Goal: Check status: Check status

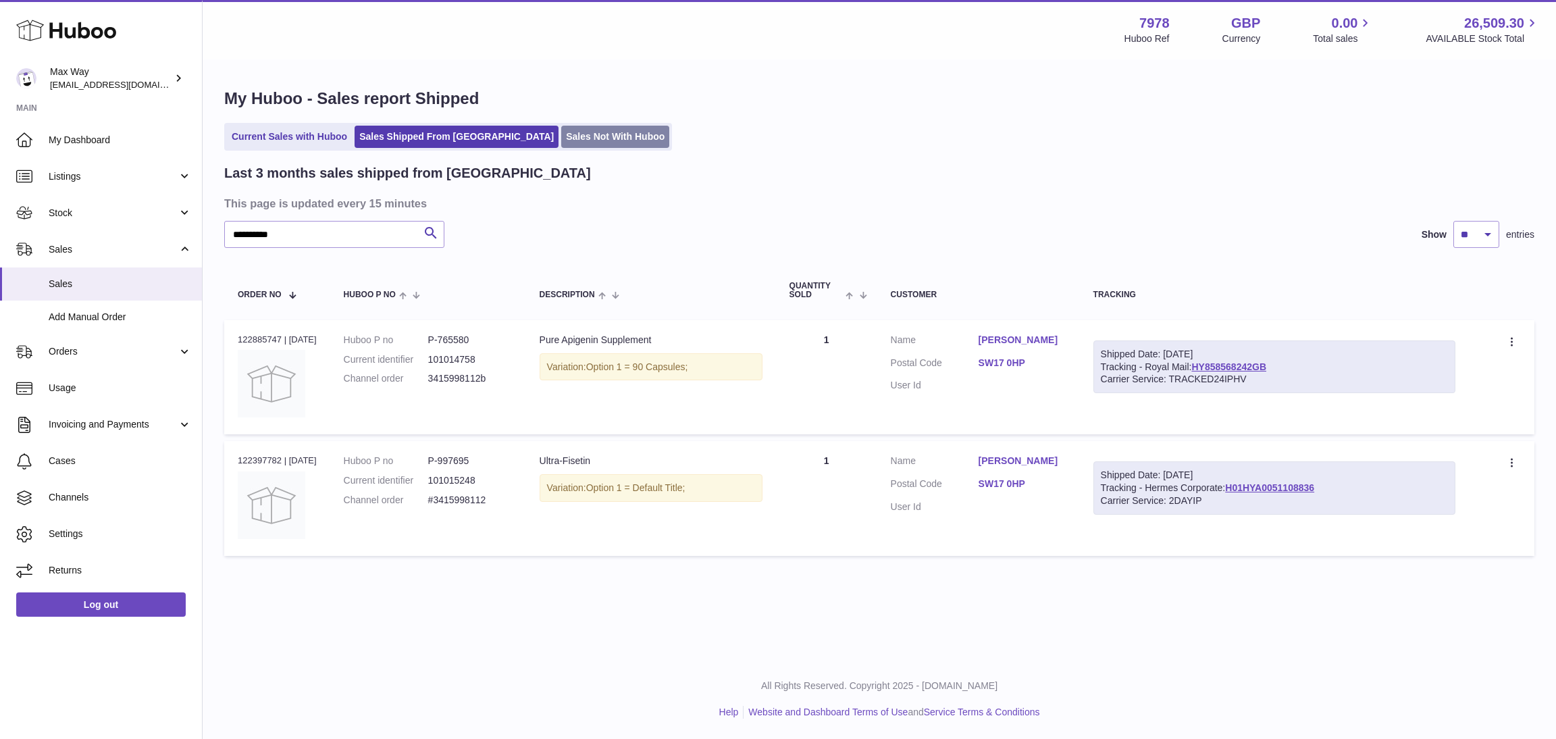
click at [561, 132] on link "Sales Not With Huboo" at bounding box center [615, 137] width 108 height 22
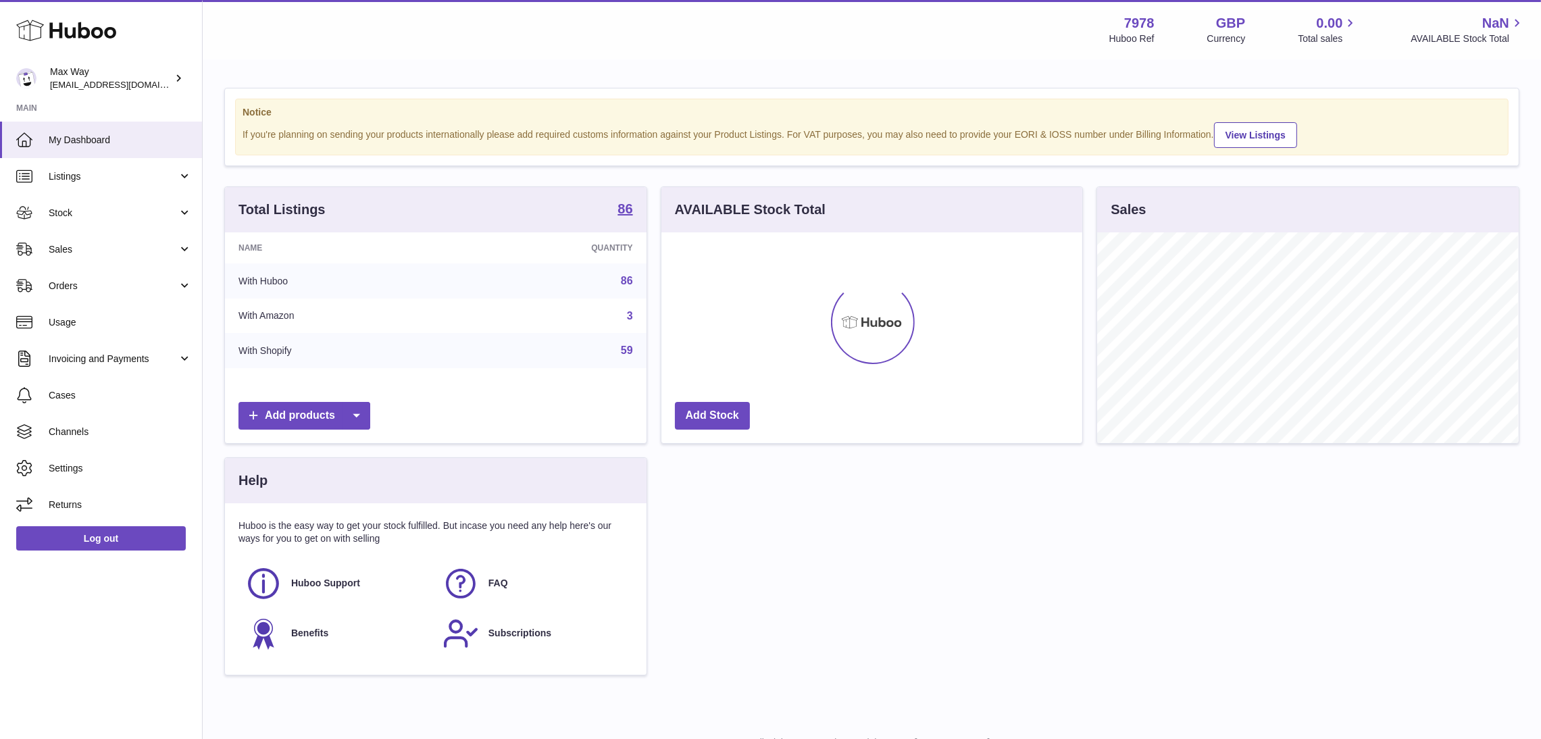
scroll to position [211, 421]
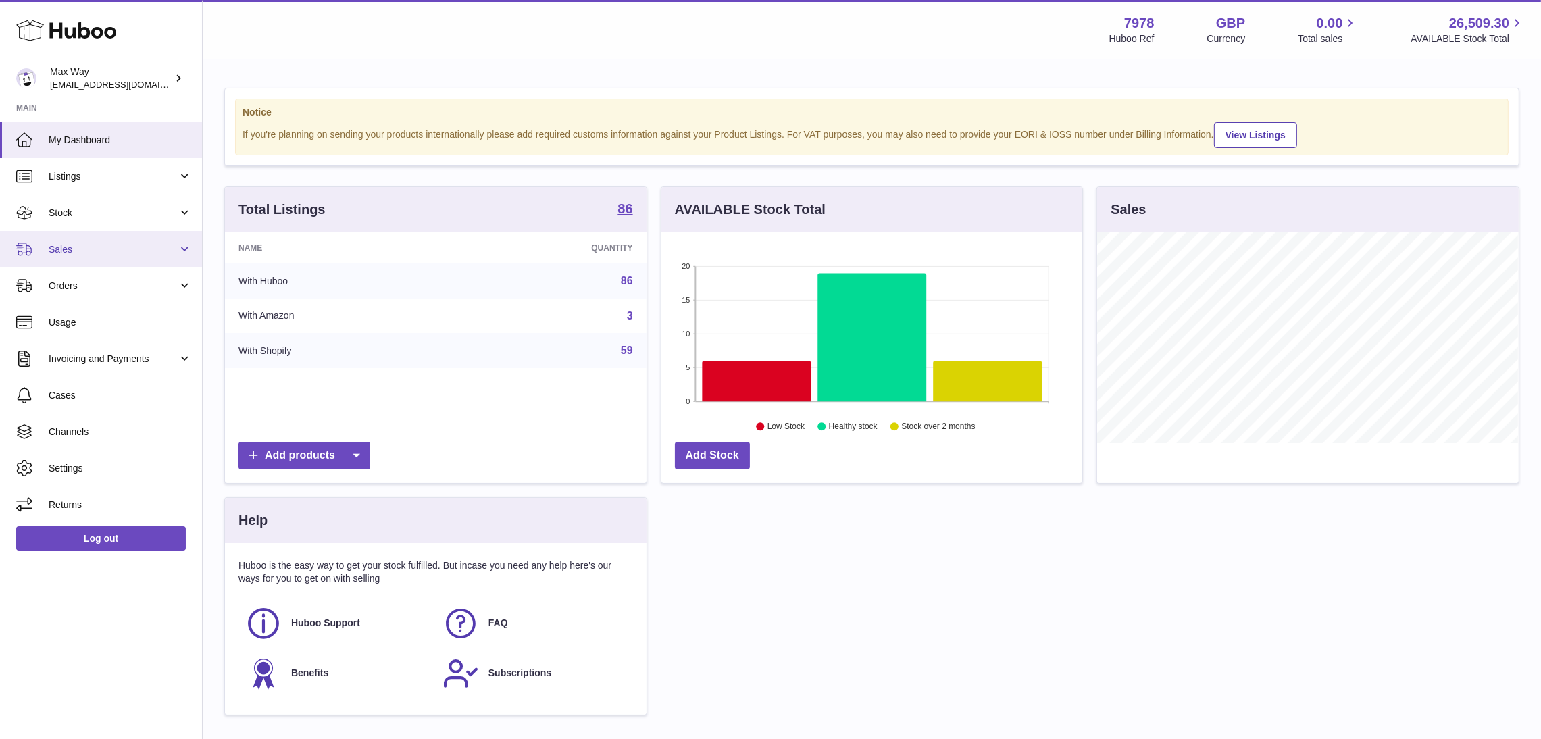
click at [84, 251] on span "Sales" at bounding box center [113, 249] width 129 height 13
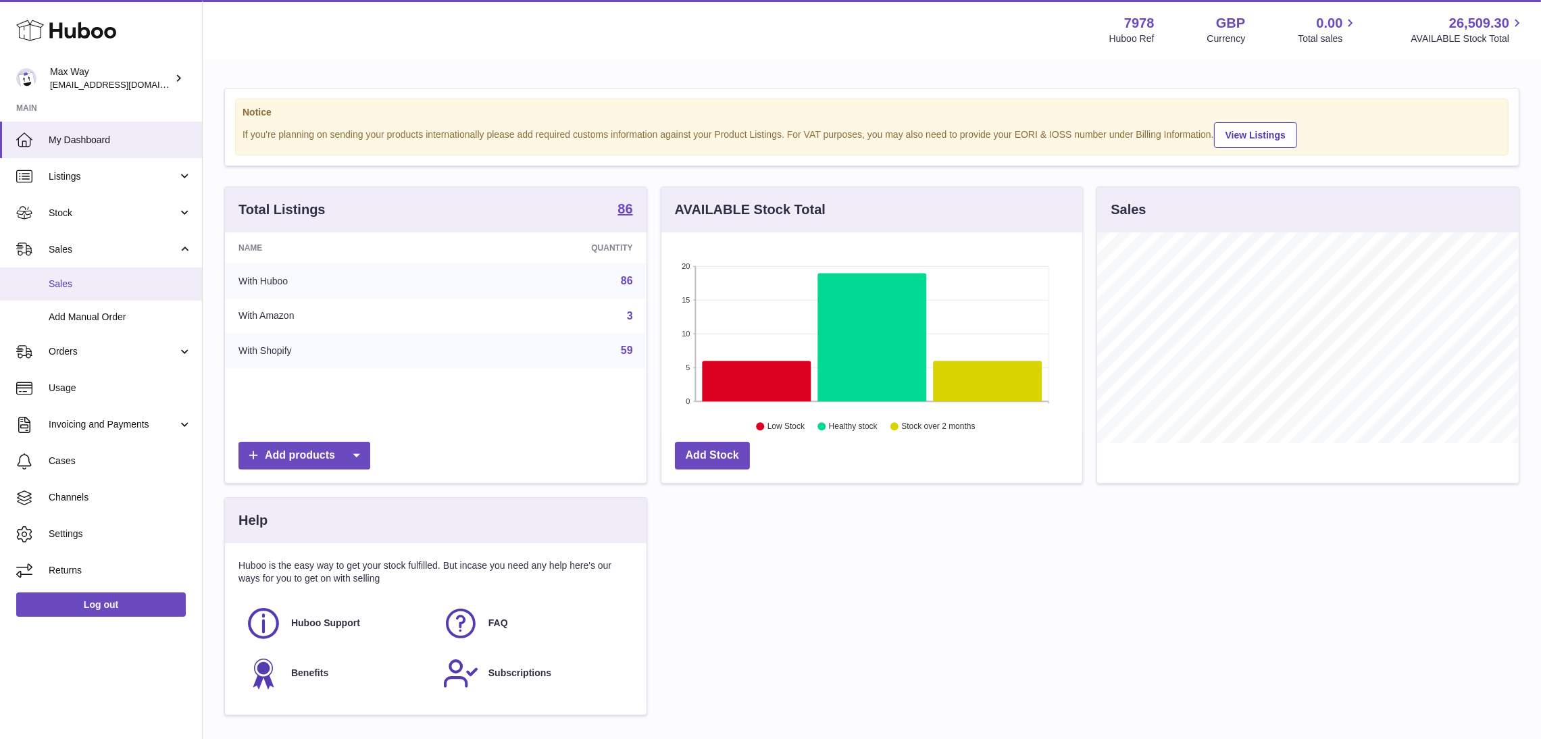
click at [84, 286] on span "Sales" at bounding box center [120, 284] width 143 height 13
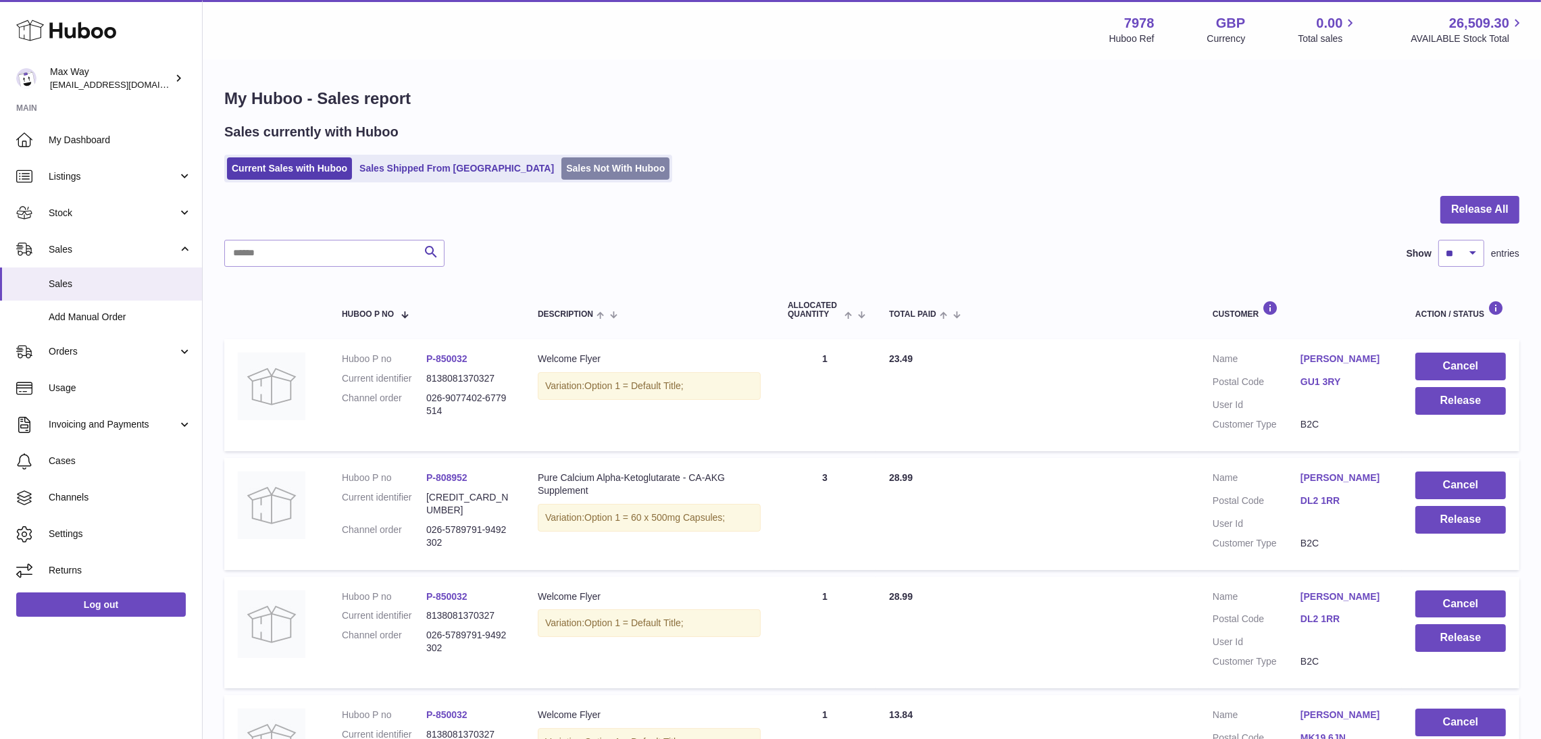
click at [561, 167] on link "Sales Not With Huboo" at bounding box center [615, 168] width 108 height 22
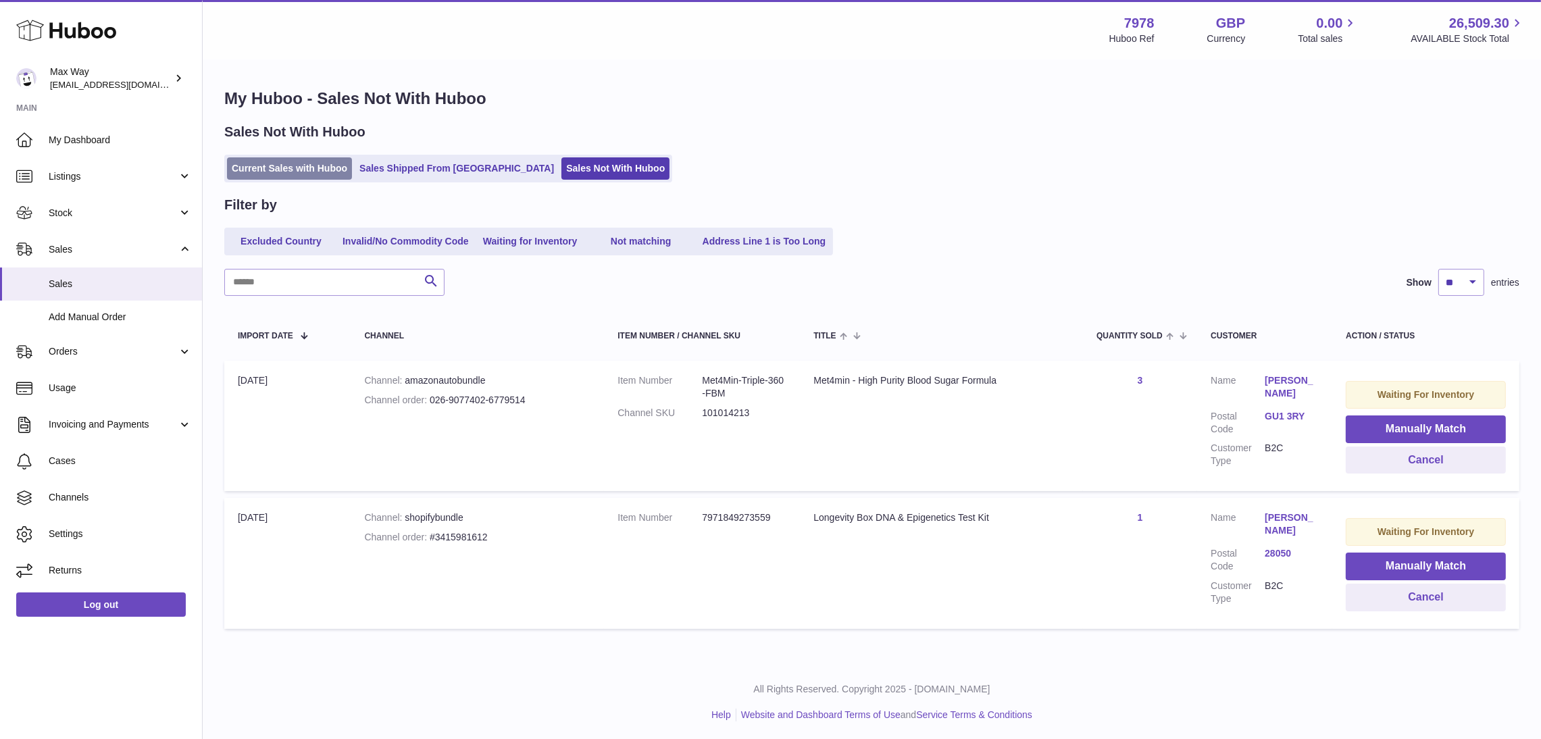
click at [291, 172] on link "Current Sales with Huboo" at bounding box center [289, 168] width 125 height 22
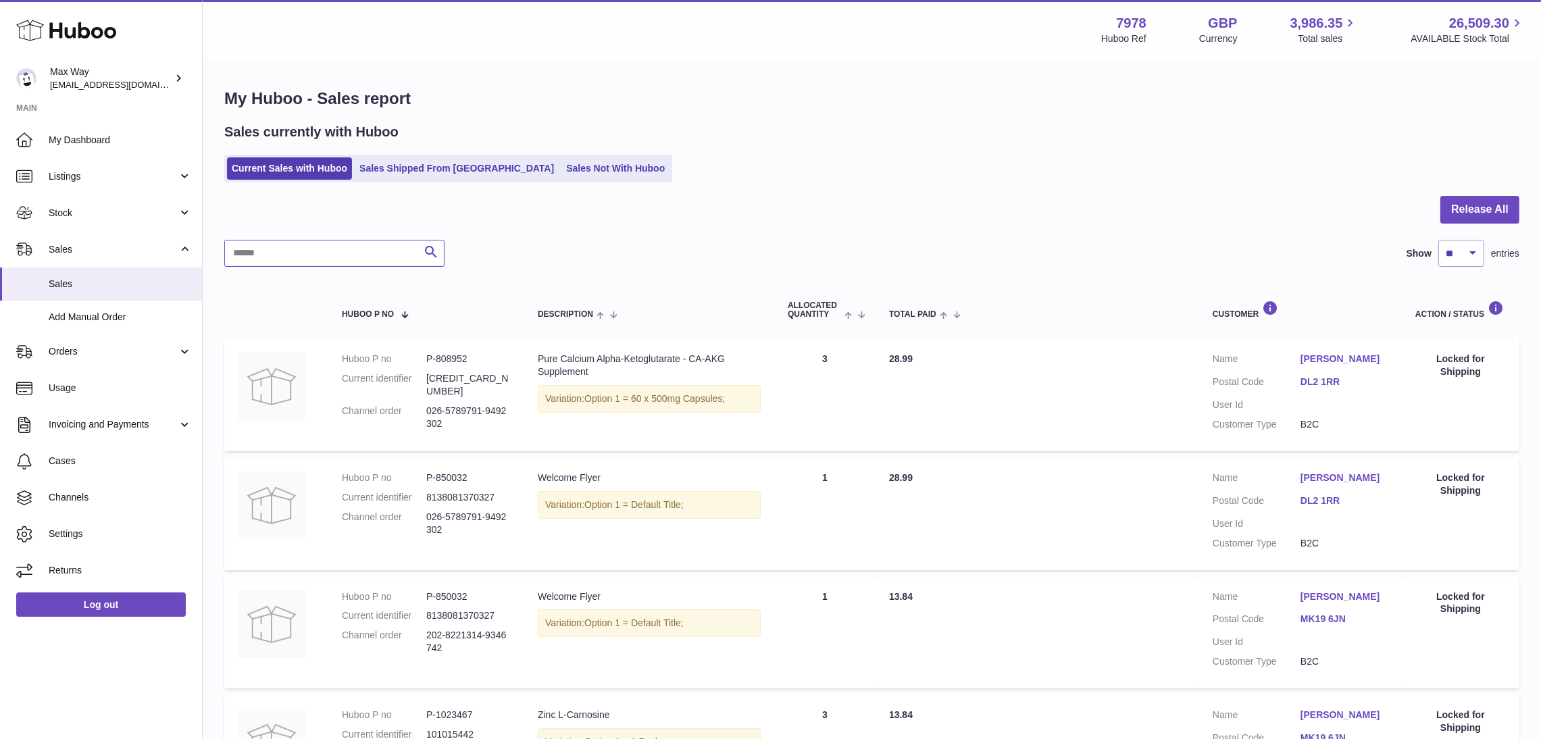
click at [322, 251] on input "text" at bounding box center [334, 253] width 220 height 27
paste input "**********"
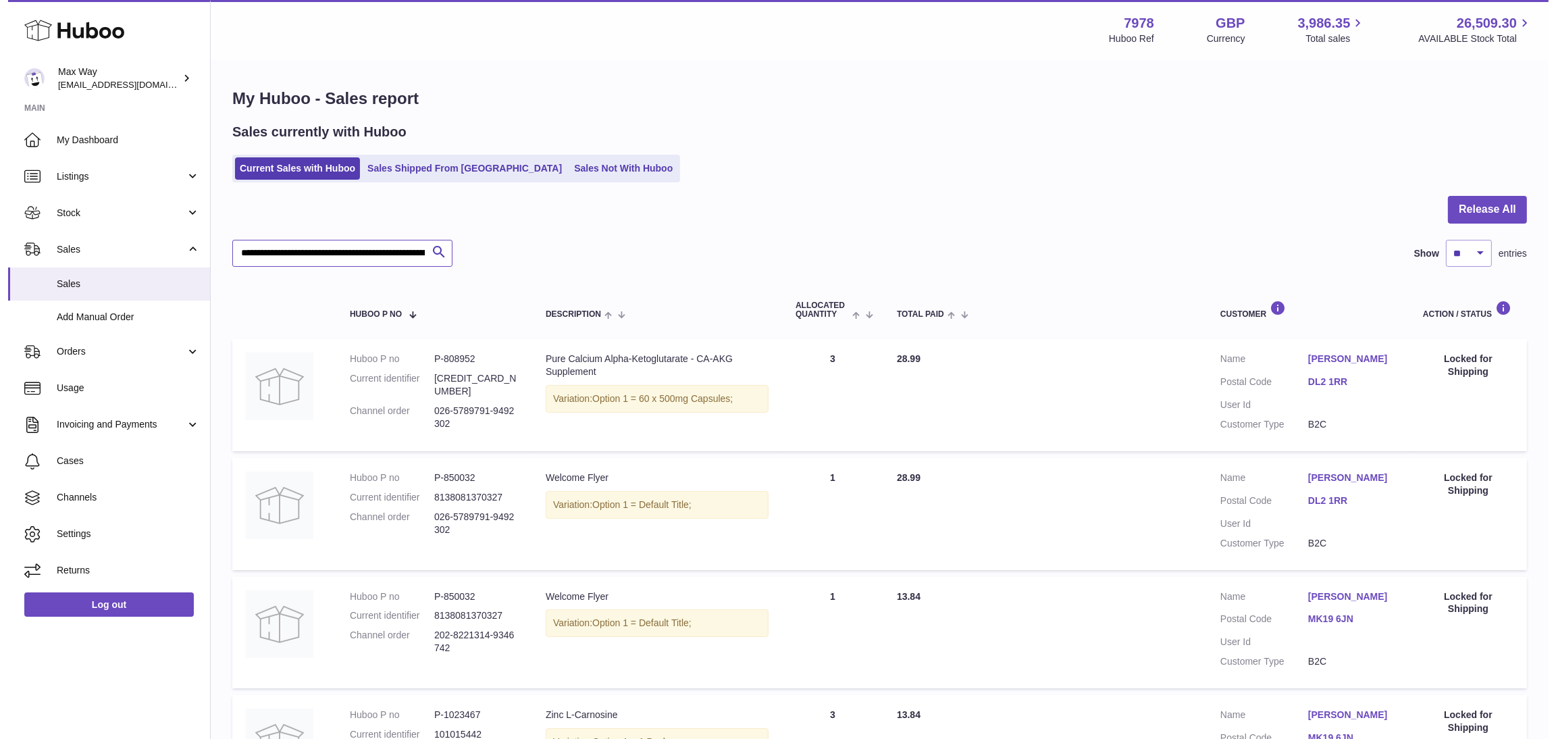
scroll to position [0, 1122]
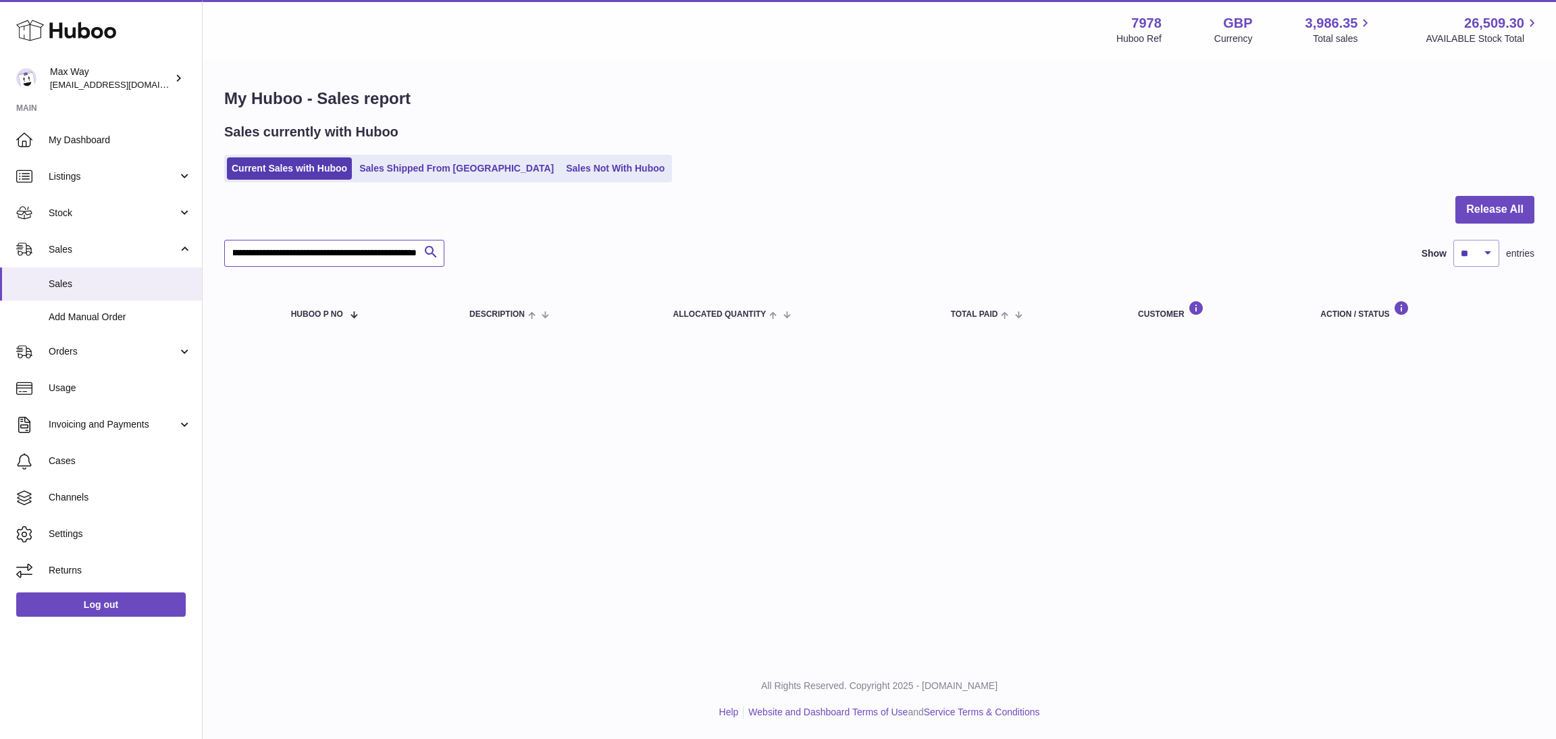
type input "**********"
click at [394, 252] on input "**********" at bounding box center [334, 253] width 220 height 27
drag, startPoint x: 230, startPoint y: 251, endPoint x: 638, endPoint y: 251, distance: 407.2
click at [638, 251] on div "**********" at bounding box center [879, 253] width 1310 height 27
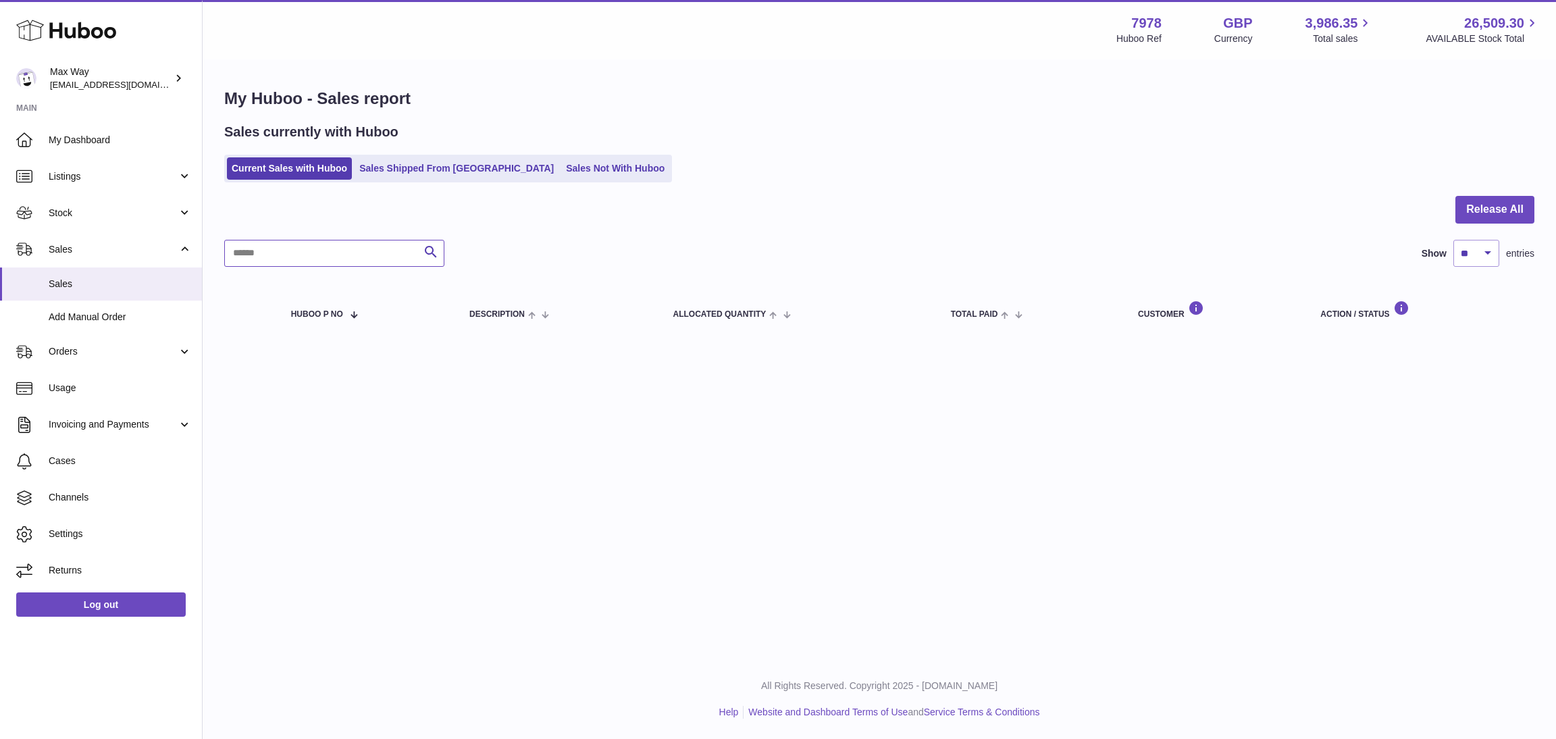
scroll to position [0, 0]
paste input "**********"
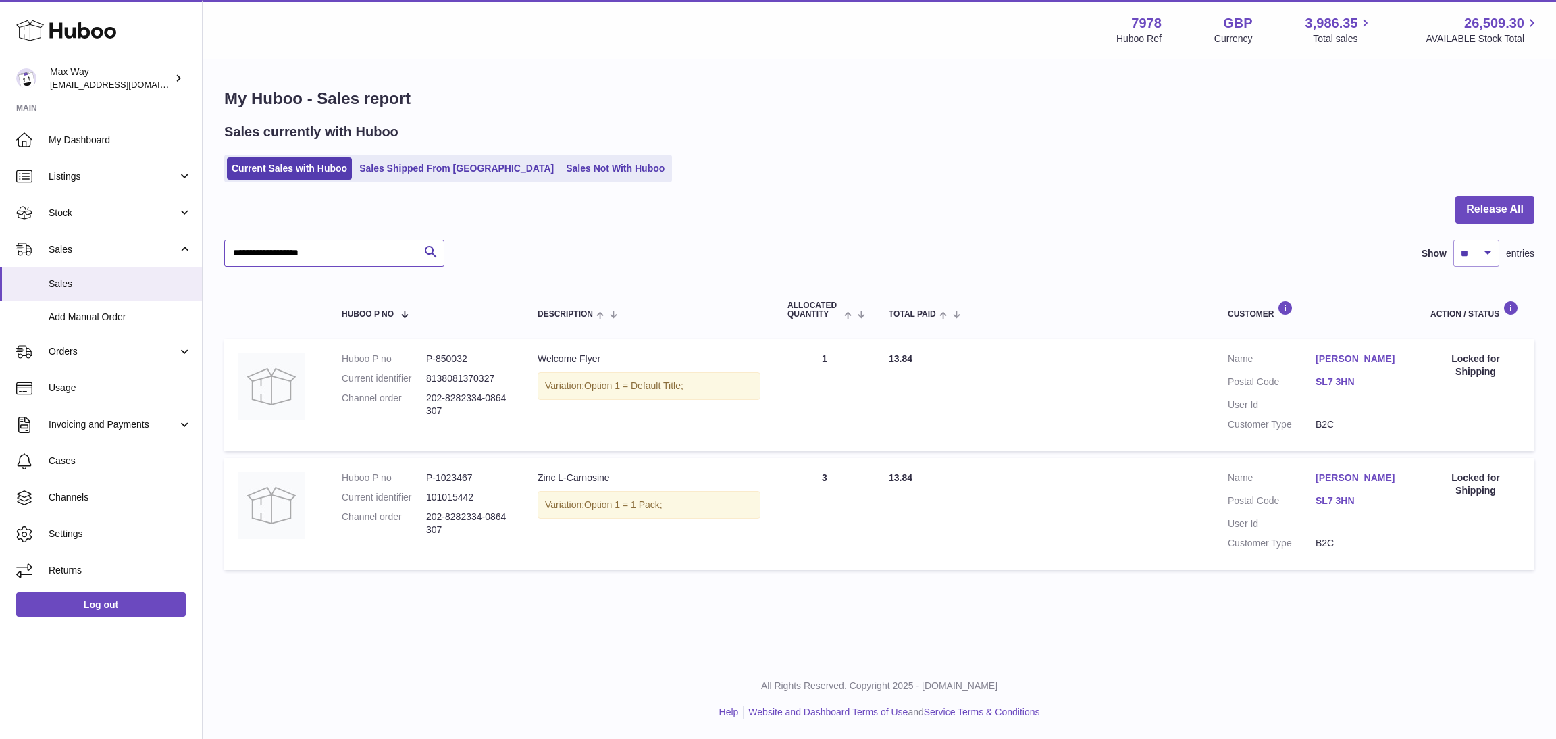
type input "**********"
drag, startPoint x: 332, startPoint y: 252, endPoint x: 198, endPoint y: 251, distance: 133.7
click at [198, 251] on div "Huboo Max Way Max@LongevityBox.co.uk Main My Dashboard Listings Not with Huboo …" at bounding box center [778, 369] width 1556 height 739
paste input "**********"
type input "**********"
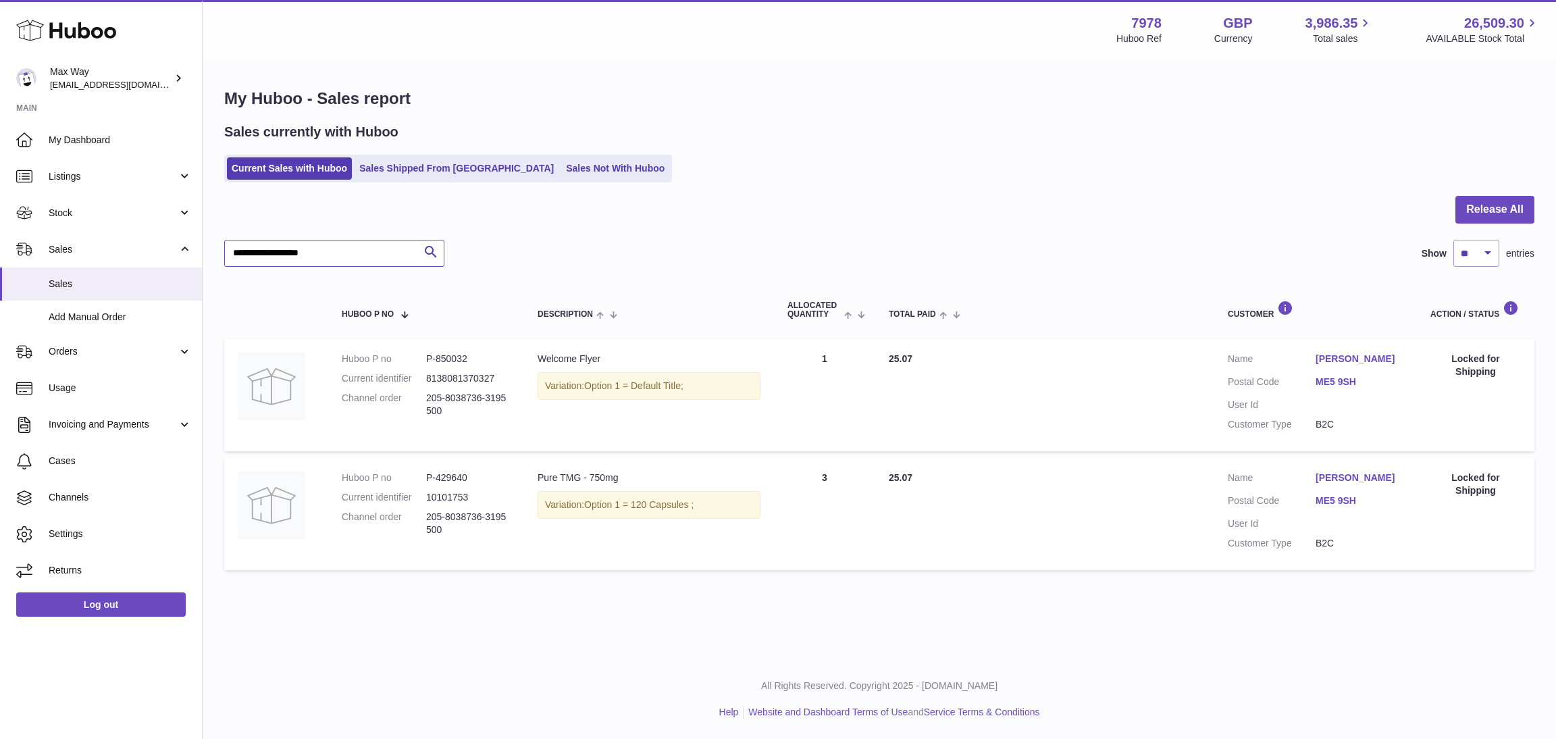
click at [326, 253] on input "**********" at bounding box center [334, 253] width 220 height 27
drag, startPoint x: 351, startPoint y: 253, endPoint x: 163, endPoint y: 255, distance: 188.4
click at [163, 255] on div "Huboo Max Way Max@LongevityBox.co.uk Main My Dashboard Listings Not with Huboo …" at bounding box center [778, 369] width 1556 height 739
paste input "**********"
type input "**********"
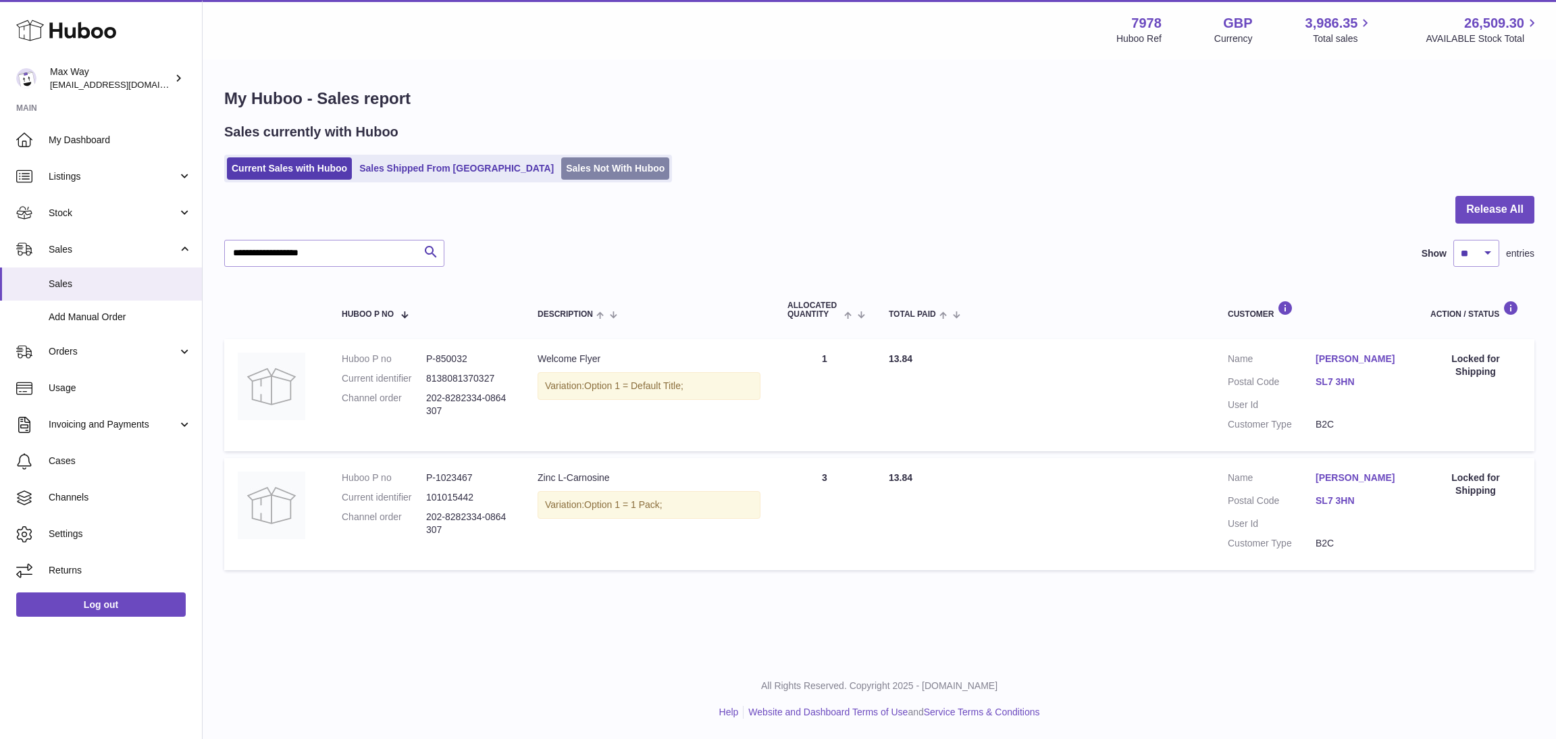
click at [561, 161] on link "Sales Not With Huboo" at bounding box center [615, 168] width 108 height 22
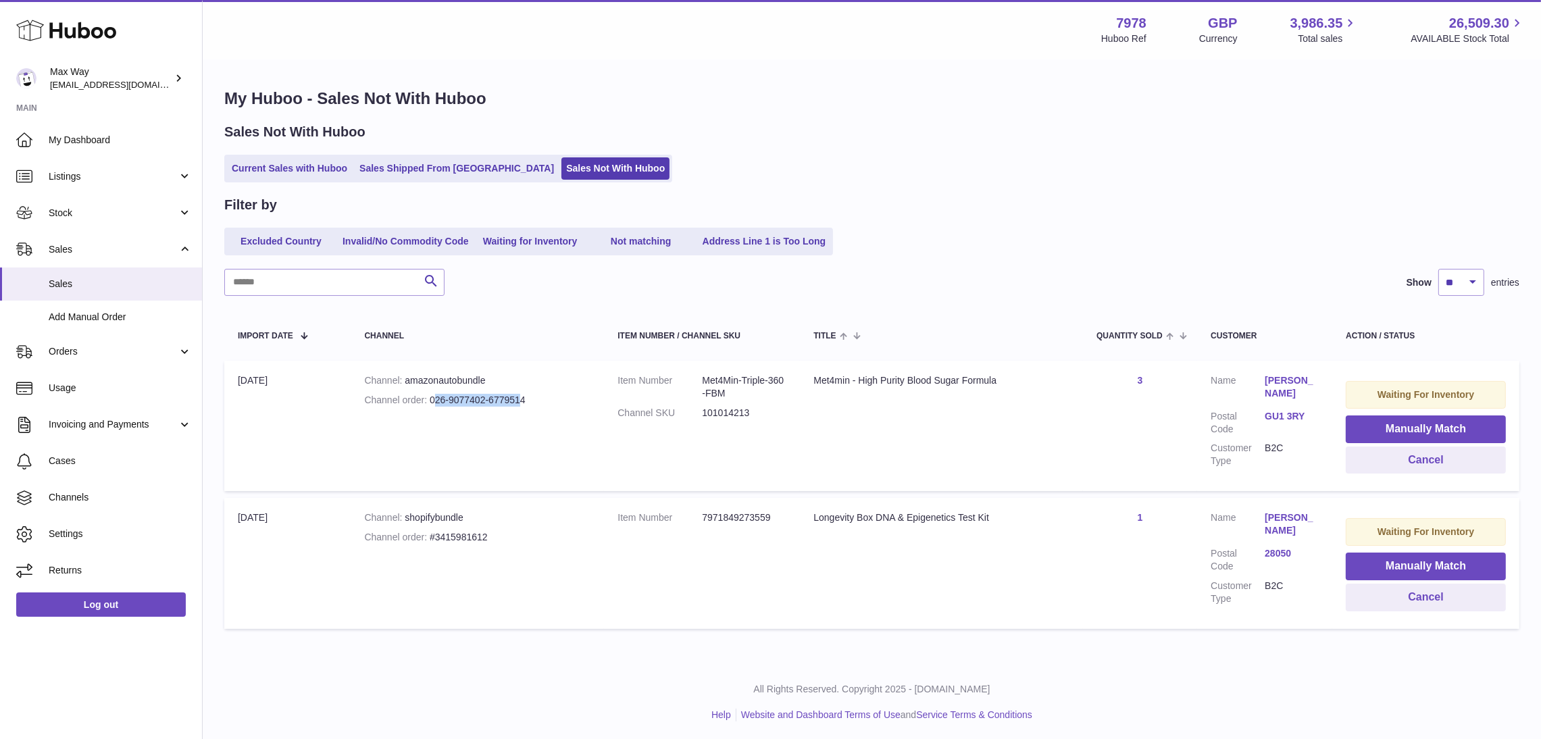
drag, startPoint x: 432, startPoint y: 398, endPoint x: 519, endPoint y: 397, distance: 87.1
click at [519, 397] on div "Channel order 026-9077402-6779514" at bounding box center [477, 400] width 226 height 13
drag, startPoint x: 427, startPoint y: 396, endPoint x: 578, endPoint y: 396, distance: 151.3
click at [578, 396] on div "Channel order 026-9077402-6779514" at bounding box center [477, 400] width 226 height 13
copy div "026-9077402-6779514"
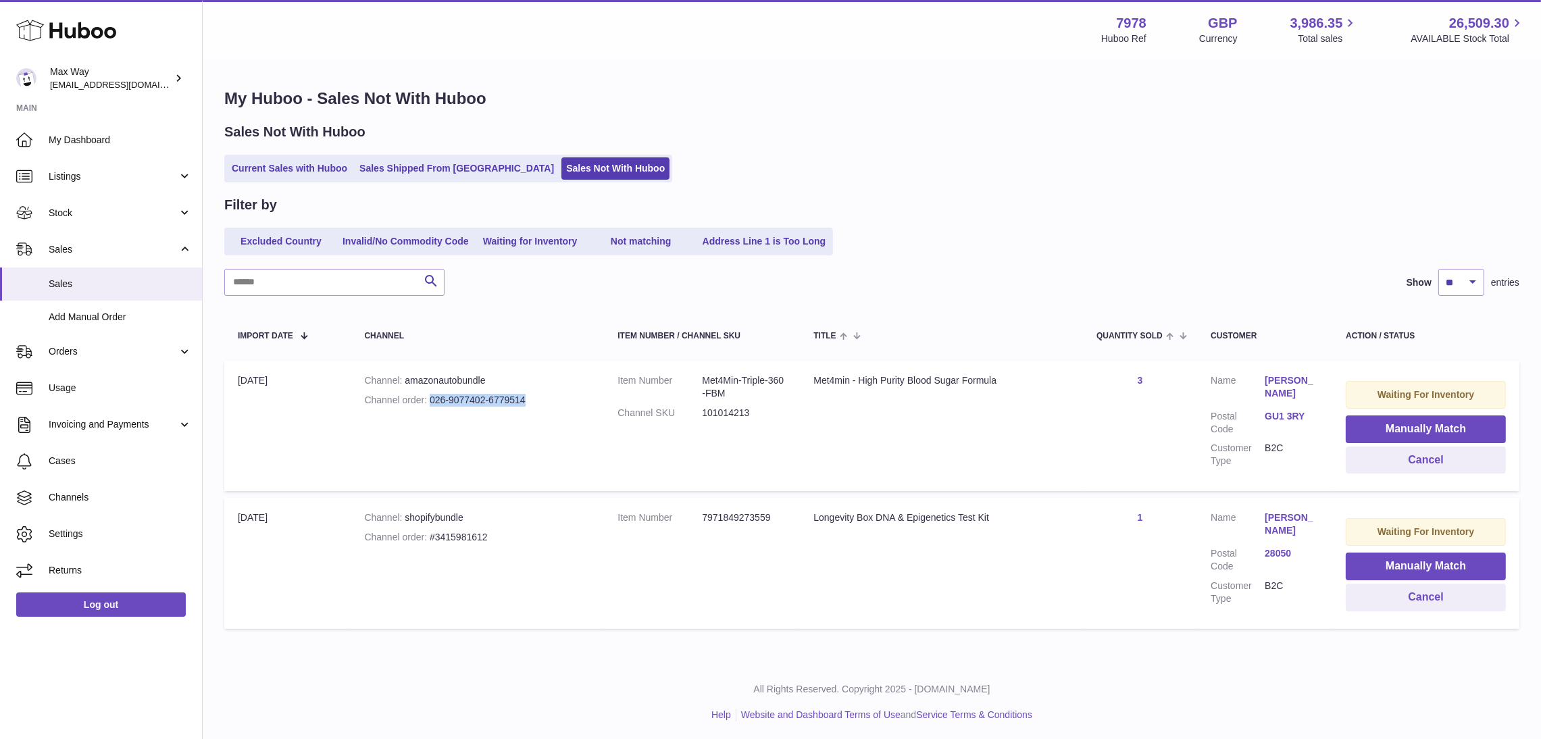
click at [525, 455] on td "Channel amazonautobundle Channel order 026-9077402-6779514" at bounding box center [477, 426] width 253 height 130
drag, startPoint x: 426, startPoint y: 401, endPoint x: 559, endPoint y: 400, distance: 132.4
click at [559, 400] on div "Channel order 026-9077402-6779514" at bounding box center [477, 400] width 226 height 13
copy div "026-9077402-6779514"
click at [252, 163] on link "Current Sales with Huboo" at bounding box center [289, 168] width 125 height 22
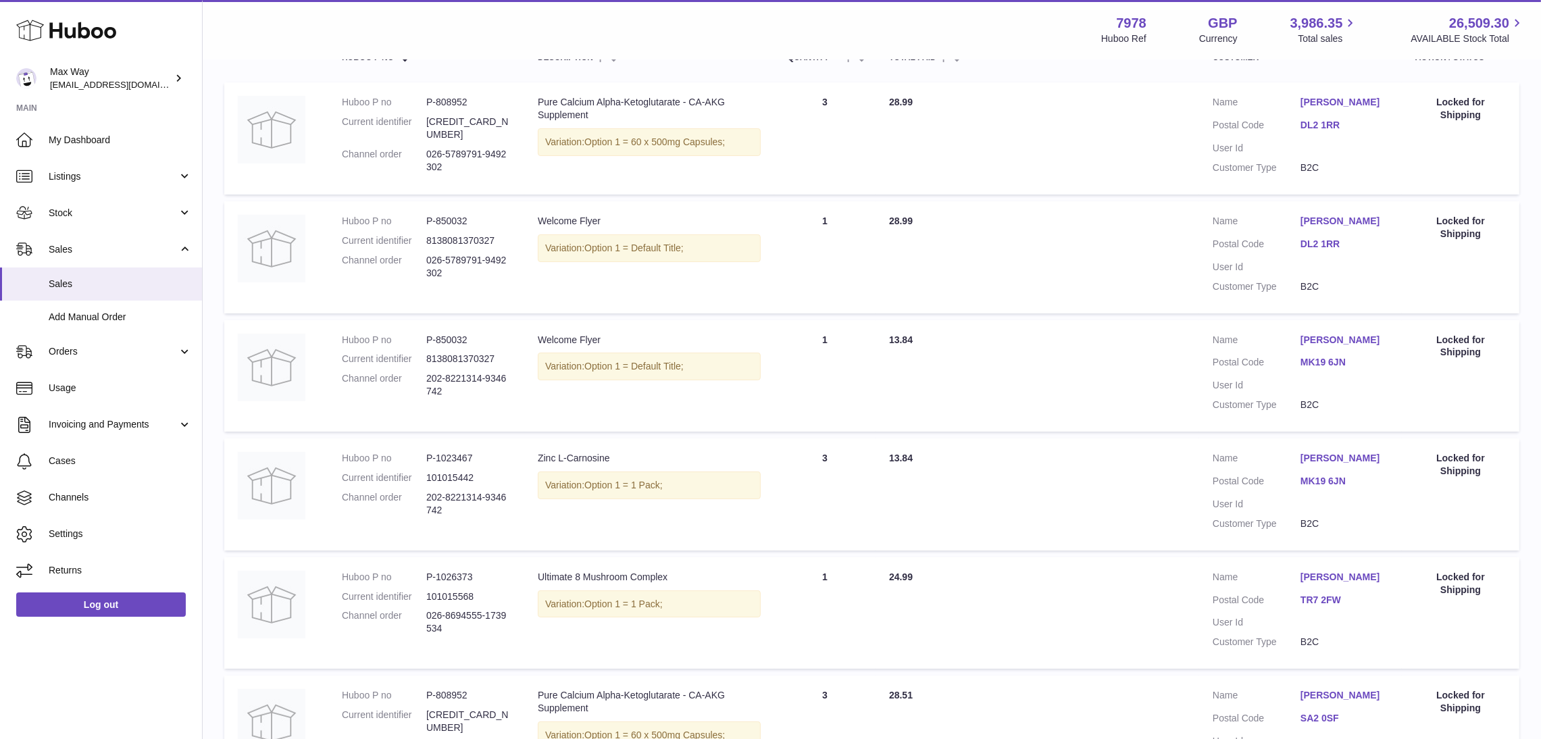
scroll to position [112, 0]
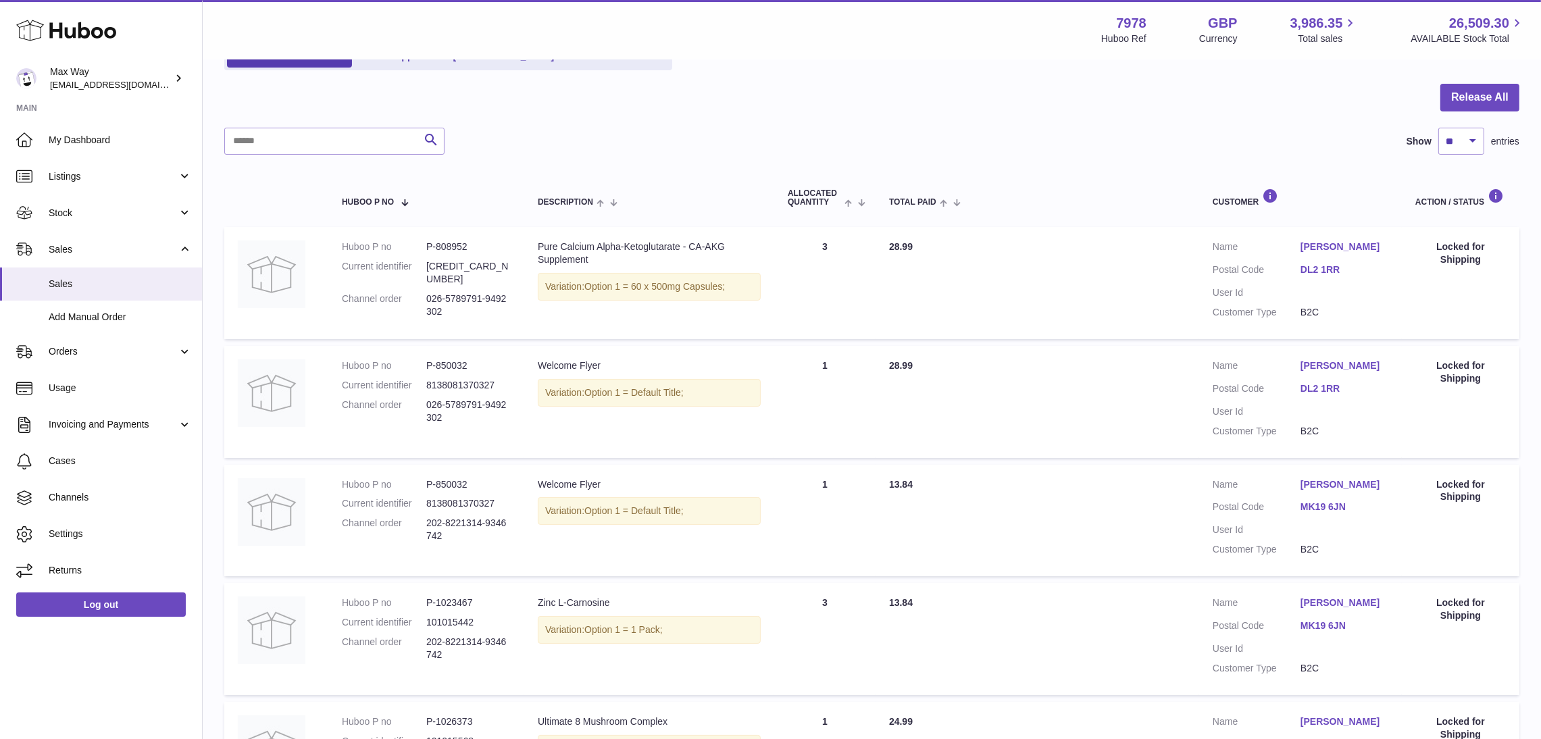
click at [776, 314] on td "Quantity Sold 3" at bounding box center [824, 283] width 101 height 112
drag, startPoint x: 426, startPoint y: 284, endPoint x: 468, endPoint y: 303, distance: 46.2
click at [468, 303] on dd "026-5789791-9492302" at bounding box center [468, 305] width 84 height 26
copy dd "026-5789791-9492302"
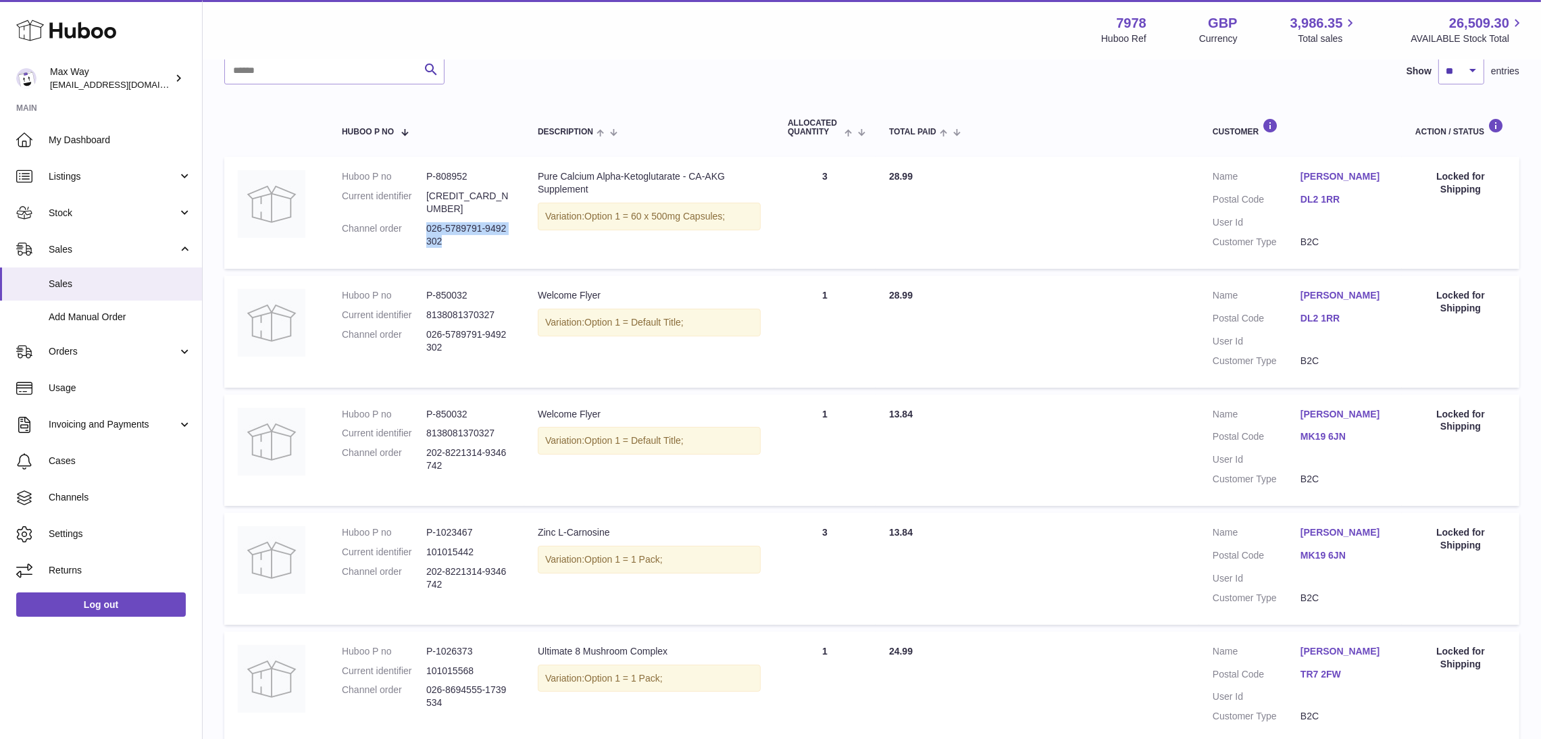
scroll to position [213, 0]
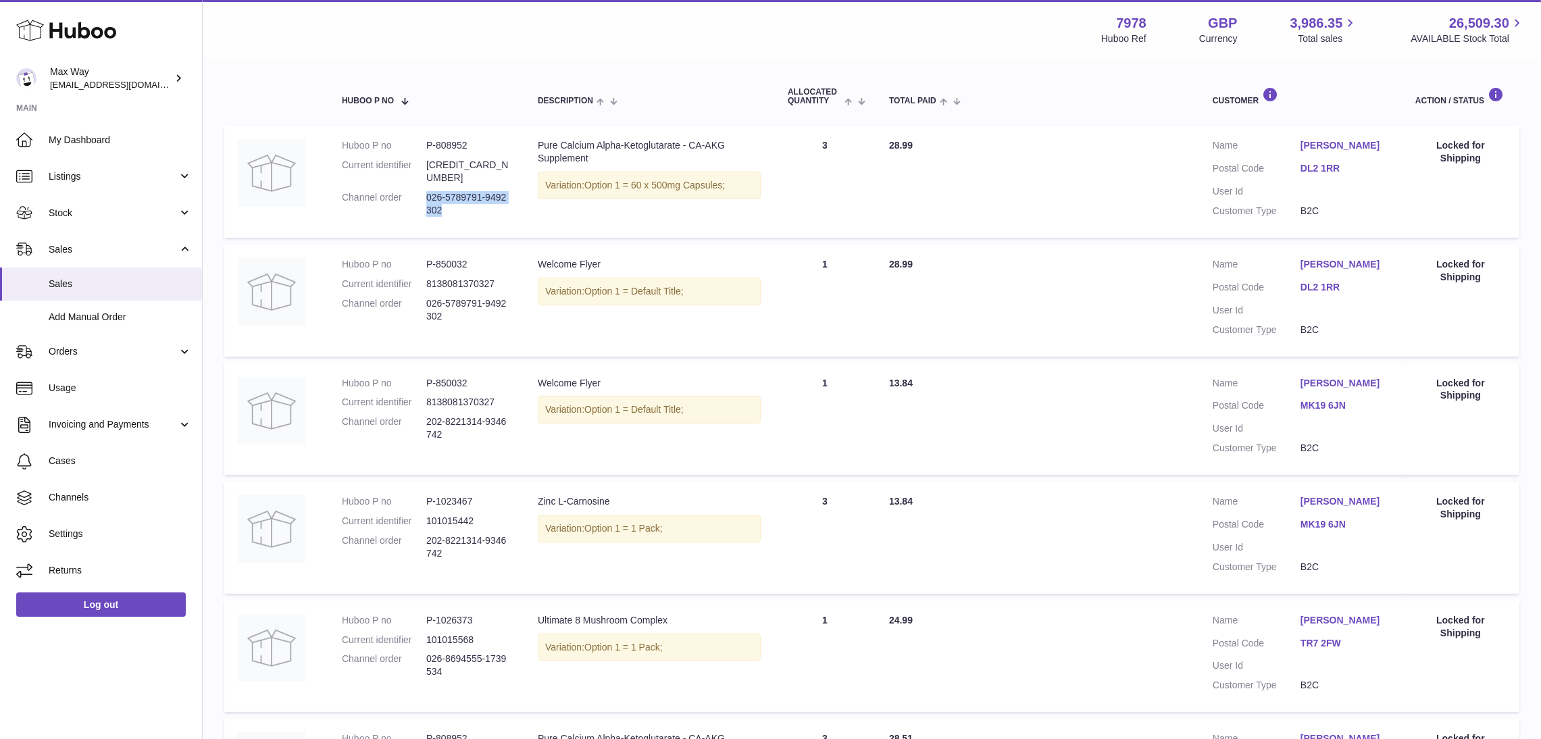
drag, startPoint x: 424, startPoint y: 418, endPoint x: 469, endPoint y: 439, distance: 49.9
click at [469, 439] on dl "Huboo P no P-850032 Current identifier 8138081370327 Channel order 202-8221314-…" at bounding box center [426, 413] width 169 height 72
copy dl "202-8221314-9346742"
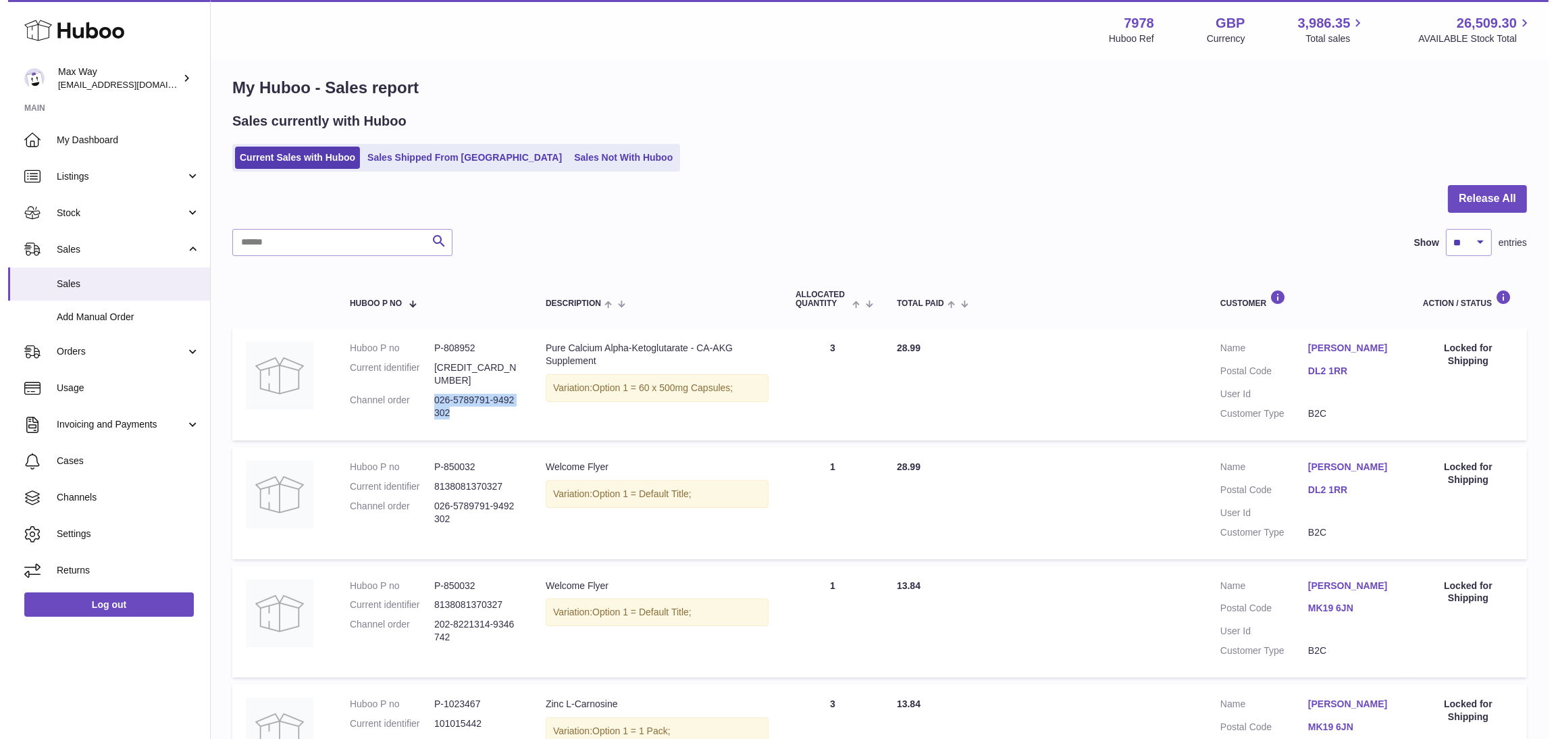
scroll to position [0, 0]
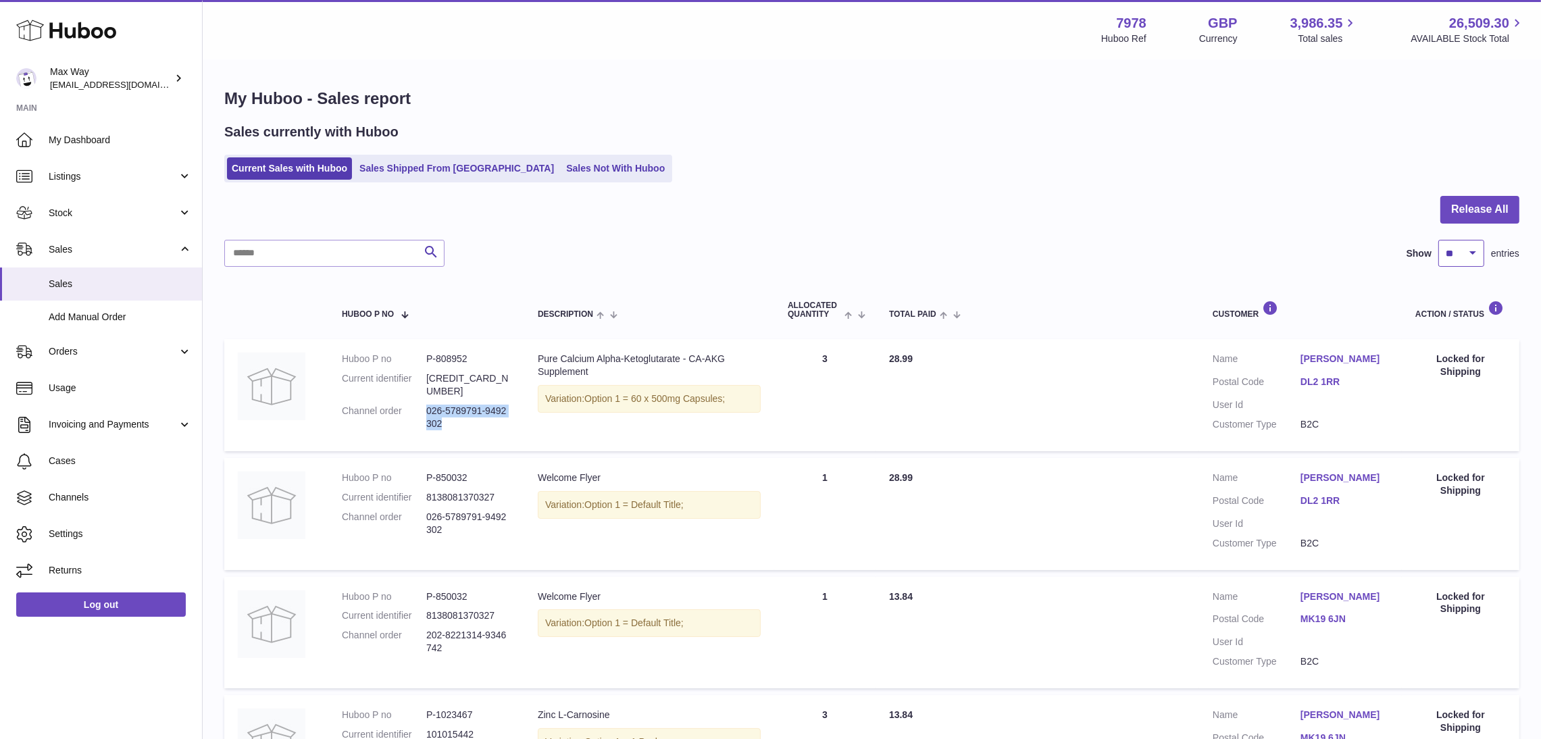
click at [1458, 255] on select "** ** ** ***" at bounding box center [1461, 253] width 46 height 27
drag, startPoint x: 479, startPoint y: 425, endPoint x: 473, endPoint y: 414, distance: 12.1
click at [479, 425] on td "Huboo P no P-808952 Current identifier 6017434419360 Channel order 026-5789791-…" at bounding box center [426, 395] width 196 height 112
drag, startPoint x: 425, startPoint y: 397, endPoint x: 480, endPoint y: 415, distance: 57.5
click at [480, 415] on dd "026-5789791-9492302" at bounding box center [468, 418] width 84 height 26
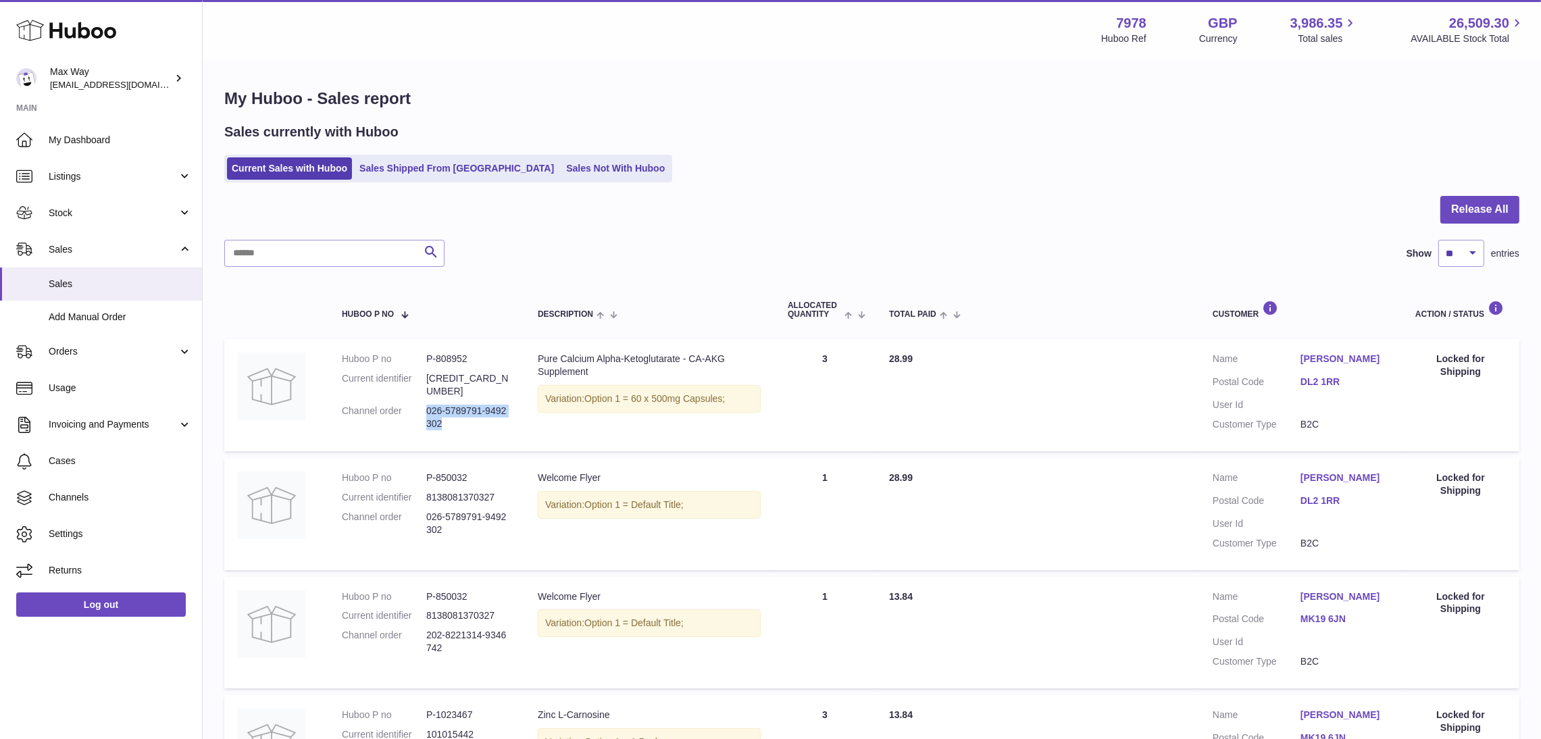
copy dd "026-5789791-9492302"
click at [337, 253] on input "text" at bounding box center [334, 253] width 220 height 27
paste input "**********"
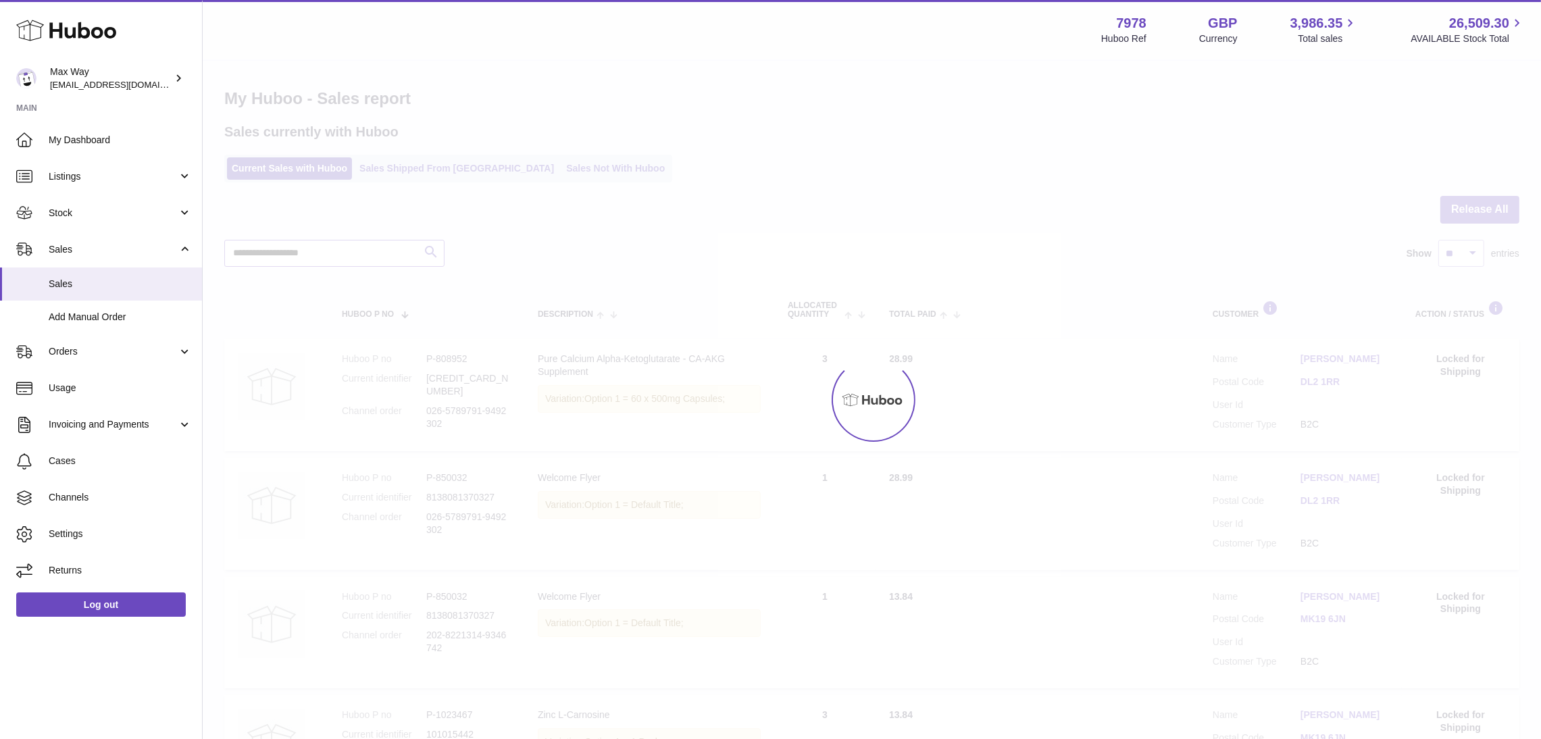
type input "**********"
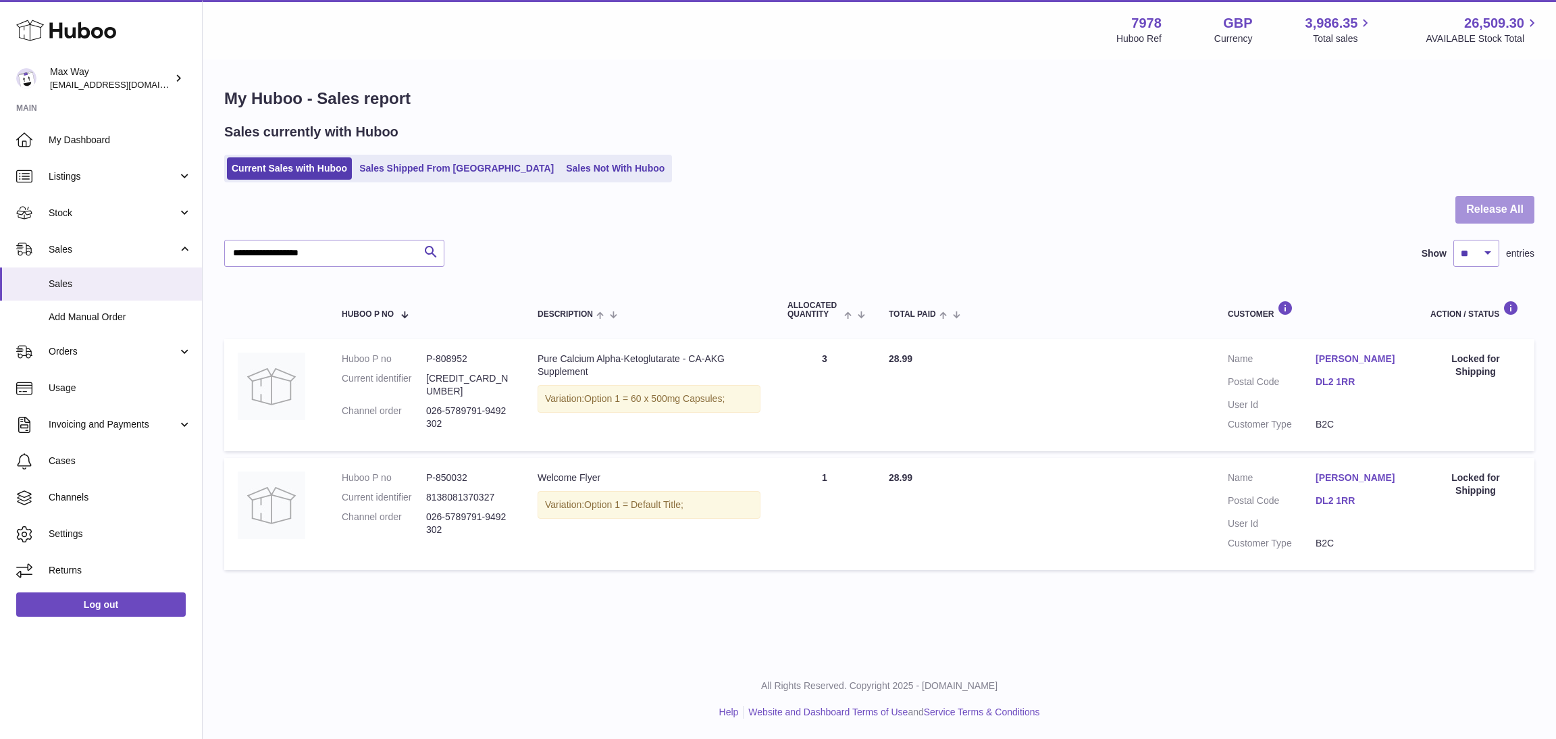
click at [1505, 210] on button "Release All" at bounding box center [1494, 210] width 79 height 28
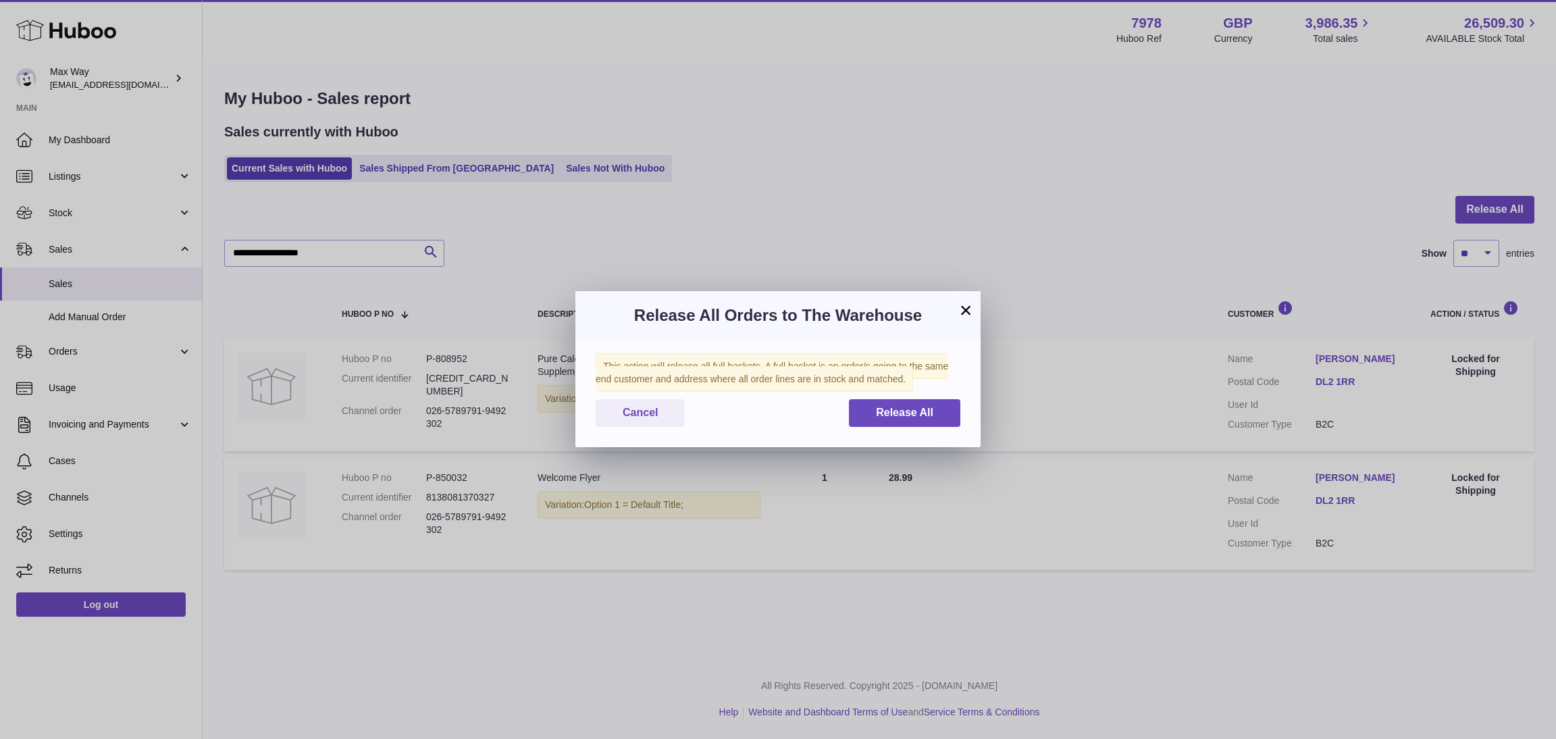
click at [974, 305] on div "Release All Orders to The Warehouse" at bounding box center [777, 315] width 405 height 49
click at [964, 304] on button "×" at bounding box center [966, 310] width 16 height 16
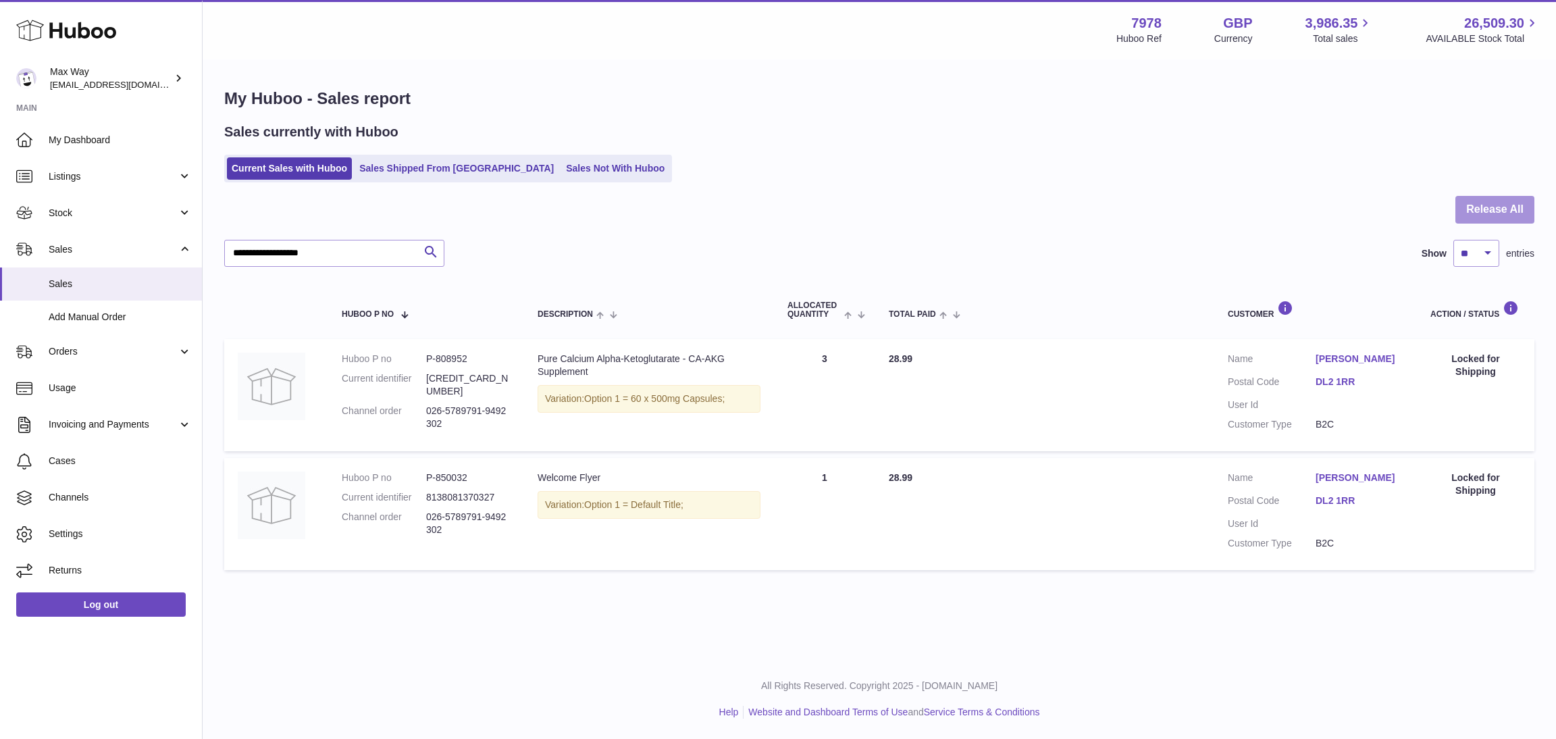
click at [1490, 208] on button "Release All" at bounding box center [1494, 210] width 79 height 28
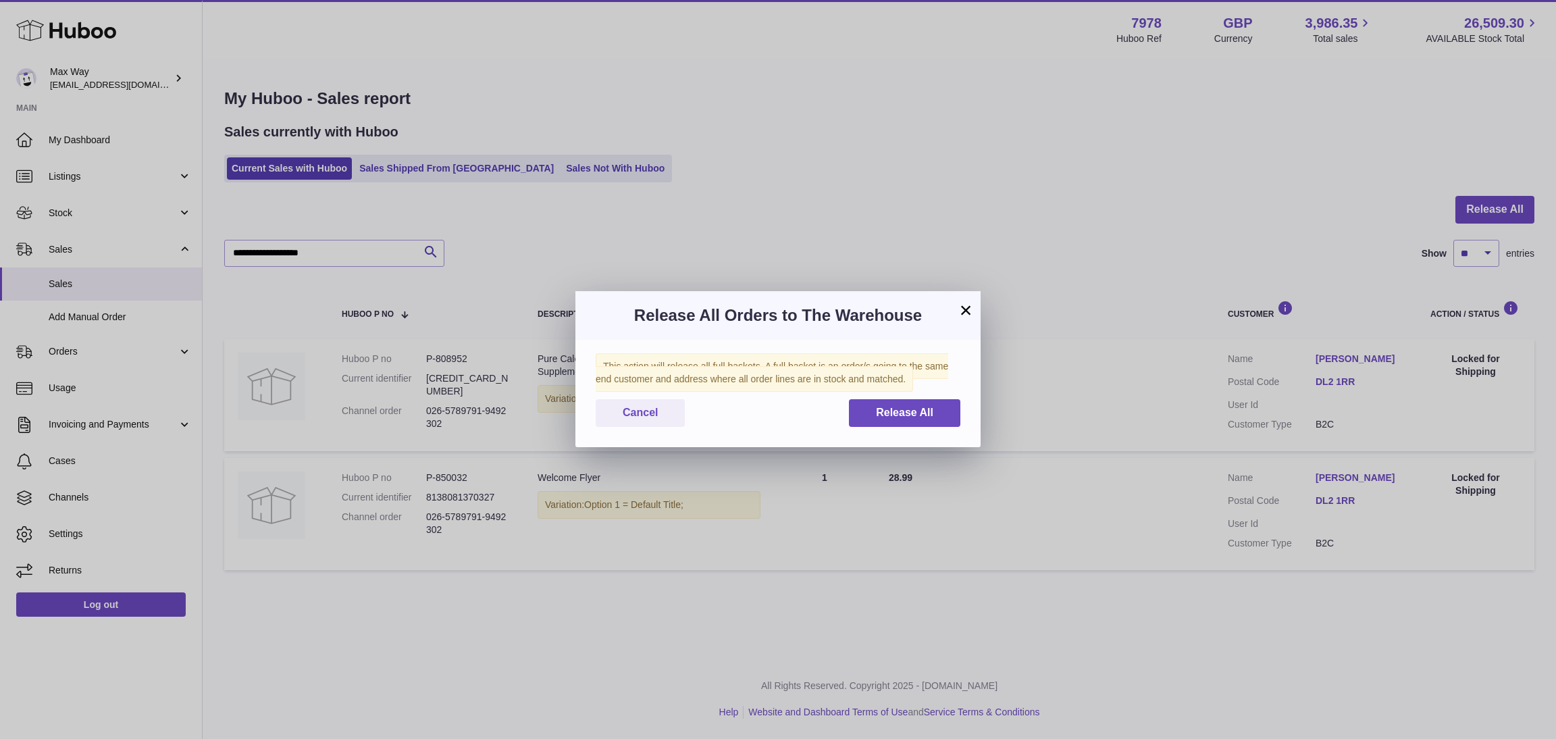
click at [963, 313] on button "×" at bounding box center [966, 310] width 16 height 16
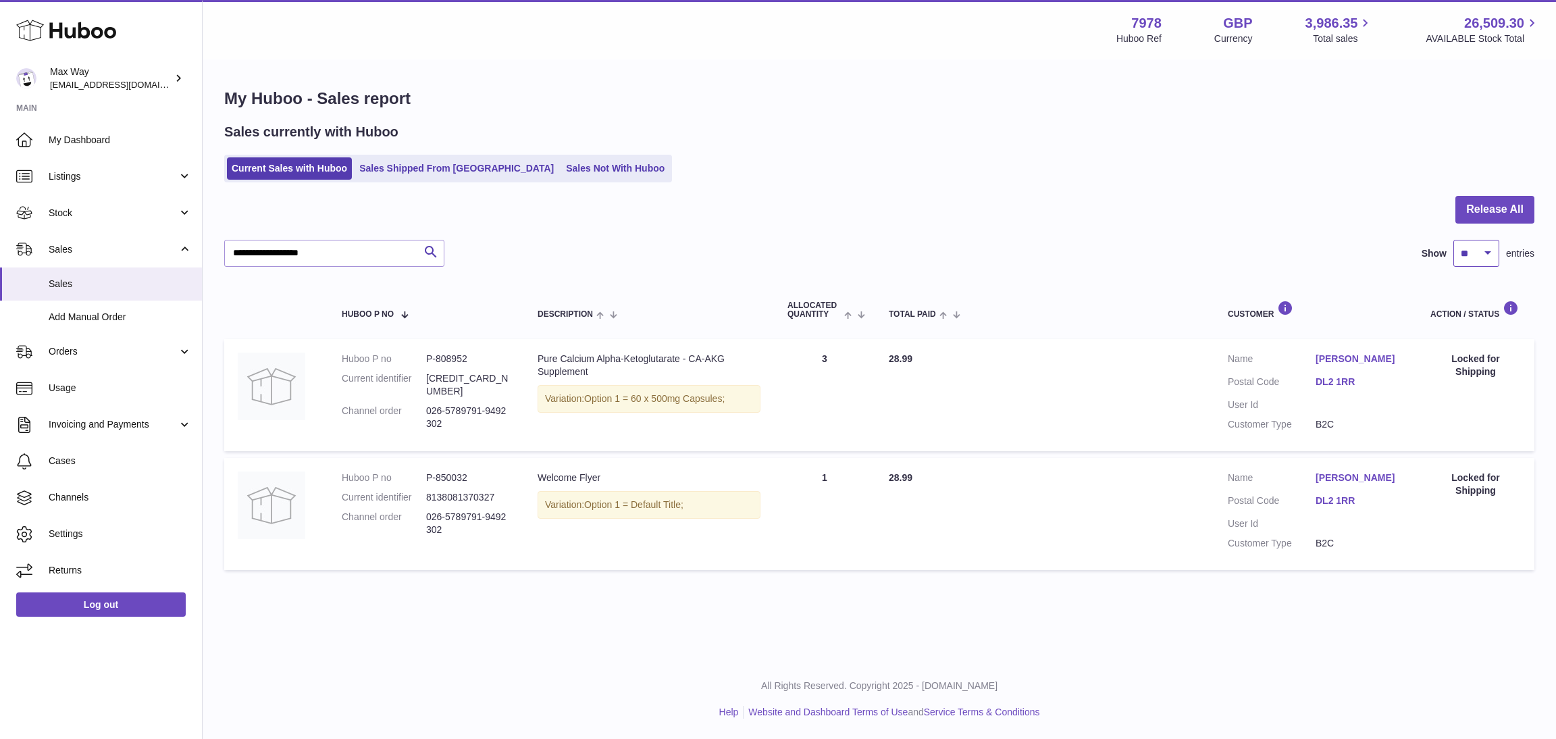
click at [1472, 252] on select "** ** ** ***" at bounding box center [1476, 253] width 46 height 27
click at [1079, 247] on div "**********" at bounding box center [879, 253] width 1310 height 27
click at [1489, 257] on select "** ** ** ***" at bounding box center [1476, 253] width 46 height 27
click at [1214, 248] on div "**********" at bounding box center [879, 253] width 1310 height 27
click at [1490, 255] on select "** ** ** ***" at bounding box center [1476, 253] width 46 height 27
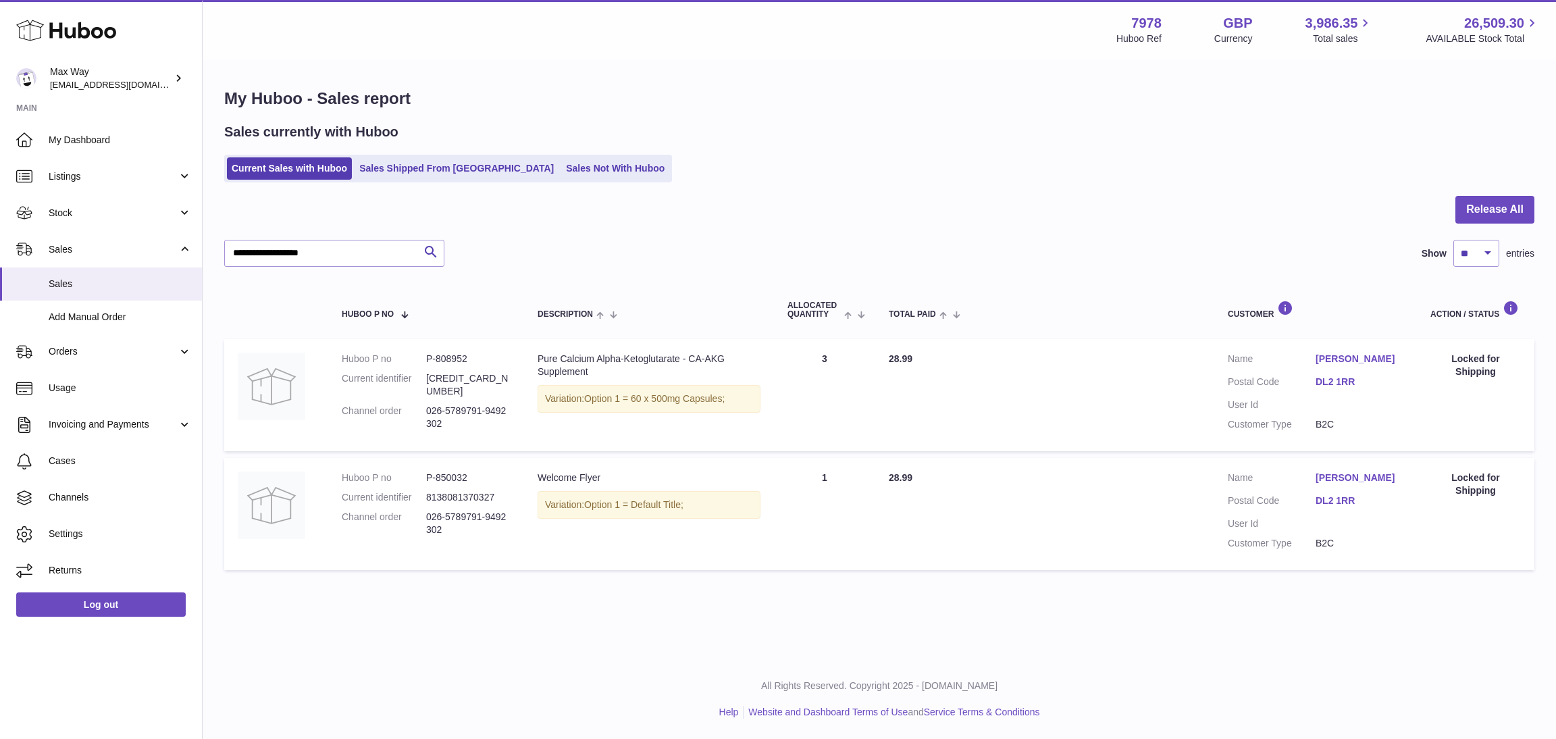
click at [1089, 225] on div at bounding box center [879, 218] width 1310 height 44
click at [1484, 217] on button "Release All" at bounding box center [1494, 210] width 79 height 28
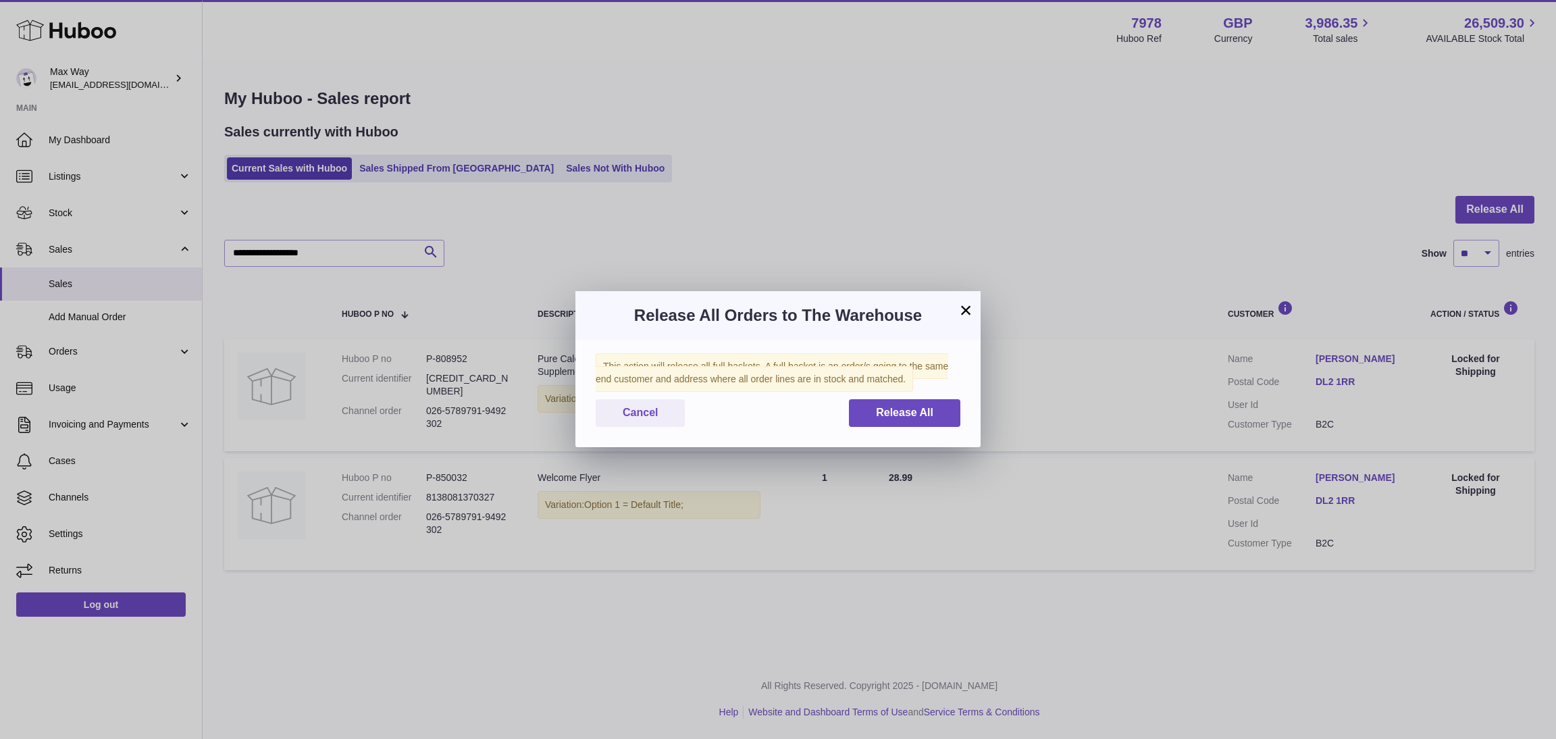
click at [784, 379] on span "This action will release all full baskets. A full basket is an order/s going to…" at bounding box center [772, 372] width 353 height 38
click at [956, 415] on button "Release All" at bounding box center [904, 413] width 111 height 28
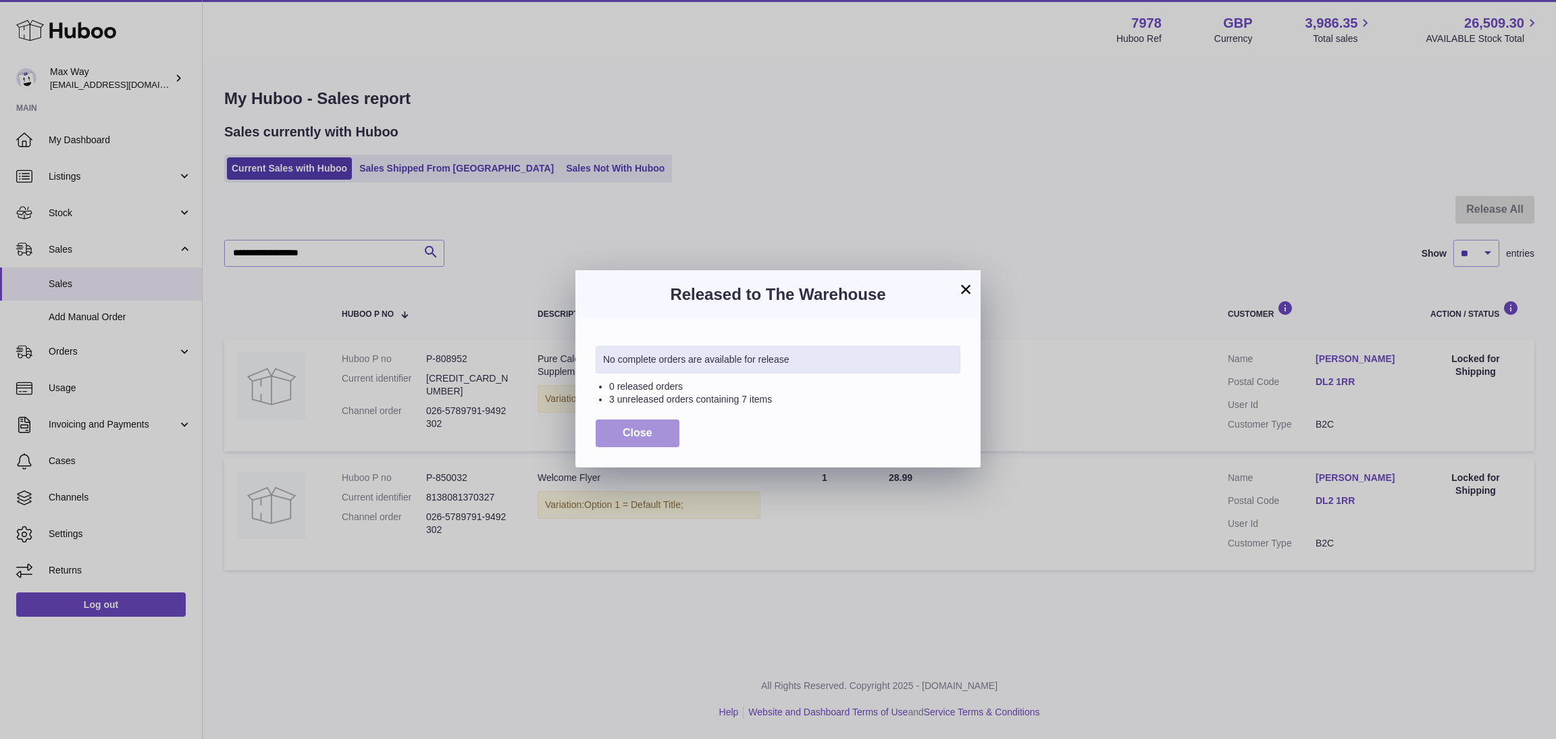
click at [647, 432] on span "Close" at bounding box center [638, 432] width 30 height 11
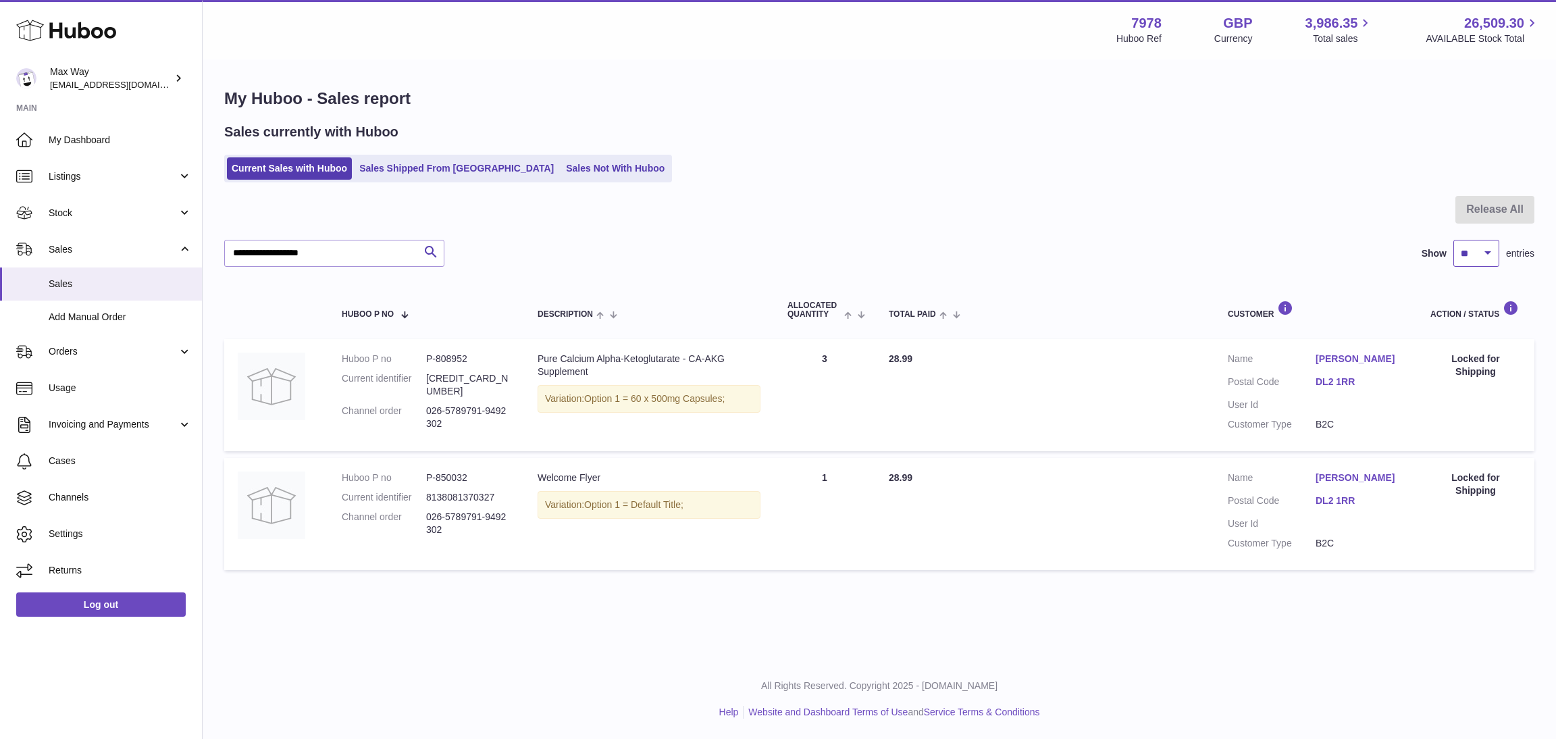
click at [1478, 255] on select "** ** ** ***" at bounding box center [1476, 253] width 46 height 27
click at [896, 148] on div "Sales currently with Huboo Current Sales with Huboo Sales Shipped From Huboo Sa…" at bounding box center [879, 152] width 1310 height 59
click at [292, 167] on link "Current Sales with Huboo" at bounding box center [289, 168] width 125 height 22
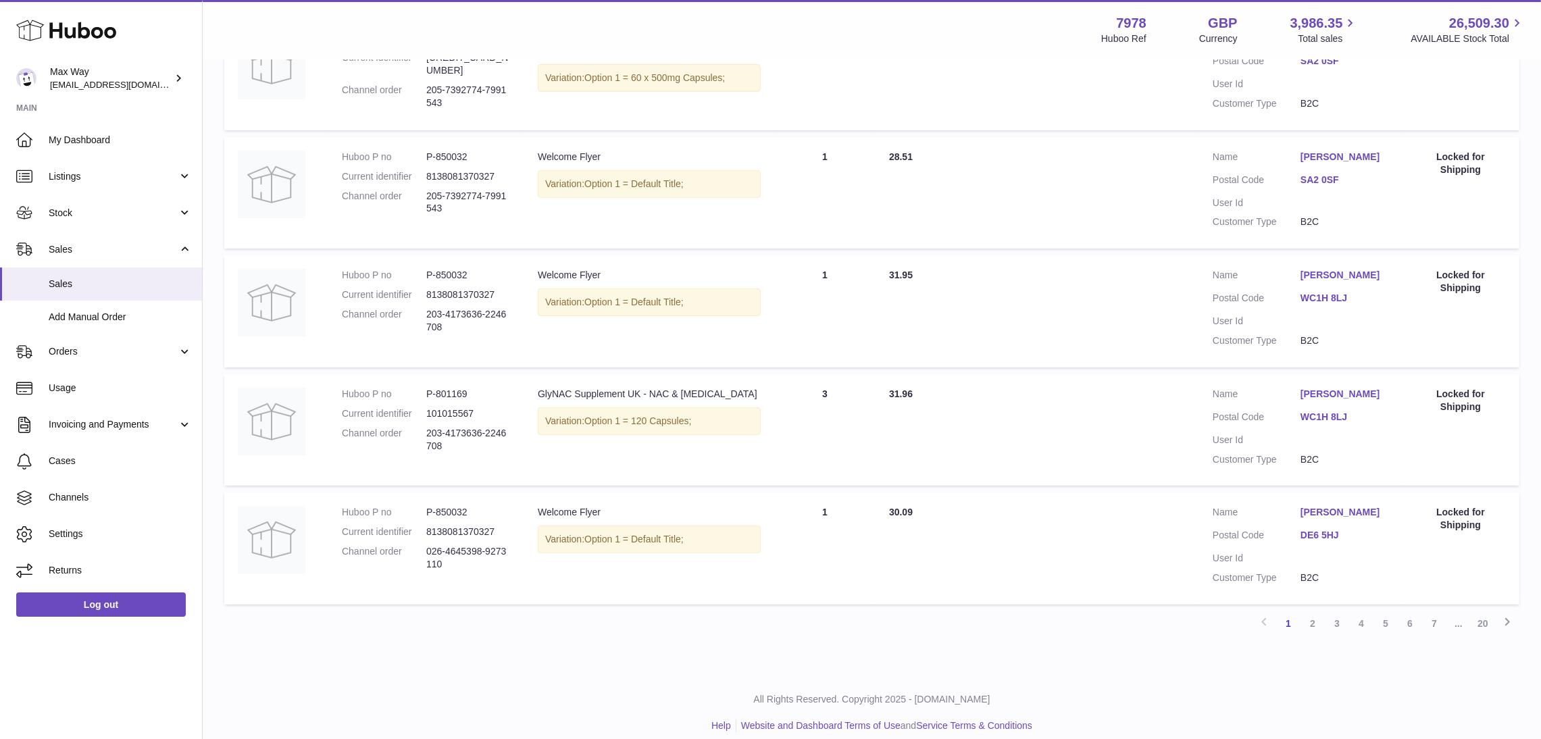
scroll to position [923, 0]
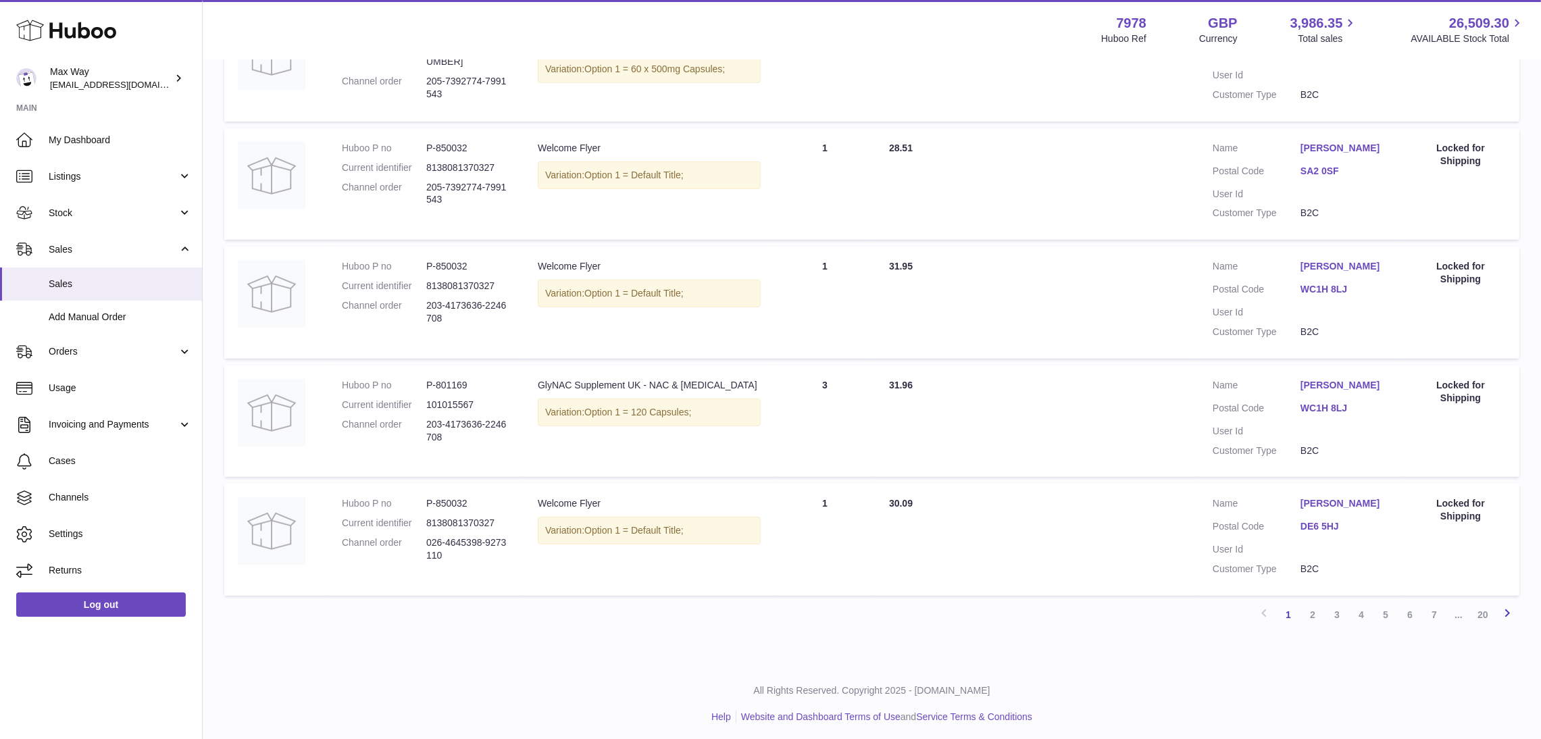
click at [1505, 612] on icon at bounding box center [1507, 612] width 16 height 17
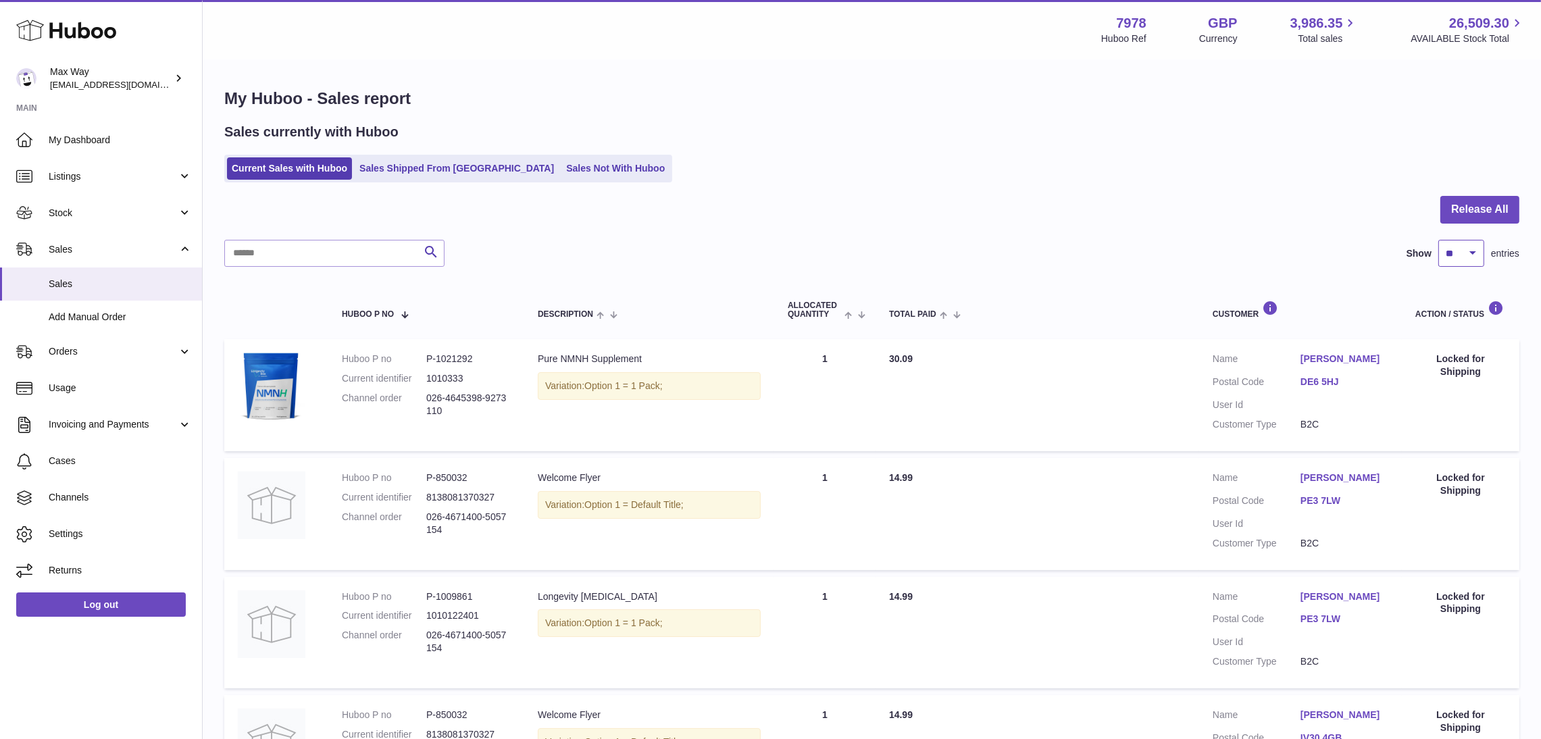
click at [1468, 244] on select "** ** ** ***" at bounding box center [1461, 253] width 46 height 27
click at [1438, 240] on select "** ** ** ***" at bounding box center [1461, 253] width 46 height 27
drag, startPoint x: 278, startPoint y: 172, endPoint x: 299, endPoint y: 167, distance: 20.7
click at [278, 171] on link "Current Sales with Huboo" at bounding box center [289, 168] width 125 height 22
click at [415, 160] on link "Sales Shipped From [GEOGRAPHIC_DATA]" at bounding box center [457, 168] width 204 height 22
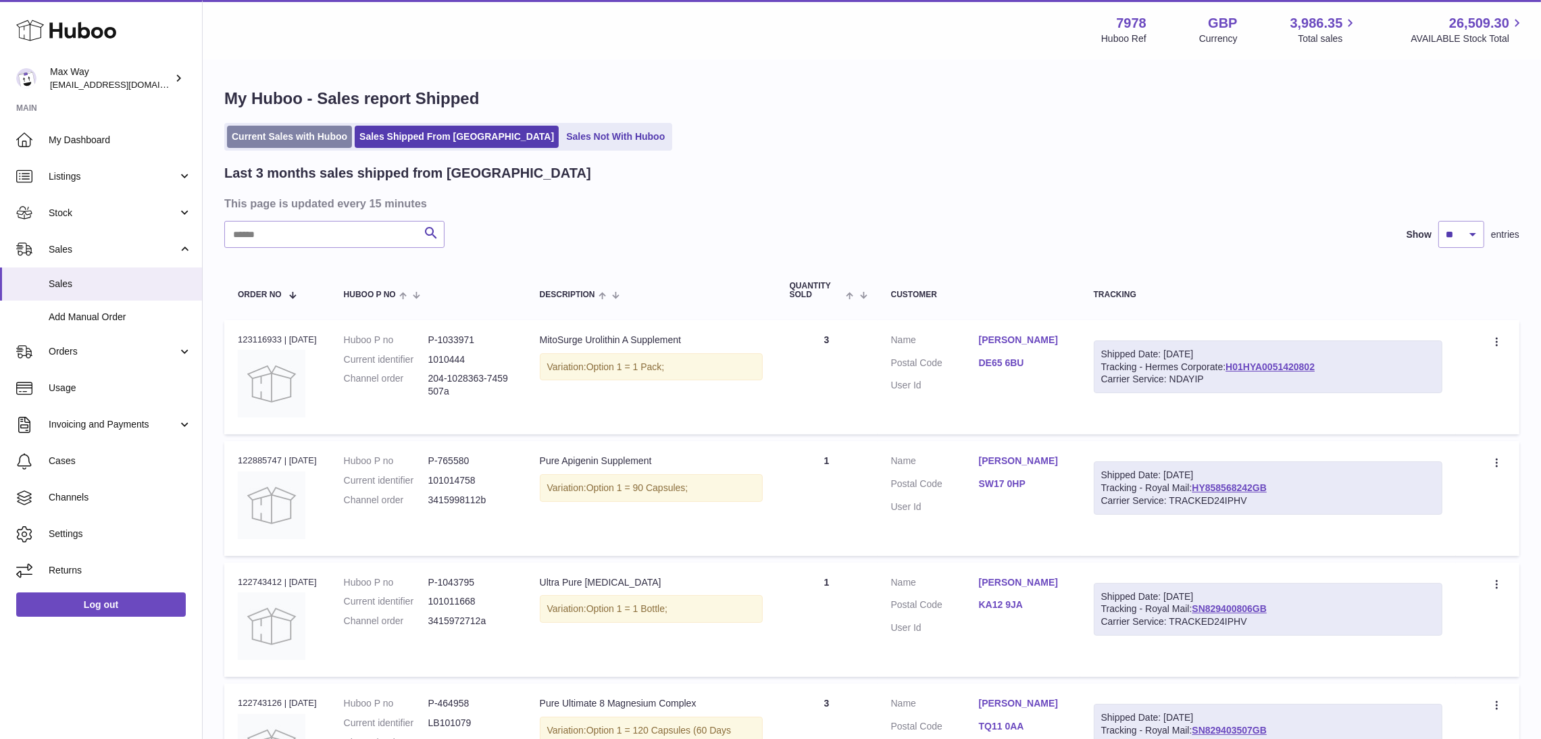
click at [271, 127] on link "Current Sales with Huboo" at bounding box center [289, 137] width 125 height 22
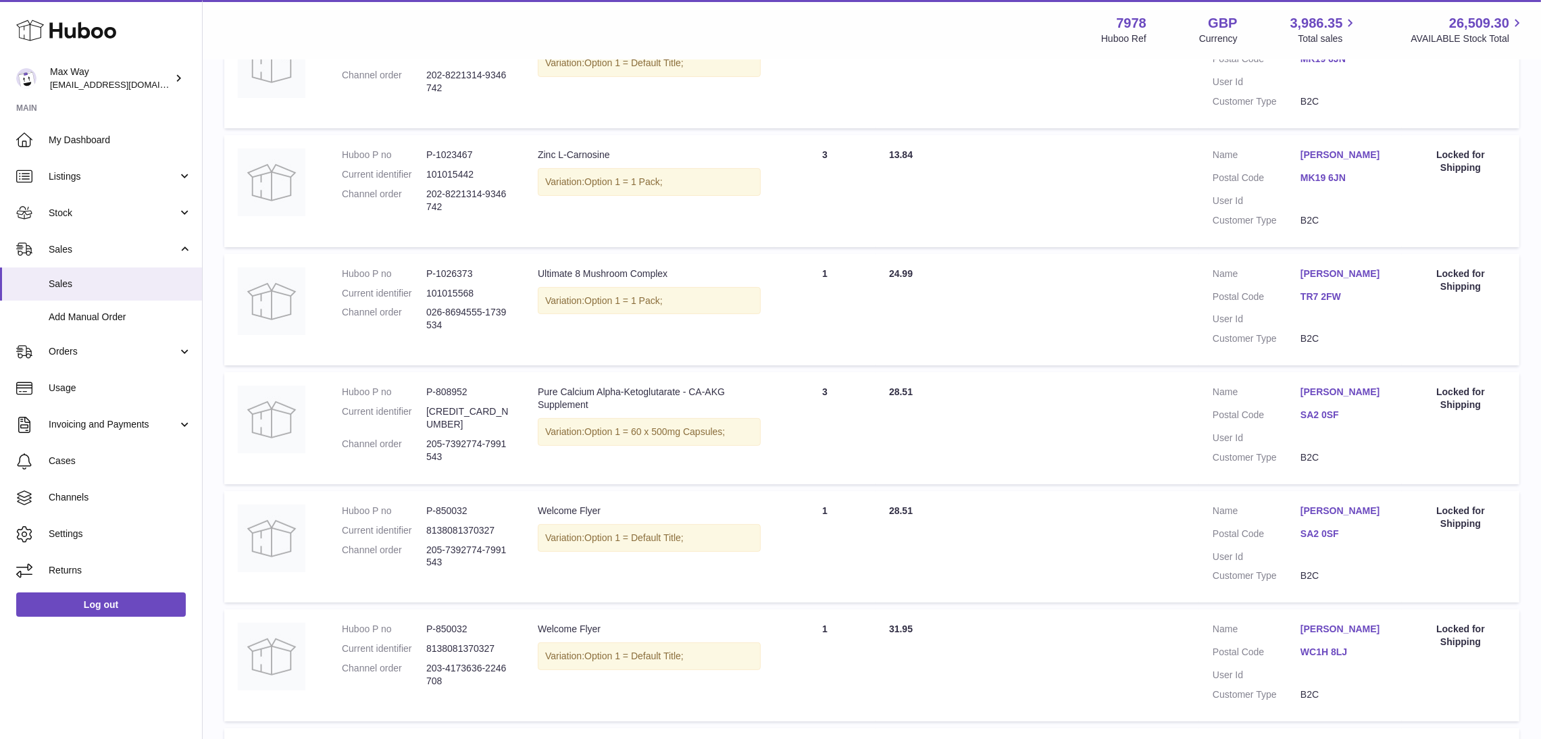
scroll to position [911, 0]
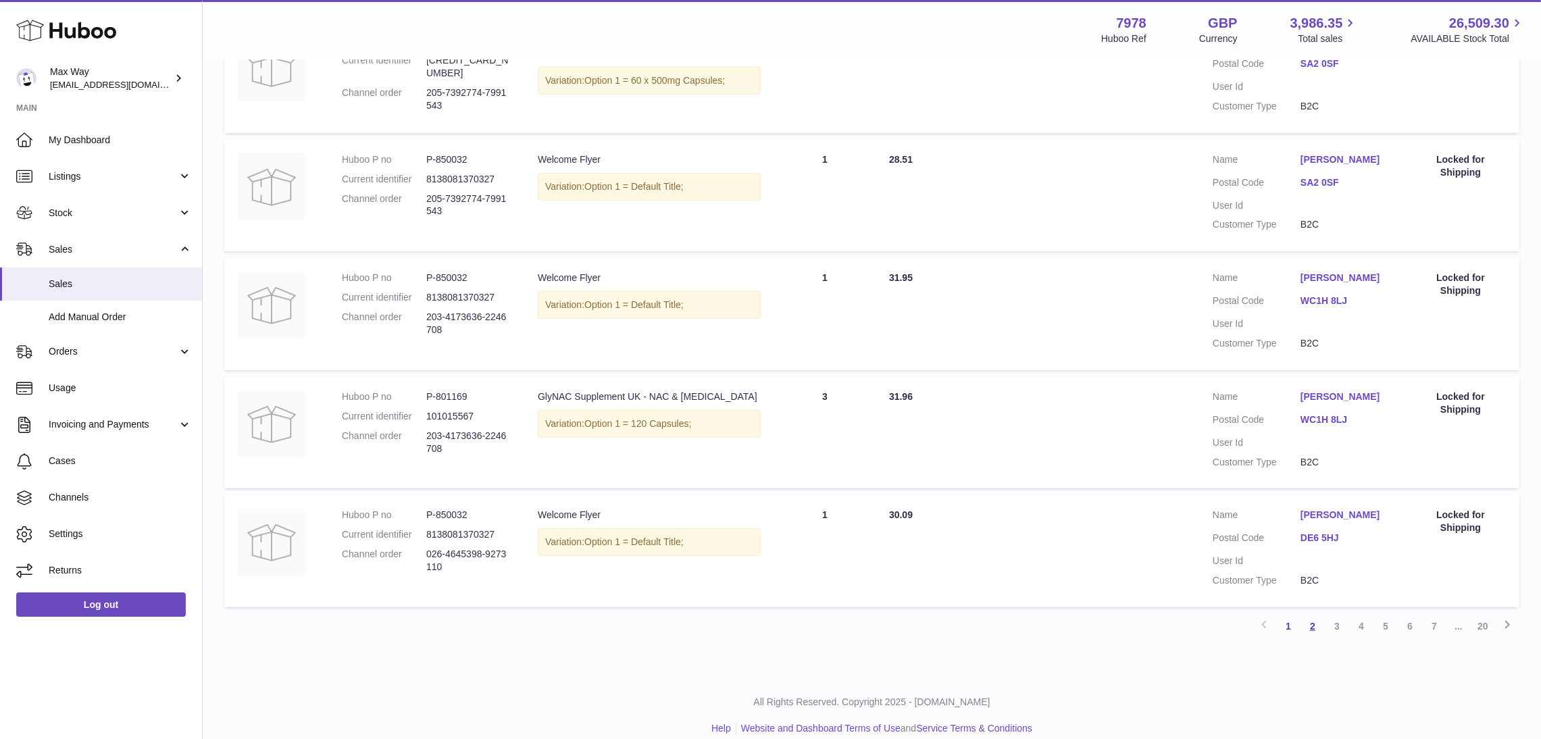
click at [1310, 621] on link "2" at bounding box center [1312, 626] width 24 height 24
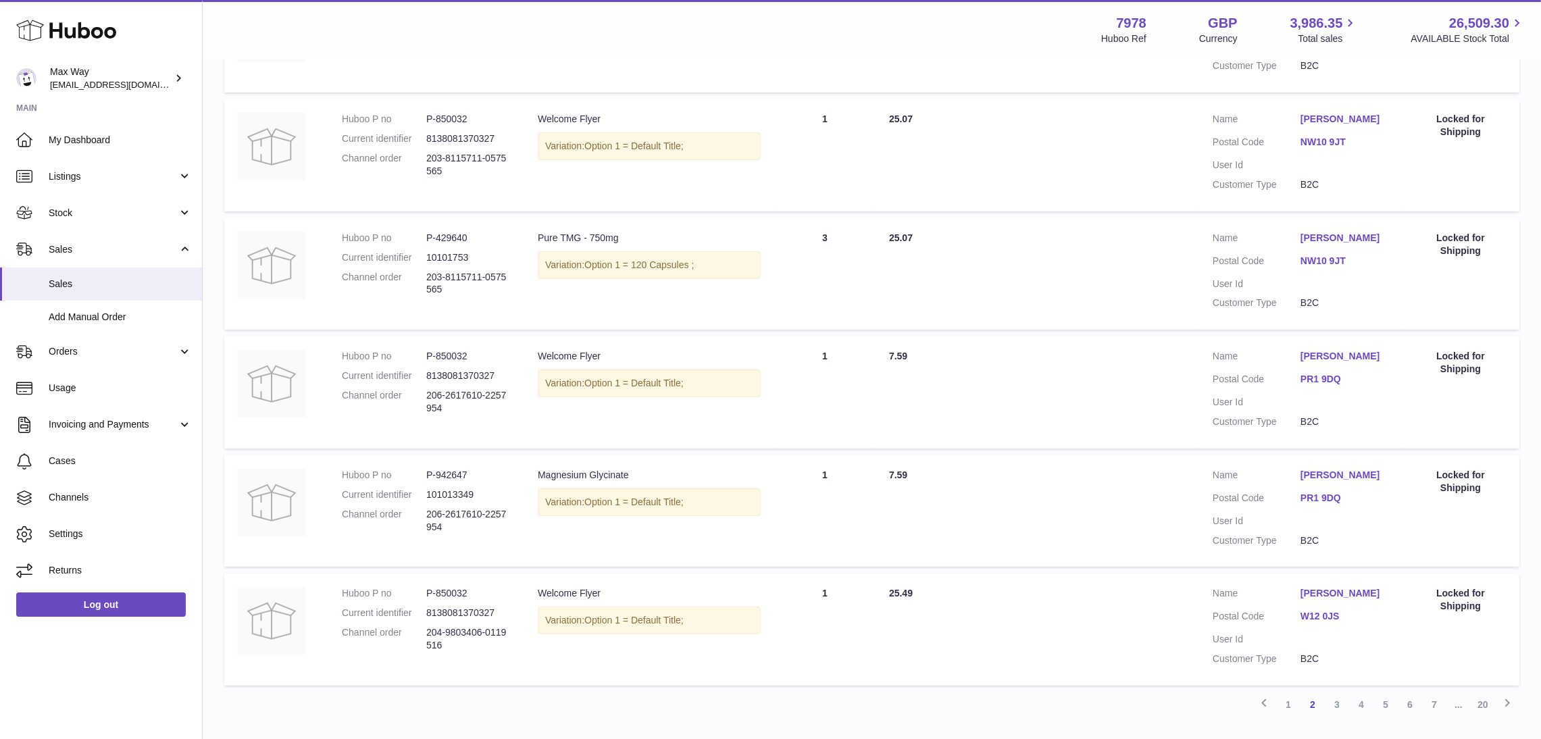
scroll to position [949, 0]
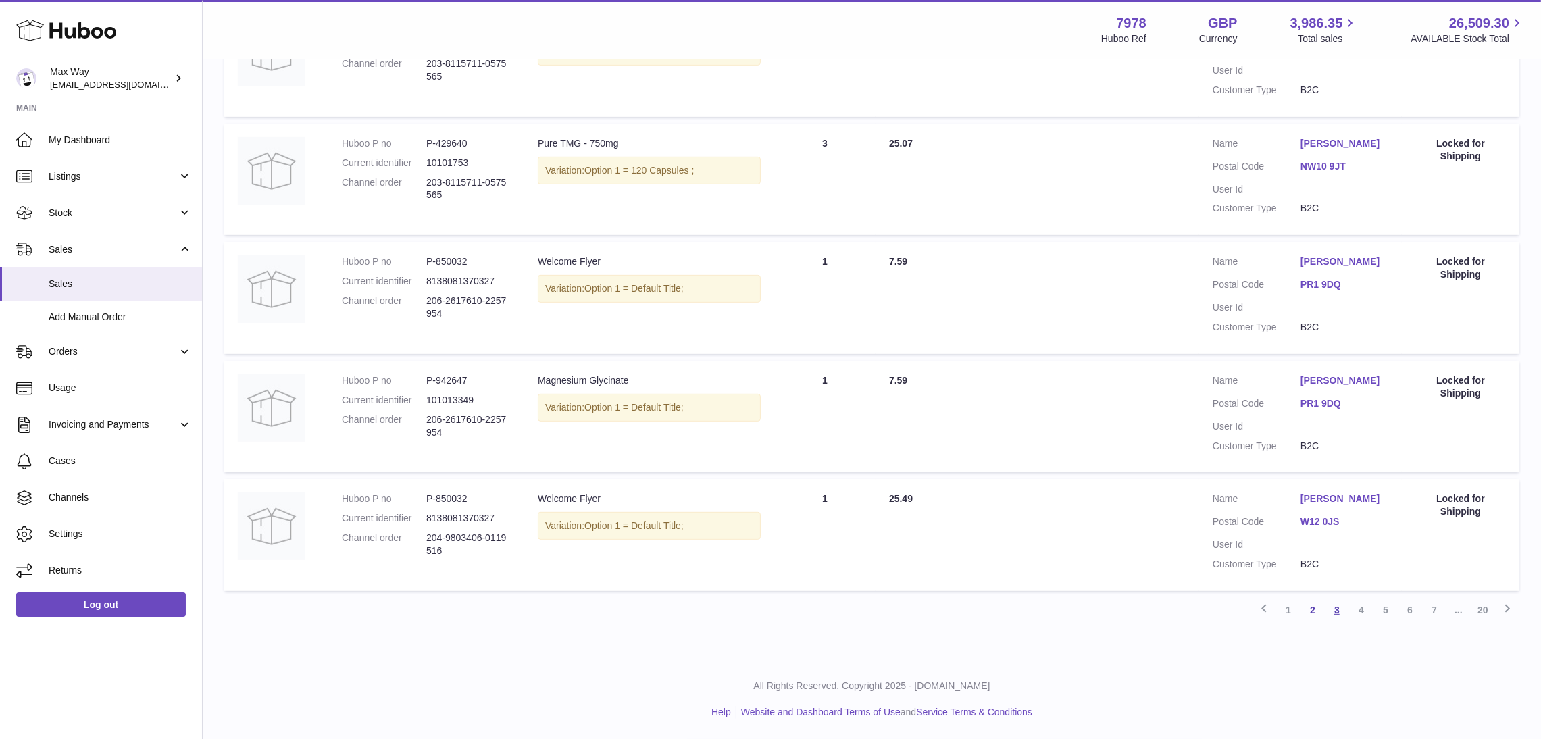
click at [1341, 609] on link "3" at bounding box center [1336, 610] width 24 height 24
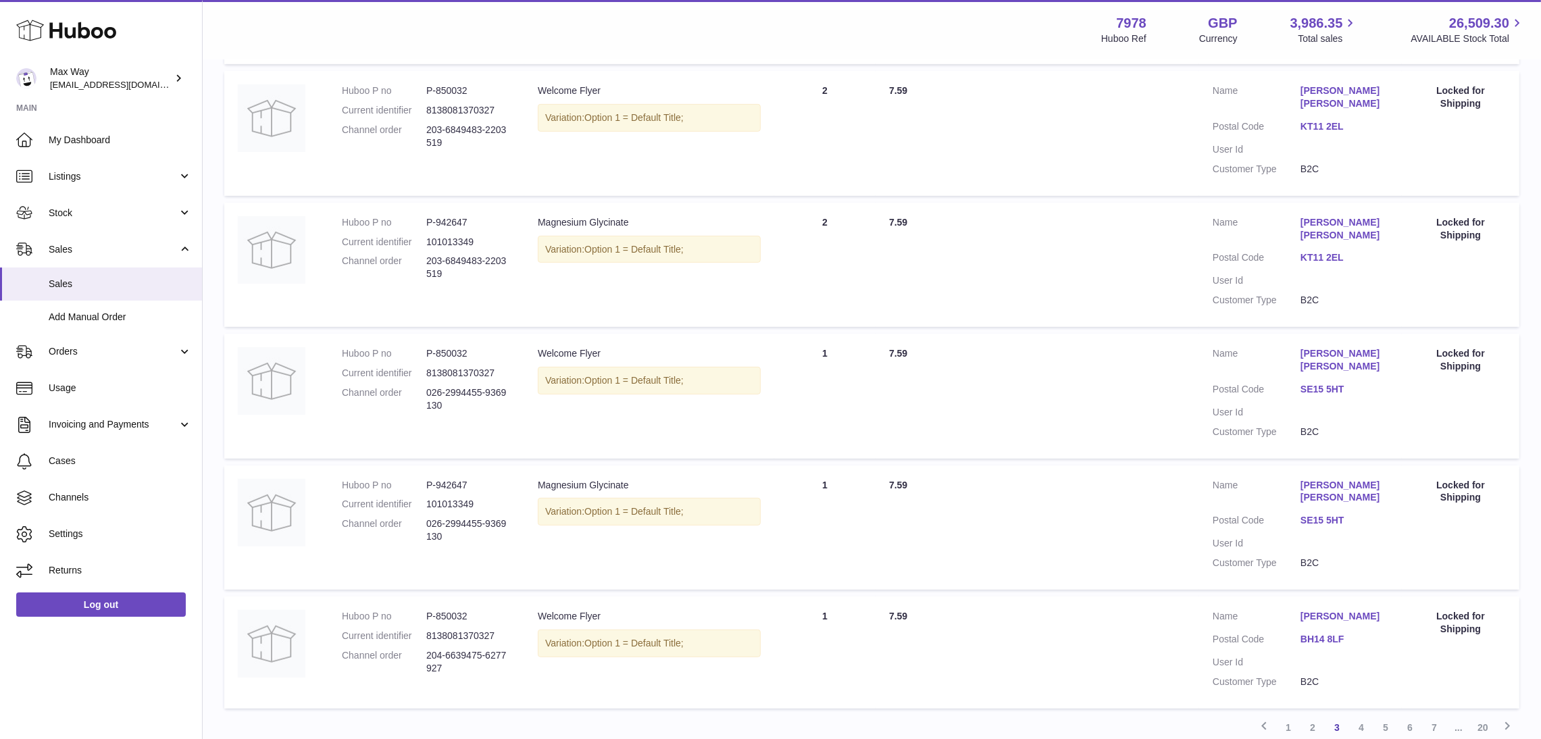
scroll to position [848, 0]
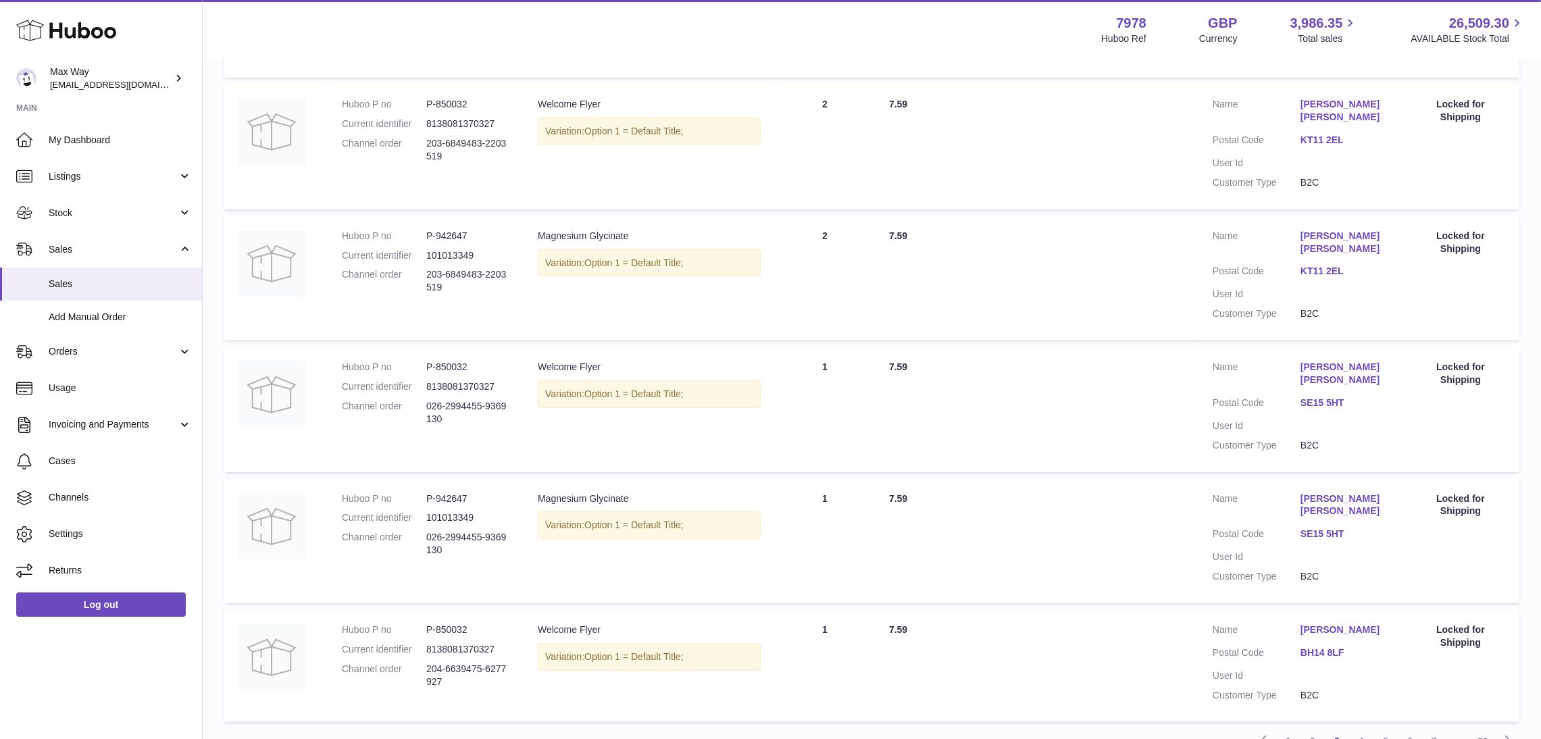
drag, startPoint x: 424, startPoint y: 523, endPoint x: 483, endPoint y: 535, distance: 60.0
click at [483, 535] on dl "Huboo P no P-942647 Current identifier 101013349 Channel order 026-2994455-9369…" at bounding box center [426, 528] width 169 height 72
copy dl "026-2994455-9369130"
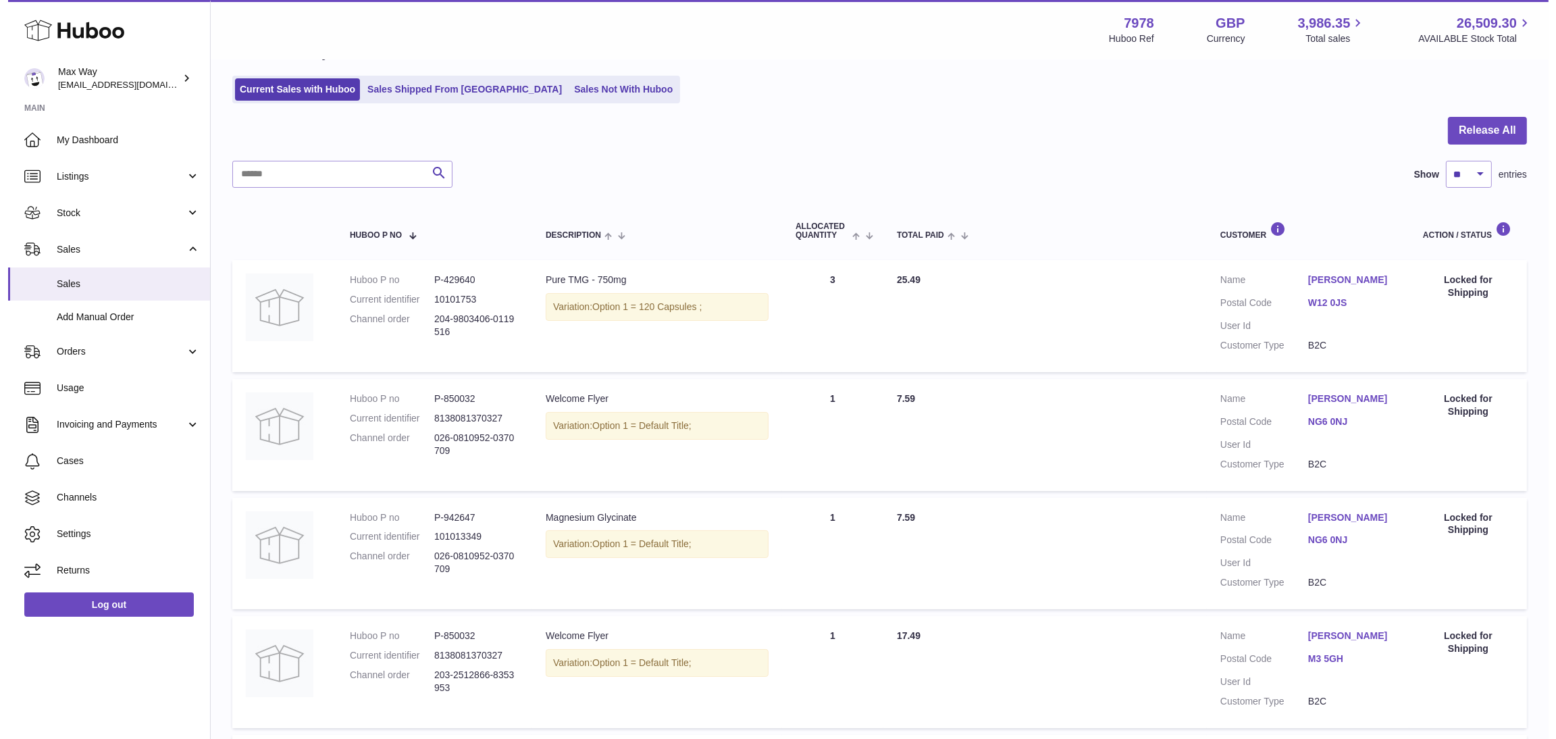
scroll to position [0, 0]
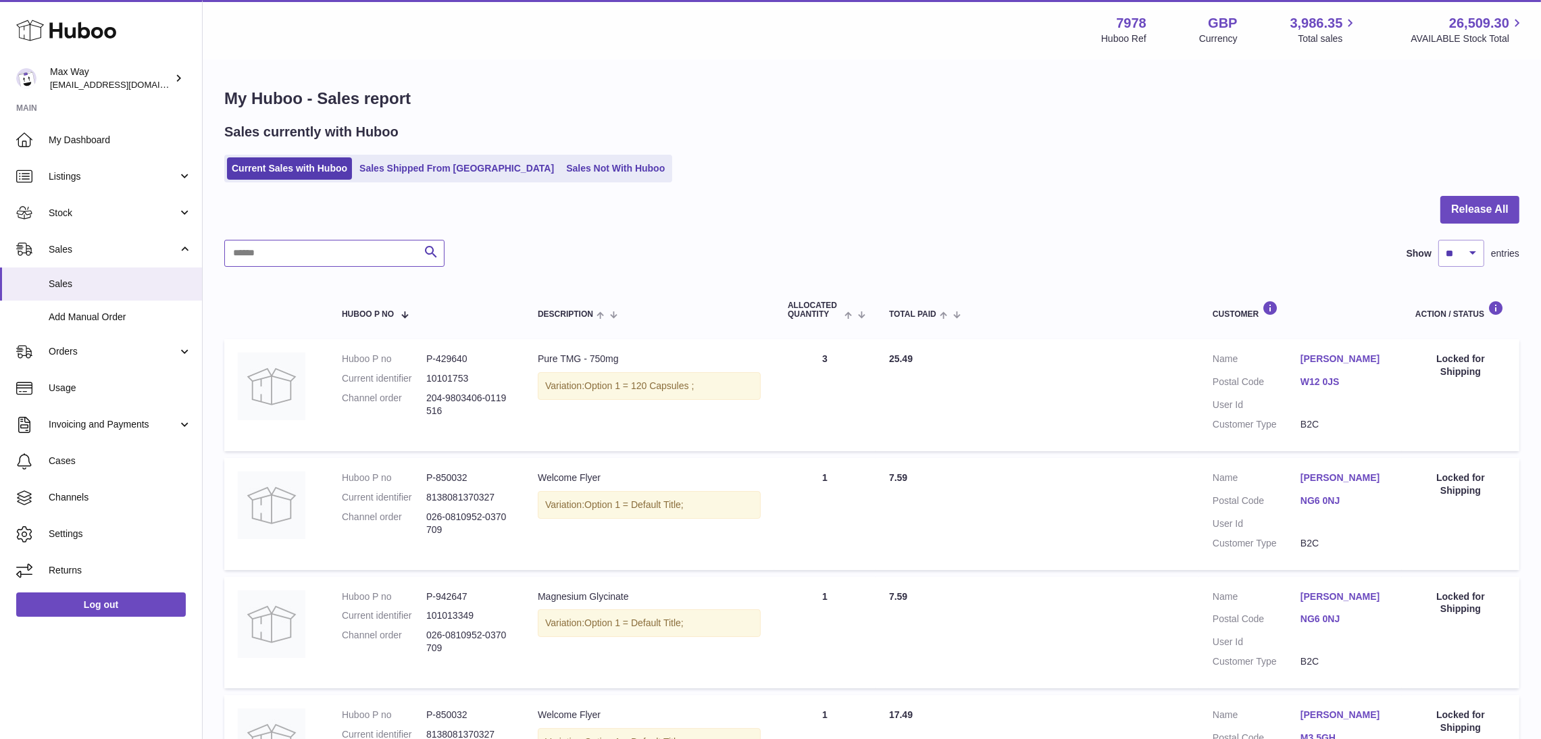
click at [266, 245] on input "text" at bounding box center [334, 253] width 220 height 27
paste input "**********"
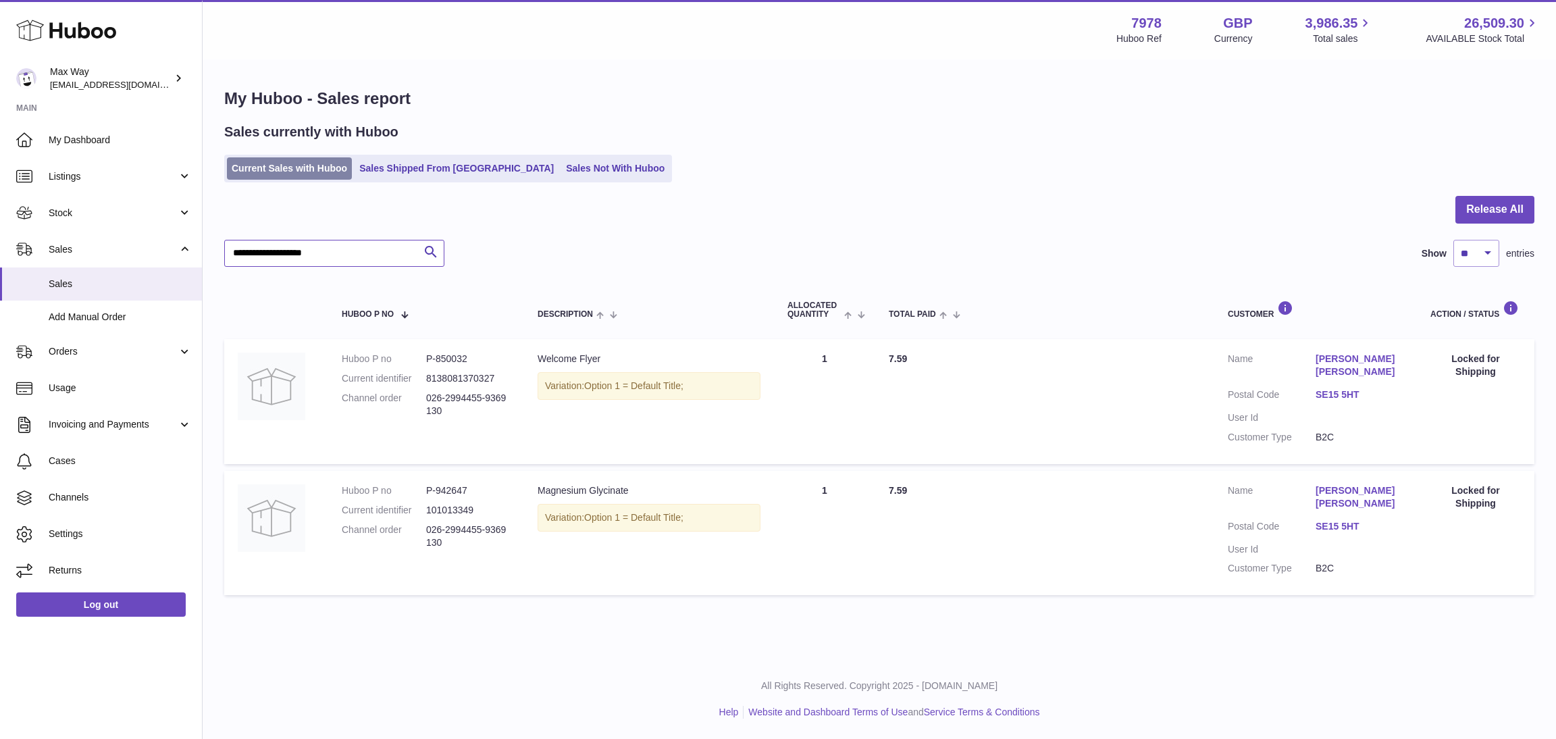
type input "**********"
click at [260, 161] on link "Current Sales with Huboo" at bounding box center [289, 168] width 125 height 22
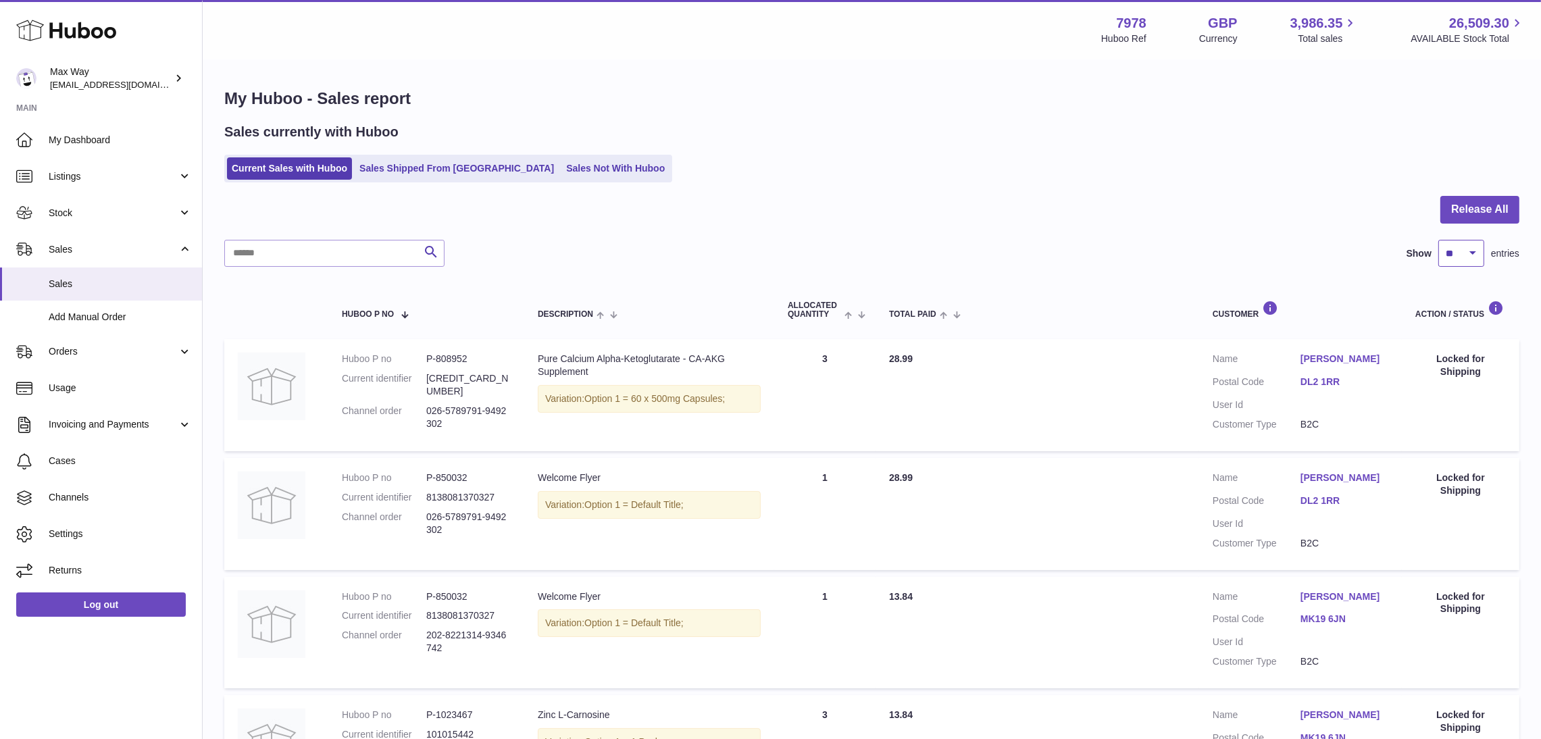
click at [1451, 263] on select "** ** ** ***" at bounding box center [1461, 253] width 46 height 27
click at [1438, 240] on select "** ** ** ***" at bounding box center [1461, 253] width 46 height 27
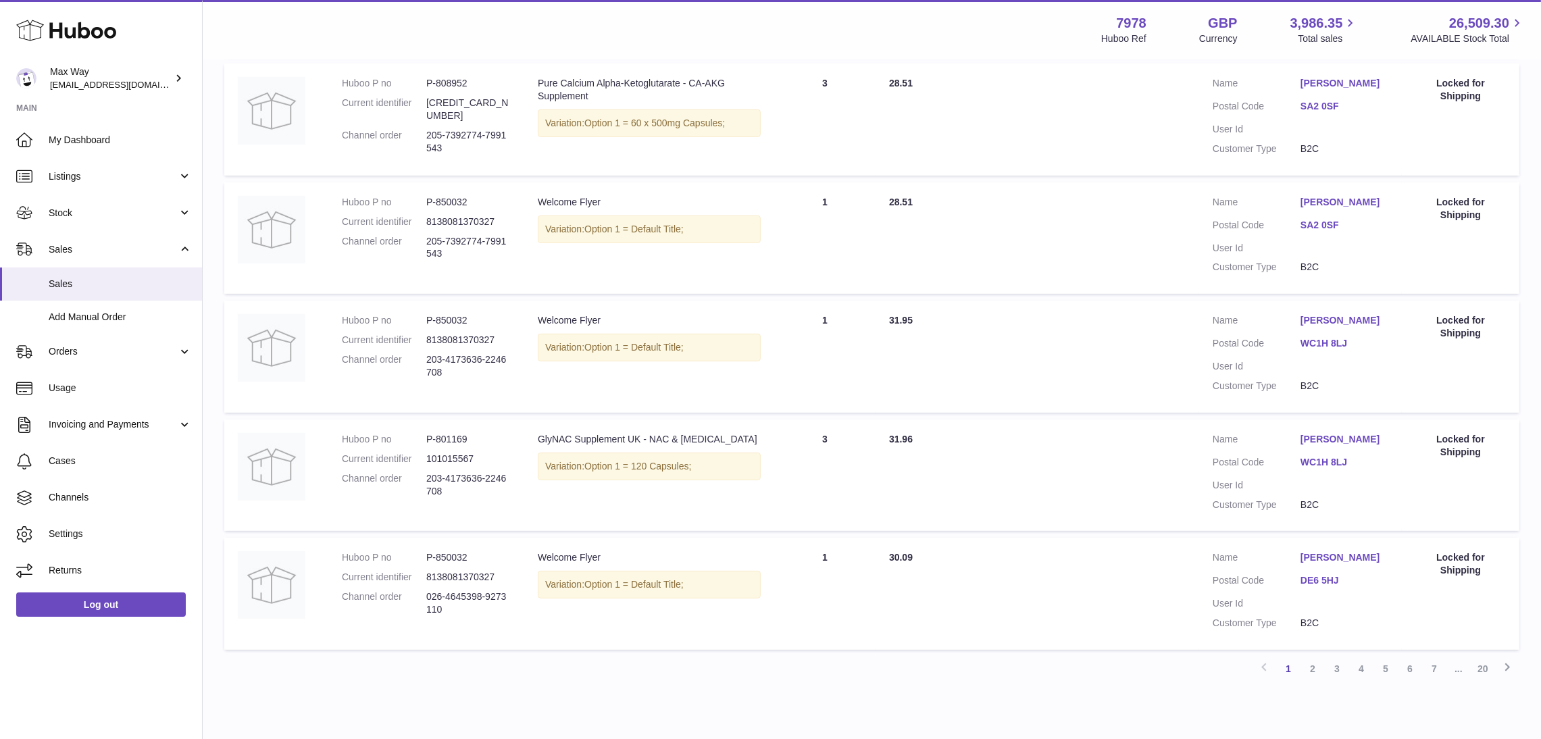
scroll to position [923, 0]
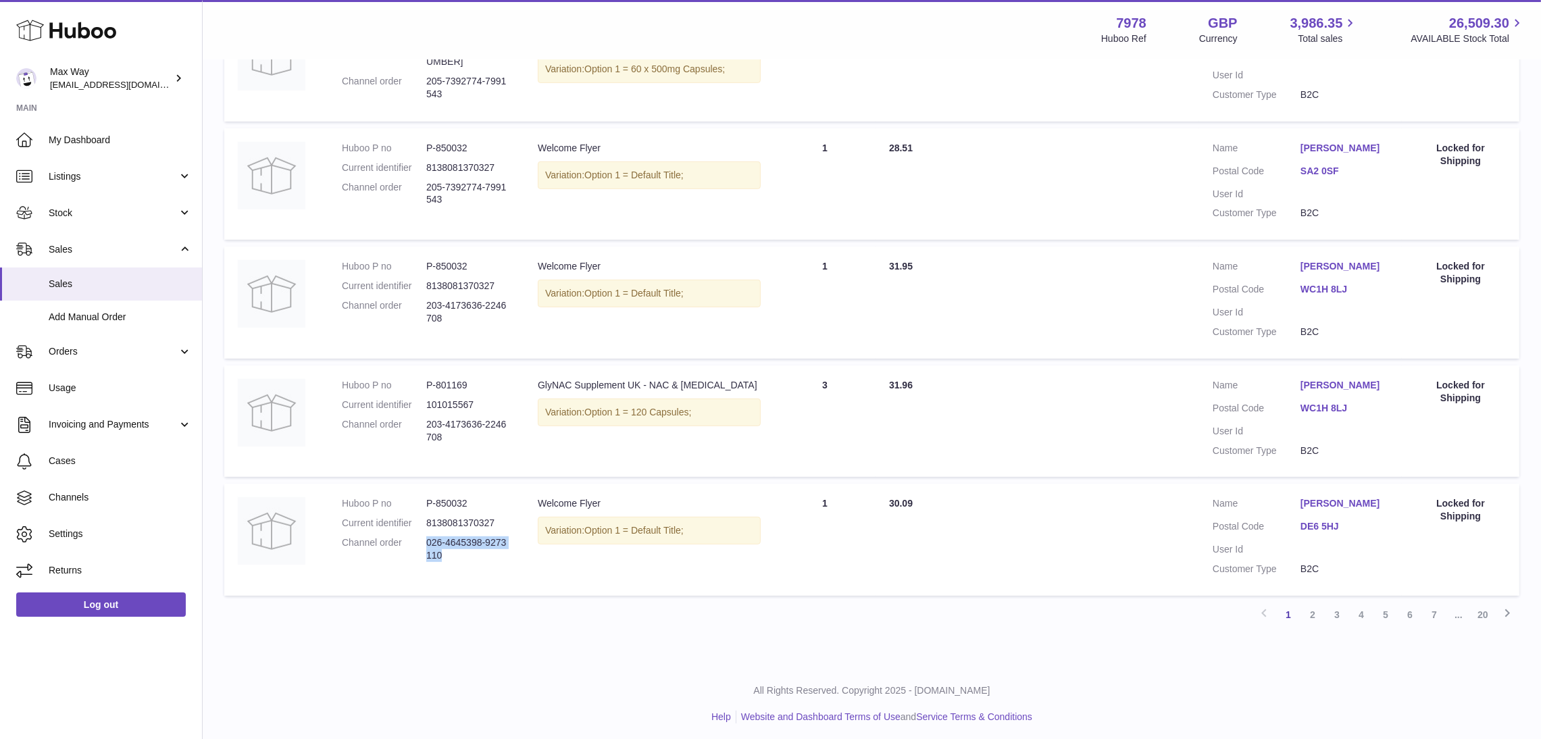
drag, startPoint x: 428, startPoint y: 539, endPoint x: 460, endPoint y: 560, distance: 38.6
click at [460, 560] on dl "Huboo P no P-850032 Current identifier 8138081370327 Channel order 026-4645398-…" at bounding box center [426, 533] width 169 height 72
copy dd "026-4645398-9273110"
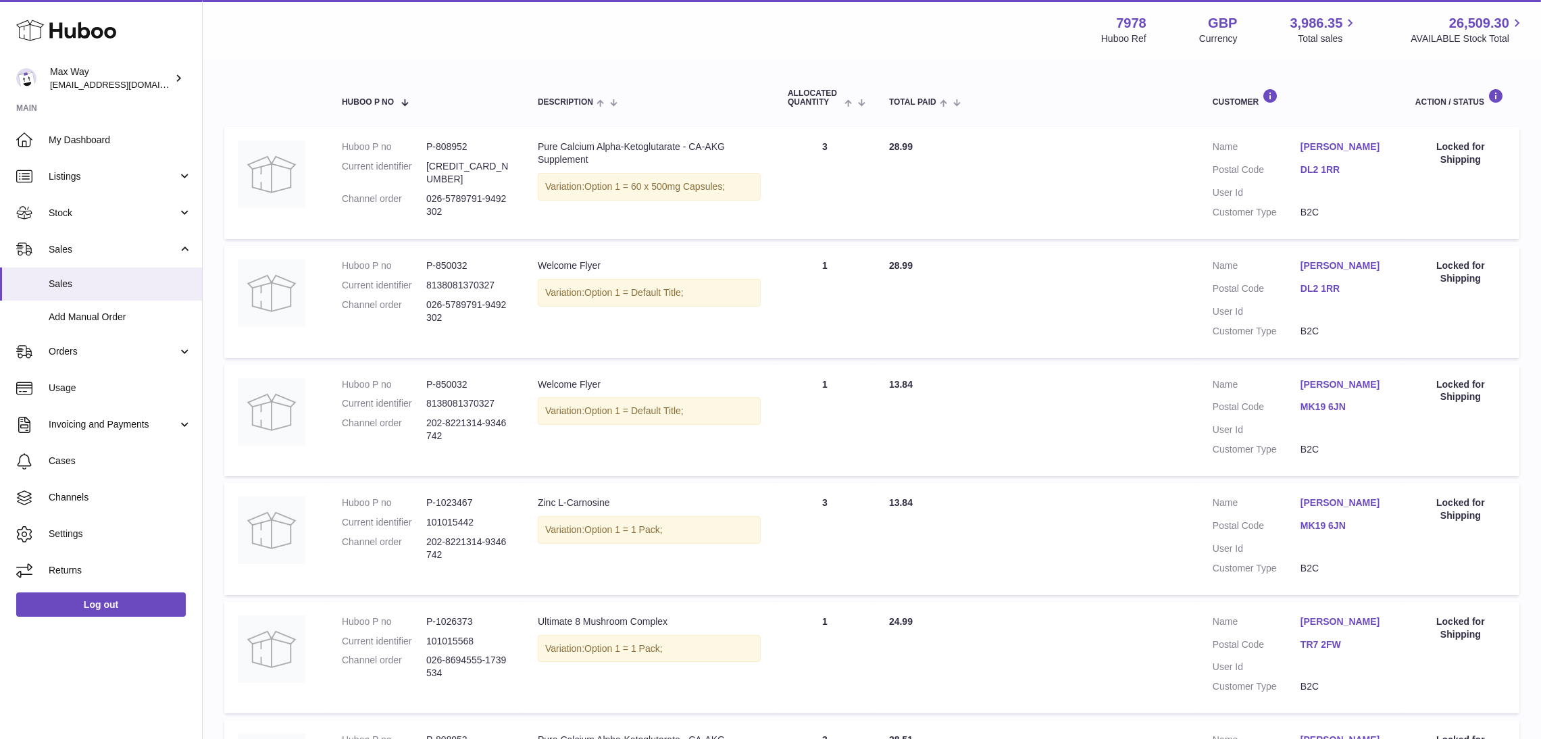
scroll to position [0, 0]
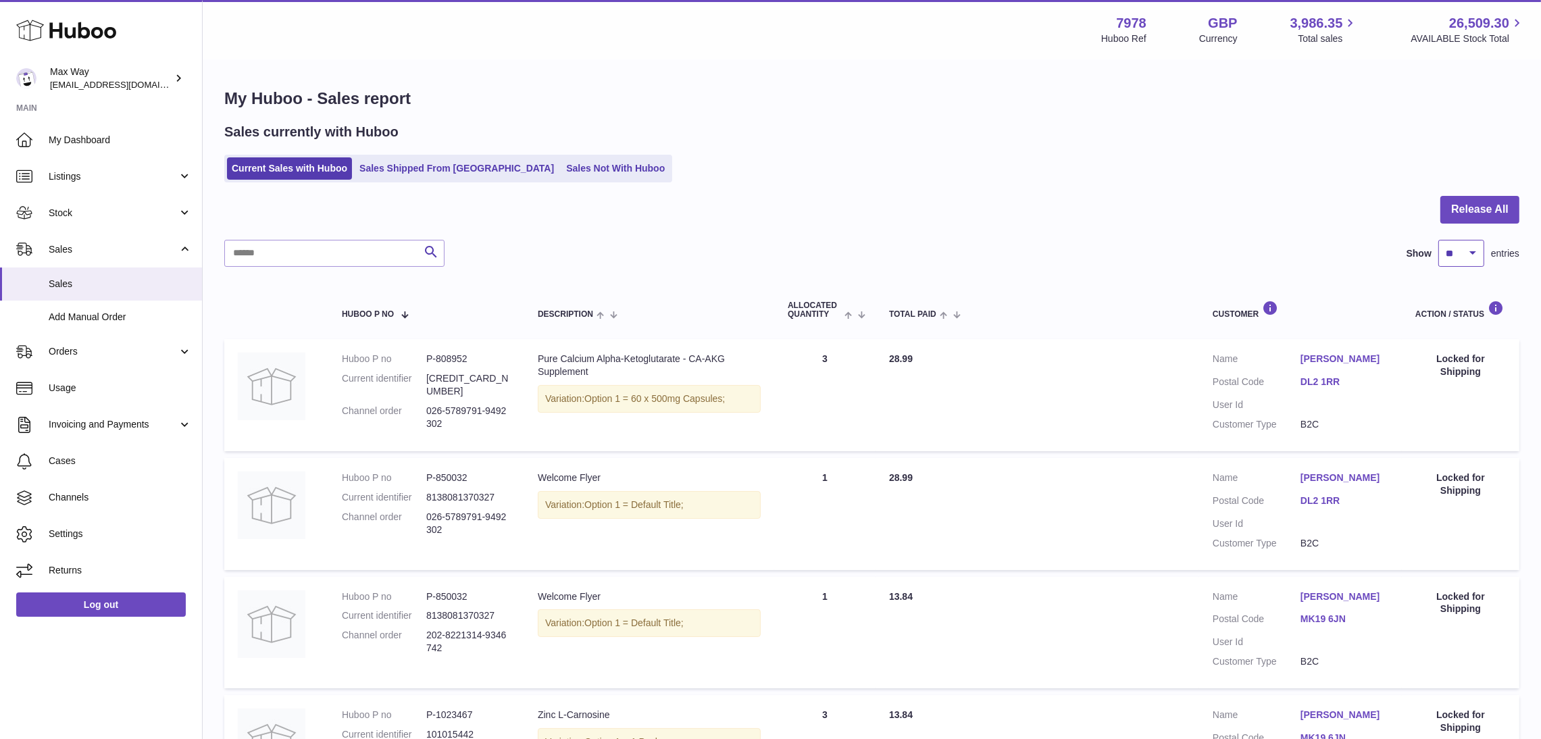
click at [1470, 261] on select "** ** ** ***" at bounding box center [1461, 253] width 46 height 27
click at [1438, 240] on select "** ** ** ***" at bounding box center [1461, 253] width 46 height 27
click at [1470, 257] on select "** ** ** ***" at bounding box center [1461, 253] width 46 height 27
select select "**"
click at [1438, 240] on select "** ** ** ***" at bounding box center [1461, 253] width 46 height 27
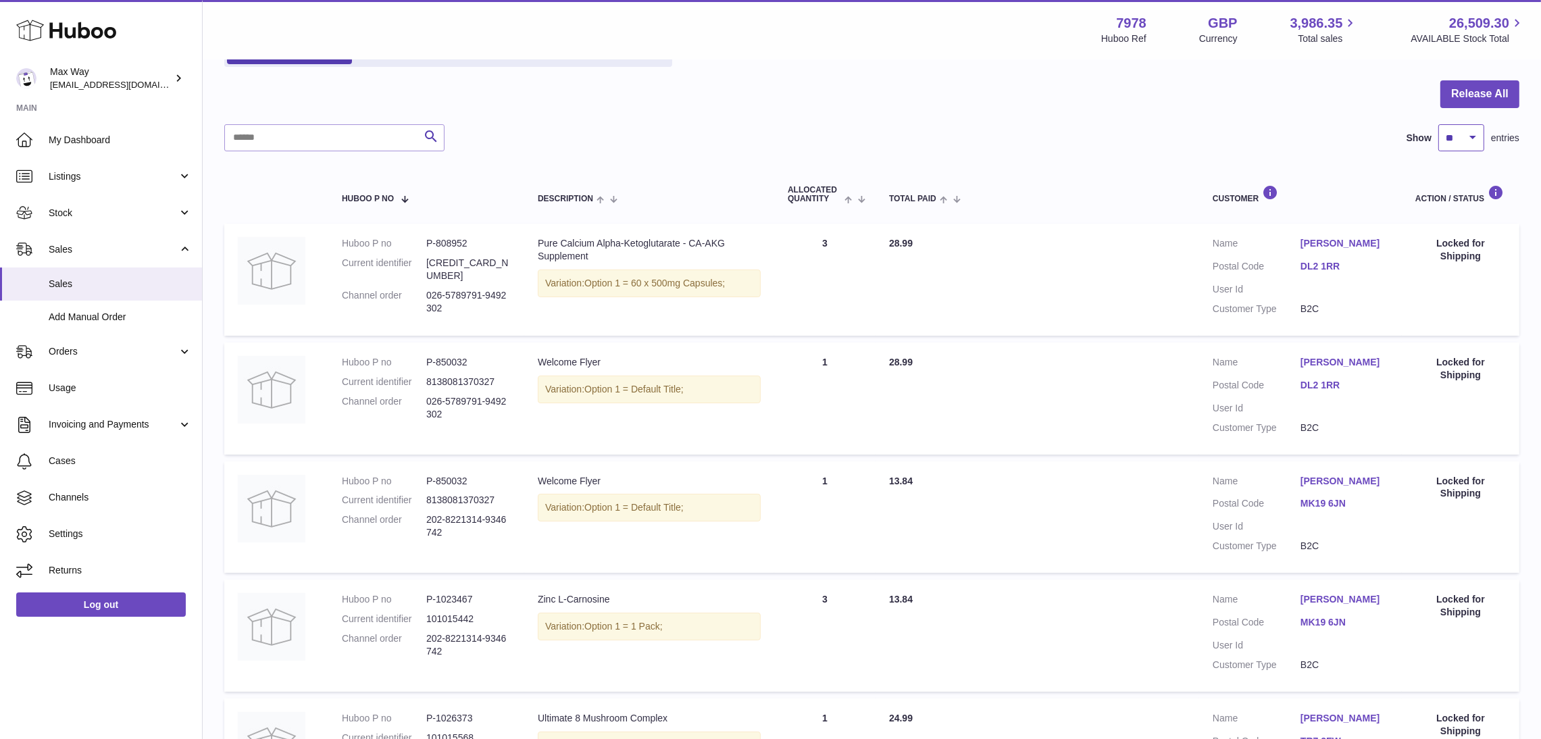
scroll to position [112, 0]
click at [1489, 93] on button "Release All" at bounding box center [1479, 98] width 79 height 28
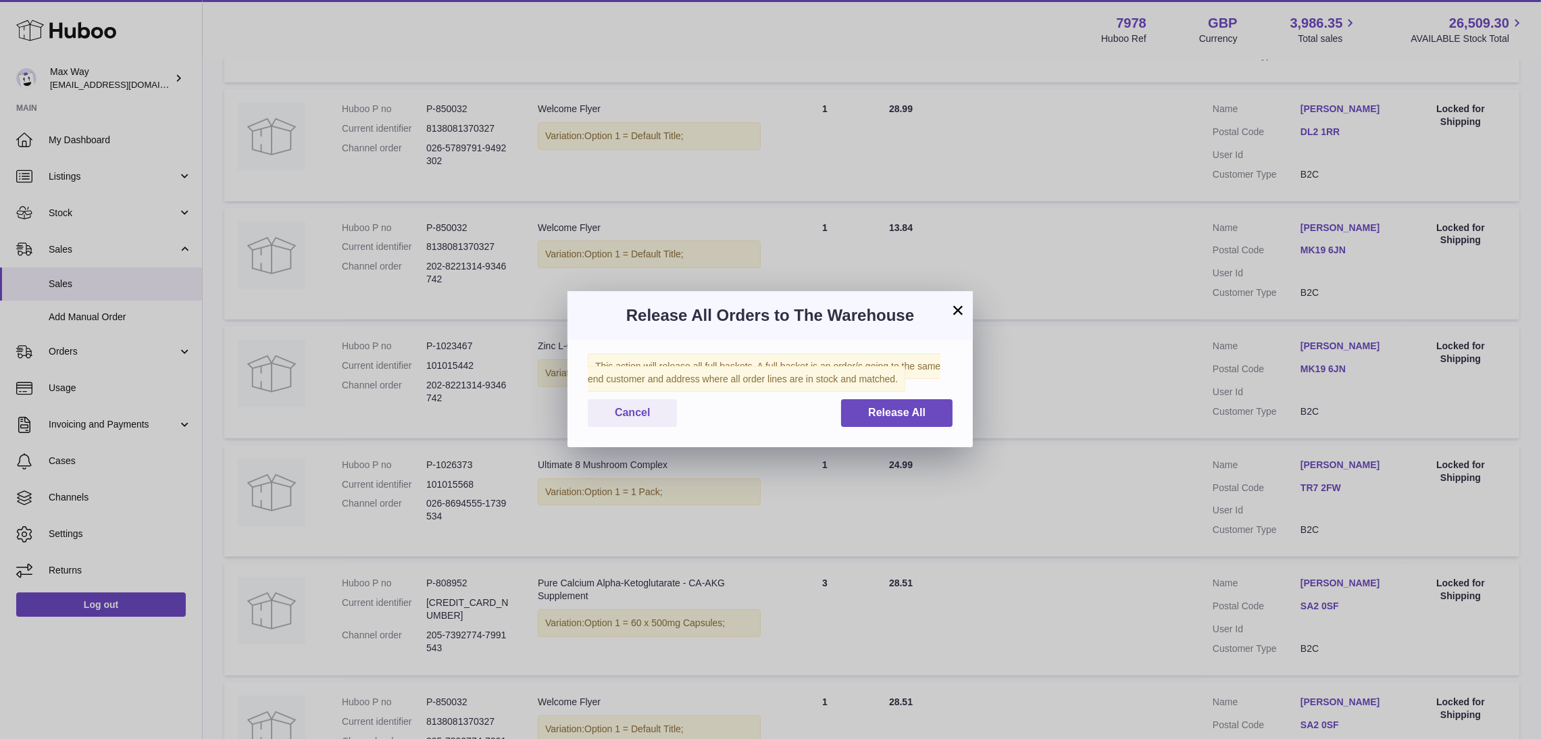
scroll to position [416, 0]
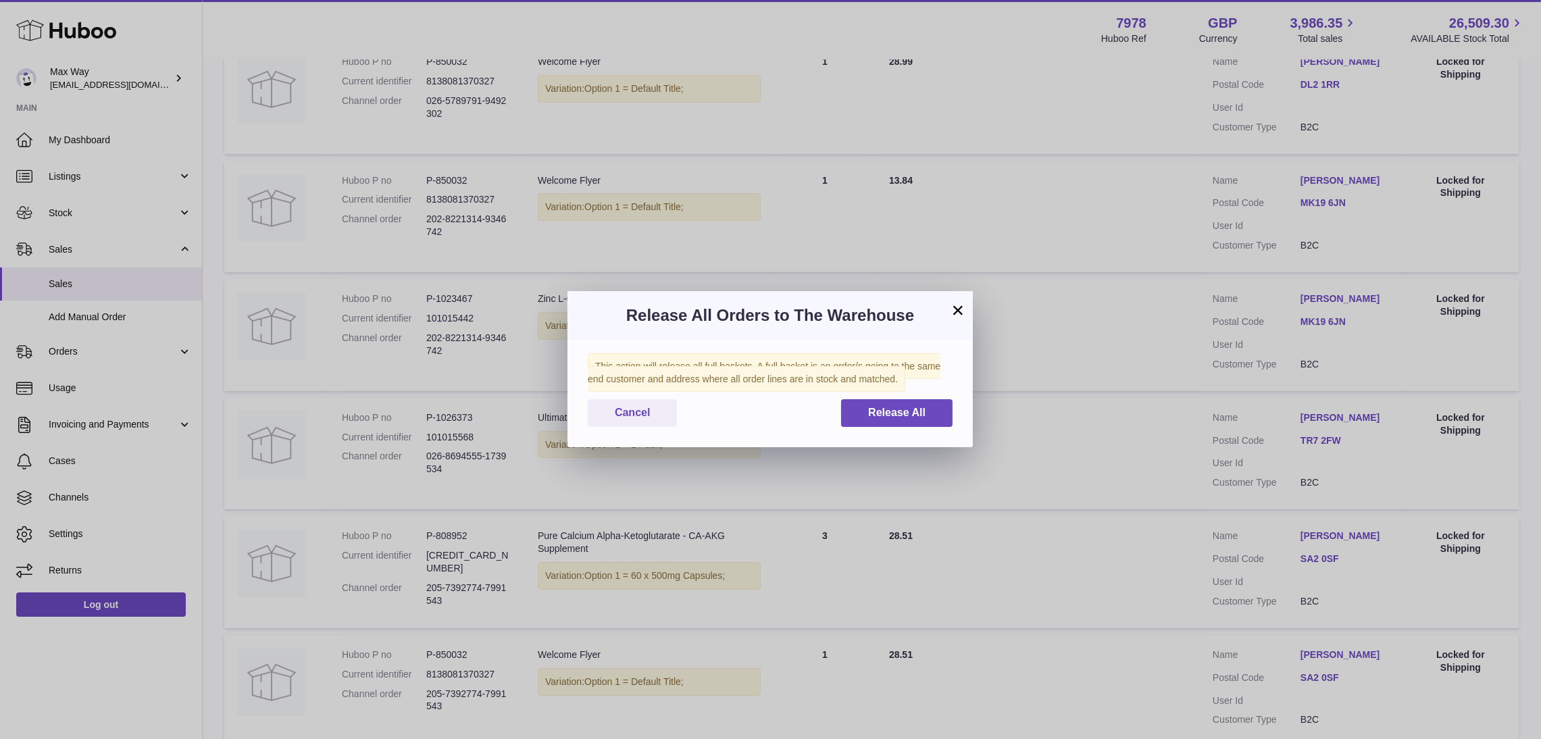
drag, startPoint x: 896, startPoint y: 378, endPoint x: 585, endPoint y: 365, distance: 311.6
click at [585, 365] on div "This action will release all full baskets. A full basket is an order/s going to…" at bounding box center [769, 393] width 405 height 107
copy span "This action will release all full baskets. A full basket is an order/s going to…"
click at [78, 665] on div "× Release All Orders to The Warehouse This action will release all full baskets…" at bounding box center [770, 369] width 1541 height 739
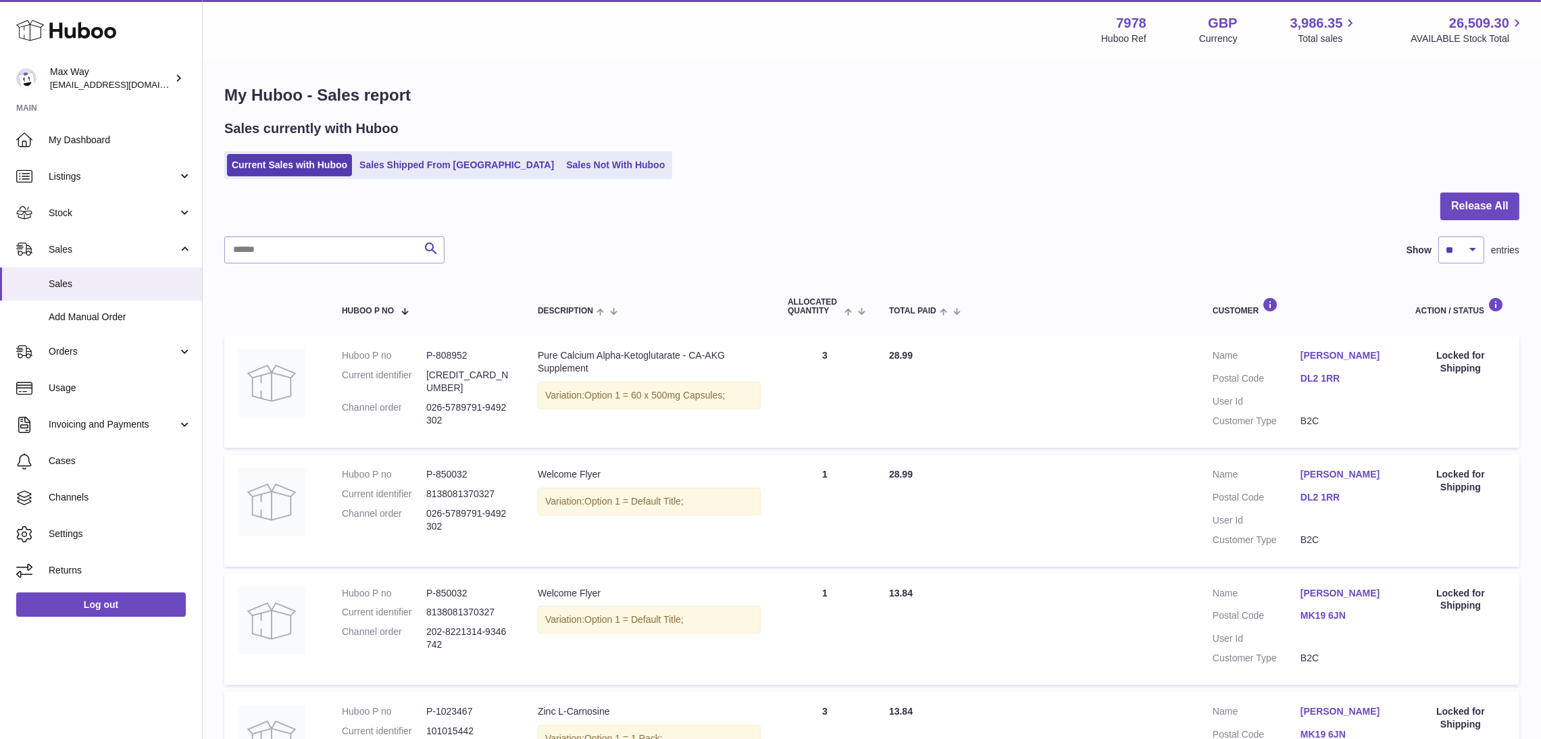
scroll to position [0, 0]
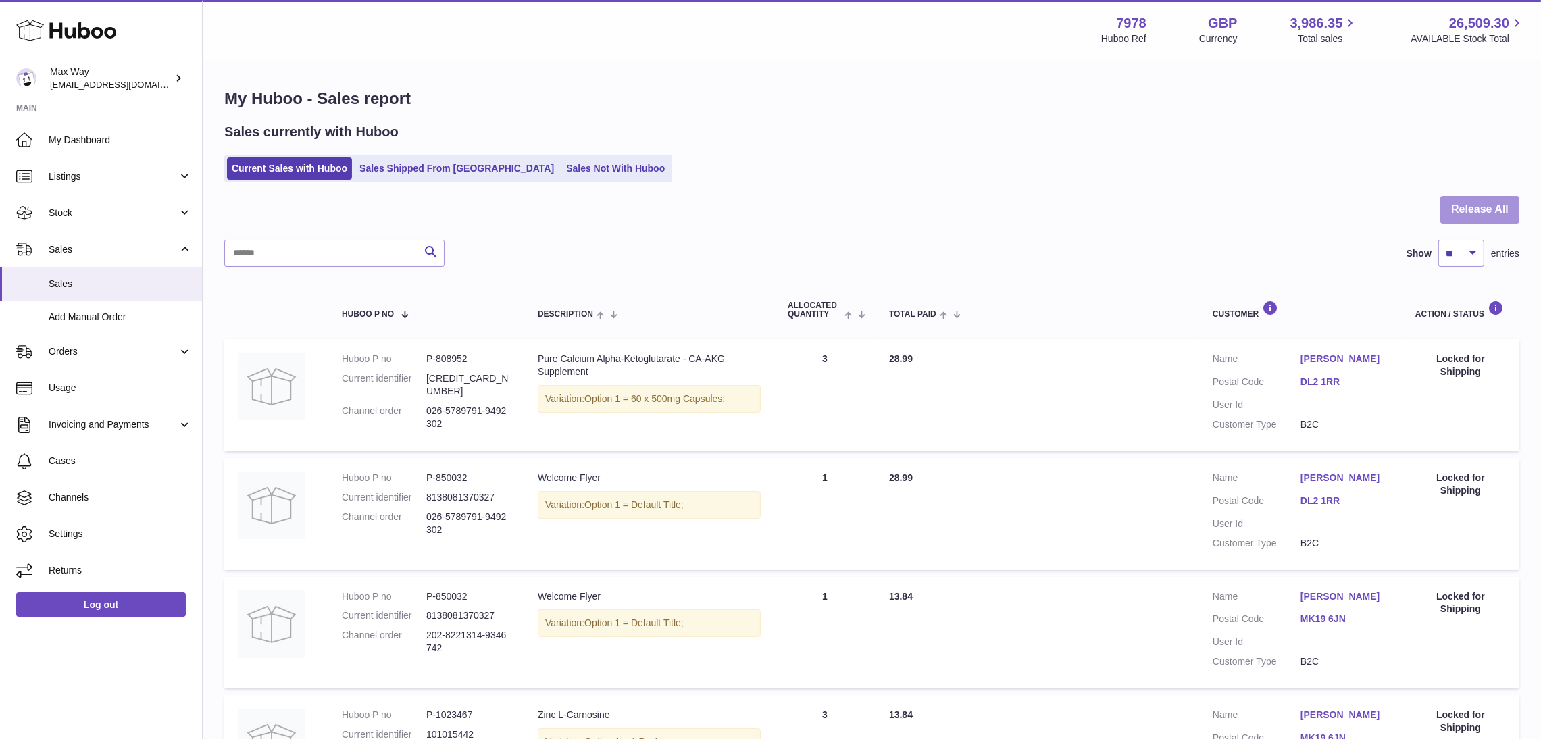
click at [1480, 204] on button "Release All" at bounding box center [1479, 210] width 79 height 28
click at [297, 167] on link "Current Sales with Huboo" at bounding box center [289, 168] width 125 height 22
click at [1469, 208] on button "Release All" at bounding box center [1479, 210] width 79 height 28
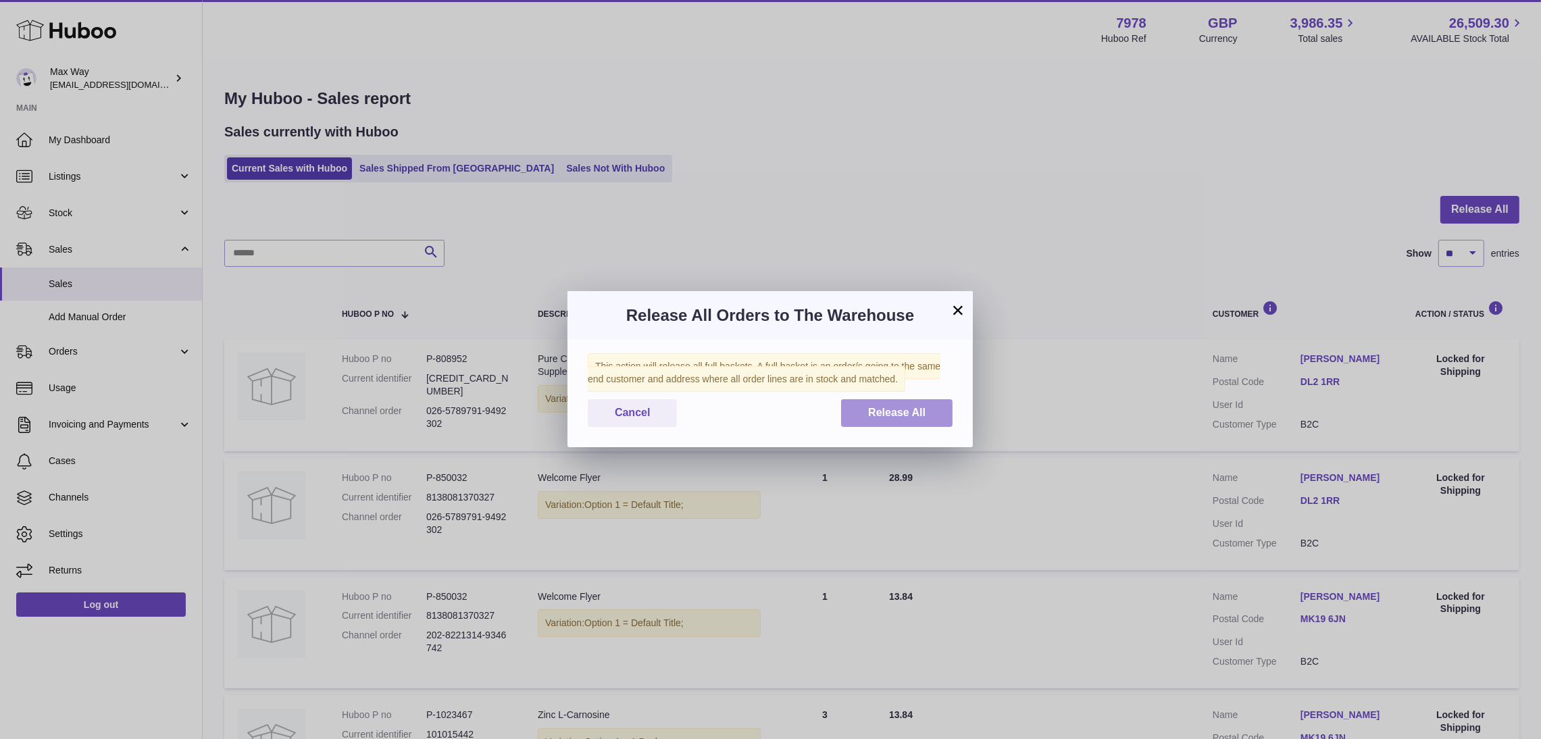
click at [915, 413] on span "Release All" at bounding box center [896, 412] width 57 height 11
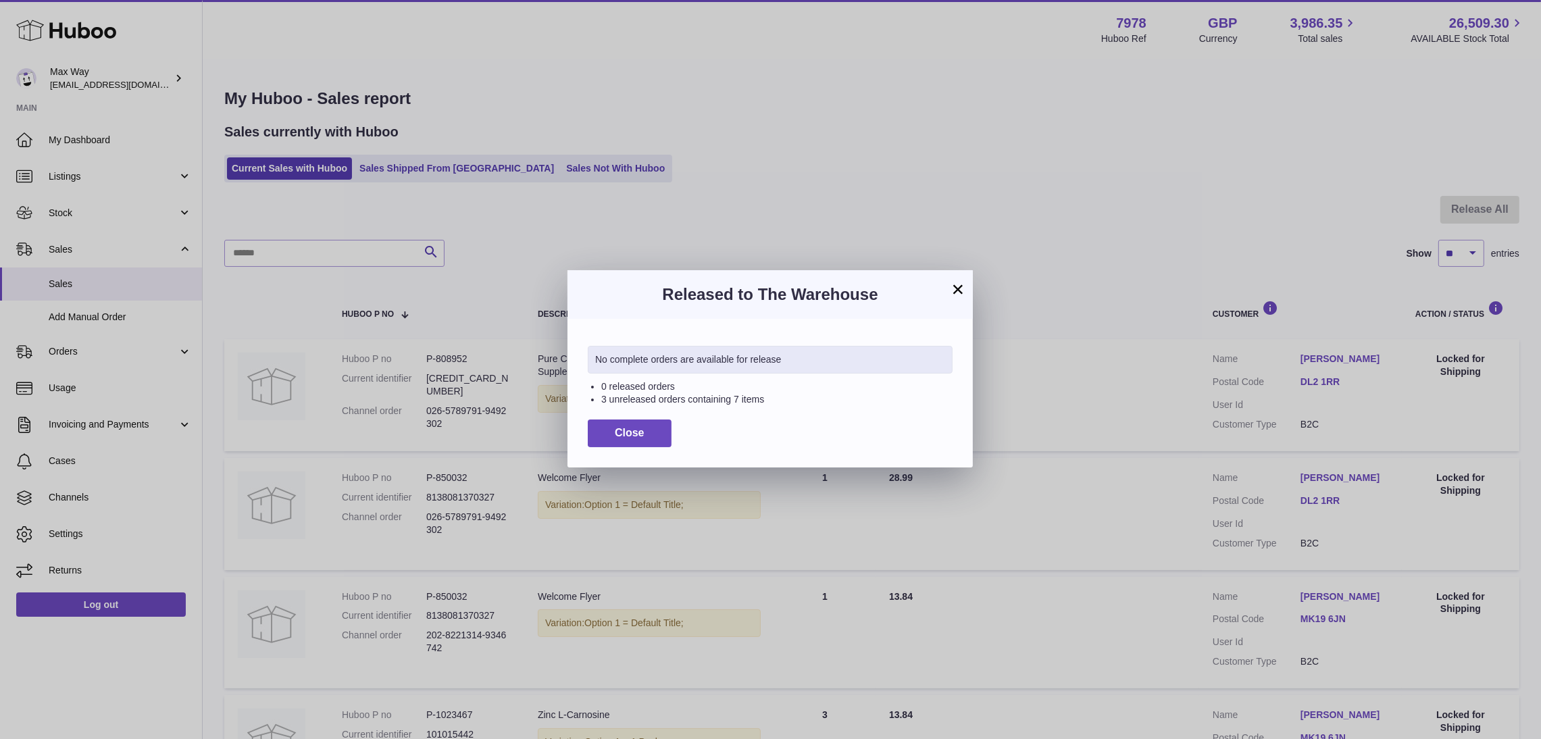
click at [962, 293] on button "×" at bounding box center [958, 289] width 16 height 16
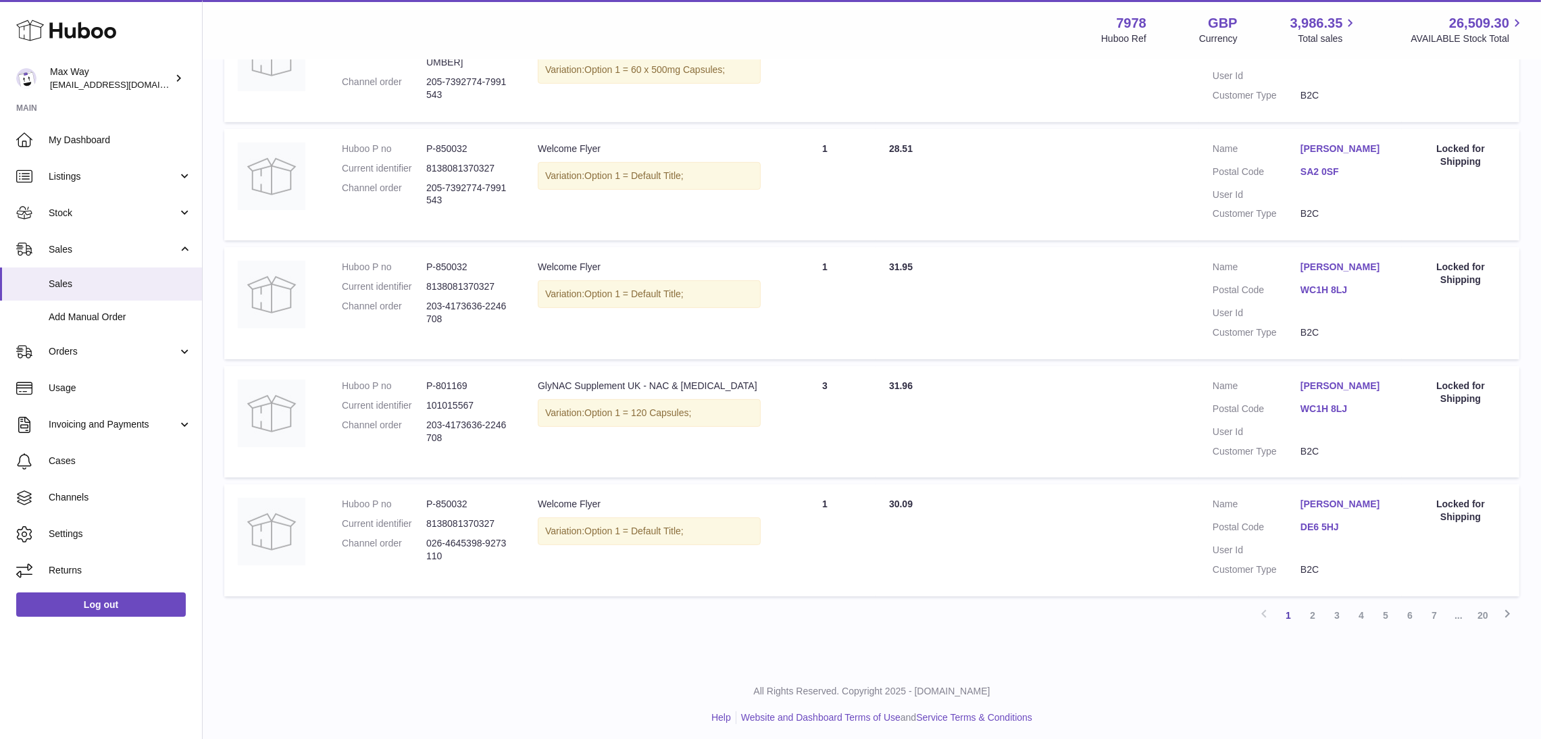
scroll to position [923, 0]
click at [1316, 611] on link "2" at bounding box center [1312, 614] width 24 height 24
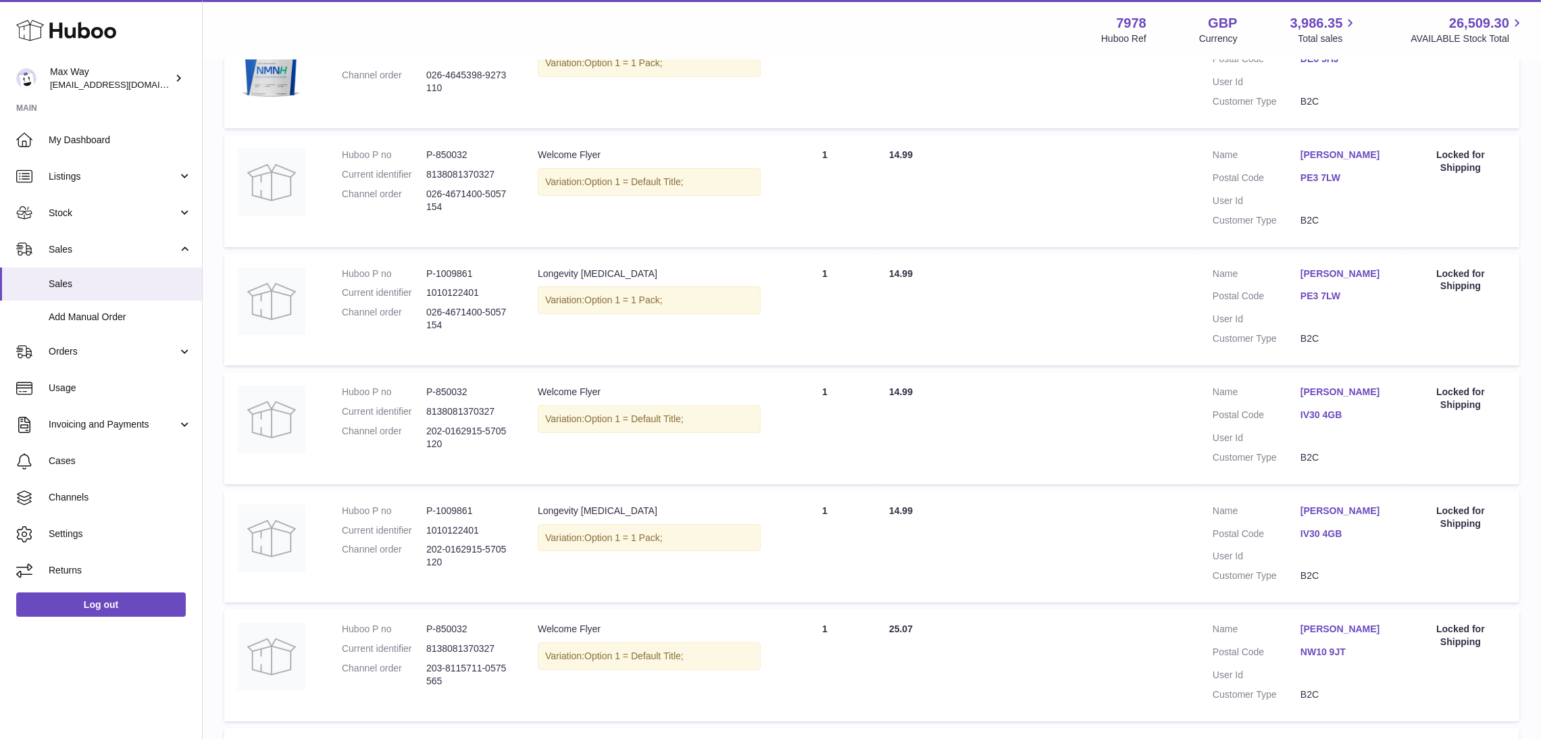
scroll to position [138, 0]
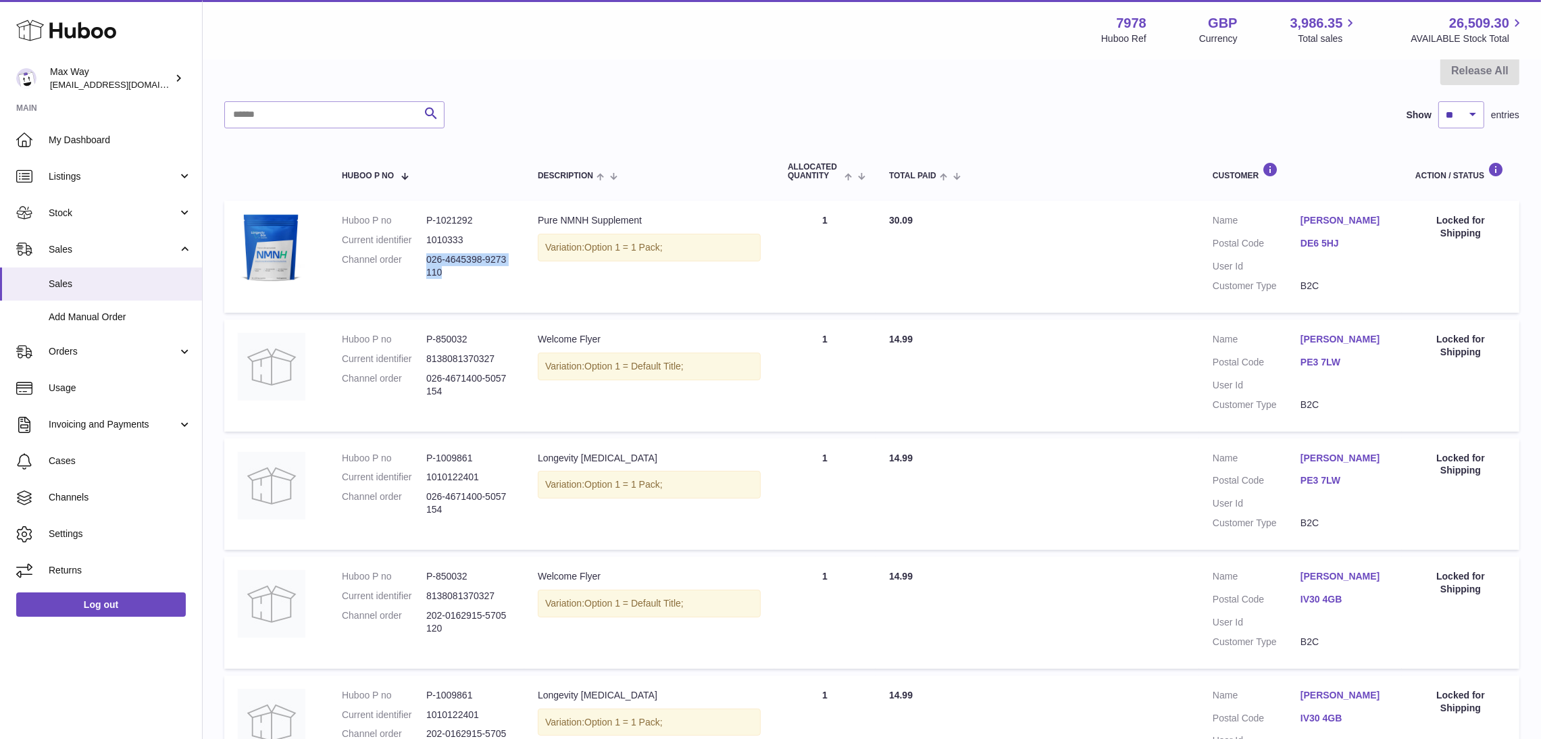
drag, startPoint x: 428, startPoint y: 260, endPoint x: 473, endPoint y: 272, distance: 46.2
click at [473, 272] on dd "026-4645398-9273110" at bounding box center [468, 266] width 84 height 26
copy dd "026-4645398-9273110"
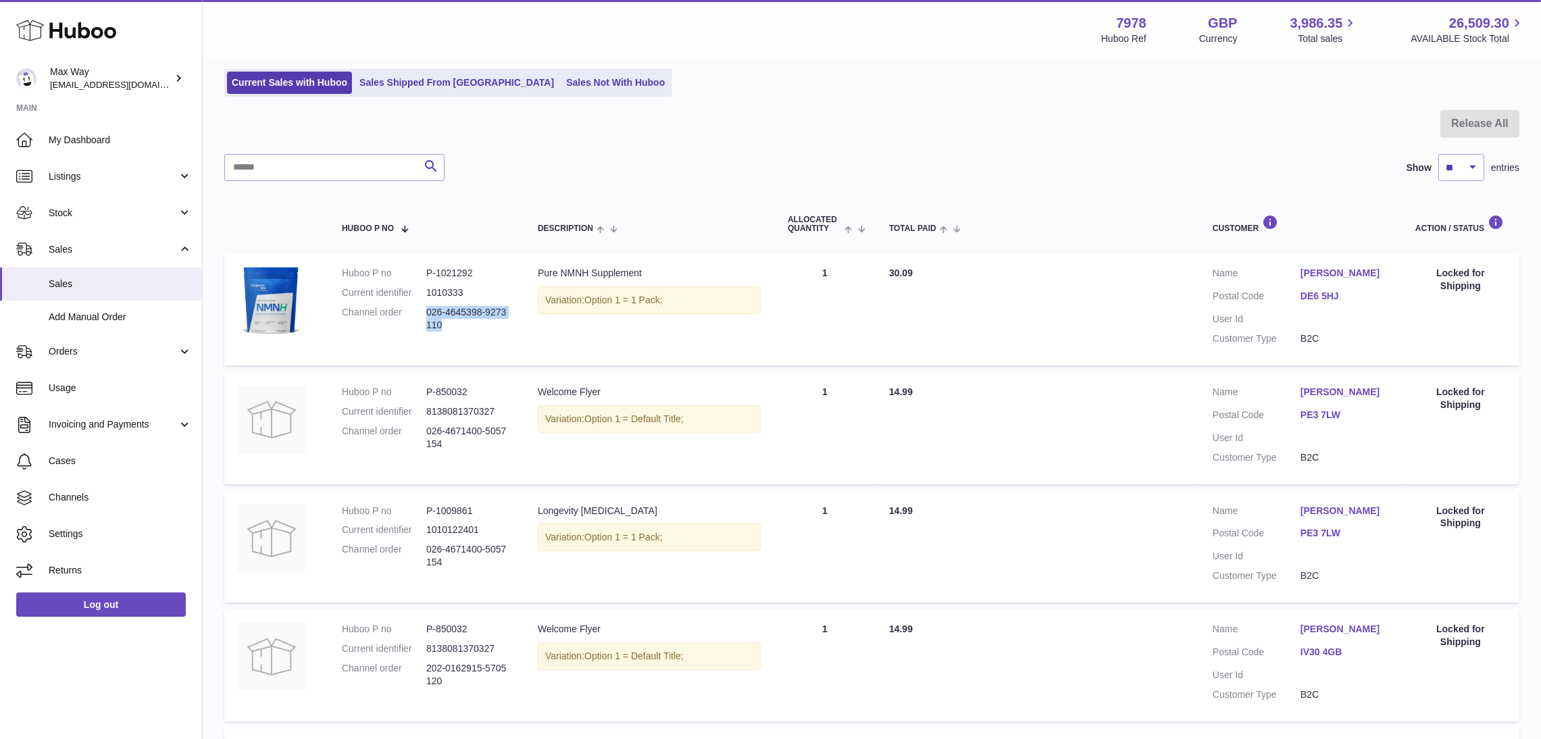
scroll to position [0, 0]
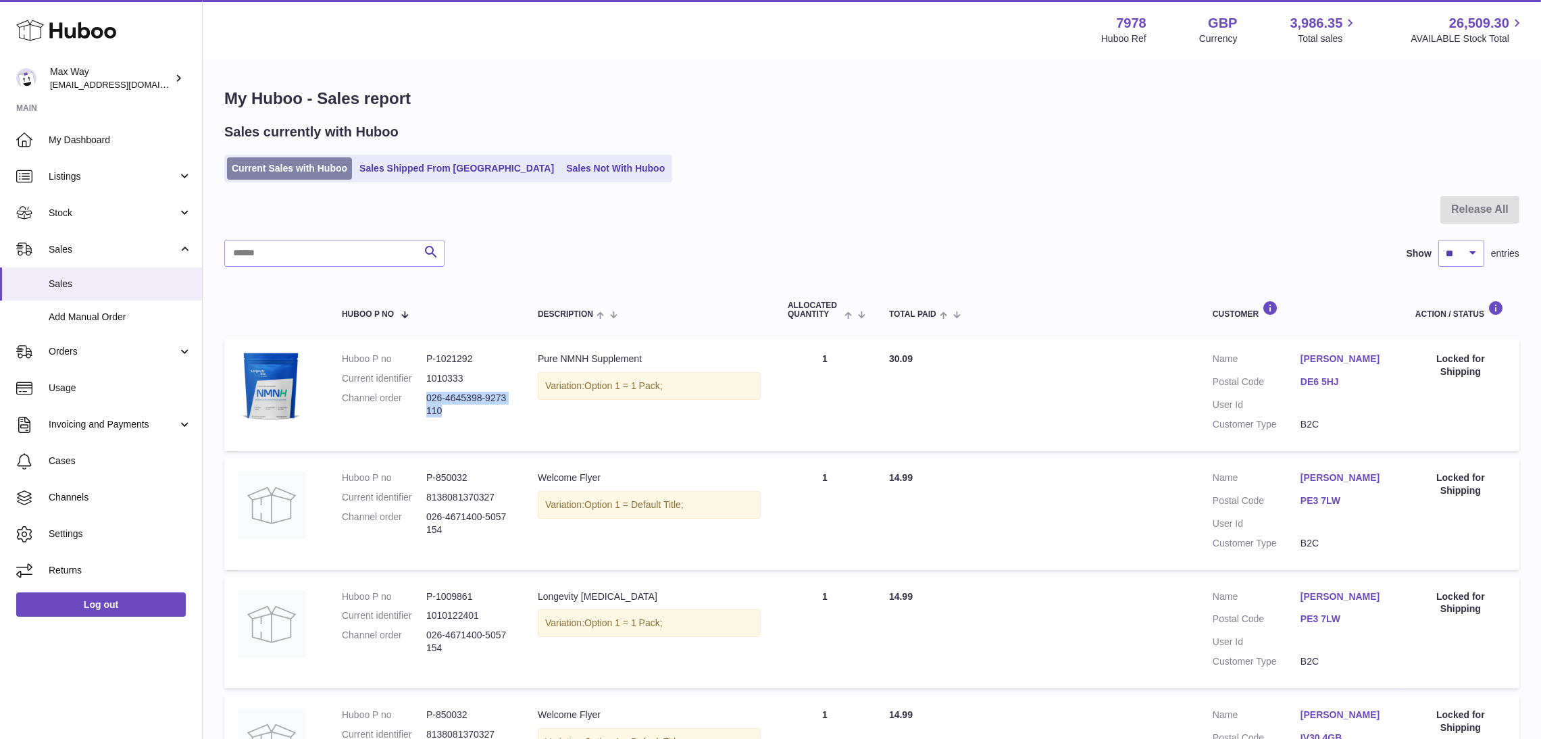
click at [280, 170] on link "Current Sales with Huboo" at bounding box center [289, 168] width 125 height 22
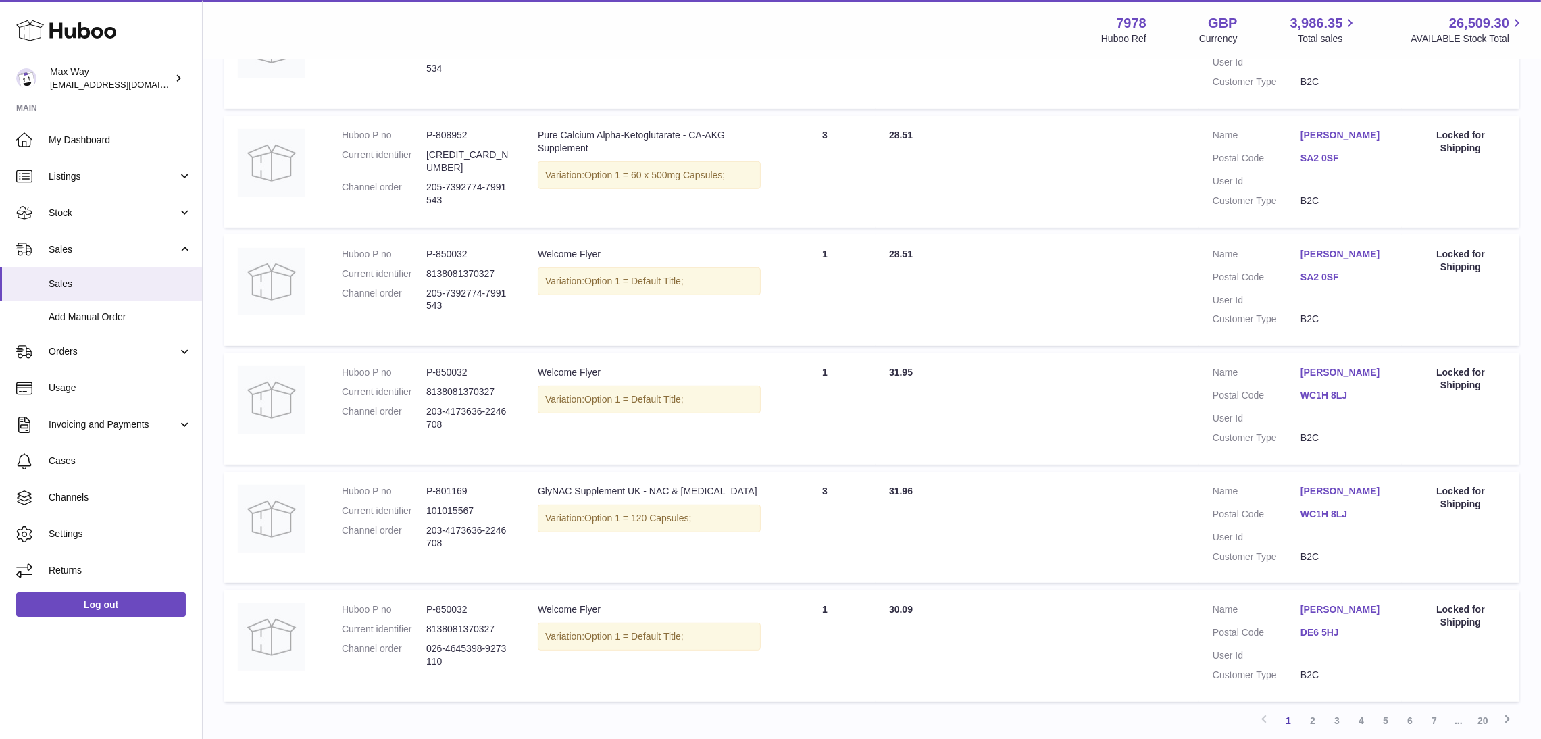
scroll to position [923, 0]
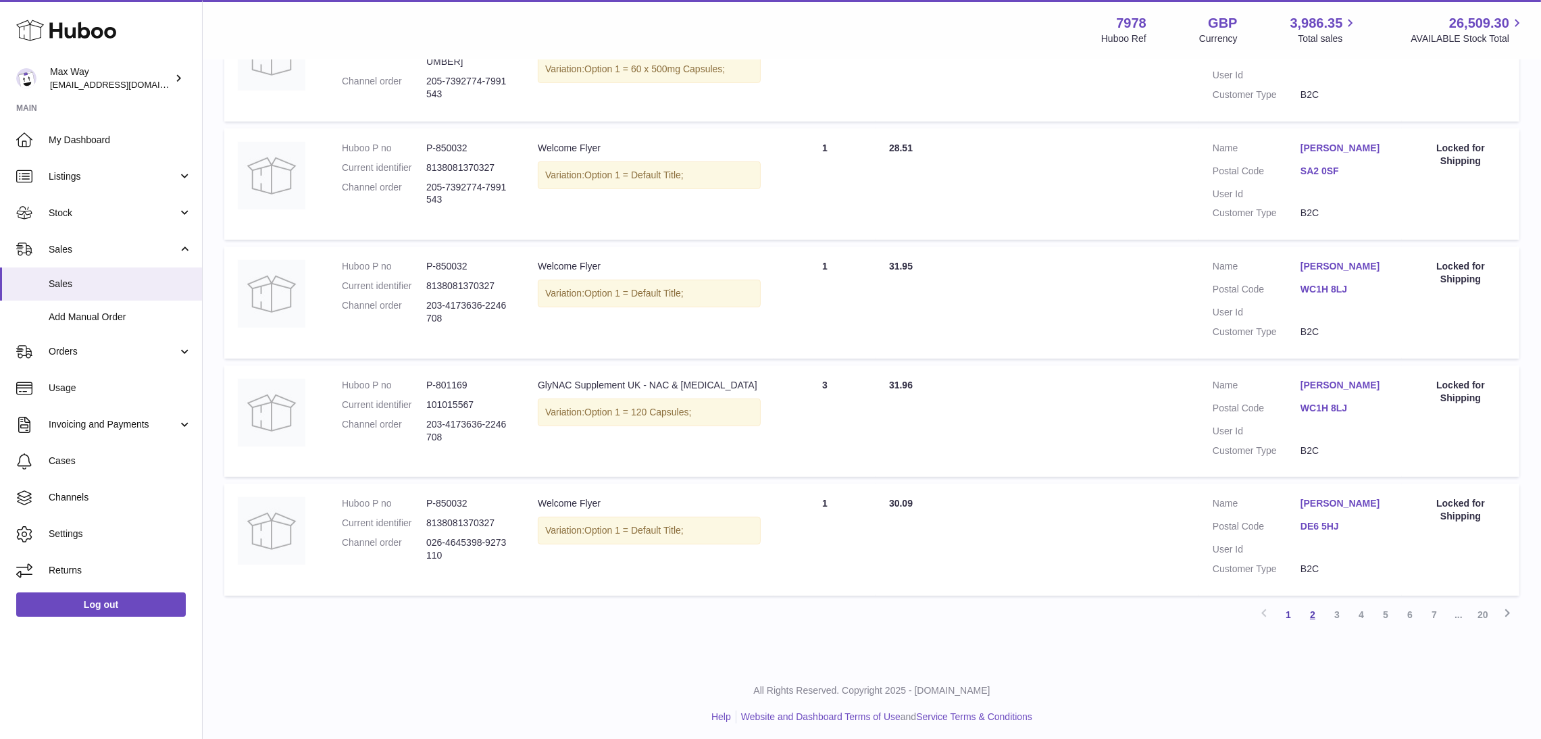
click at [1314, 604] on link "2" at bounding box center [1312, 614] width 24 height 24
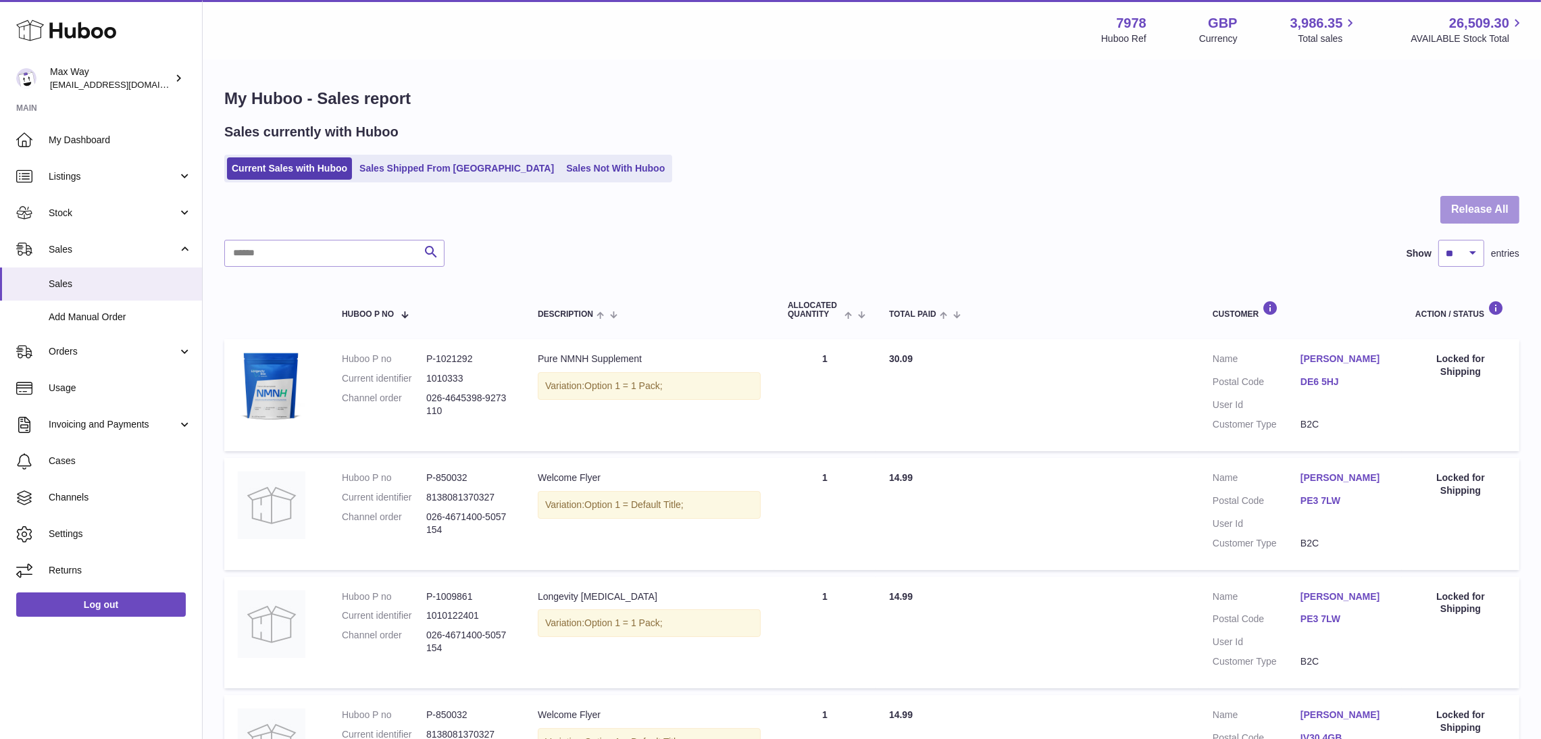
click at [1484, 211] on button "Release All" at bounding box center [1479, 210] width 79 height 28
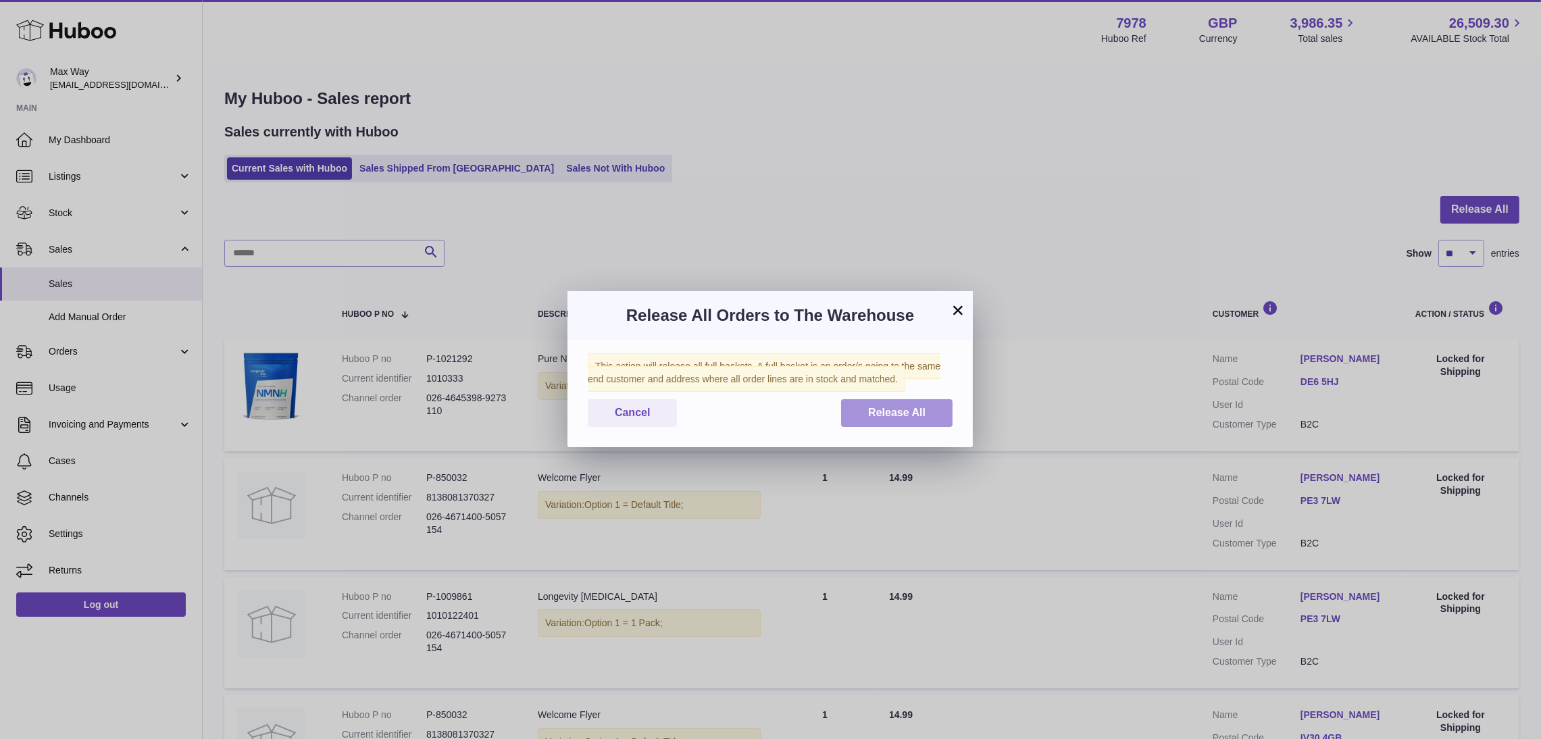
click at [884, 415] on span "Release All" at bounding box center [896, 412] width 57 height 11
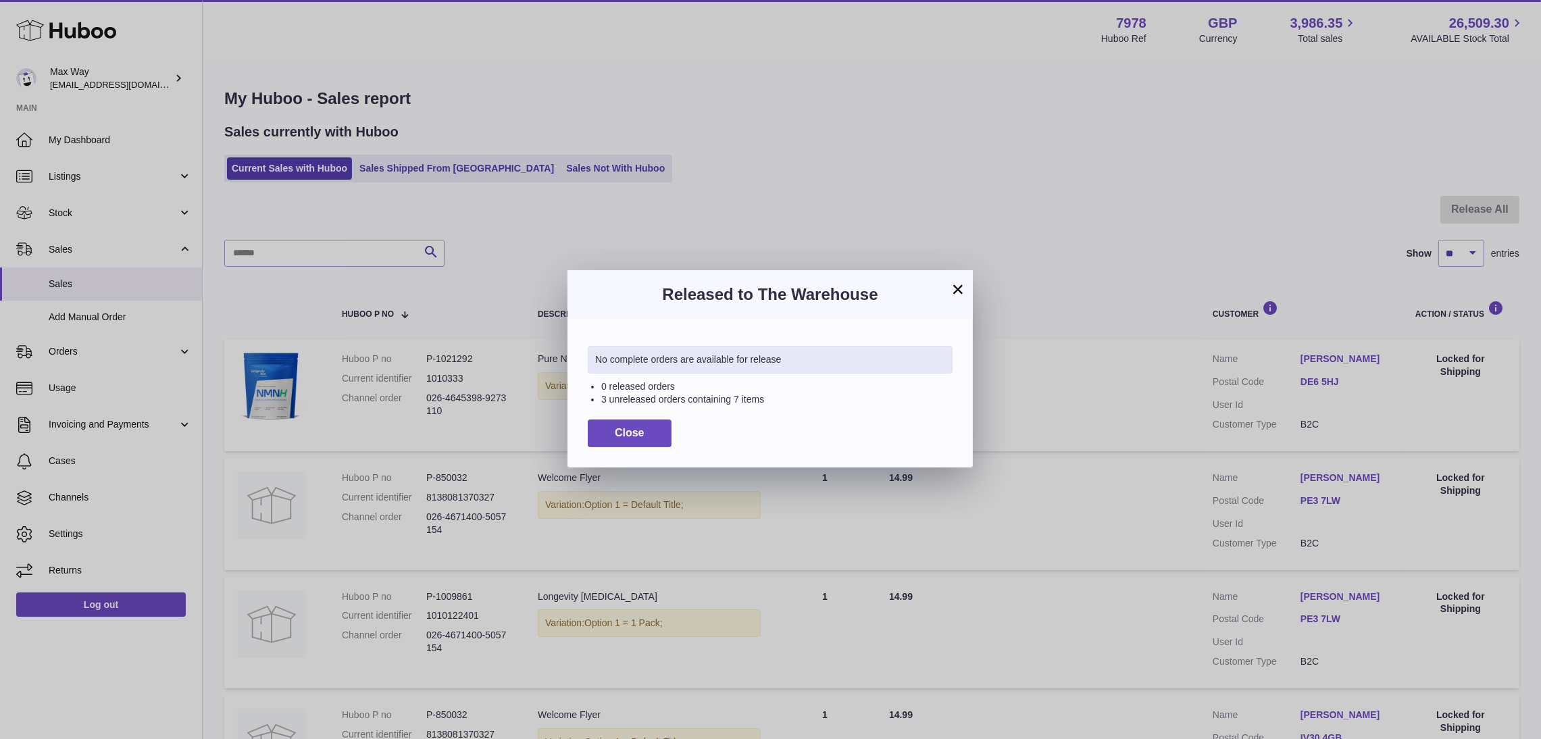
drag, startPoint x: 792, startPoint y: 361, endPoint x: 594, endPoint y: 361, distance: 197.9
click at [594, 361] on div "No complete orders are available for release" at bounding box center [770, 360] width 365 height 28
copy div "No complete orders are available for release"
click at [536, 206] on div "× Released to The Warehouse No complete orders are available for release 0 rele…" at bounding box center [770, 369] width 1541 height 739
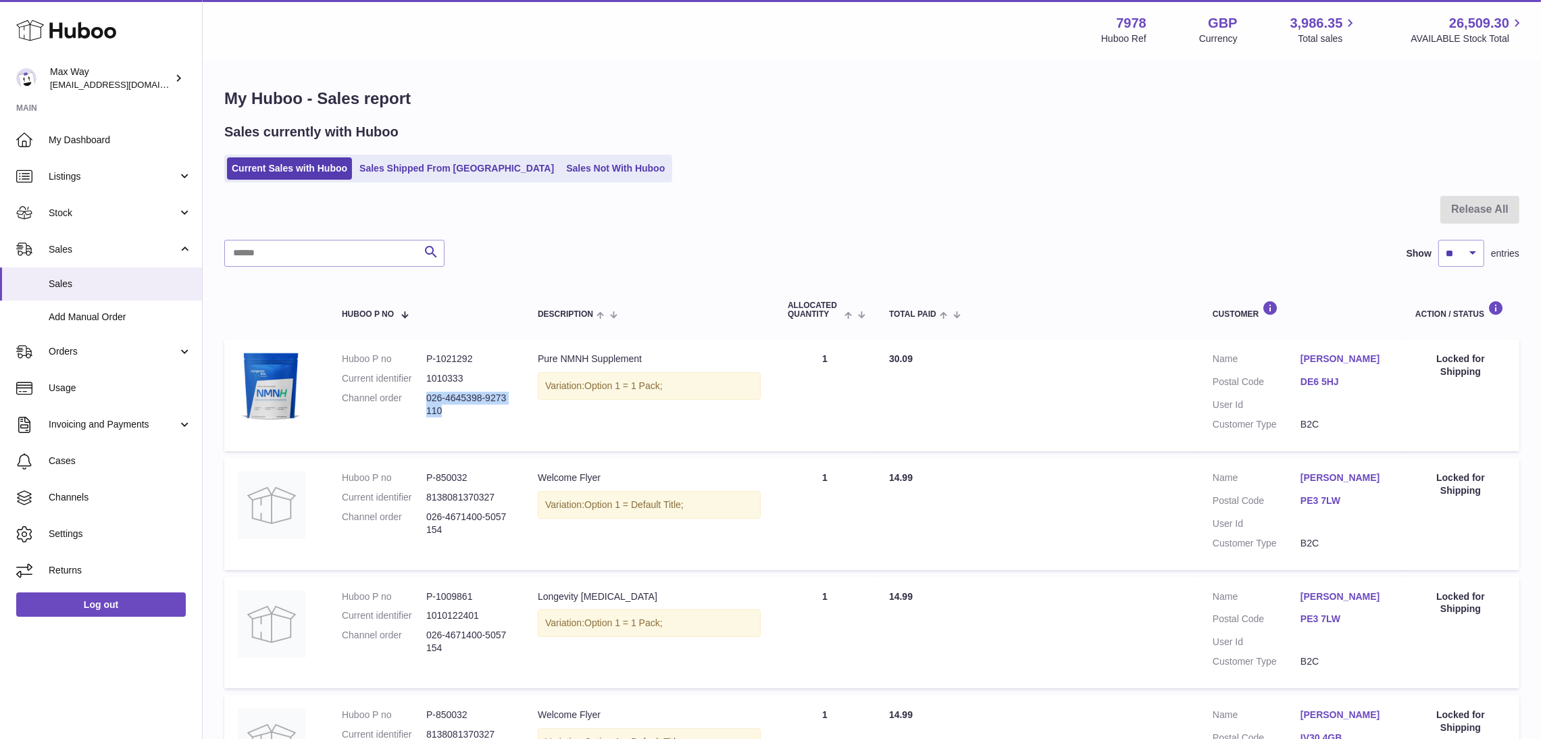
drag, startPoint x: 428, startPoint y: 397, endPoint x: 473, endPoint y: 423, distance: 52.9
click at [473, 423] on td "Huboo P no P-1021292 Current identifier 1010333 Channel order 026-4645398-92731…" at bounding box center [426, 395] width 196 height 112
copy dd "026-4645398-9273110"
click at [54, 281] on span "Sales" at bounding box center [120, 284] width 143 height 13
click at [64, 321] on span "Add Manual Order" at bounding box center [120, 317] width 143 height 13
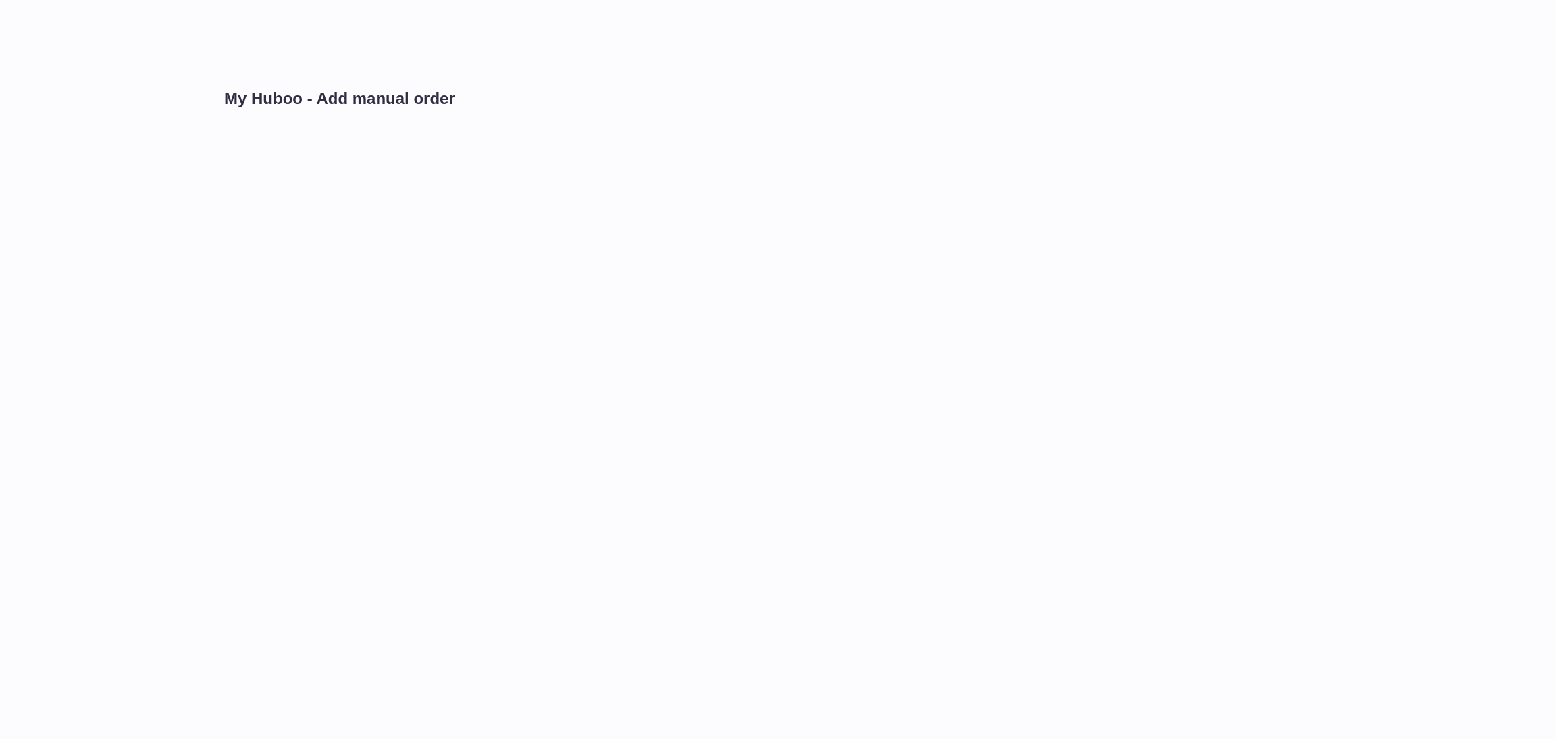
click at [64, 320] on div "My Huboo - Add manual order" at bounding box center [778, 369] width 1556 height 739
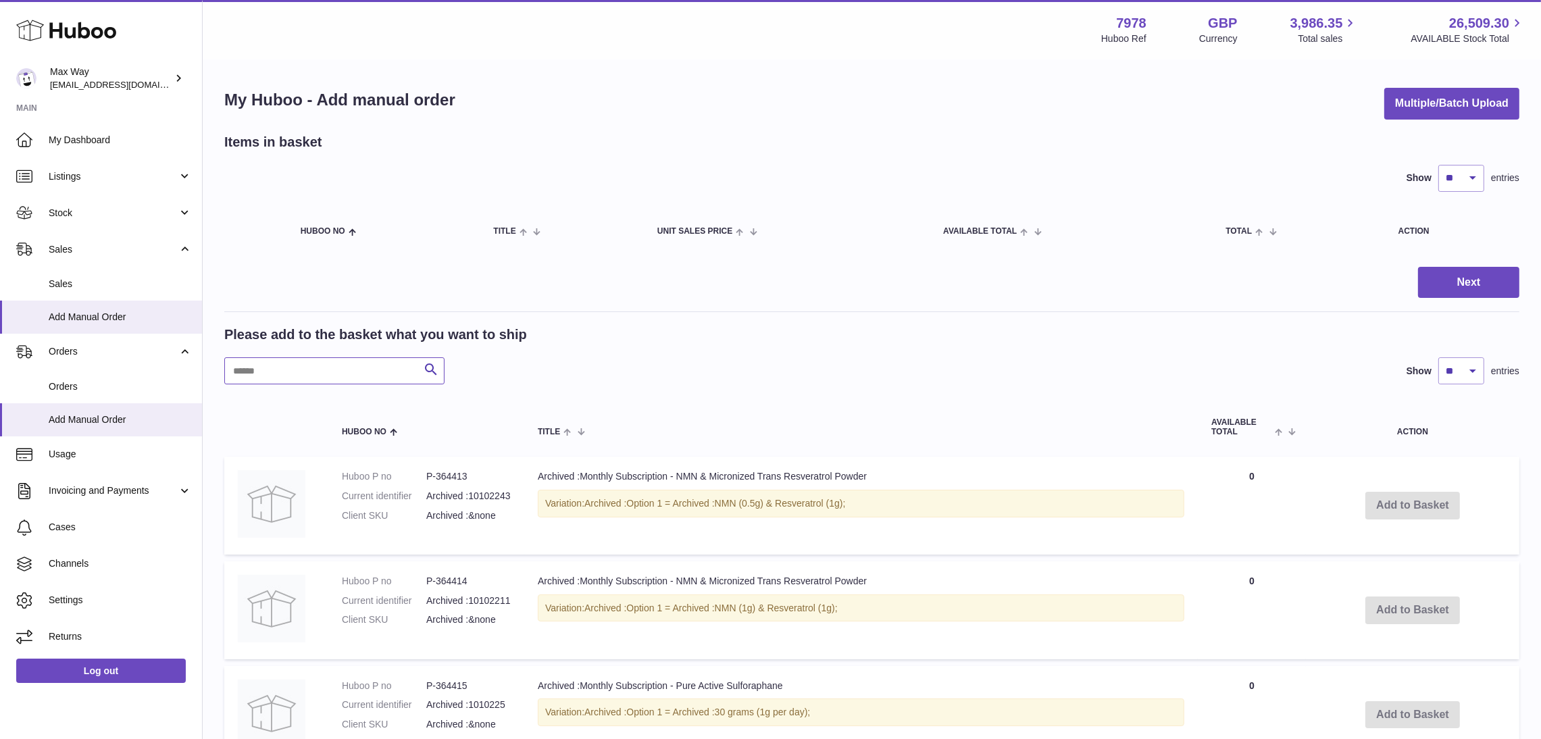
click at [347, 376] on input "text" at bounding box center [334, 370] width 220 height 27
type input "****"
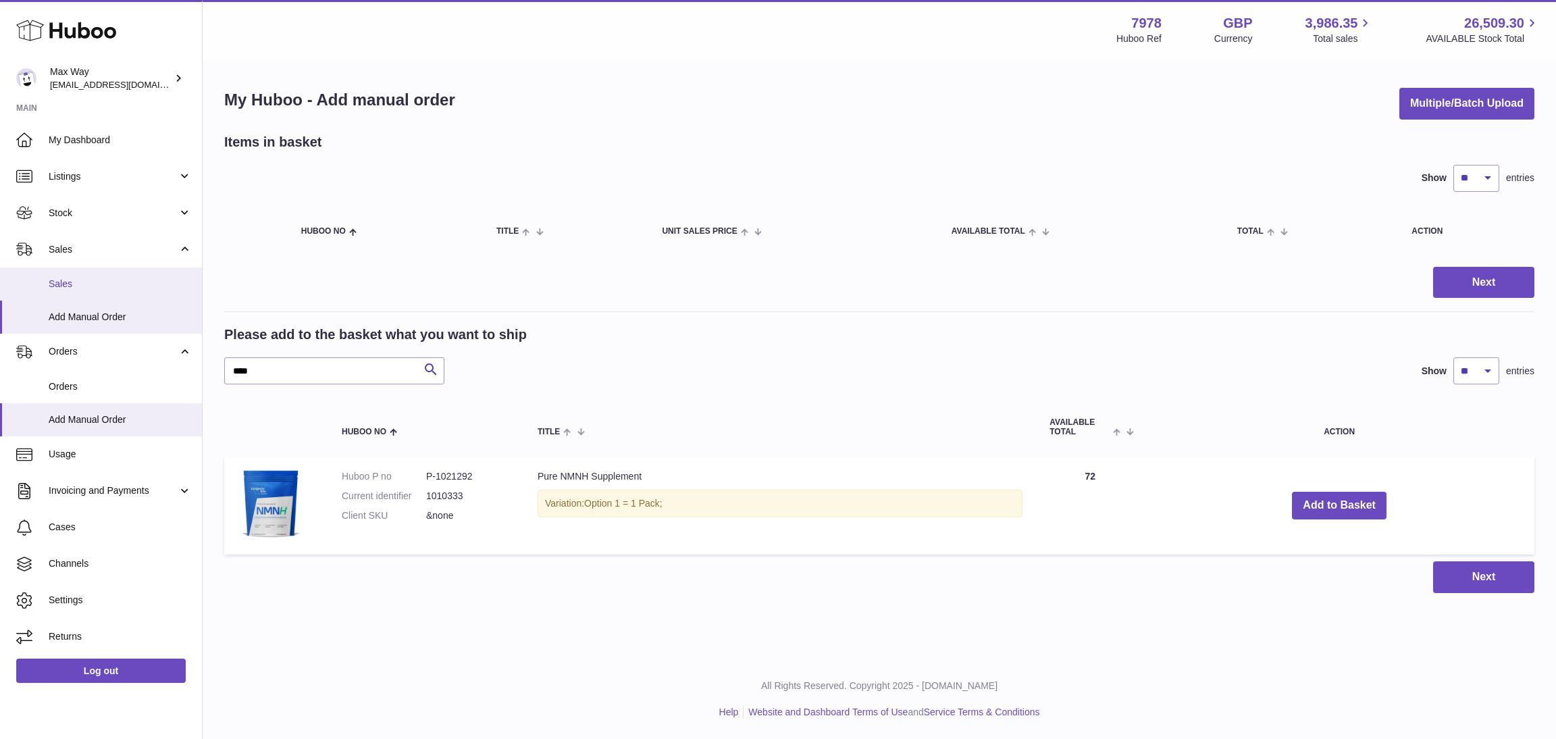
click at [78, 283] on span "Sales" at bounding box center [120, 284] width 143 height 13
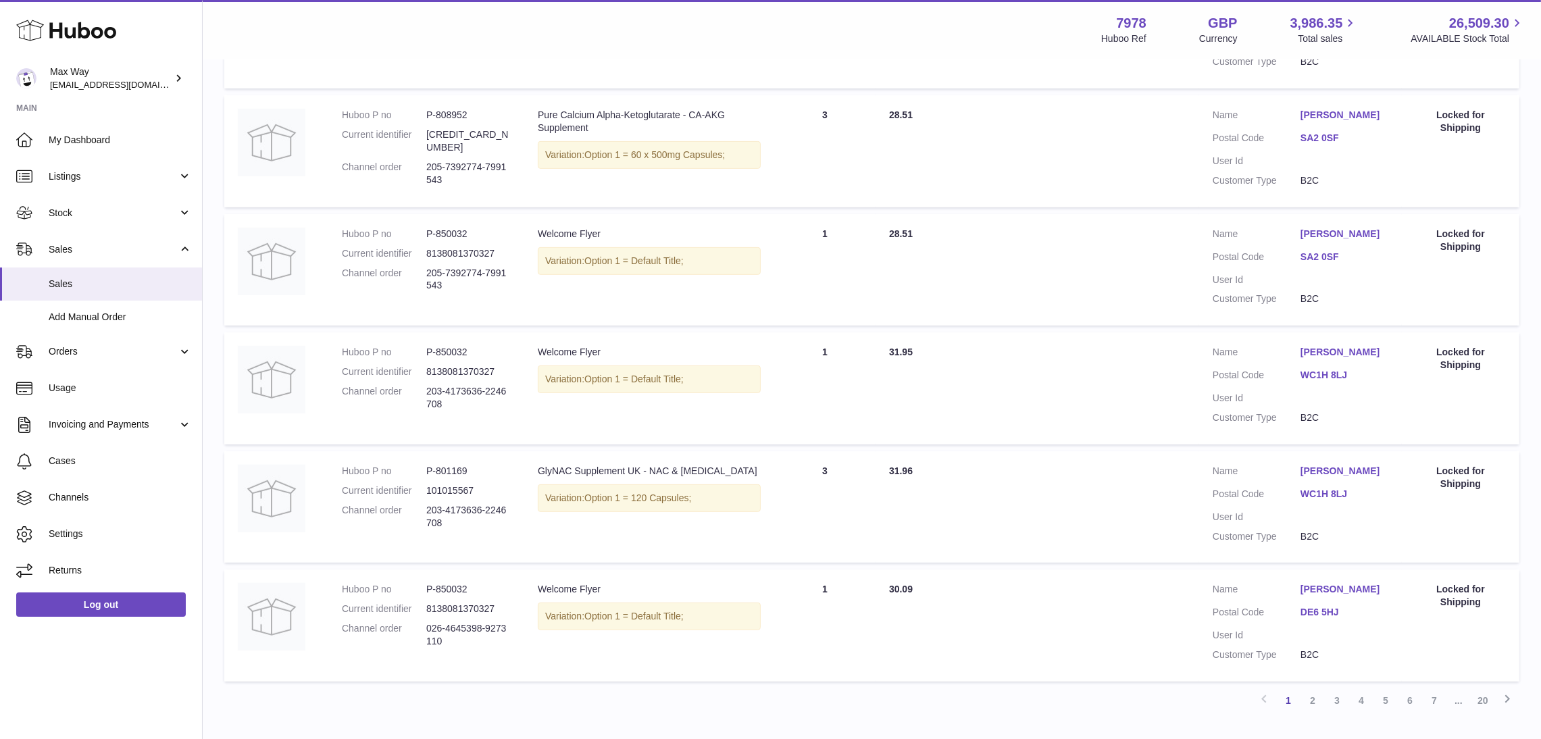
scroll to position [923, 0]
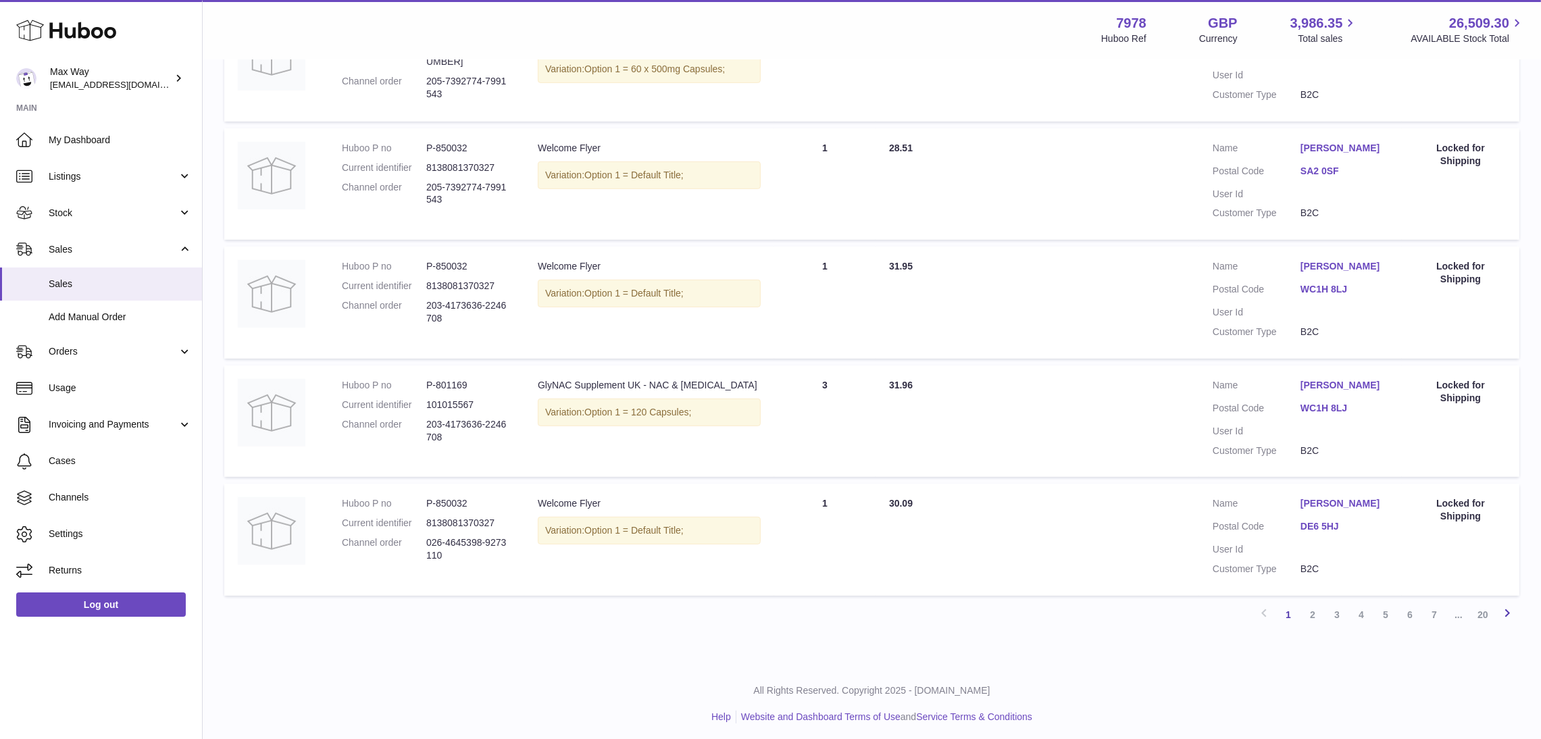
click at [1505, 609] on icon at bounding box center [1507, 612] width 16 height 17
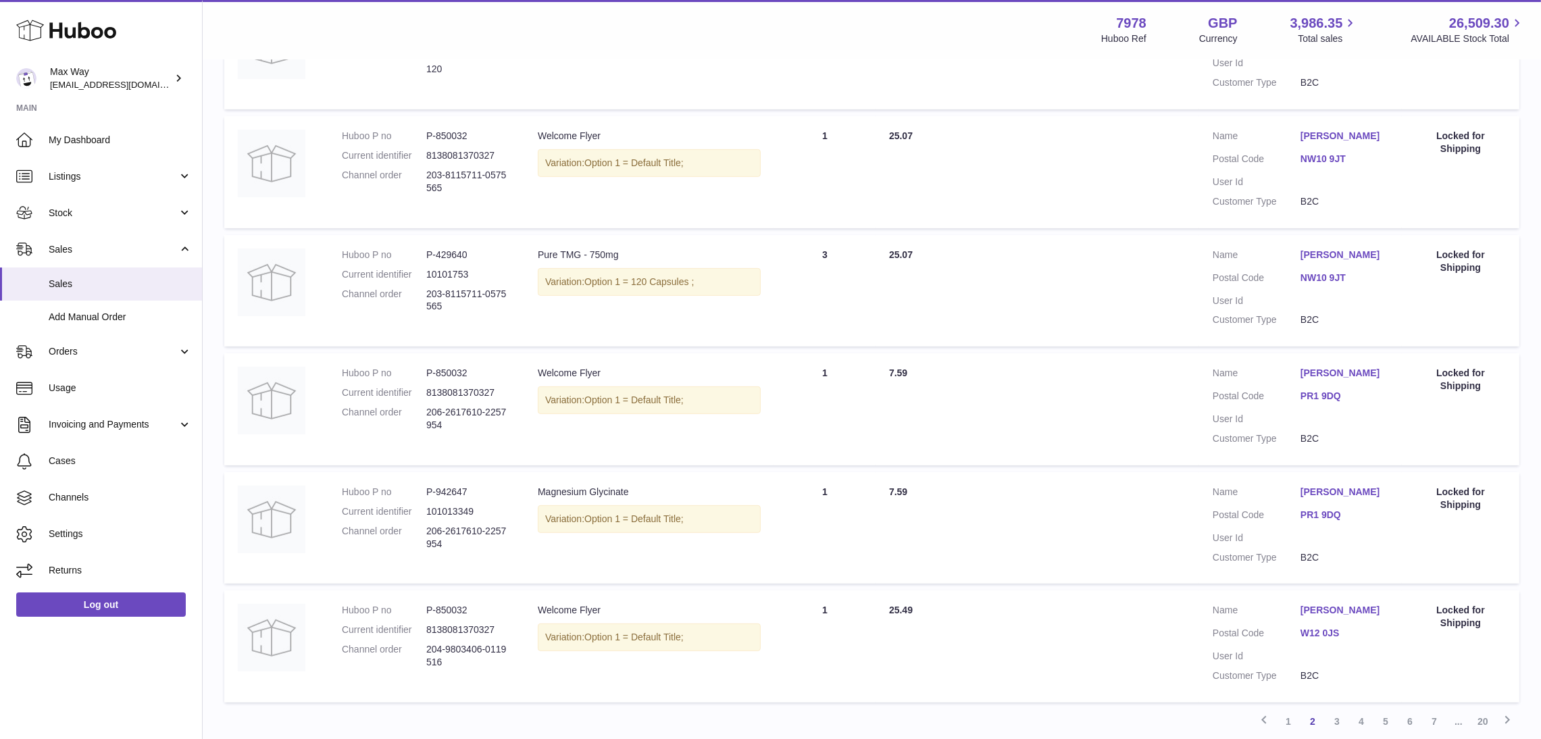
scroll to position [848, 0]
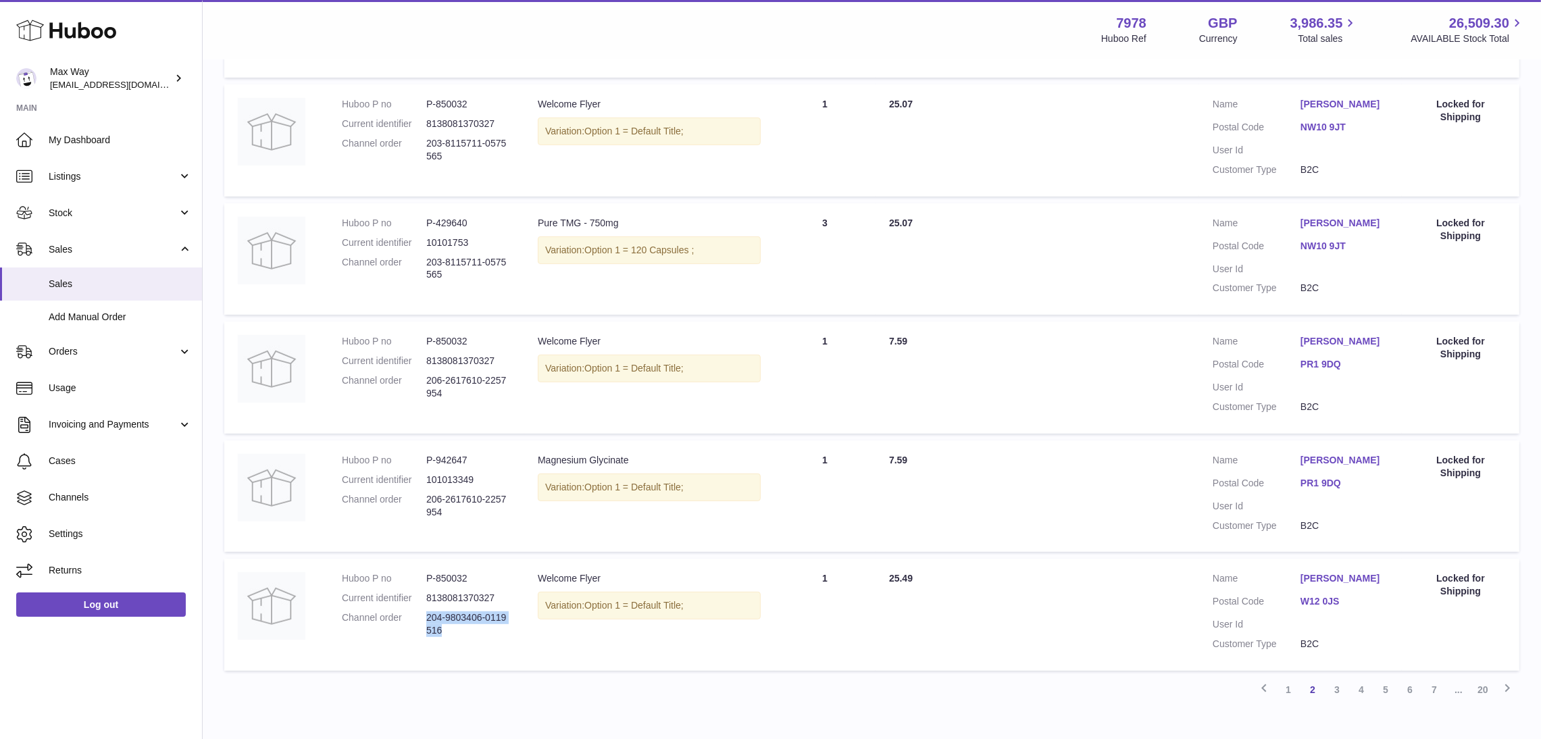
drag, startPoint x: 426, startPoint y: 636, endPoint x: 456, endPoint y: 658, distance: 37.1
click at [456, 644] on dl "Huboo P no P-850032 Current identifier 8138081370327 Channel order 204-9803406-…" at bounding box center [426, 608] width 169 height 72
copy dd "204-9803406-0119516"
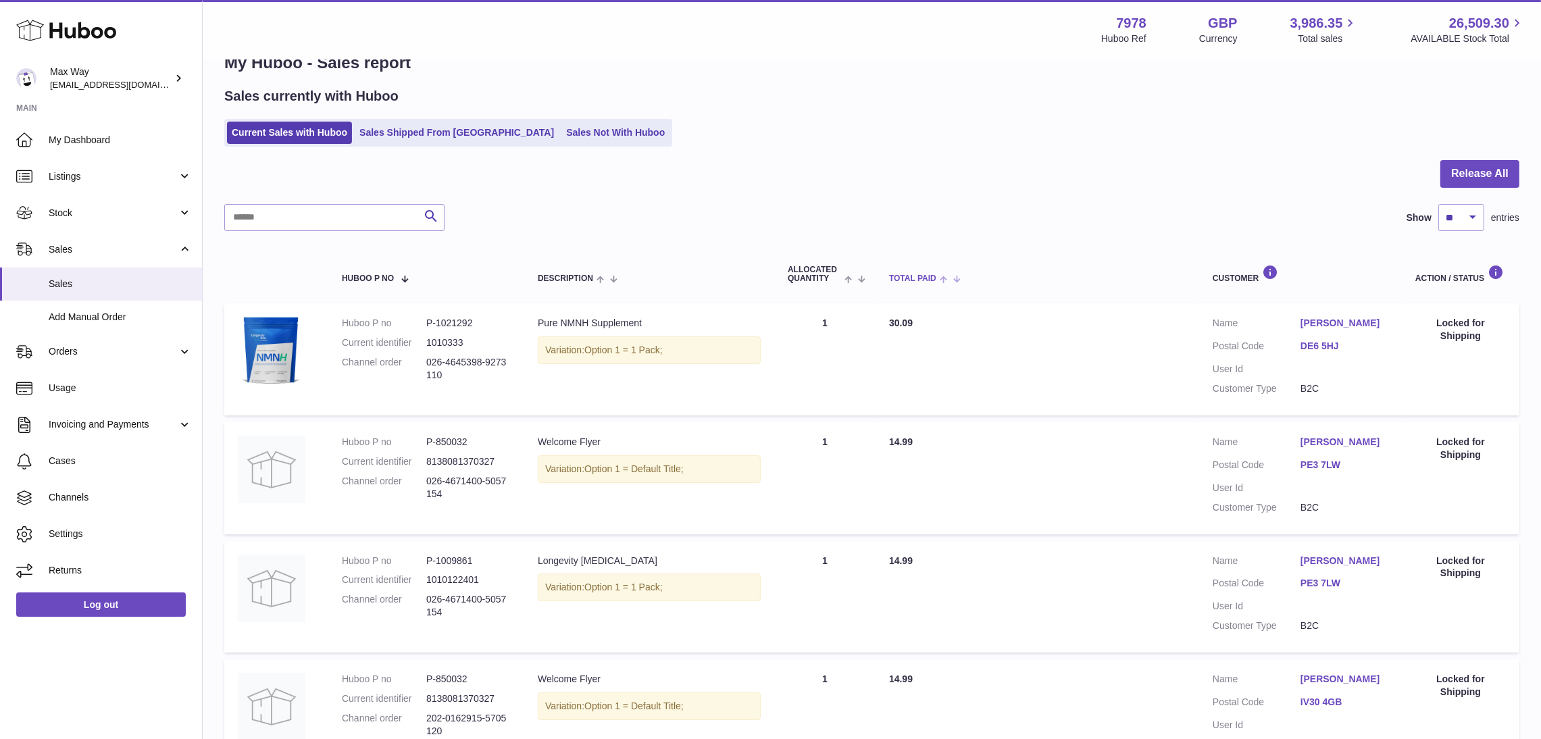
scroll to position [0, 0]
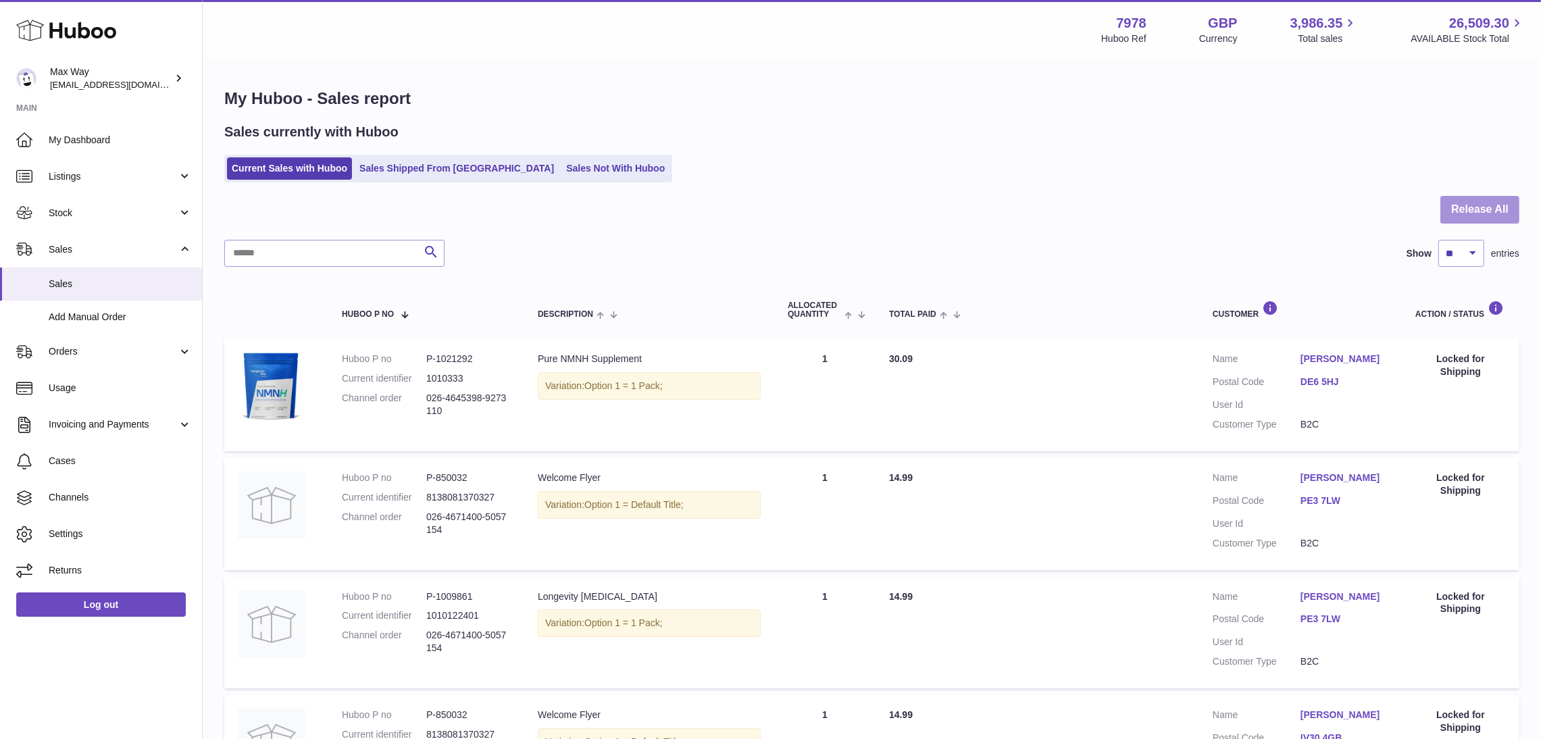
click at [1484, 203] on button "Release All" at bounding box center [1479, 210] width 79 height 28
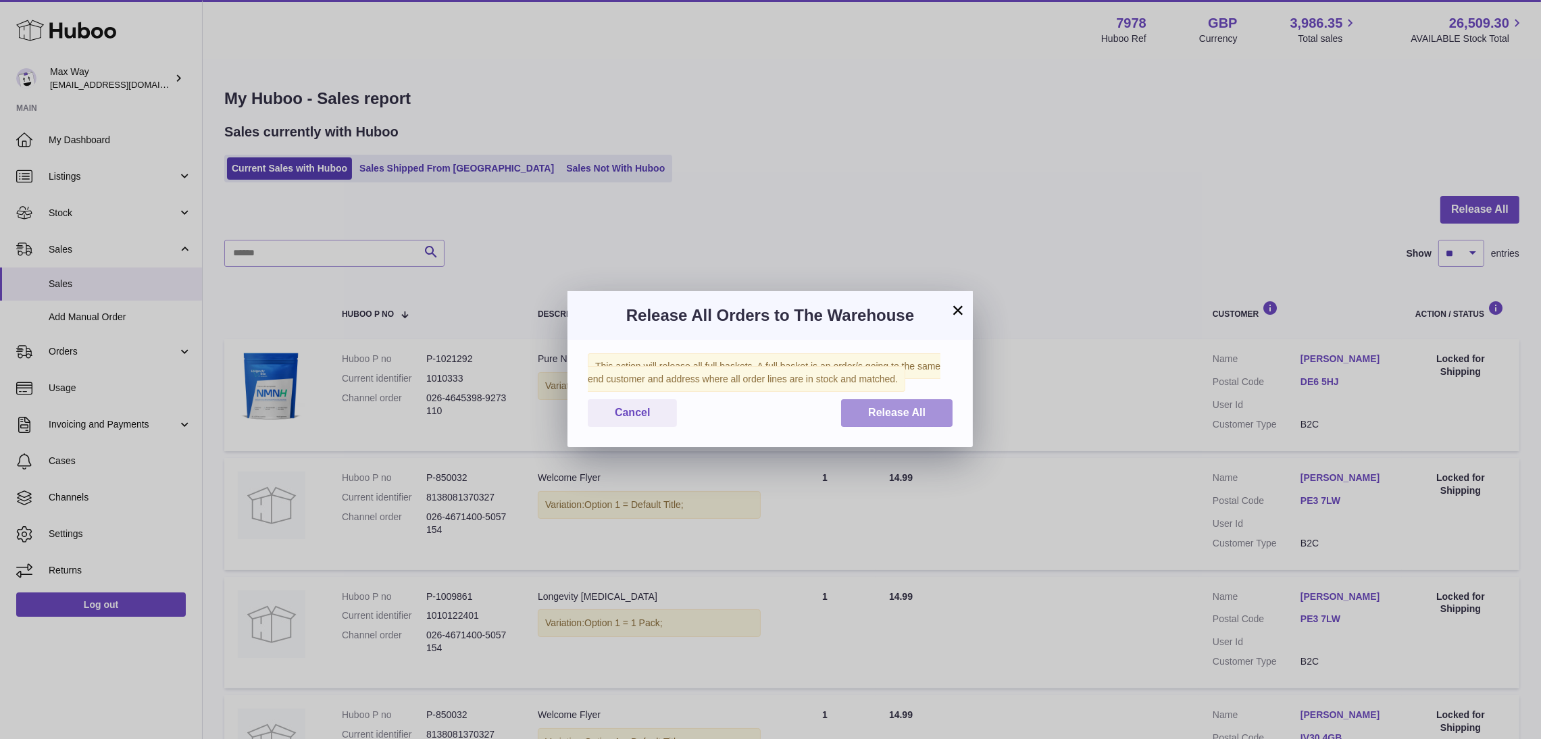
drag, startPoint x: 864, startPoint y: 413, endPoint x: 947, endPoint y: 286, distance: 151.9
click at [865, 413] on button "Release All" at bounding box center [896, 413] width 111 height 28
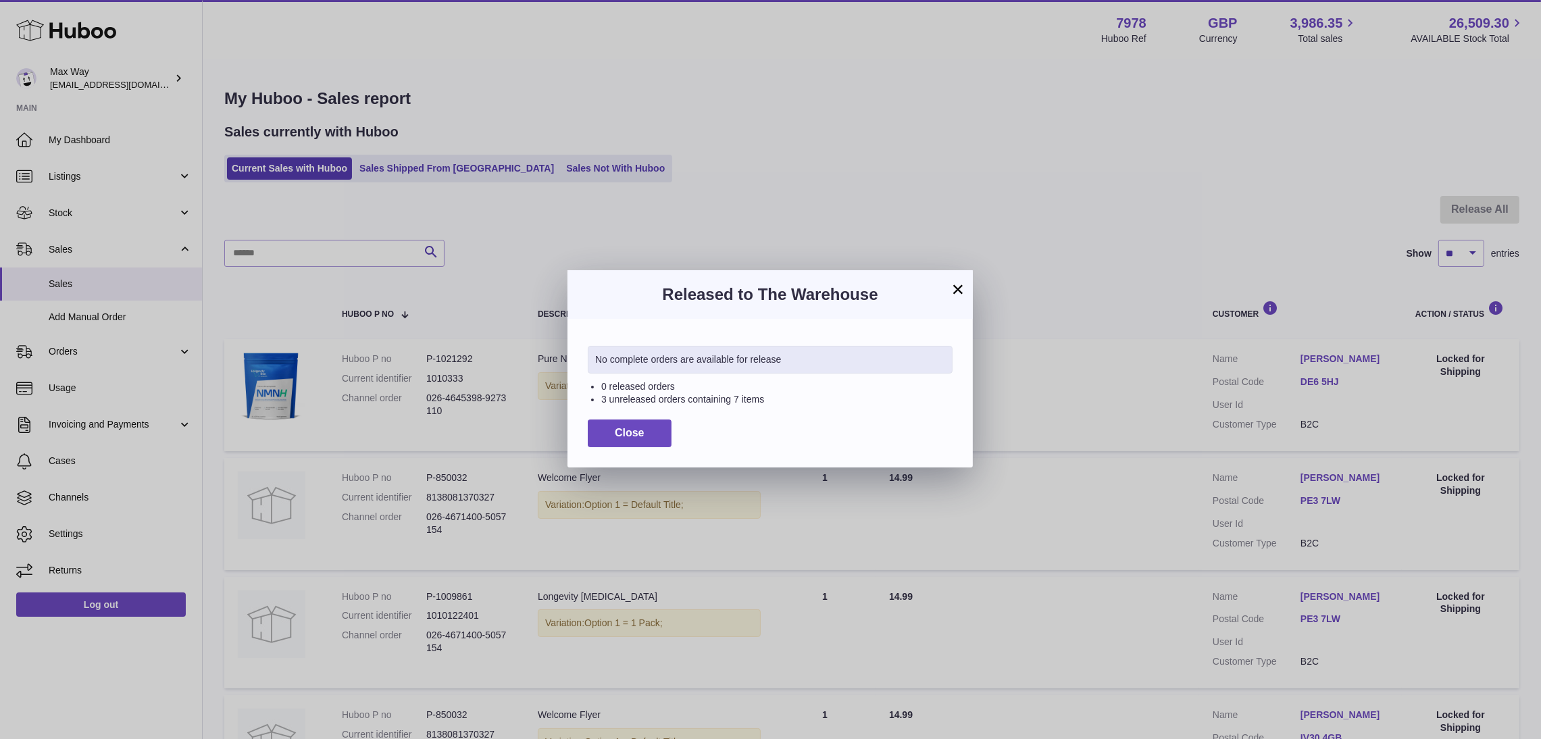
drag, startPoint x: 789, startPoint y: 401, endPoint x: 585, endPoint y: 357, distance: 208.8
click at [585, 357] on div "No complete orders are available for release 0 released orders 3 unreleased ord…" at bounding box center [769, 393] width 405 height 148
copy div "No complete orders are available for release 0 released orders 3 unreleased ord…"
click at [128, 683] on div "× Released to The Warehouse No complete orders are available for release 0 rele…" at bounding box center [770, 369] width 1541 height 739
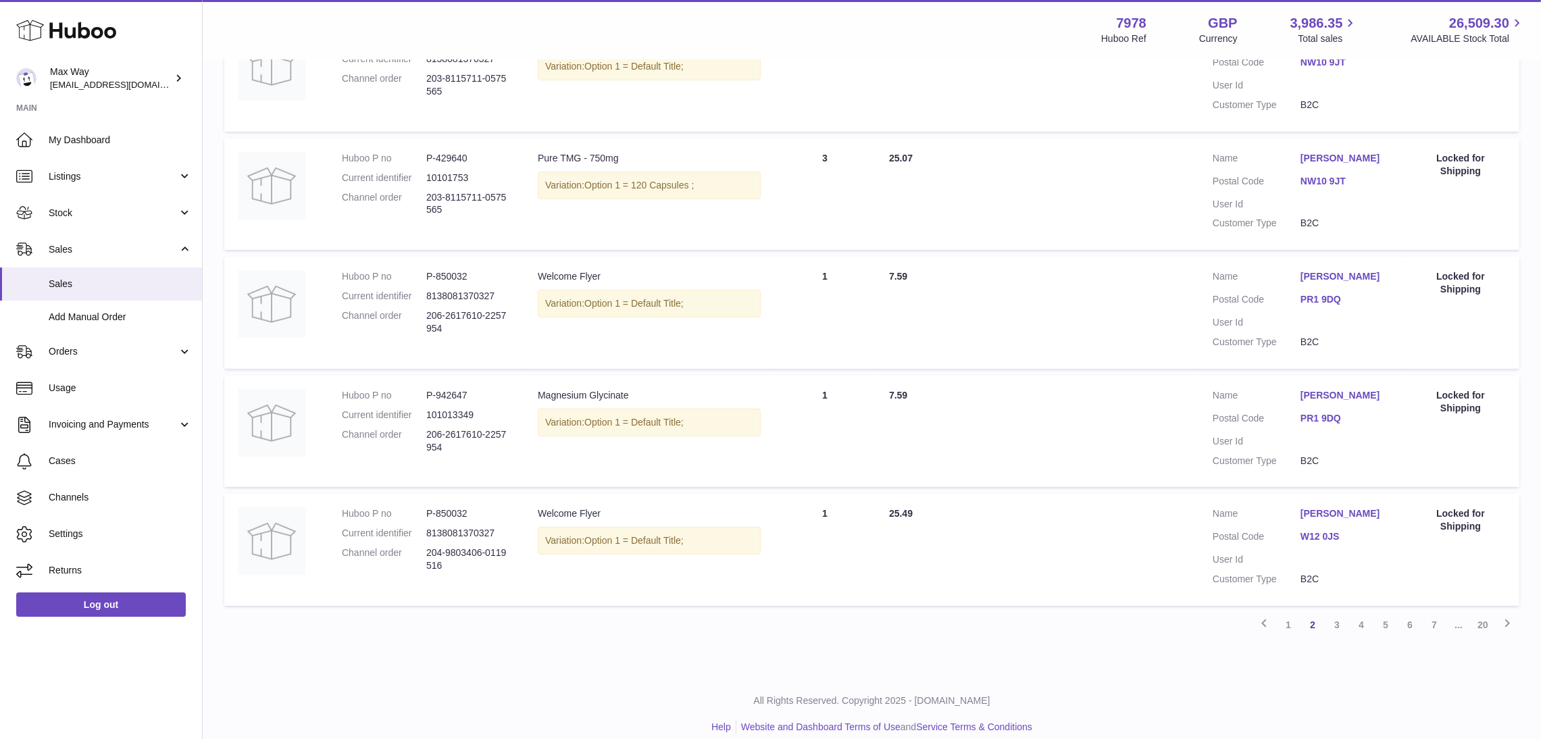
scroll to position [949, 0]
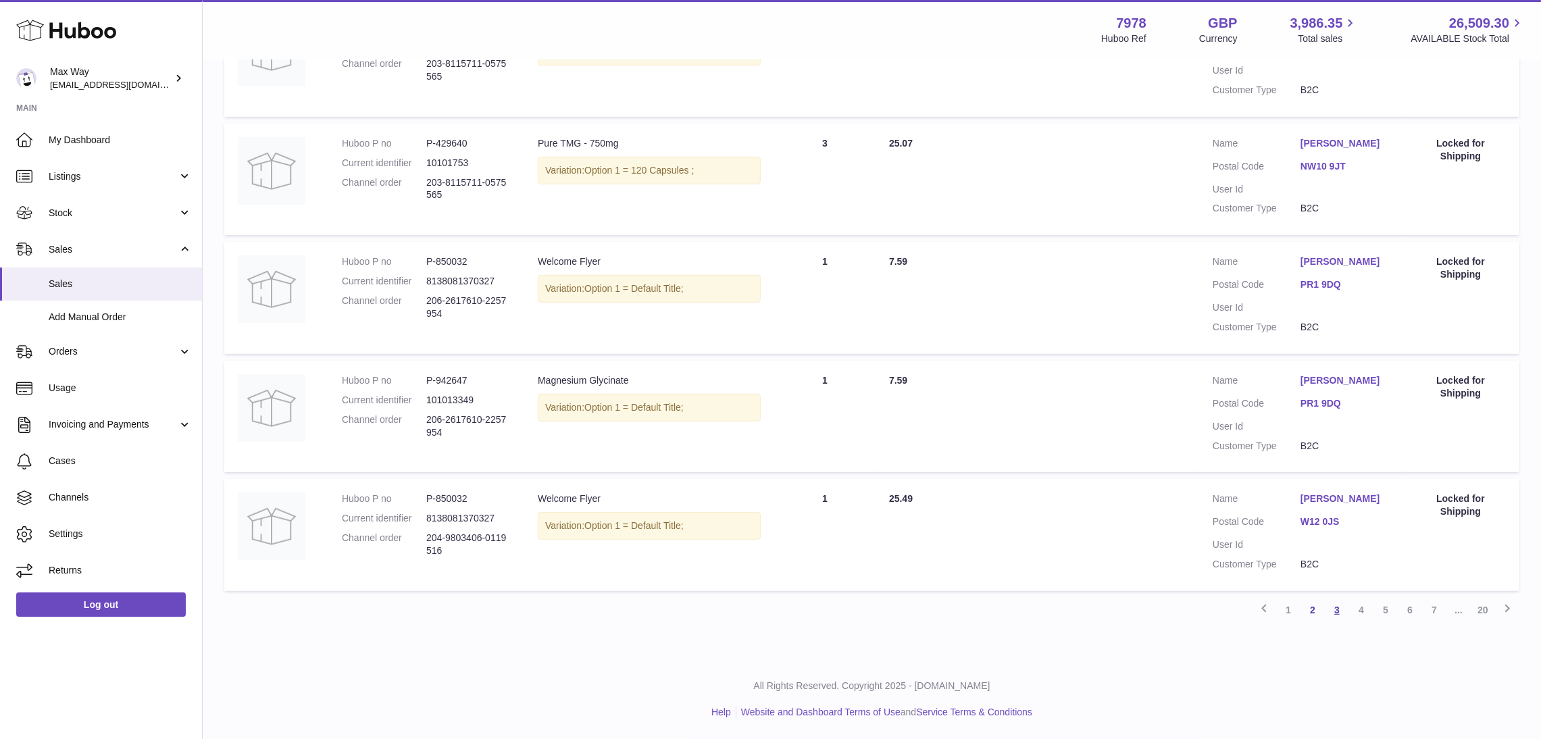
click at [1334, 611] on link "3" at bounding box center [1336, 610] width 24 height 24
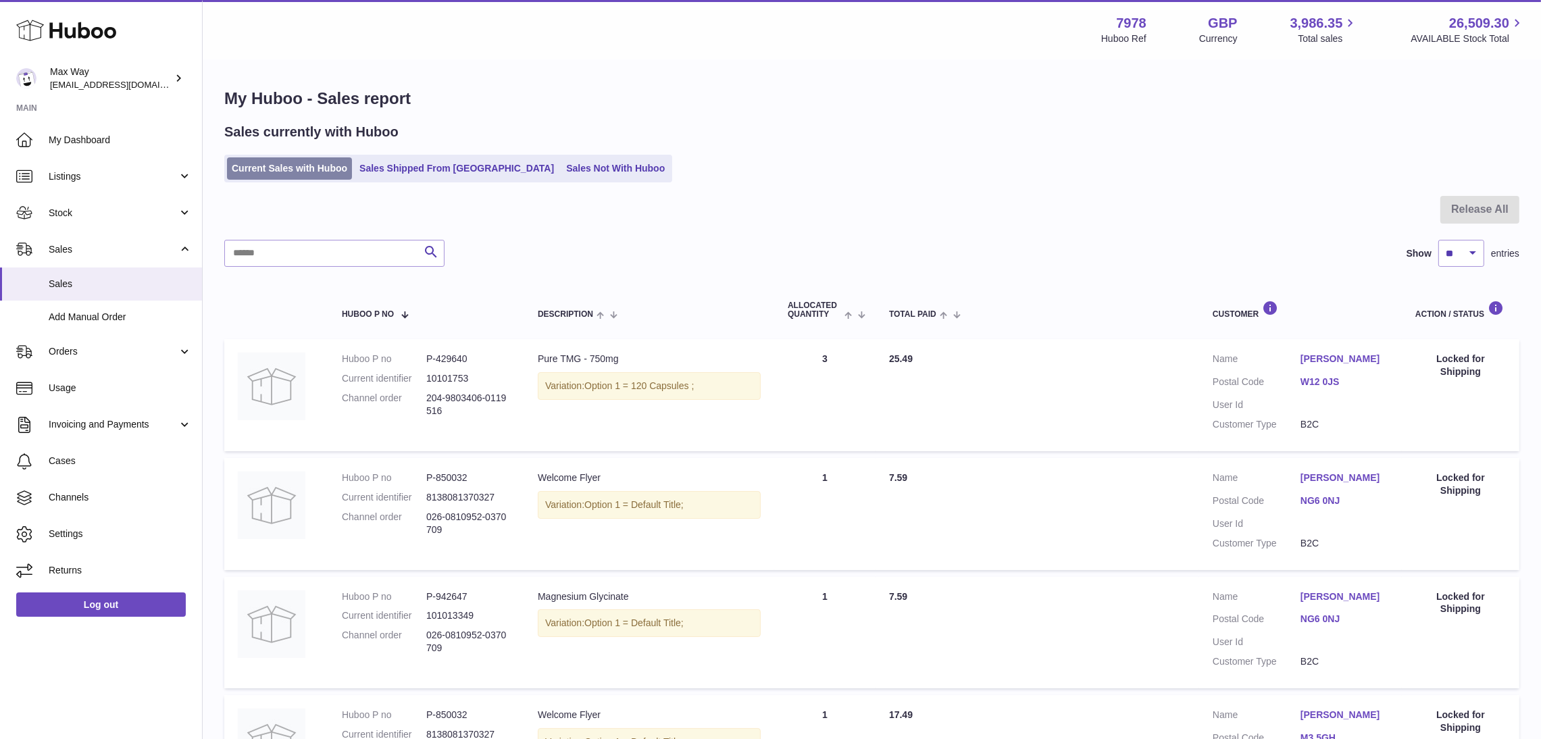
click at [299, 165] on link "Current Sales with Huboo" at bounding box center [289, 168] width 125 height 22
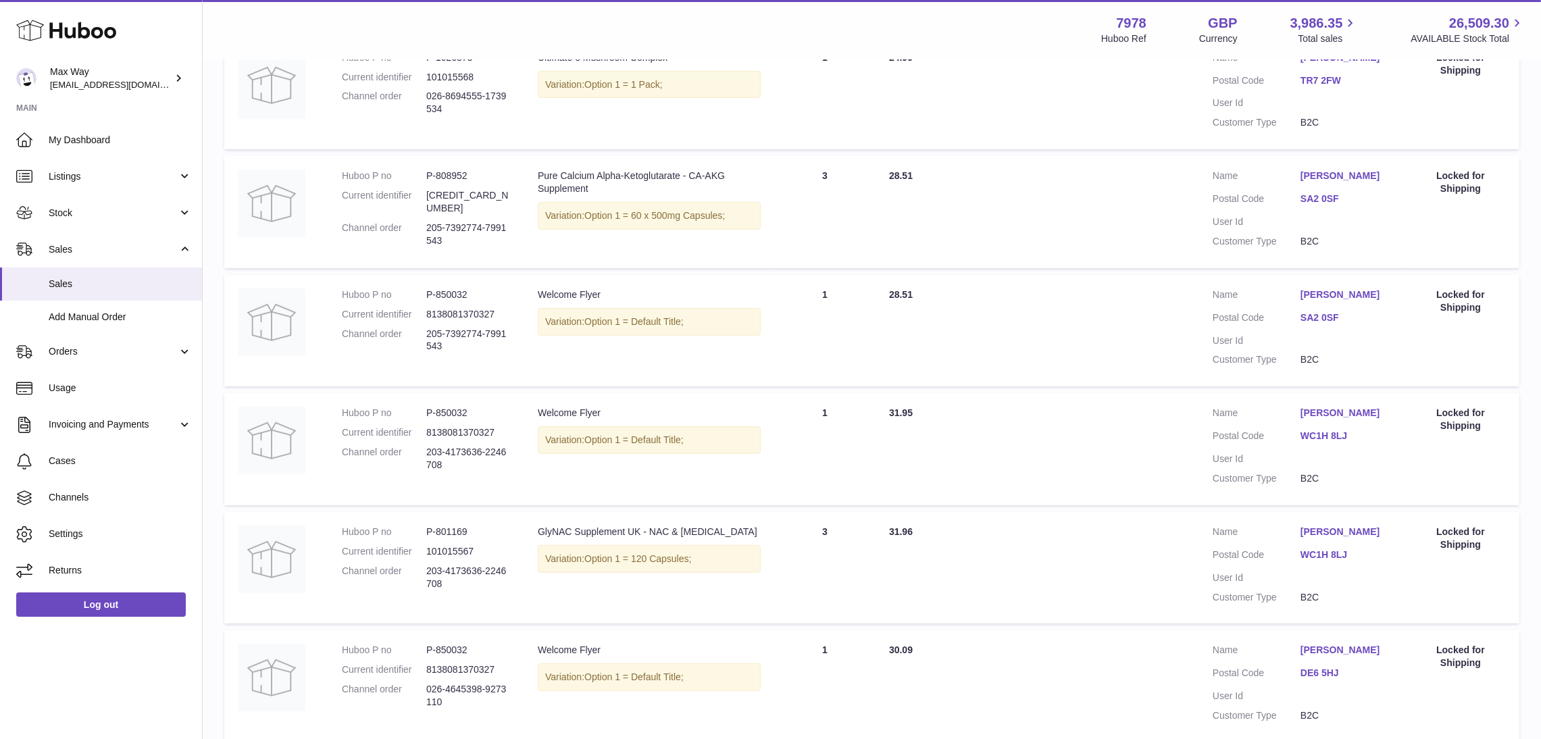
scroll to position [923, 0]
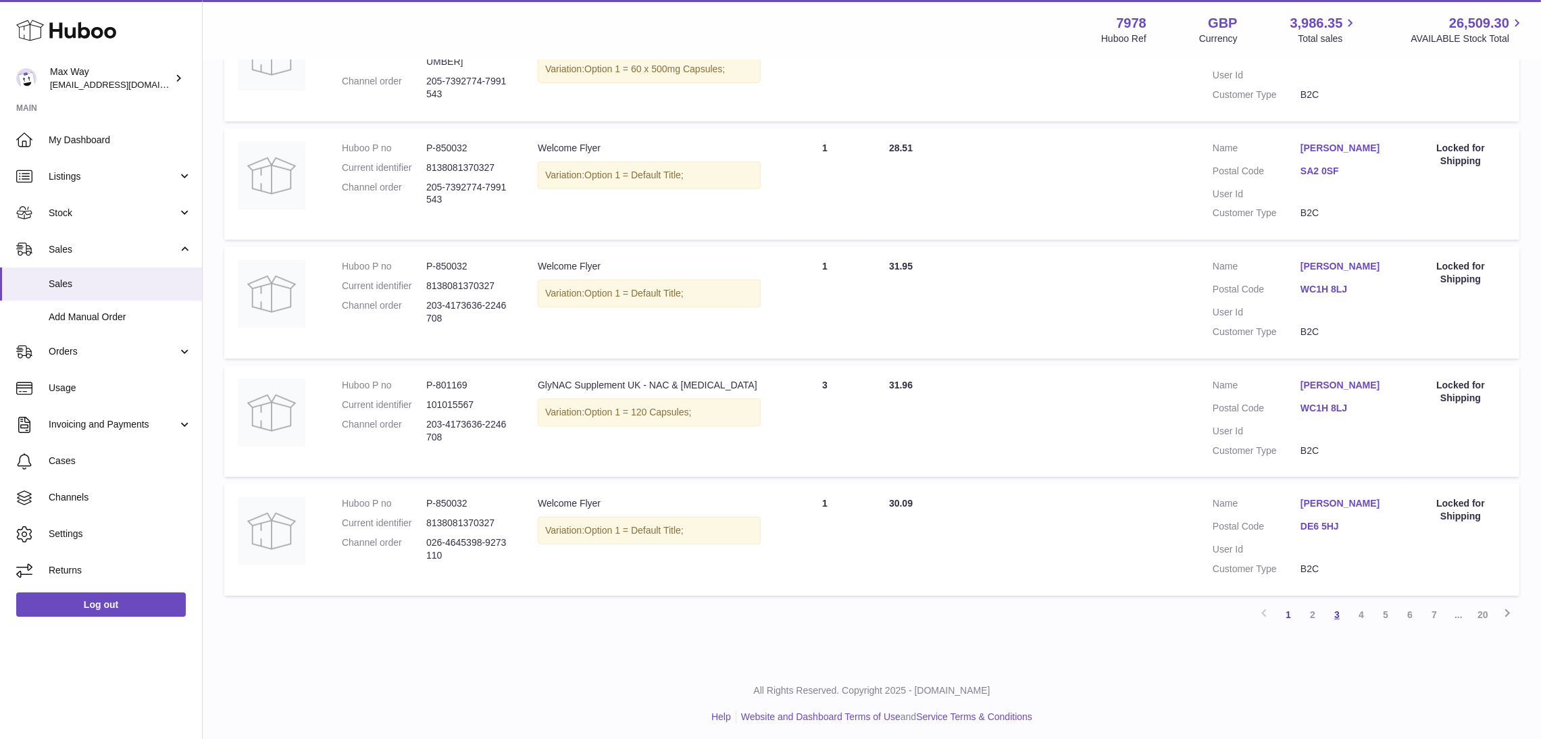
click at [1332, 610] on link "3" at bounding box center [1336, 614] width 24 height 24
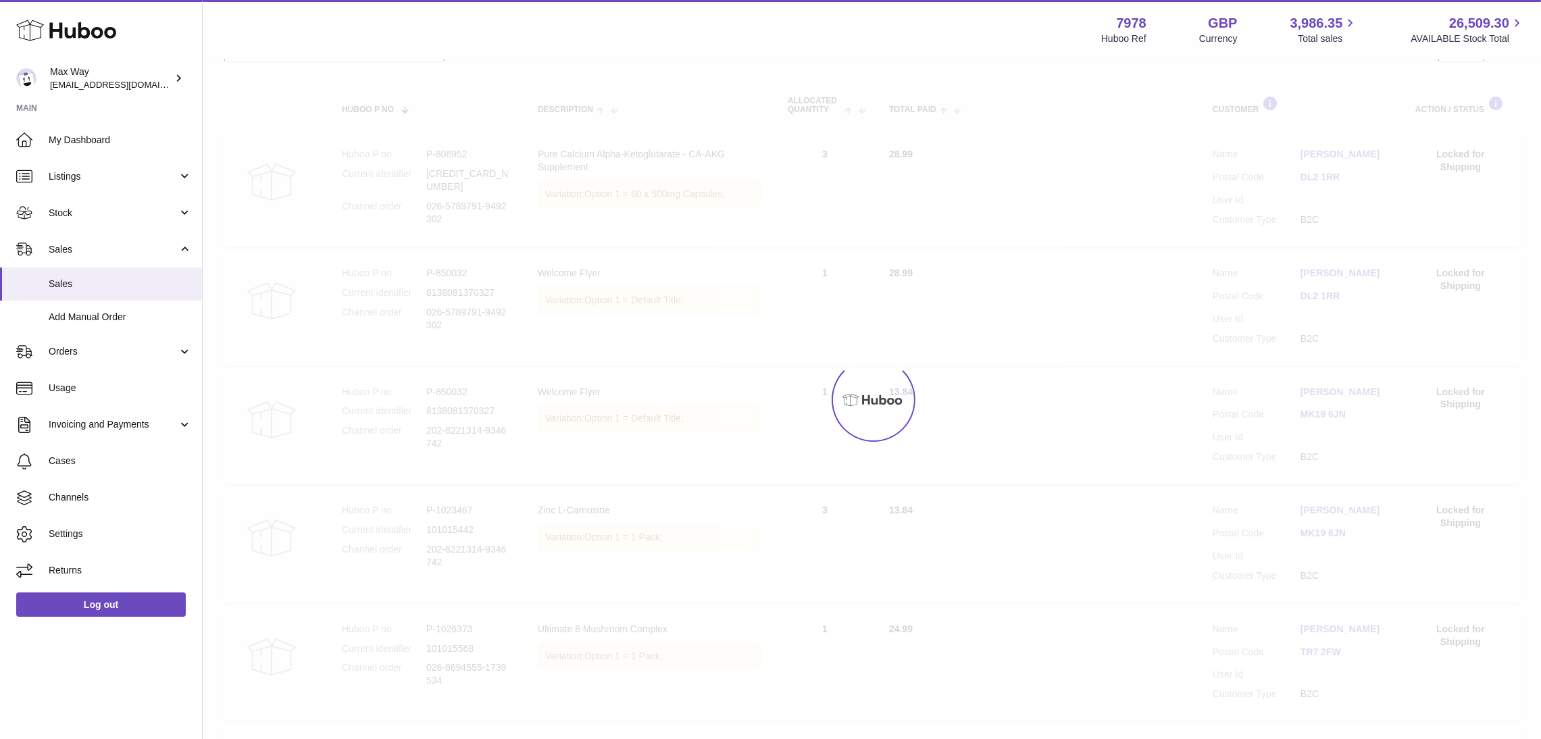
scroll to position [60, 0]
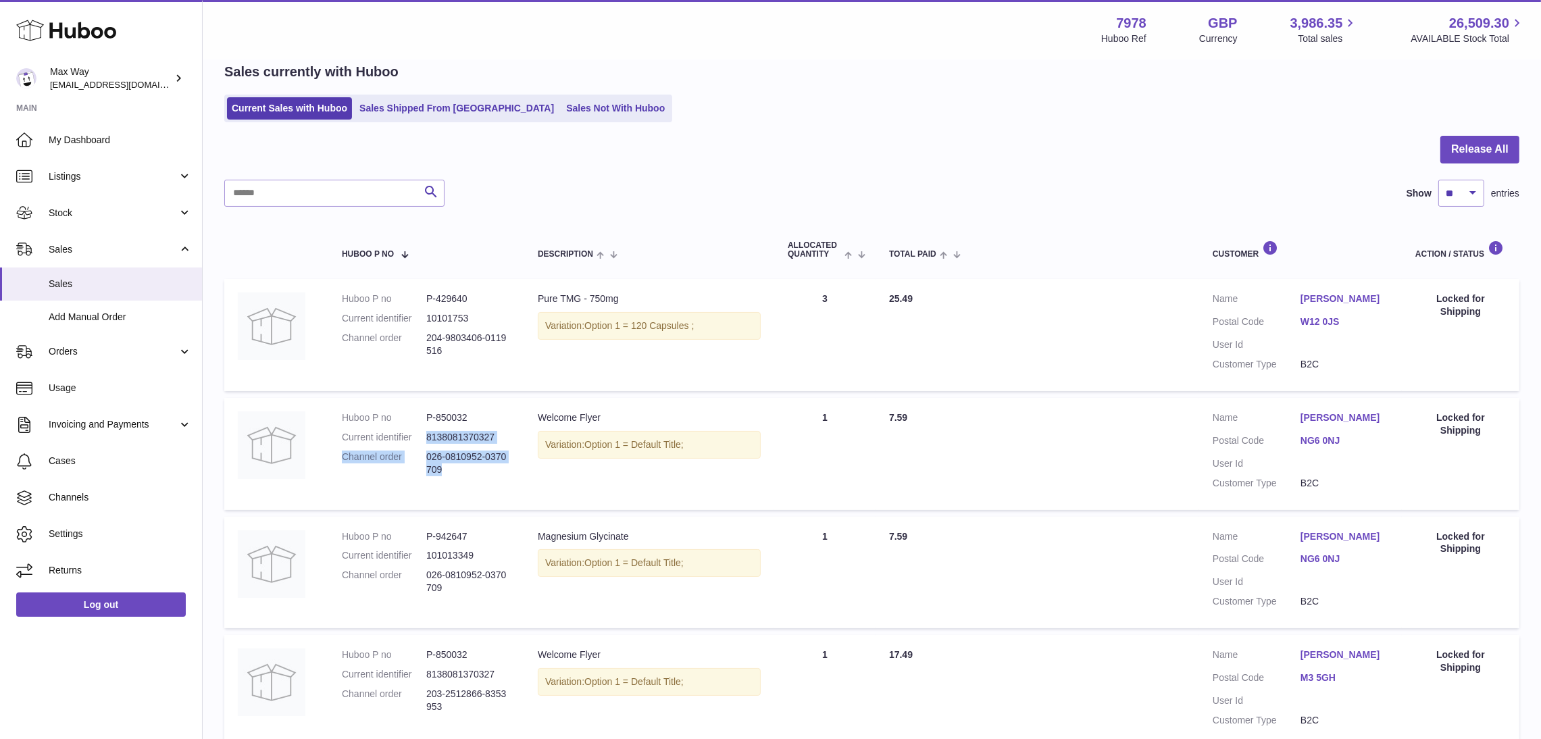
drag, startPoint x: 424, startPoint y: 436, endPoint x: 455, endPoint y: 471, distance: 47.0
click at [455, 471] on dl "Huboo P no P-850032 Current identifier 8138081370327 Channel order 026-0810952-…" at bounding box center [426, 447] width 169 height 72
drag, startPoint x: 477, startPoint y: 472, endPoint x: 450, endPoint y: 447, distance: 36.3
click at [477, 472] on dd "026-0810952-0370709" at bounding box center [468, 463] width 84 height 26
click at [433, 438] on dd "8138081370327" at bounding box center [468, 437] width 84 height 13
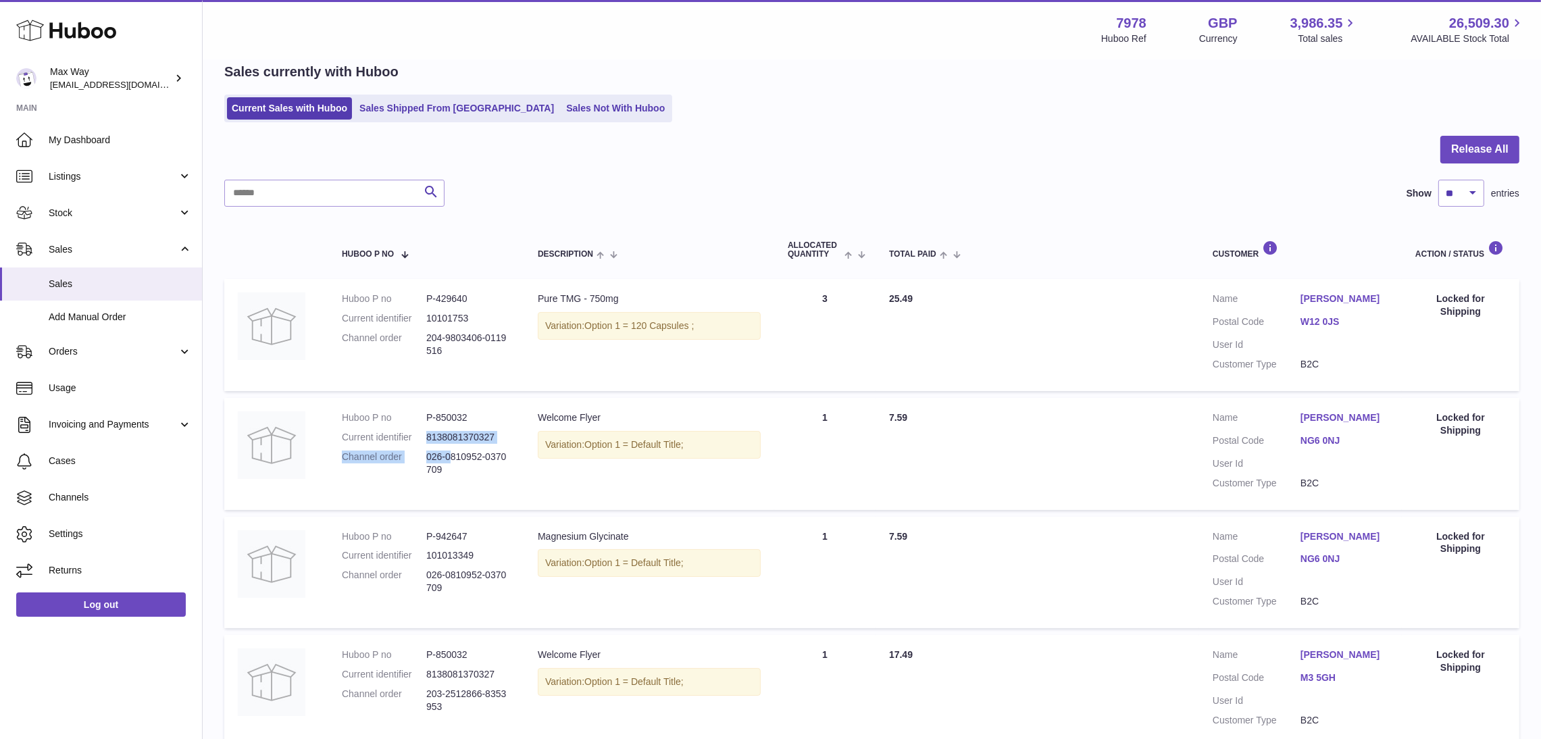
drag, startPoint x: 427, startPoint y: 437, endPoint x: 451, endPoint y: 457, distance: 31.6
click at [451, 457] on dl "Huboo P no P-850032 Current identifier 8138081370327 Channel order 026-0810952-…" at bounding box center [426, 447] width 169 height 72
click at [452, 469] on dd "026-0810952-0370709" at bounding box center [468, 463] width 84 height 26
drag, startPoint x: 452, startPoint y: 469, endPoint x: 428, endPoint y: 459, distance: 26.3
click at [428, 459] on dd "026-0810952-0370709" at bounding box center [468, 463] width 84 height 26
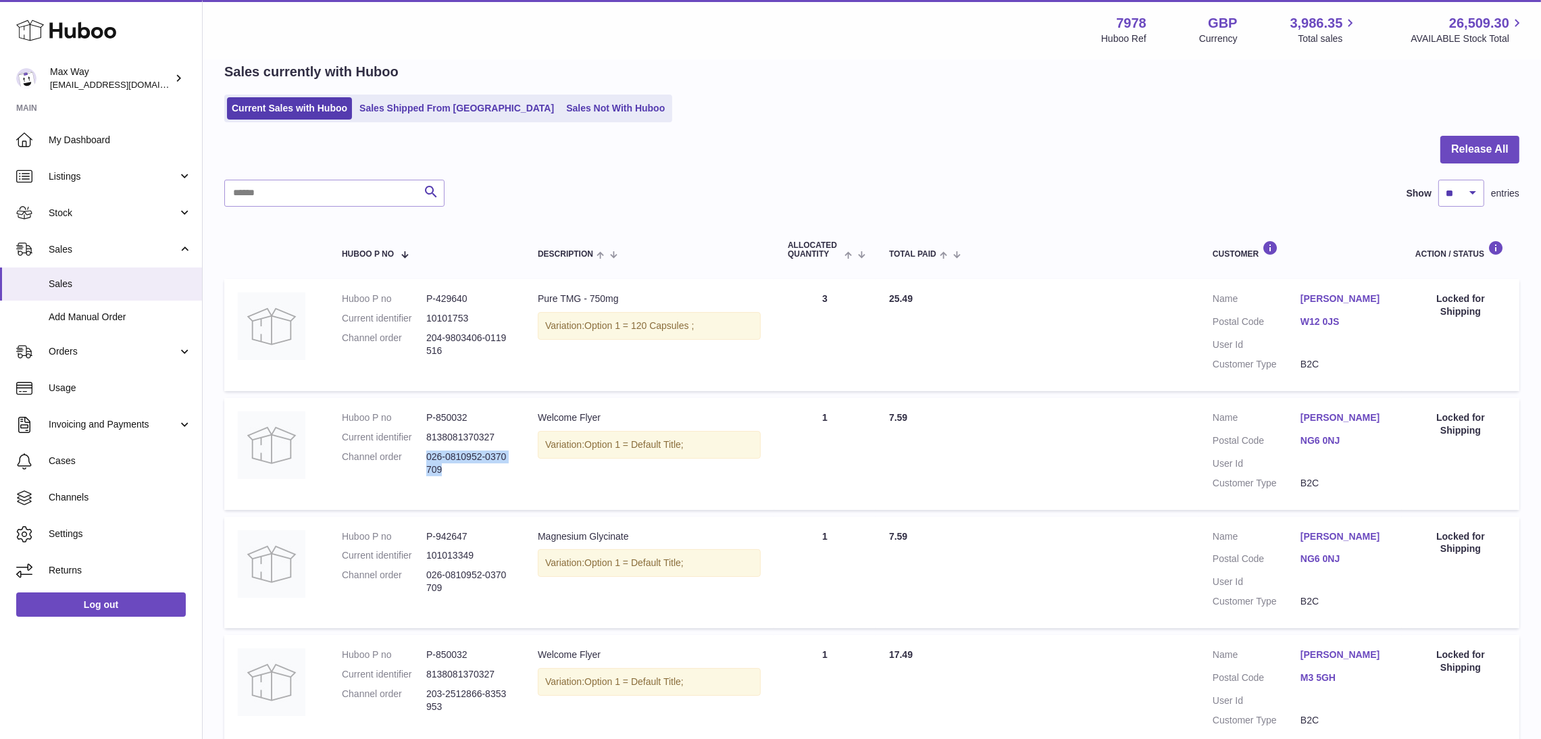
copy dd "026-0810952-0370709"
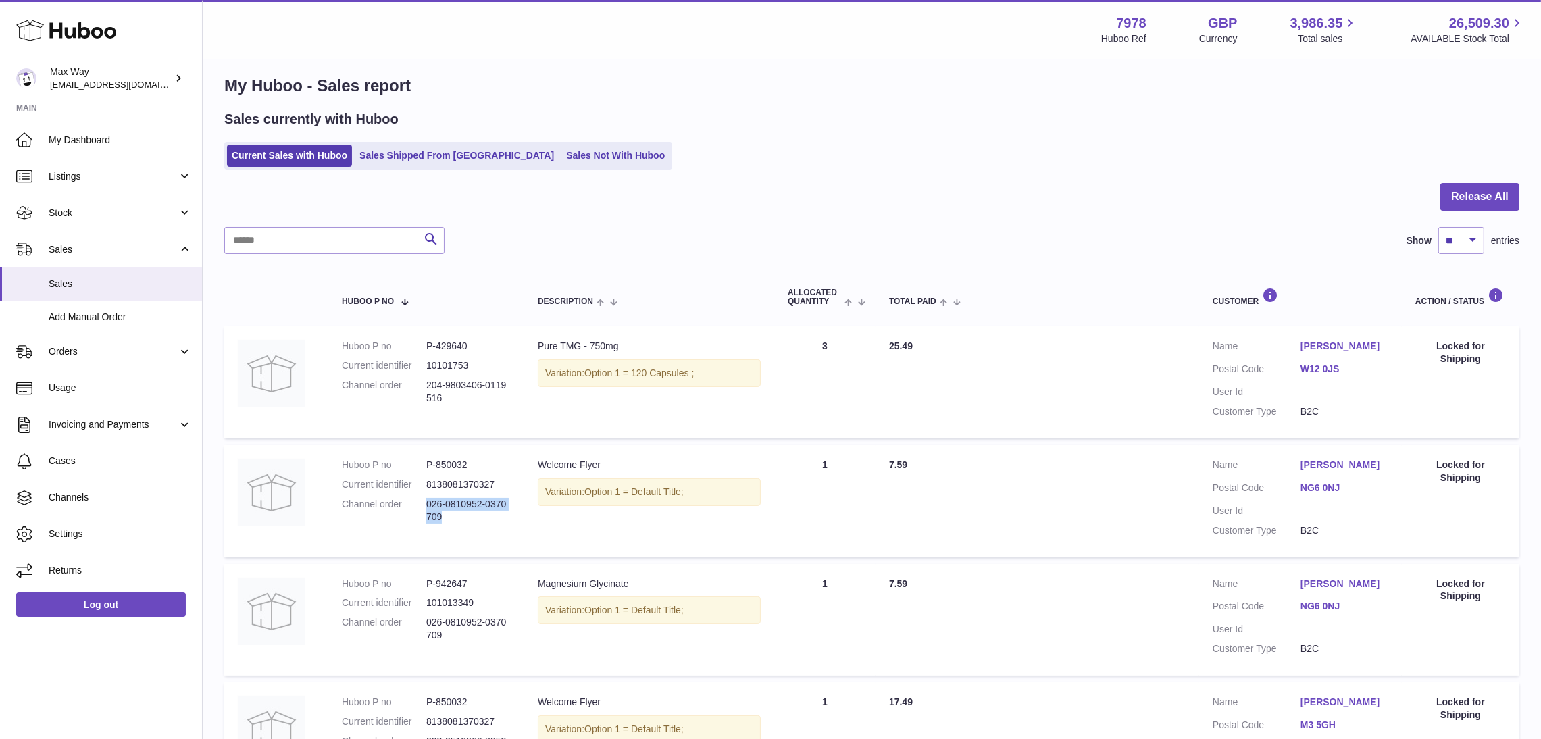
scroll to position [0, 0]
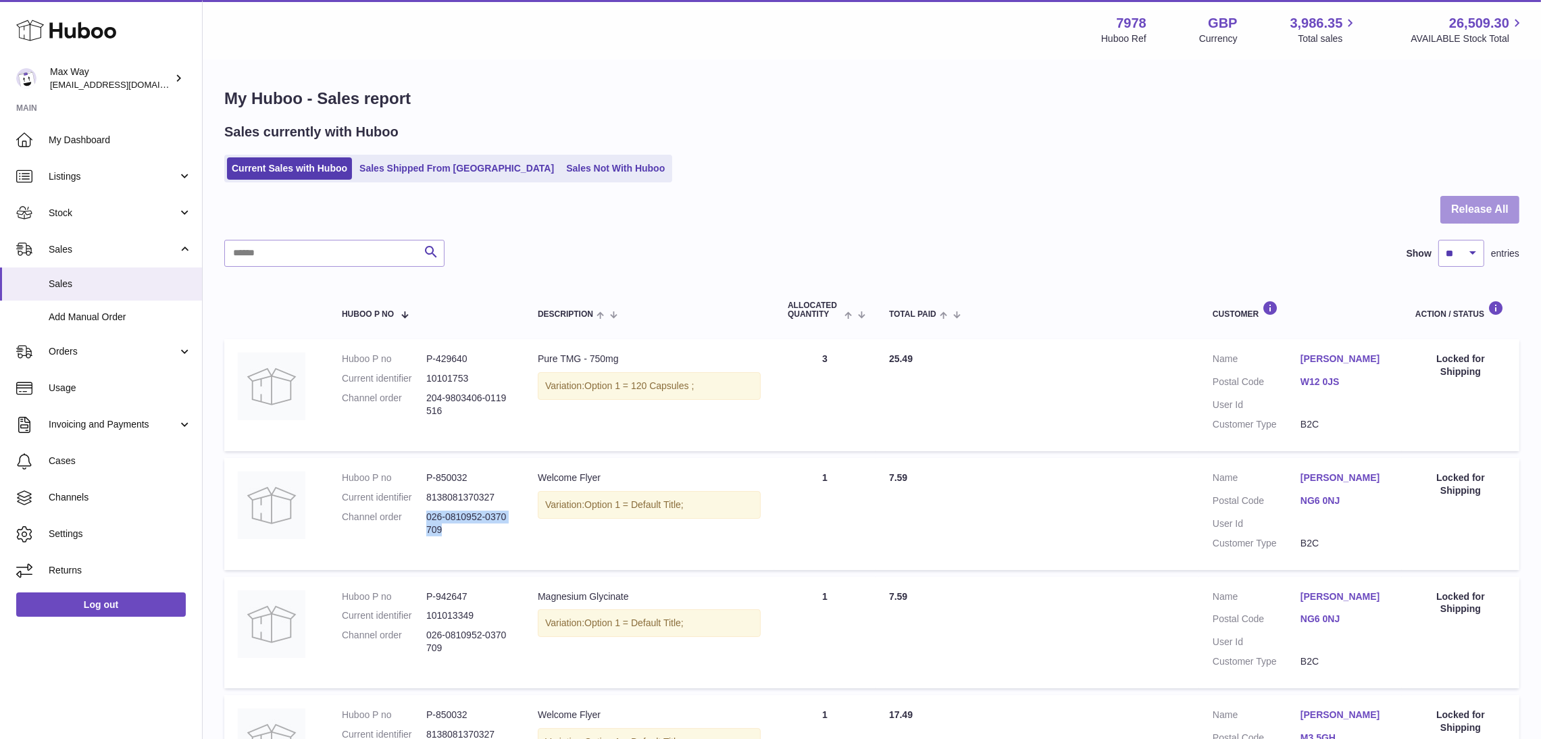
click at [1501, 206] on button "Release All" at bounding box center [1479, 210] width 79 height 28
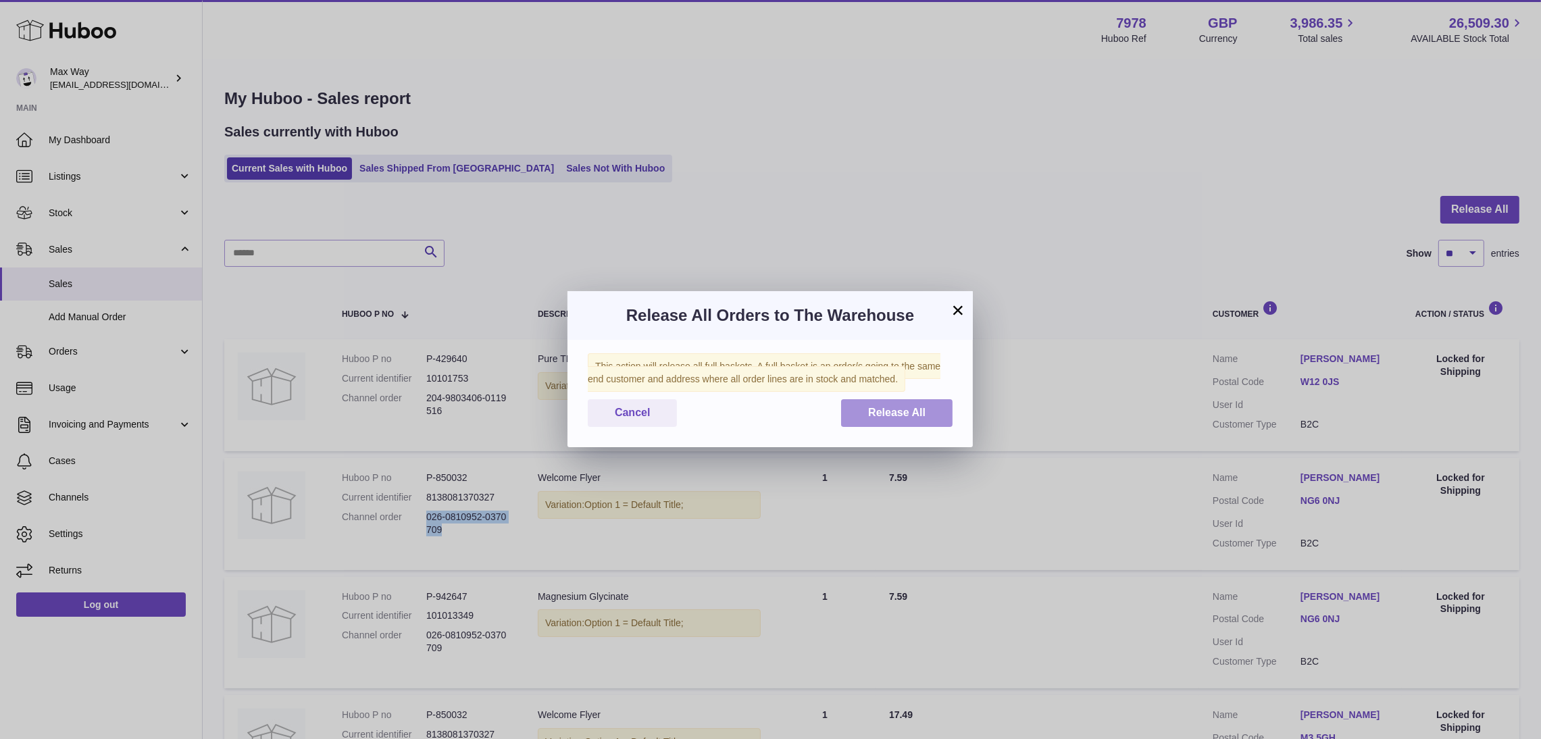
click at [912, 417] on span "Release All" at bounding box center [896, 412] width 57 height 11
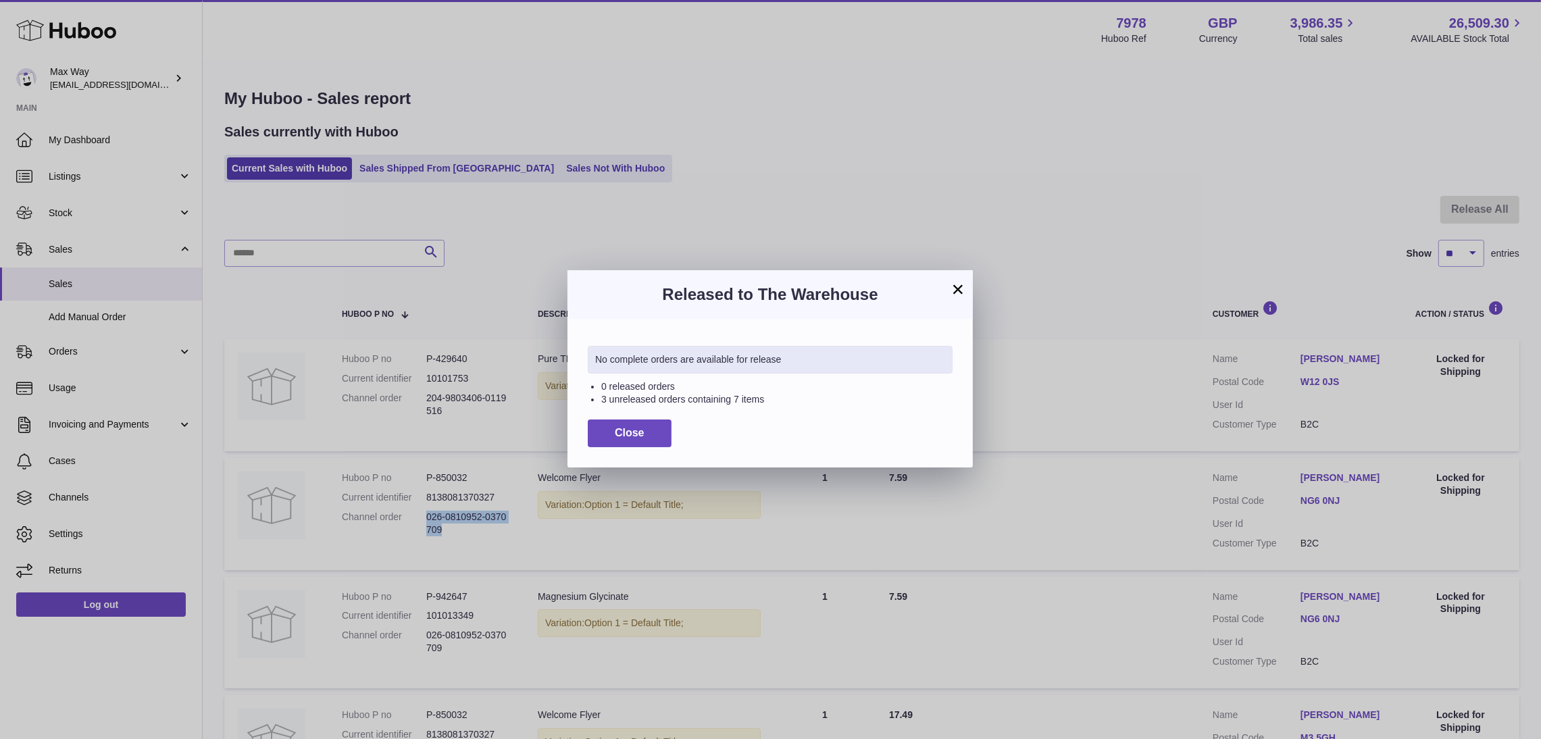
click at [961, 282] on button "×" at bounding box center [958, 289] width 16 height 16
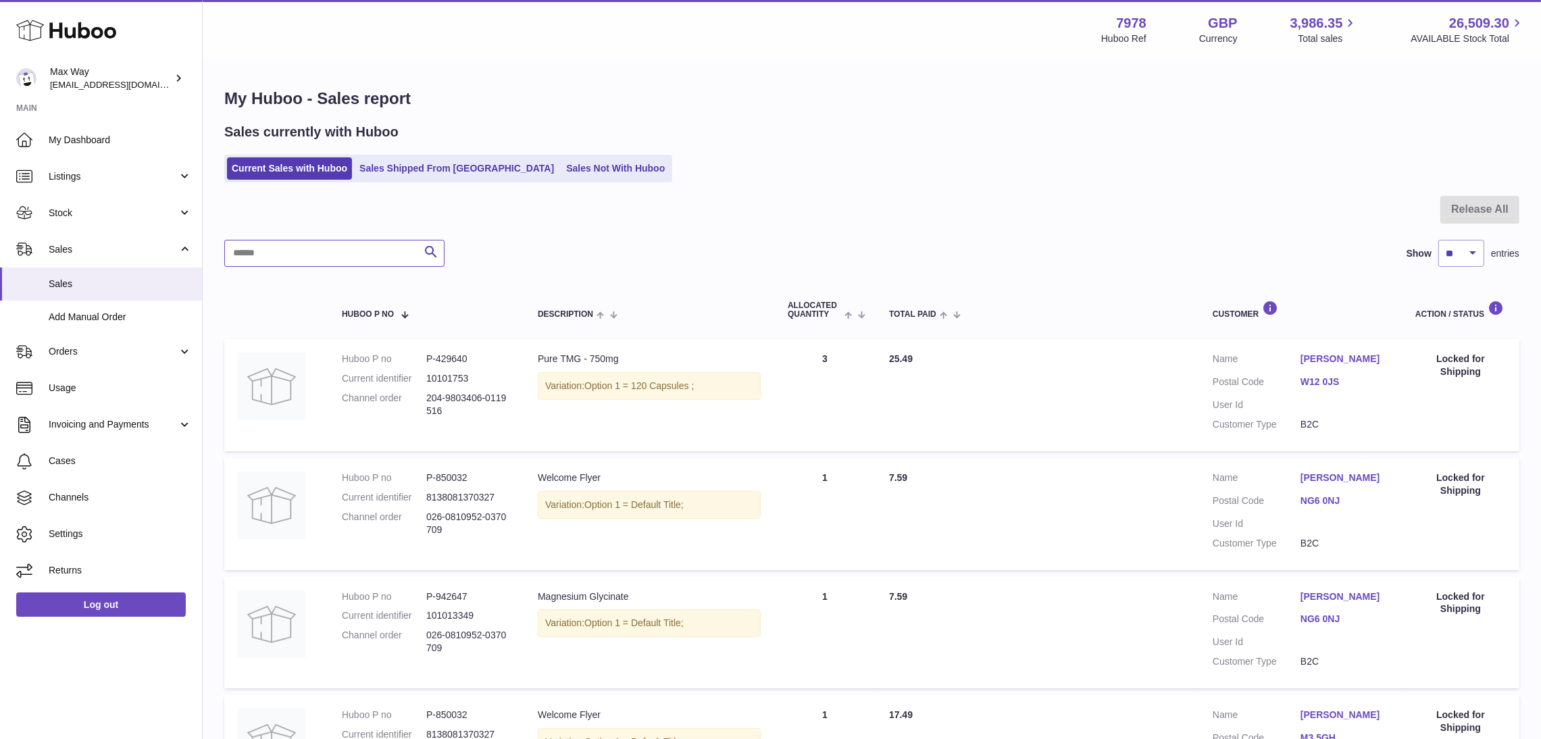
click at [268, 244] on input "text" at bounding box center [334, 253] width 220 height 27
paste input "**********"
type input "**********"
drag, startPoint x: 347, startPoint y: 252, endPoint x: 206, endPoint y: 255, distance: 141.2
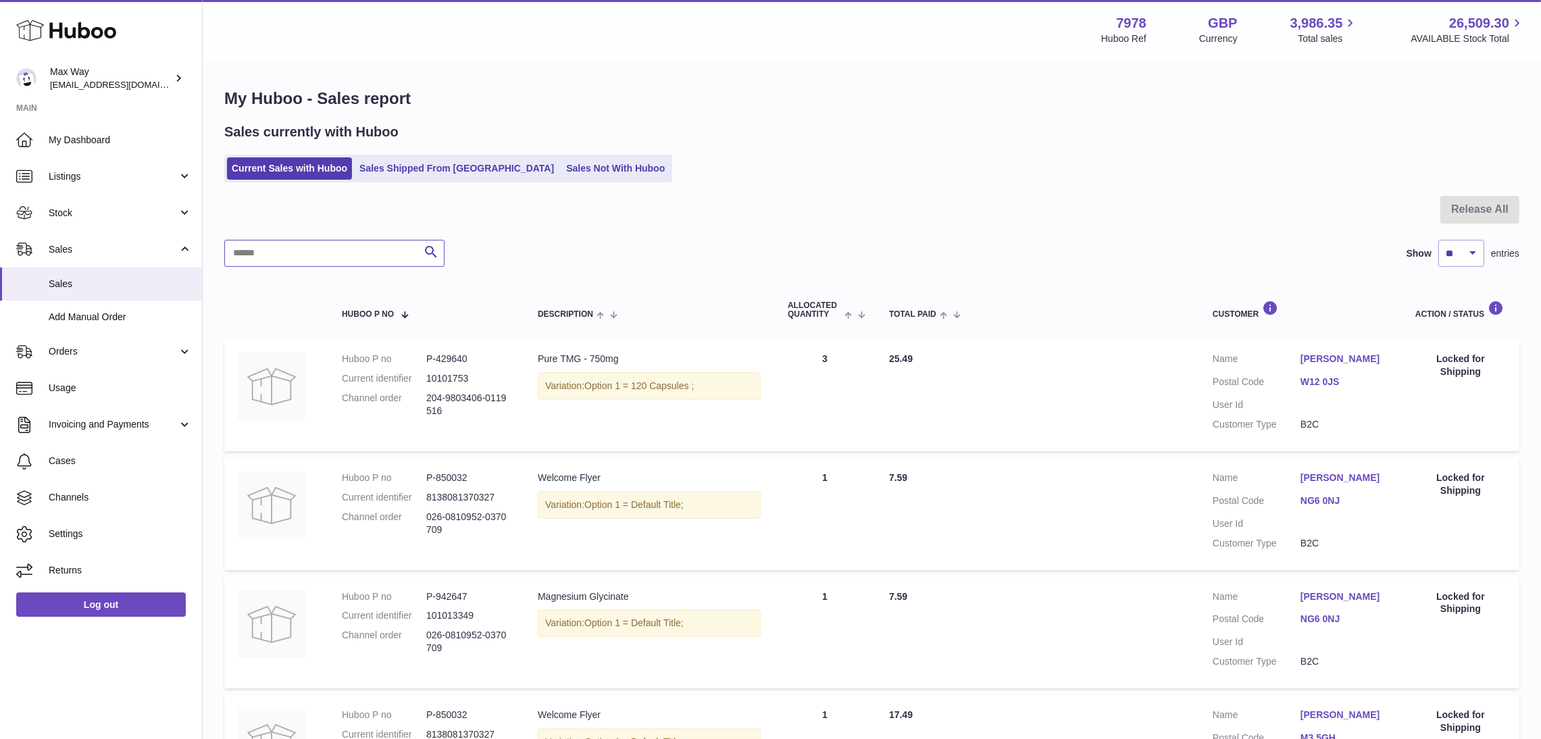
click at [290, 248] on input "text" at bounding box center [334, 253] width 220 height 27
type input "******"
click at [284, 175] on link "Current Sales with Huboo" at bounding box center [289, 168] width 125 height 22
click at [287, 168] on link "Current Sales with Huboo" at bounding box center [289, 168] width 125 height 22
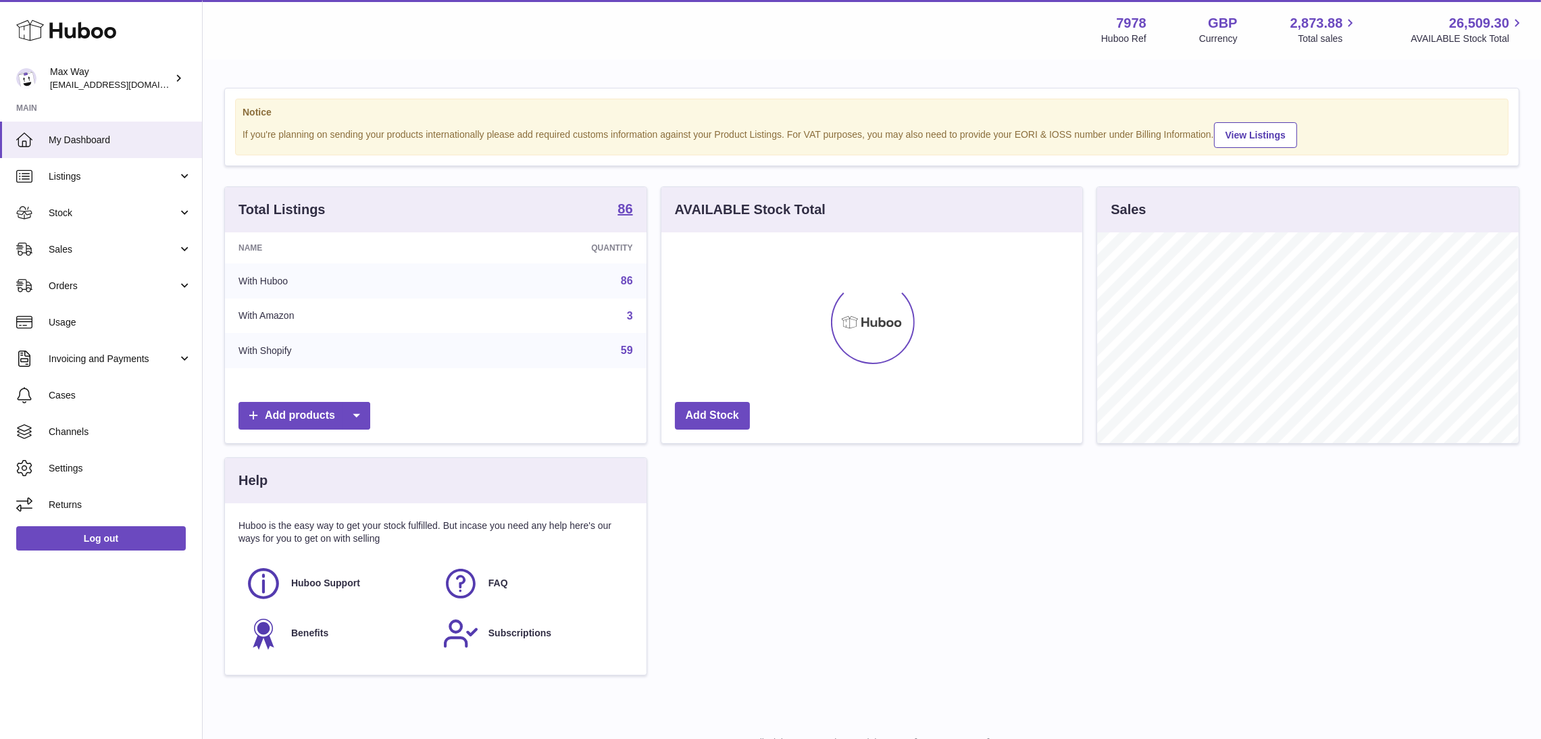
scroll to position [211, 421]
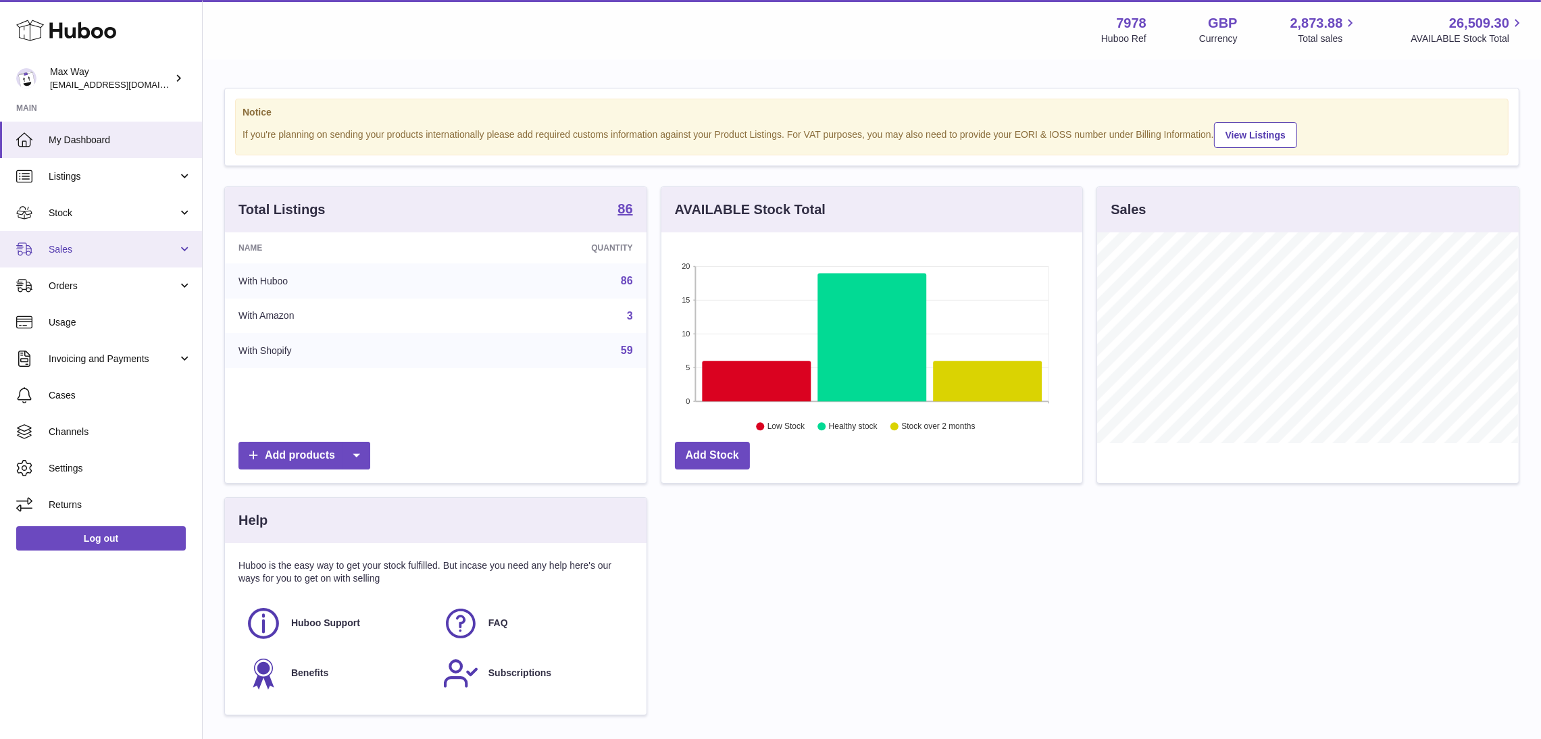
click at [91, 249] on span "Sales" at bounding box center [113, 249] width 129 height 13
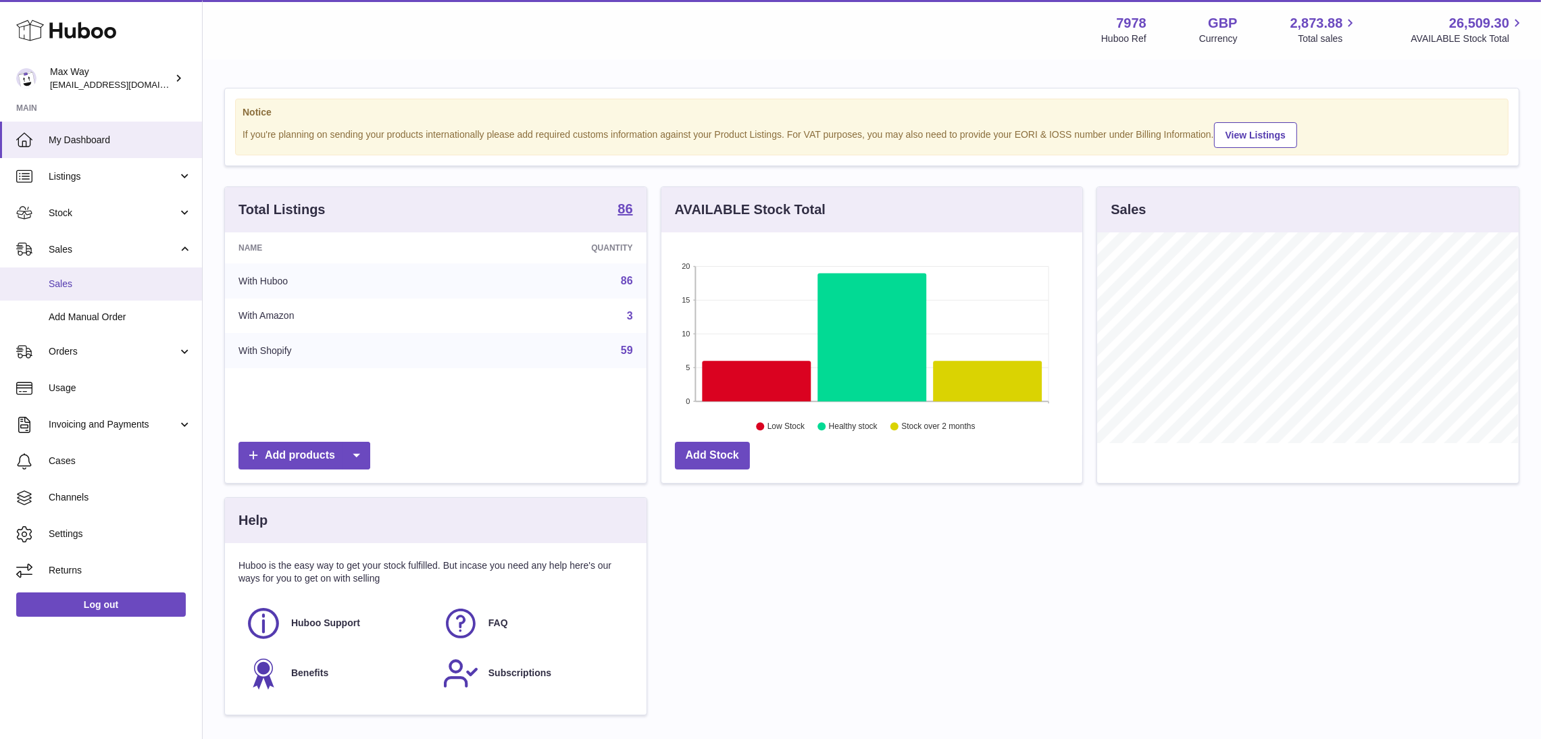
click at [86, 281] on span "Sales" at bounding box center [120, 284] width 143 height 13
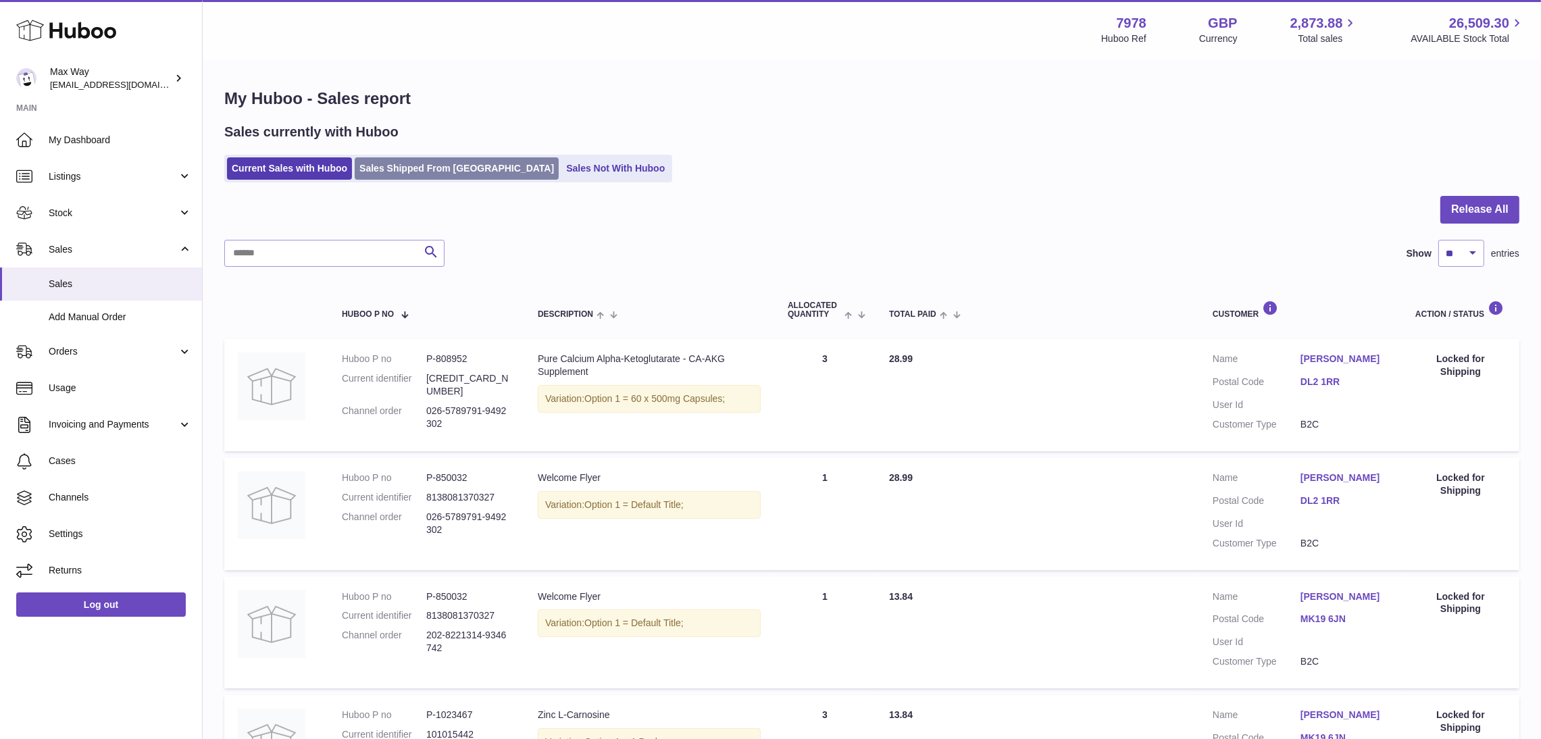
click at [410, 172] on link "Sales Shipped From [GEOGRAPHIC_DATA]" at bounding box center [457, 168] width 204 height 22
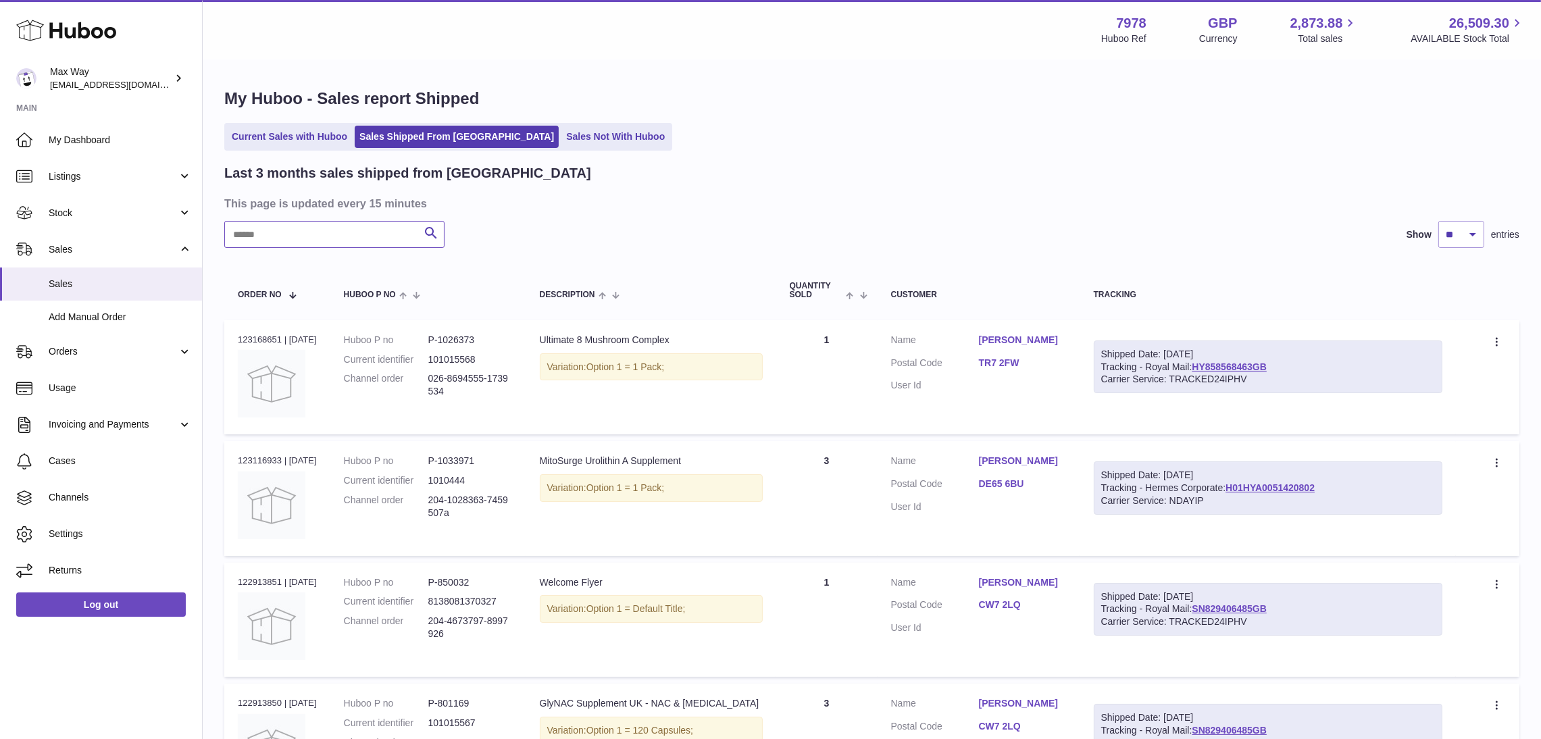
click at [342, 242] on input "text" at bounding box center [334, 234] width 220 height 27
paste input "**********"
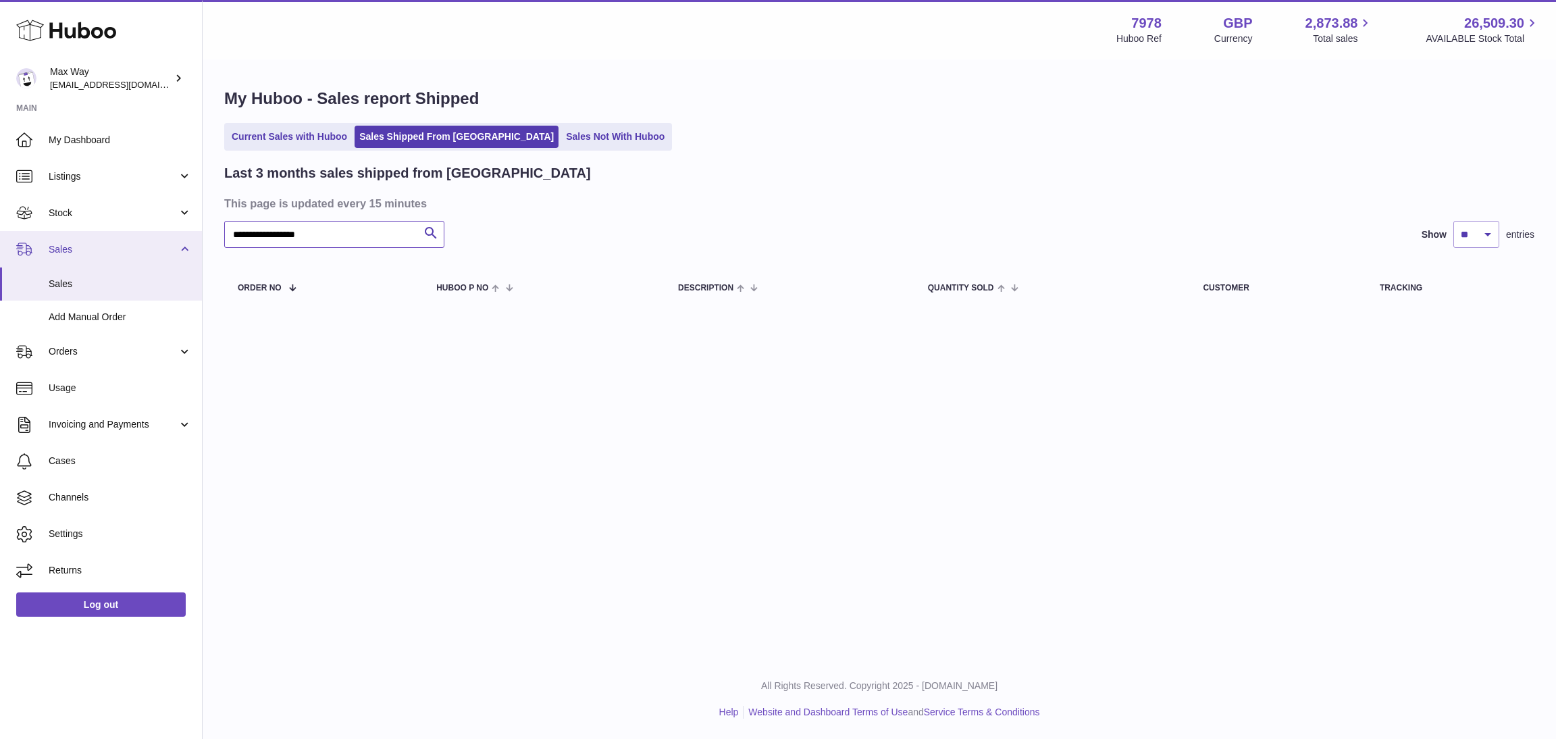
drag, startPoint x: 347, startPoint y: 229, endPoint x: 130, endPoint y: 251, distance: 217.9
click at [130, 251] on div "**********" at bounding box center [778, 369] width 1556 height 739
type input "******"
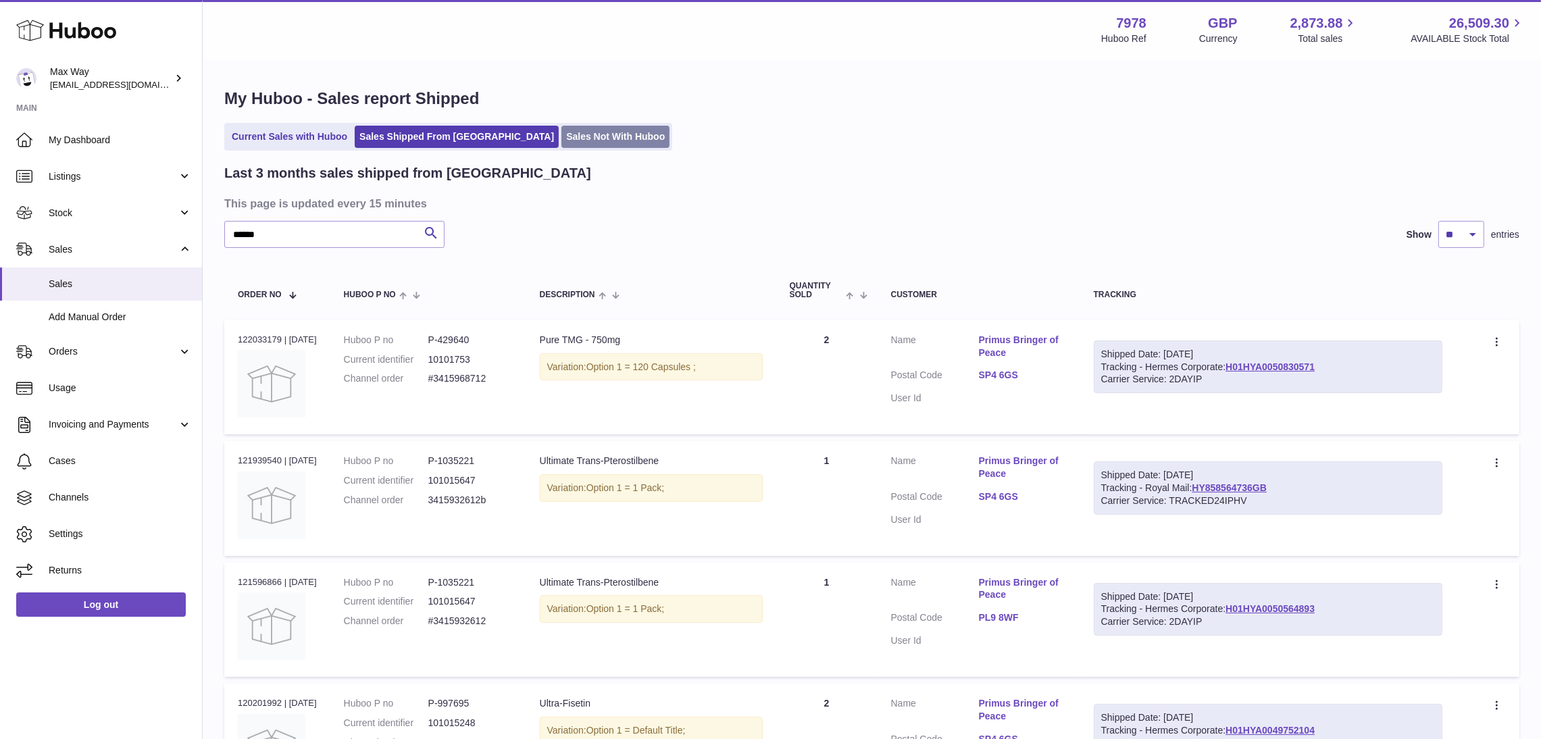
click at [581, 133] on link "Sales Not With Huboo" at bounding box center [615, 137] width 108 height 22
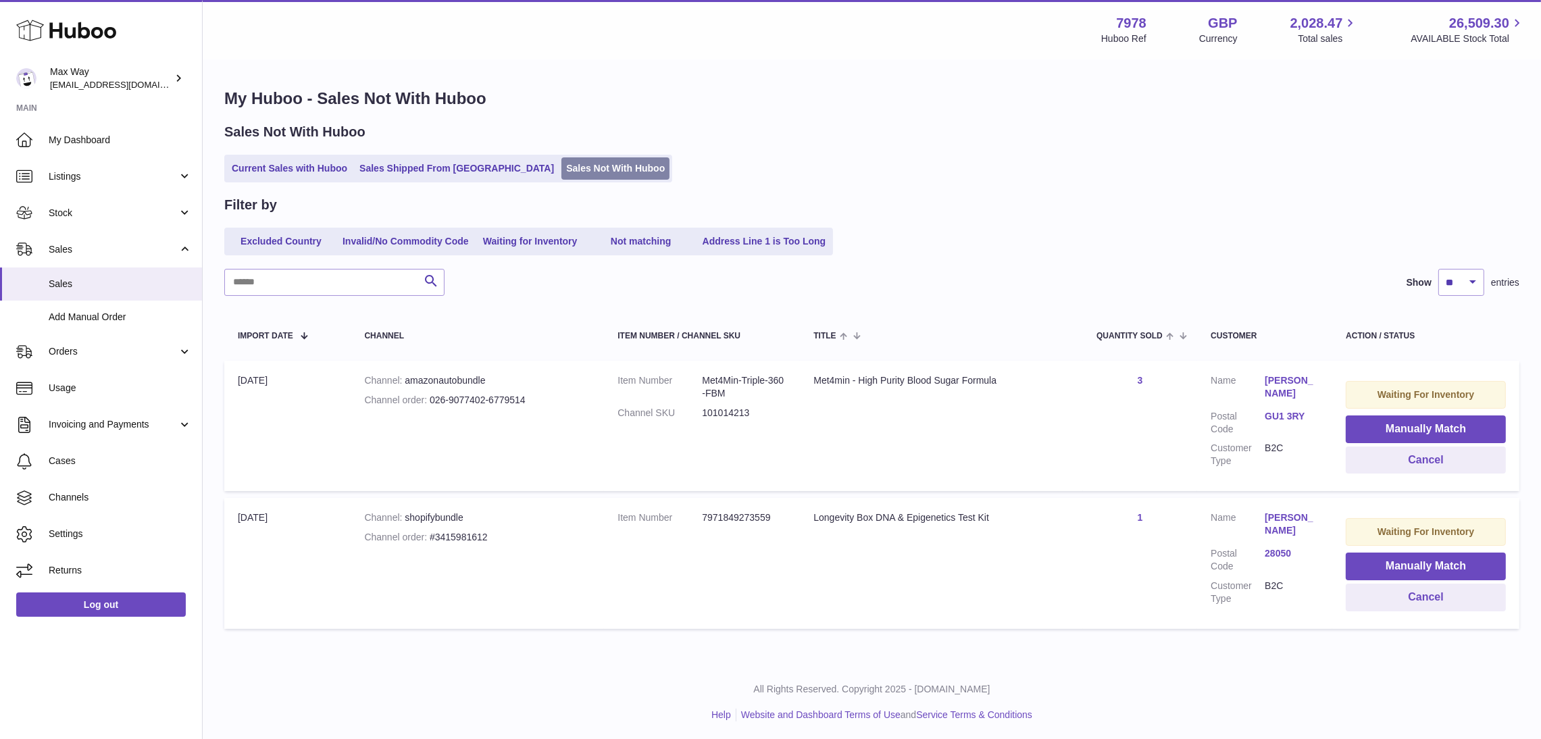
click at [561, 166] on link "Sales Not With Huboo" at bounding box center [615, 168] width 108 height 22
click at [275, 171] on link "Current Sales with Huboo" at bounding box center [289, 168] width 125 height 22
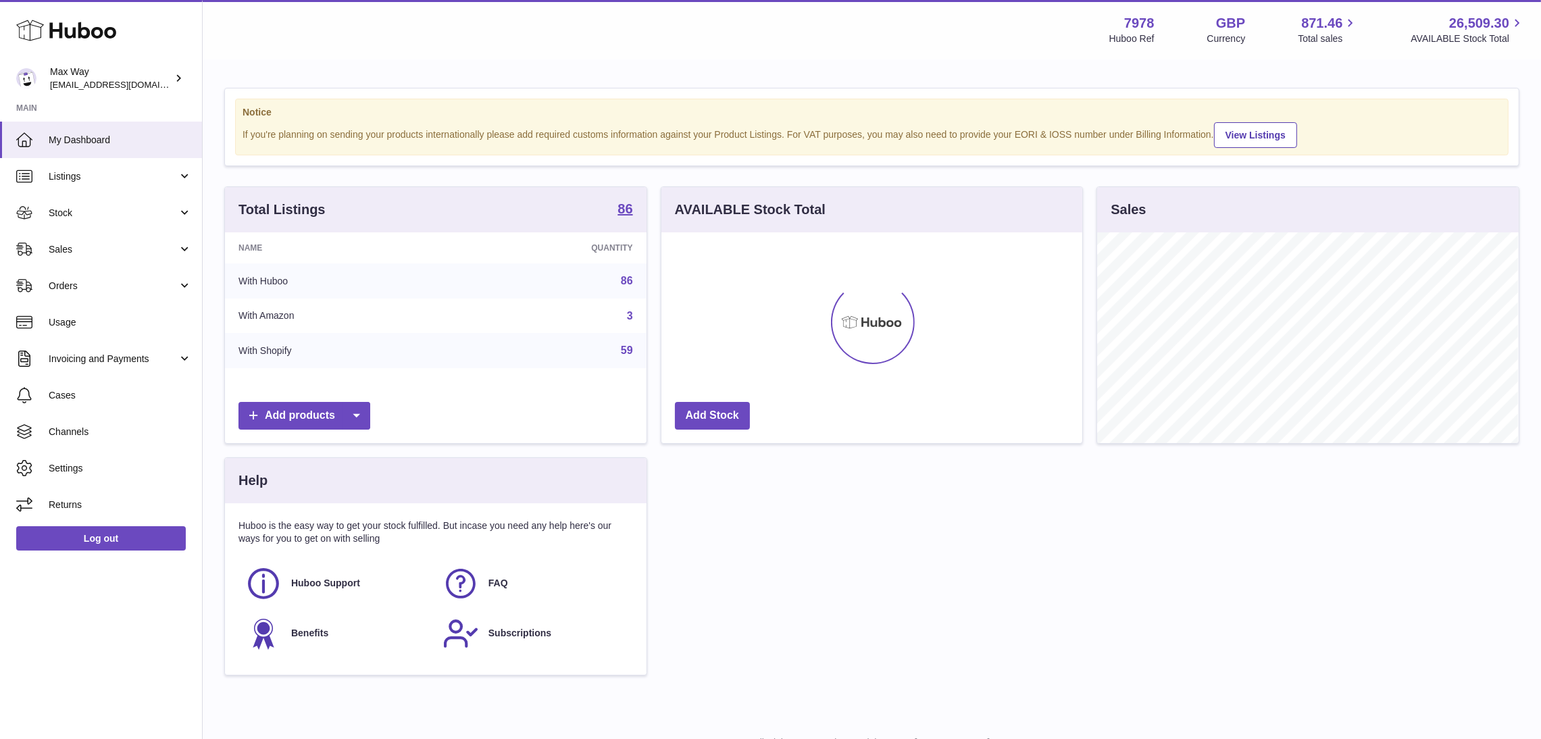
scroll to position [211, 421]
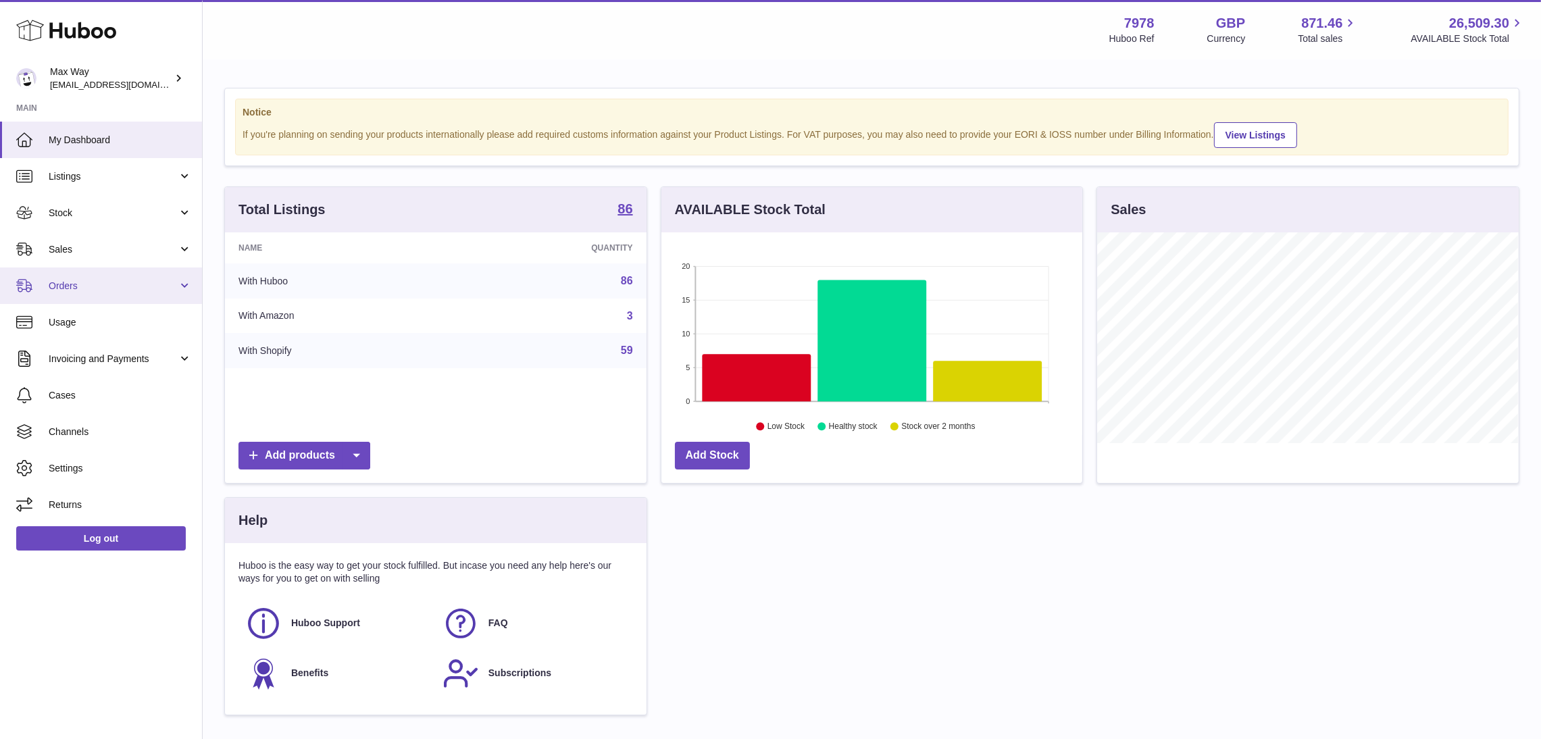
click at [74, 286] on span "Orders" at bounding box center [113, 286] width 129 height 13
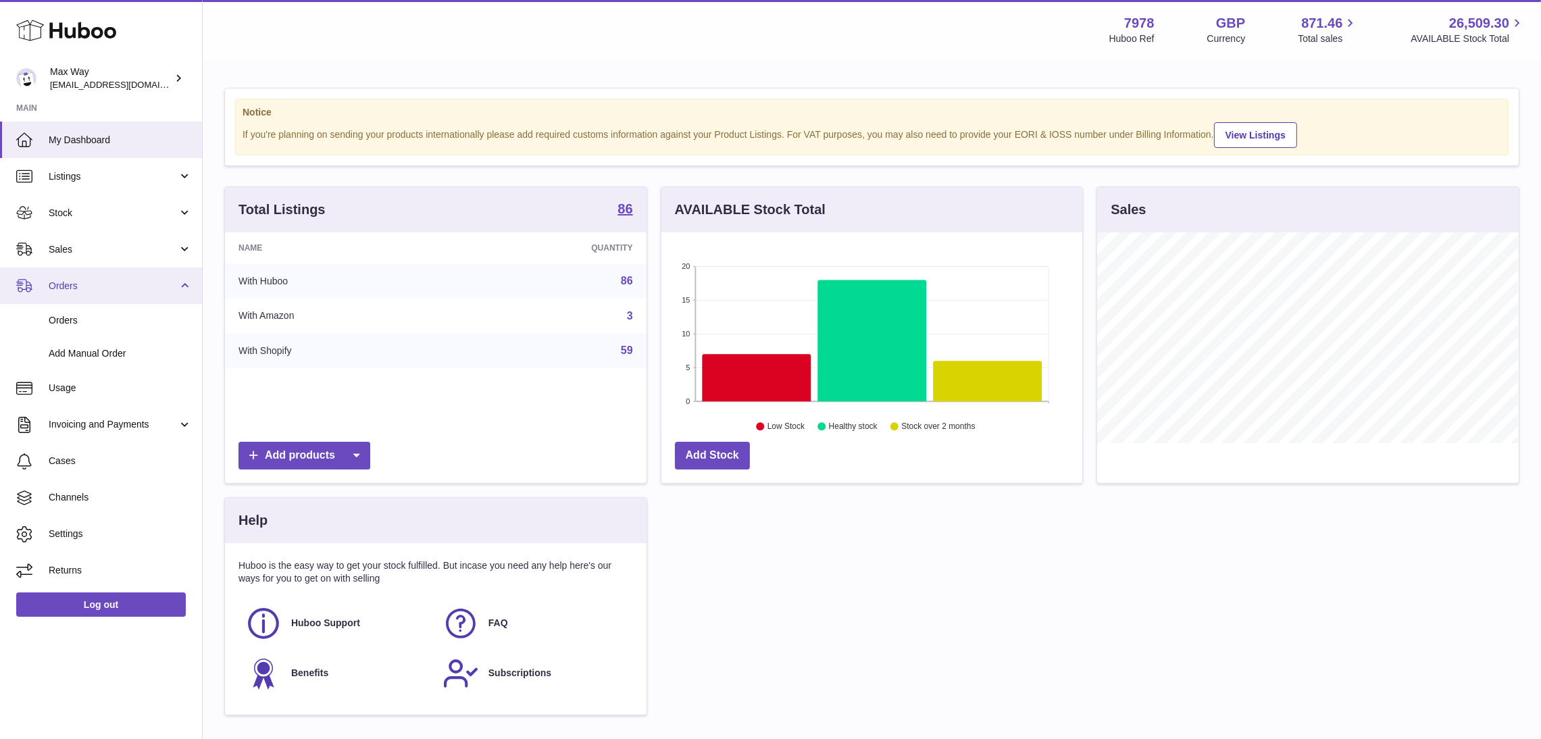
click at [53, 280] on span "Orders" at bounding box center [113, 286] width 129 height 13
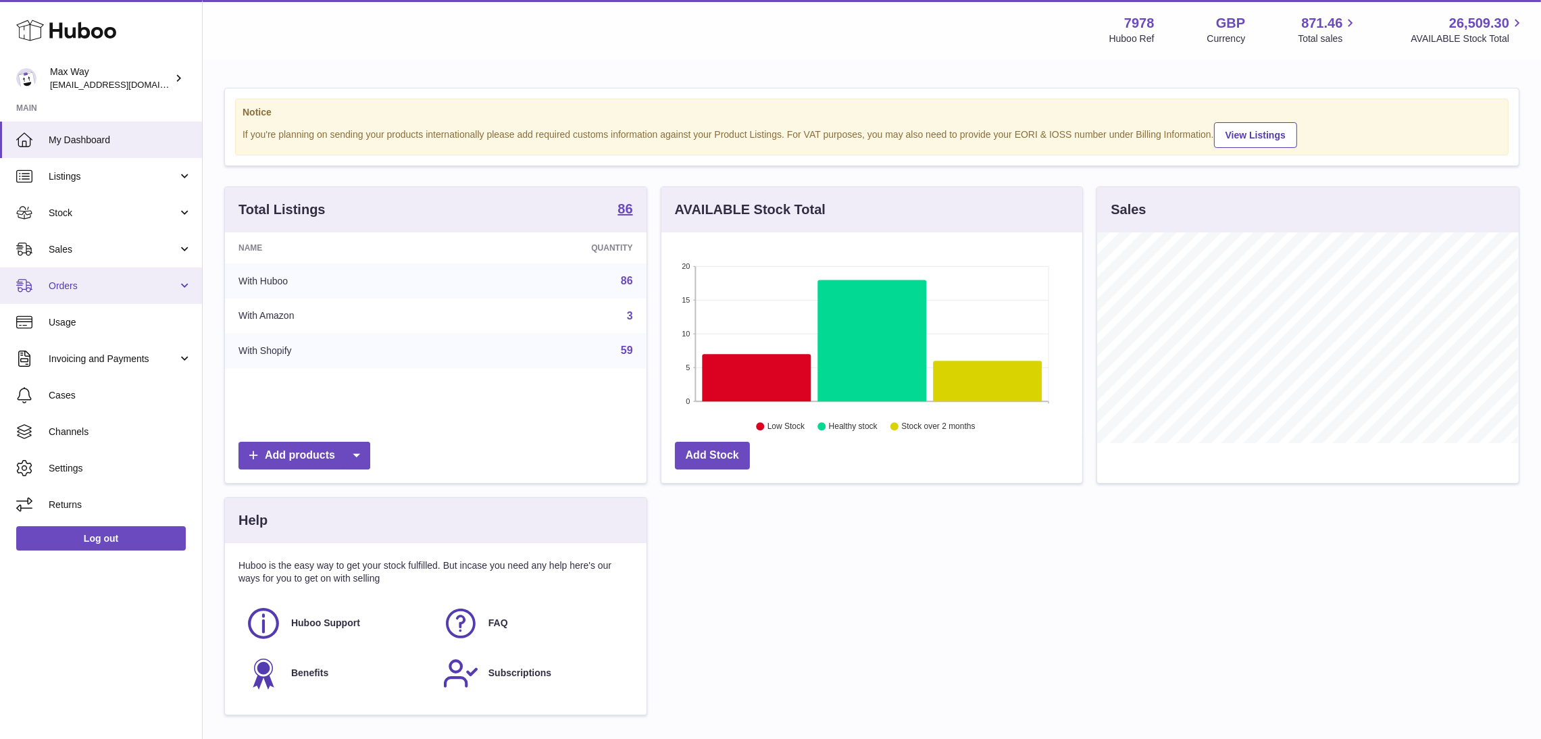
click at [53, 280] on span "Orders" at bounding box center [113, 286] width 129 height 13
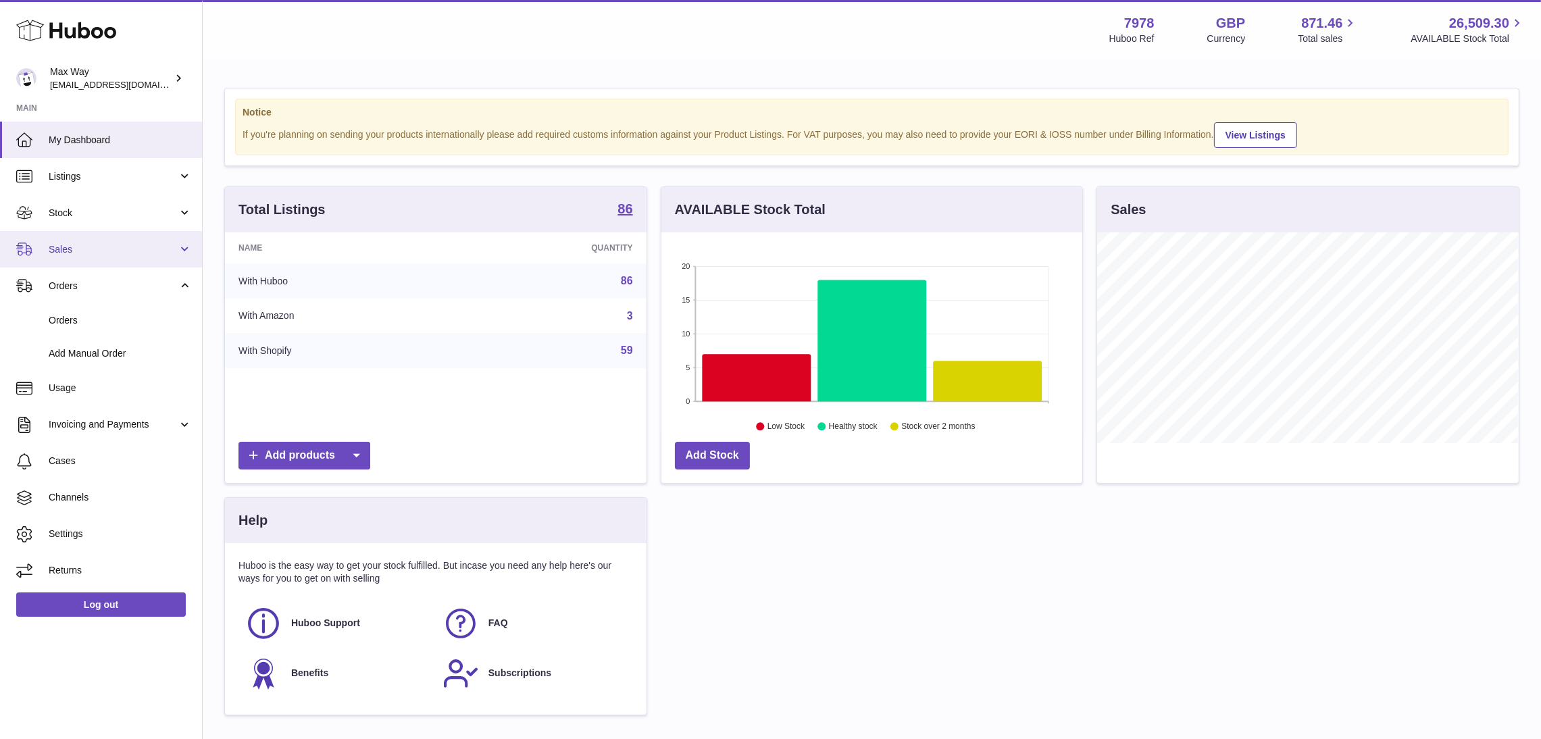
click at [57, 253] on span "Sales" at bounding box center [113, 249] width 129 height 13
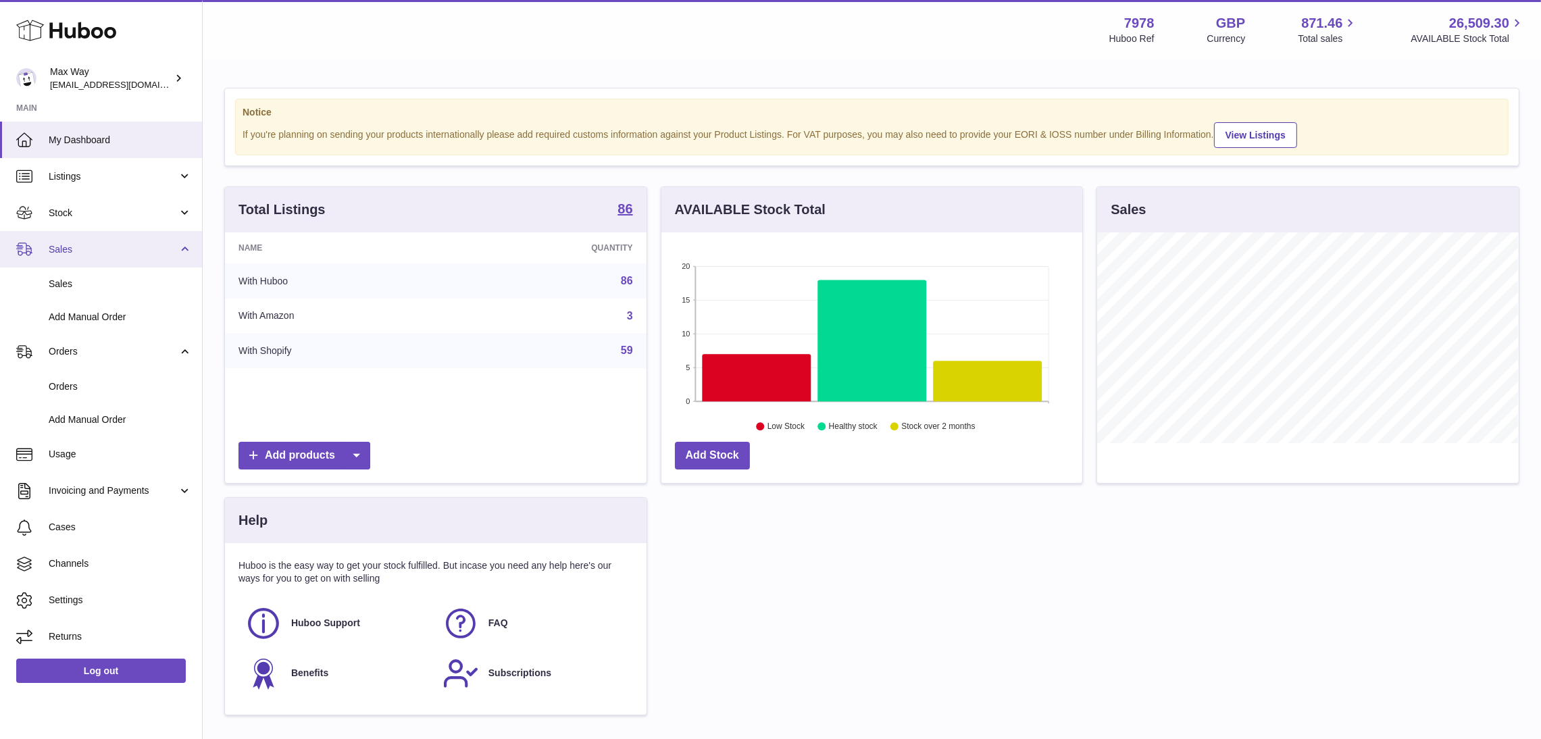
click at [63, 249] on span "Sales" at bounding box center [113, 249] width 129 height 13
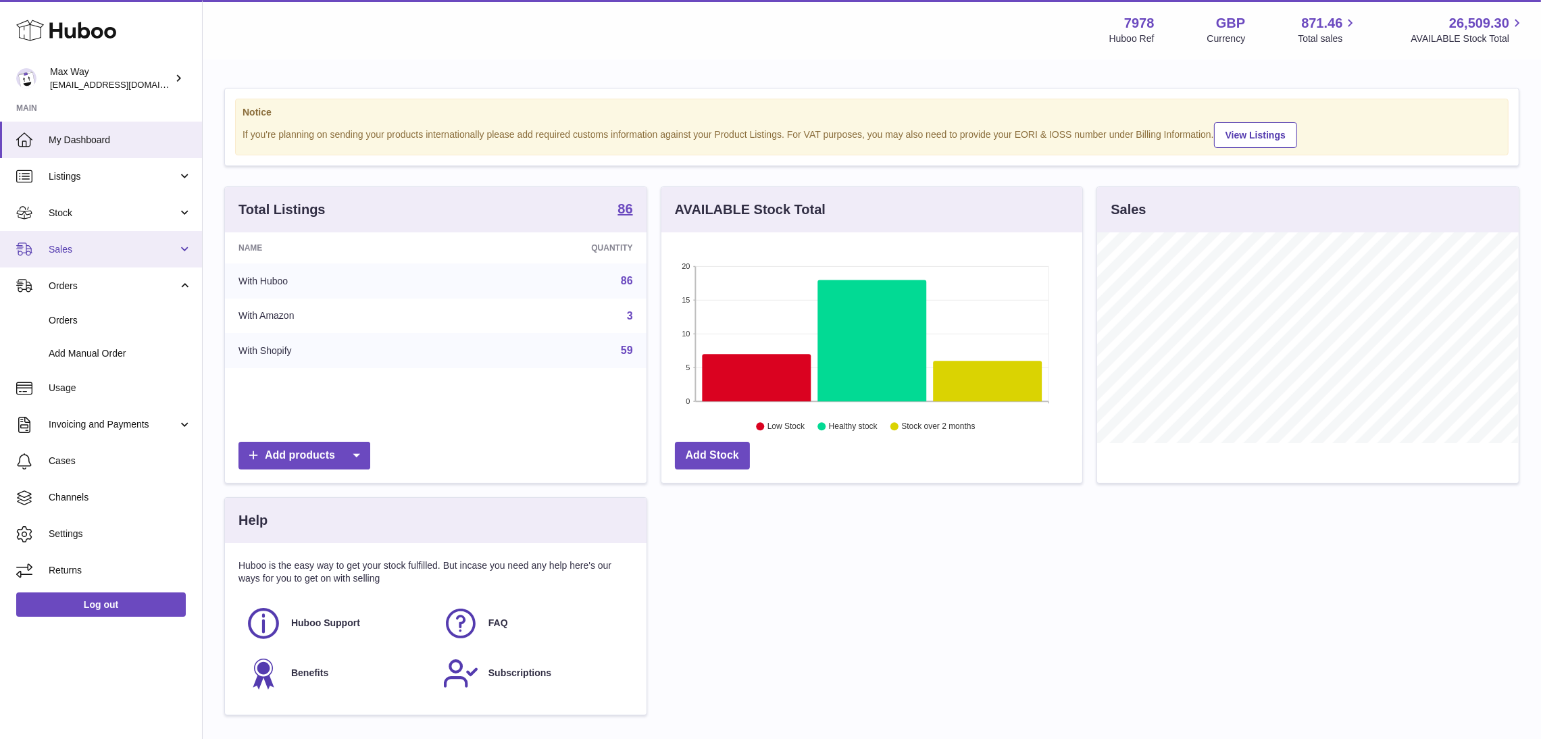
click at [63, 249] on span "Sales" at bounding box center [113, 249] width 129 height 13
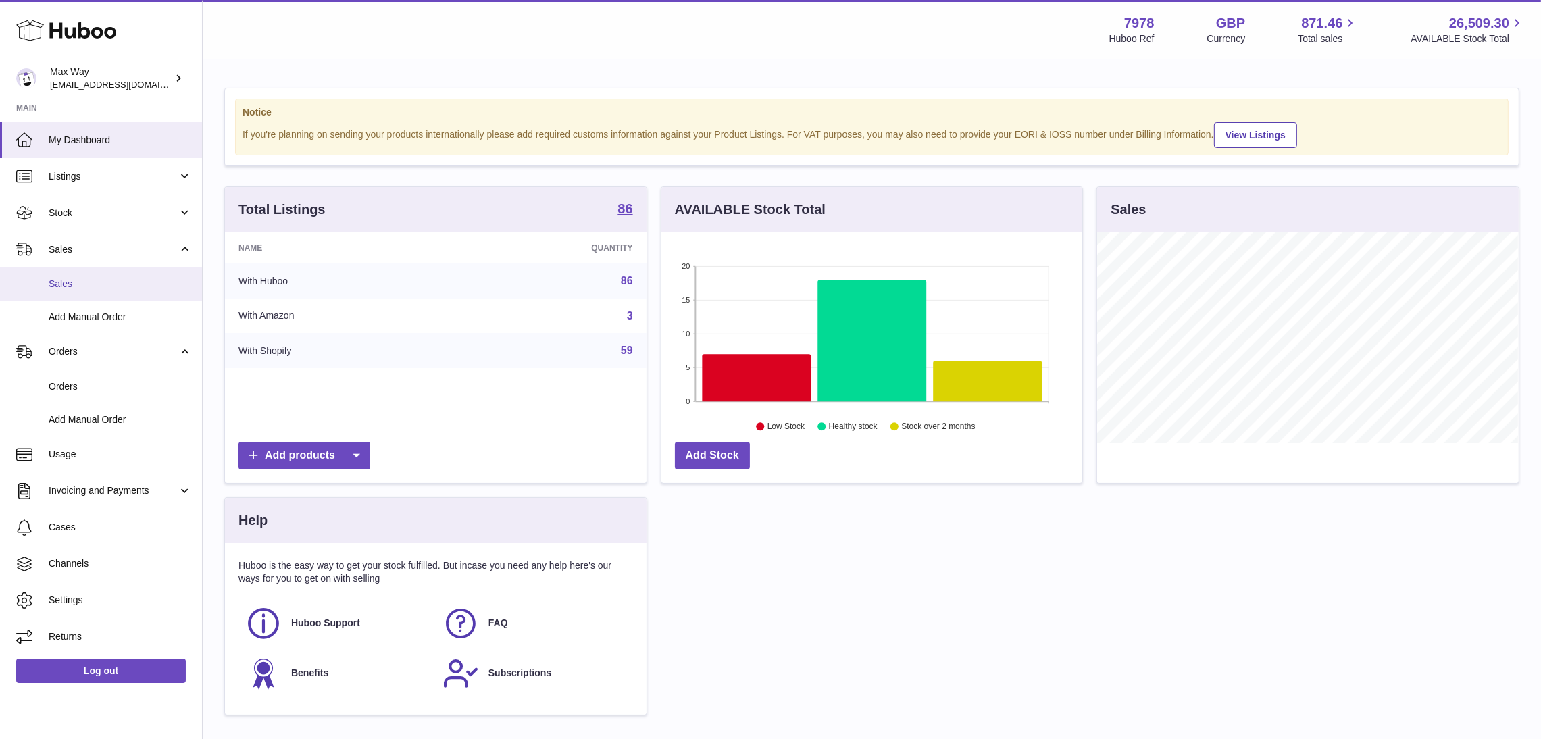
click at [66, 280] on span "Sales" at bounding box center [120, 284] width 143 height 13
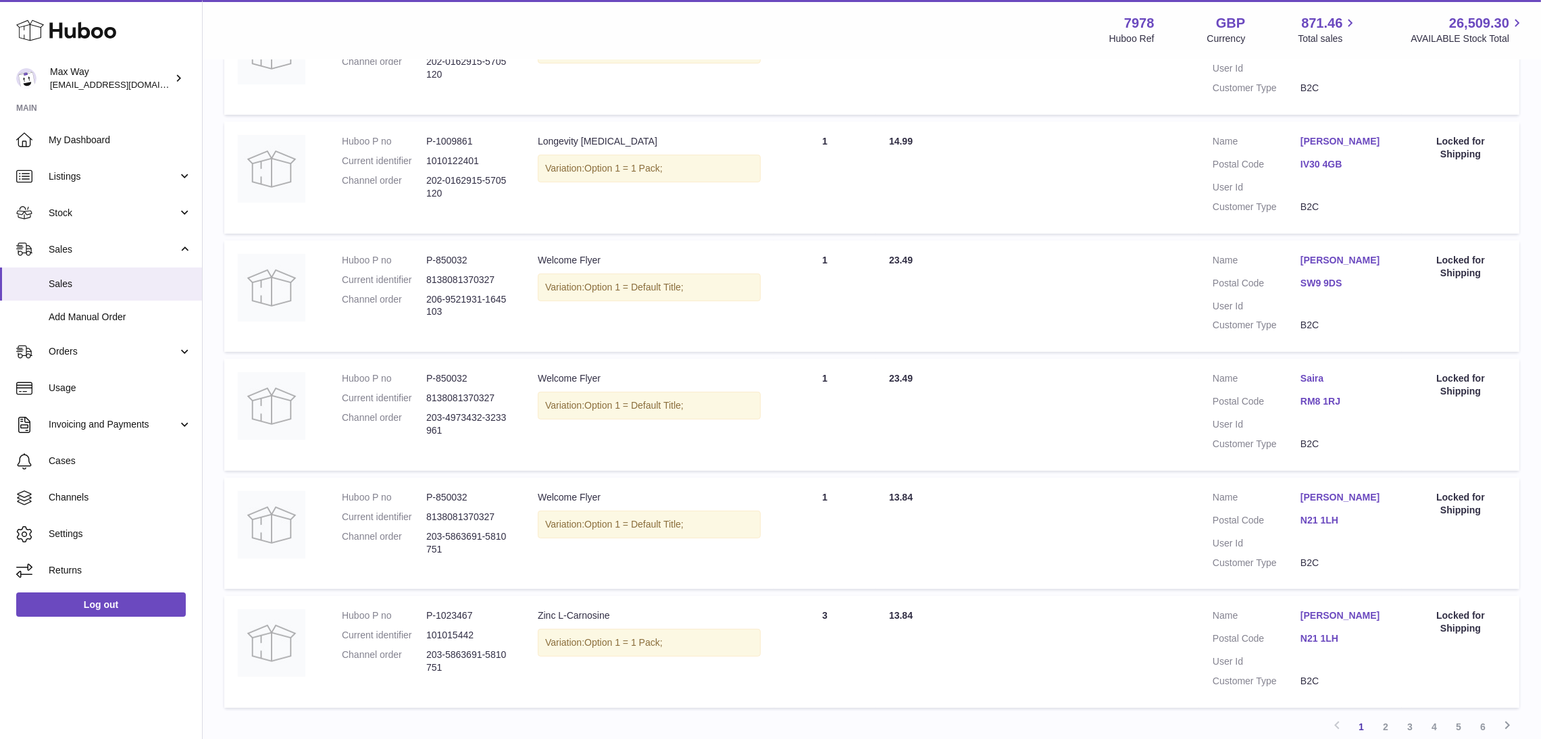
scroll to position [949, 0]
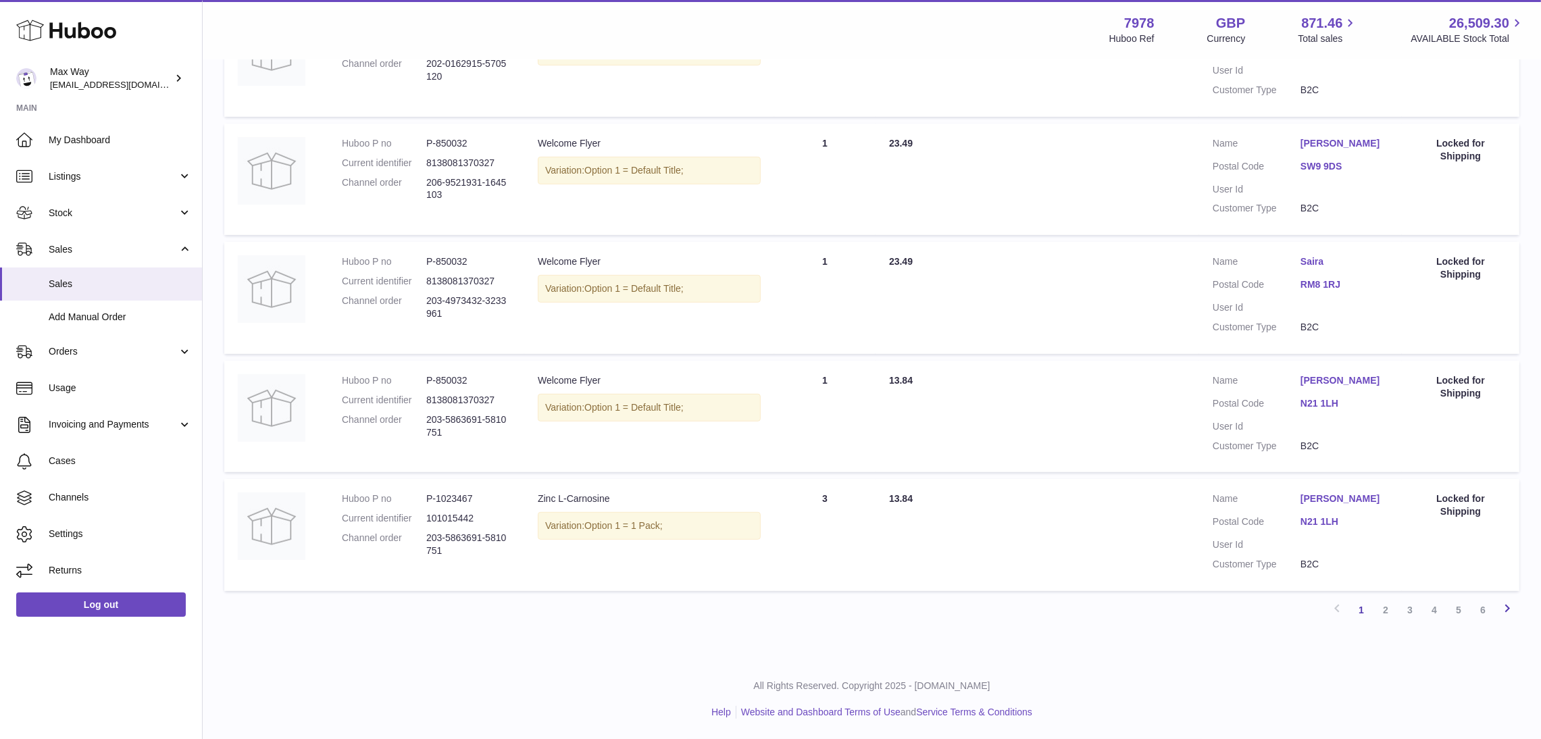
click at [1504, 609] on icon at bounding box center [1507, 608] width 16 height 17
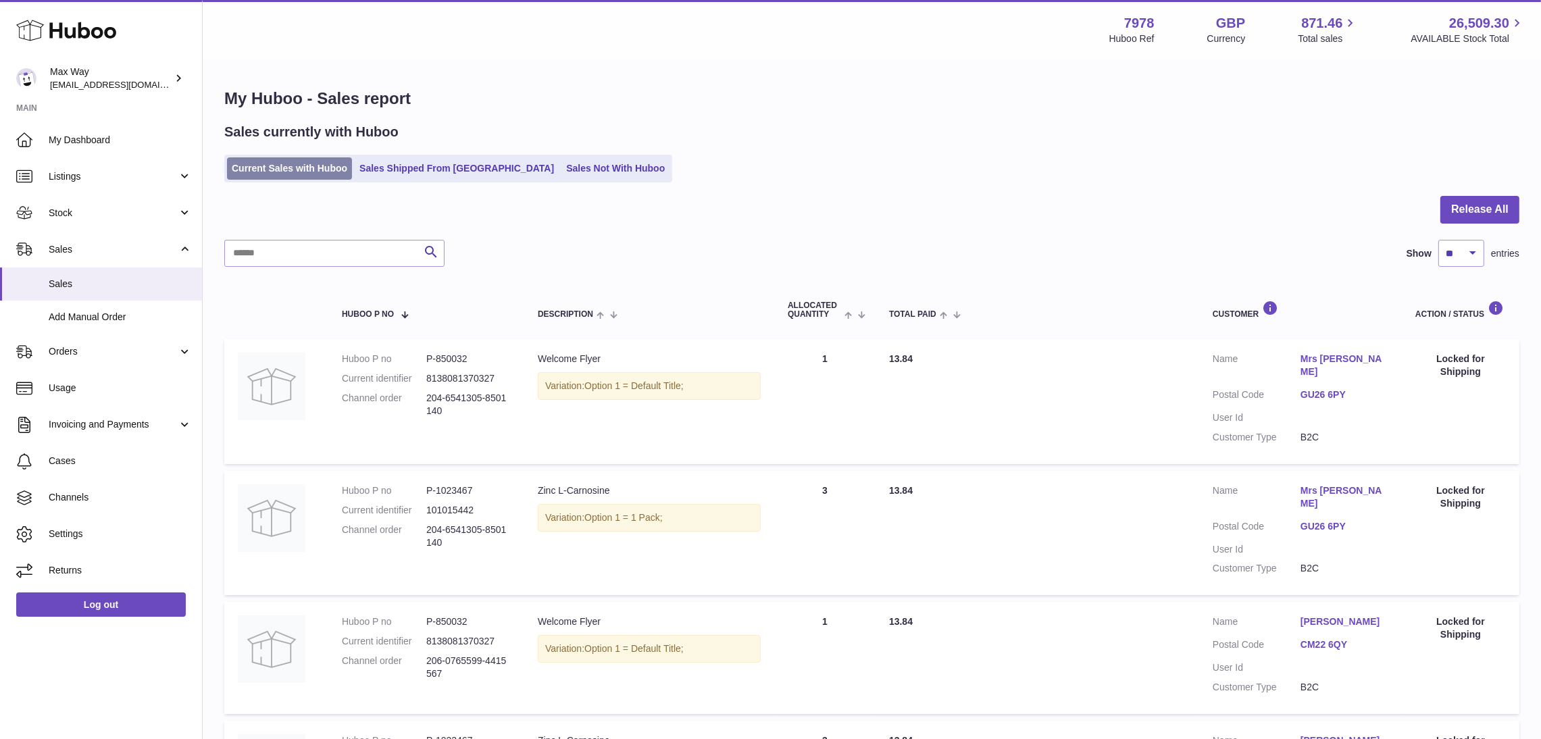
click at [252, 167] on link "Current Sales with Huboo" at bounding box center [289, 168] width 125 height 22
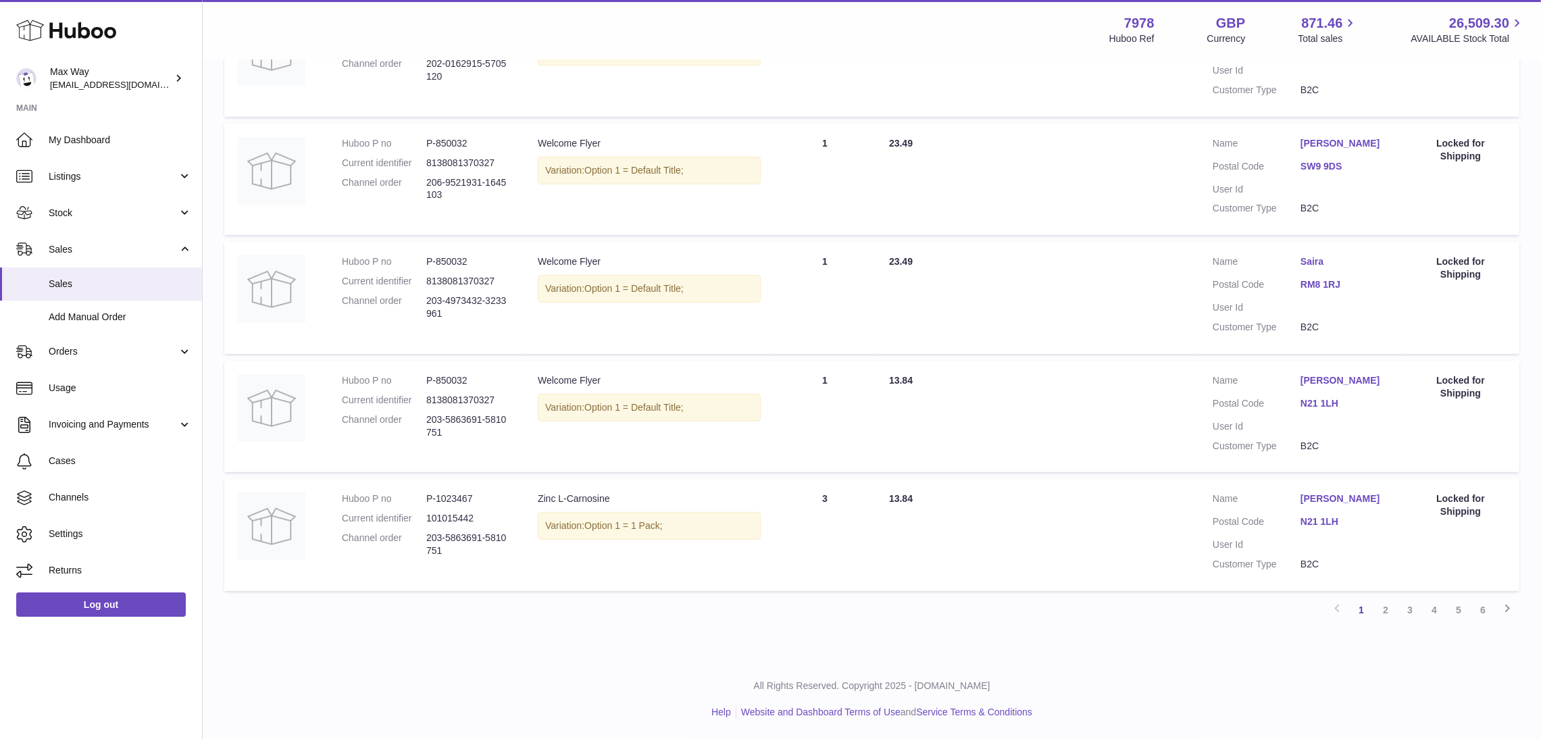
scroll to position [949, 0]
click at [1377, 609] on link "2" at bounding box center [1385, 610] width 24 height 24
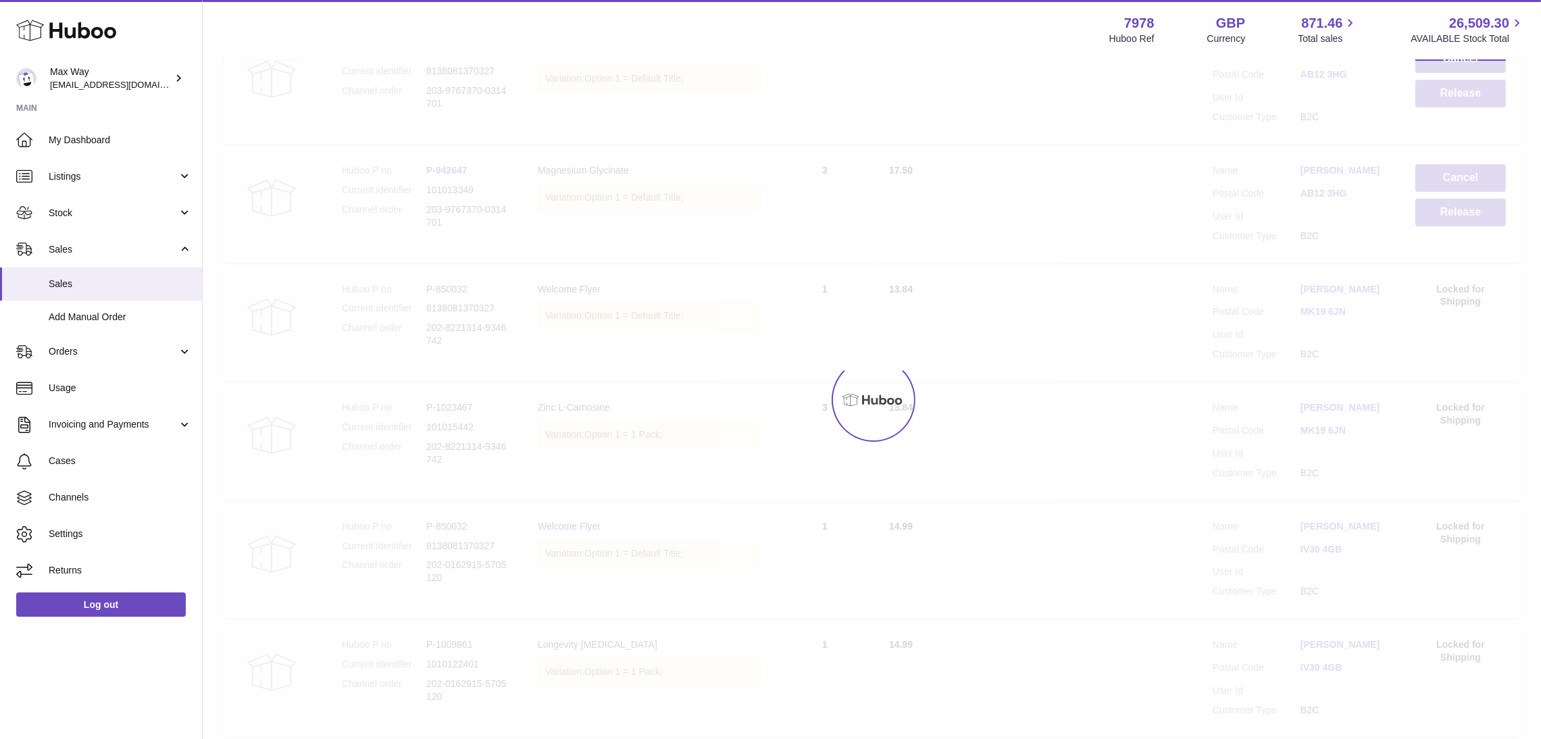
scroll to position [60, 0]
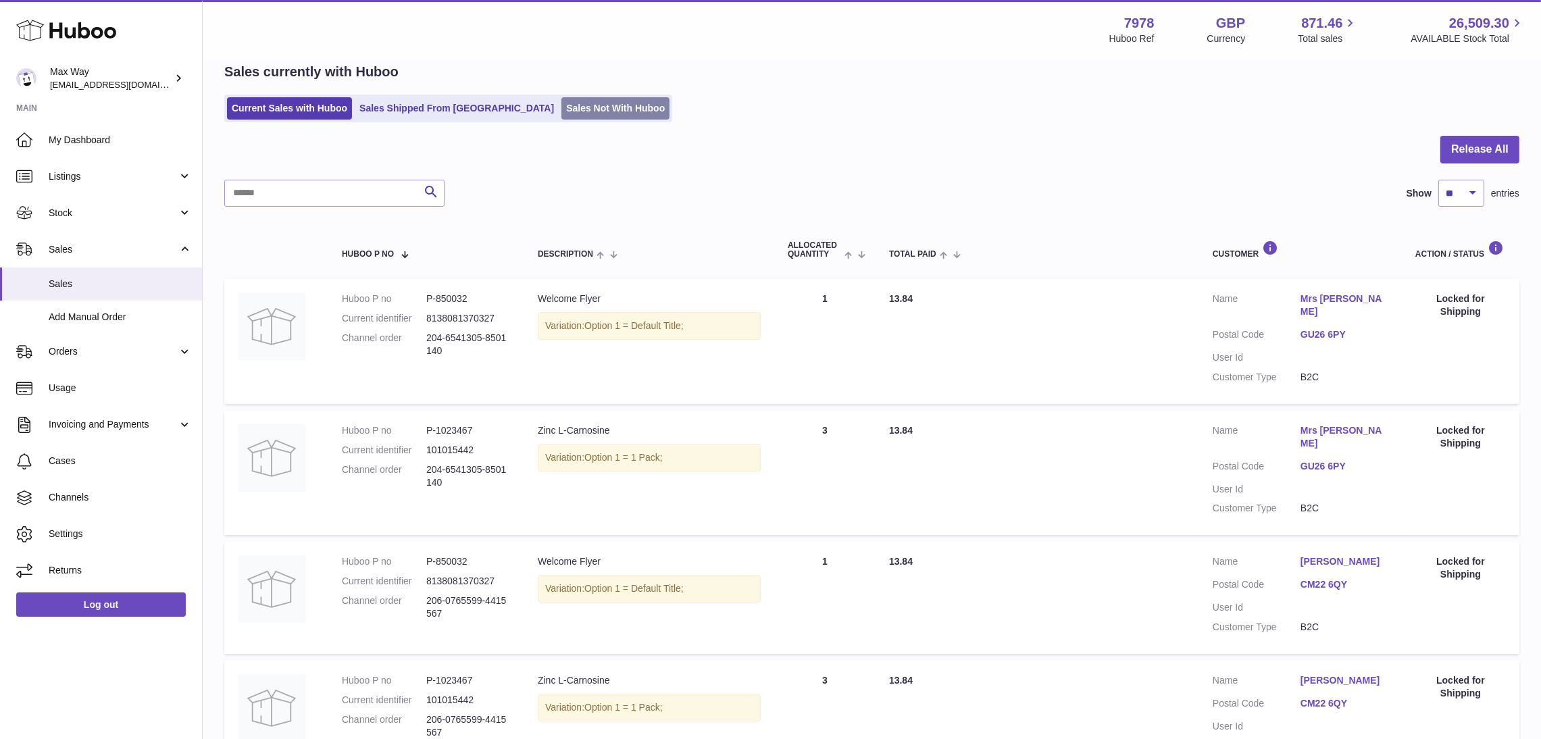
click at [561, 109] on link "Sales Not With Huboo" at bounding box center [615, 108] width 108 height 22
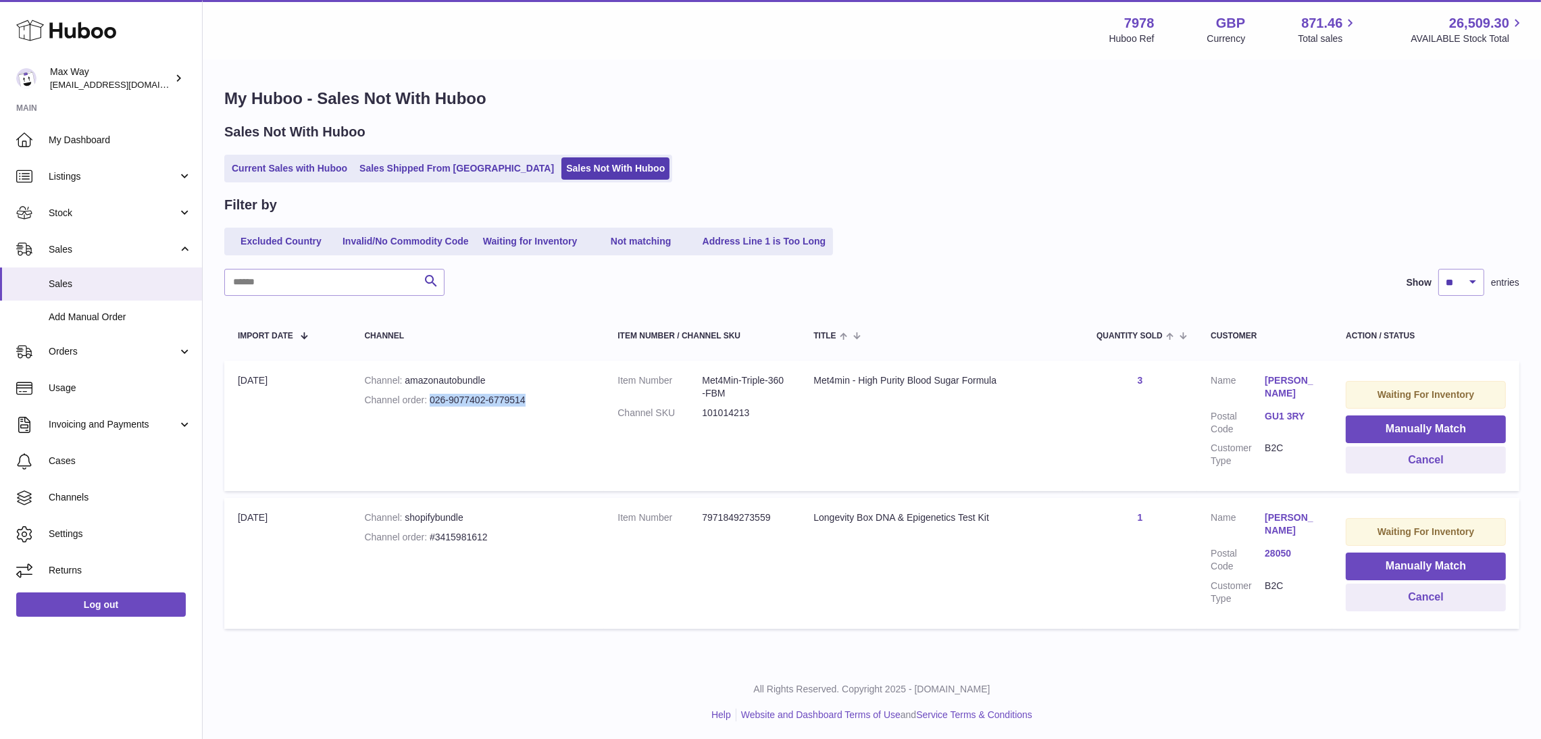
drag, startPoint x: 430, startPoint y: 398, endPoint x: 560, endPoint y: 398, distance: 129.7
click at [560, 398] on div "Channel order 026-9077402-6779514" at bounding box center [477, 400] width 226 height 13
copy div "026-9077402-6779514"
click at [1267, 377] on link "Charnelle Bruton" at bounding box center [1291, 387] width 54 height 26
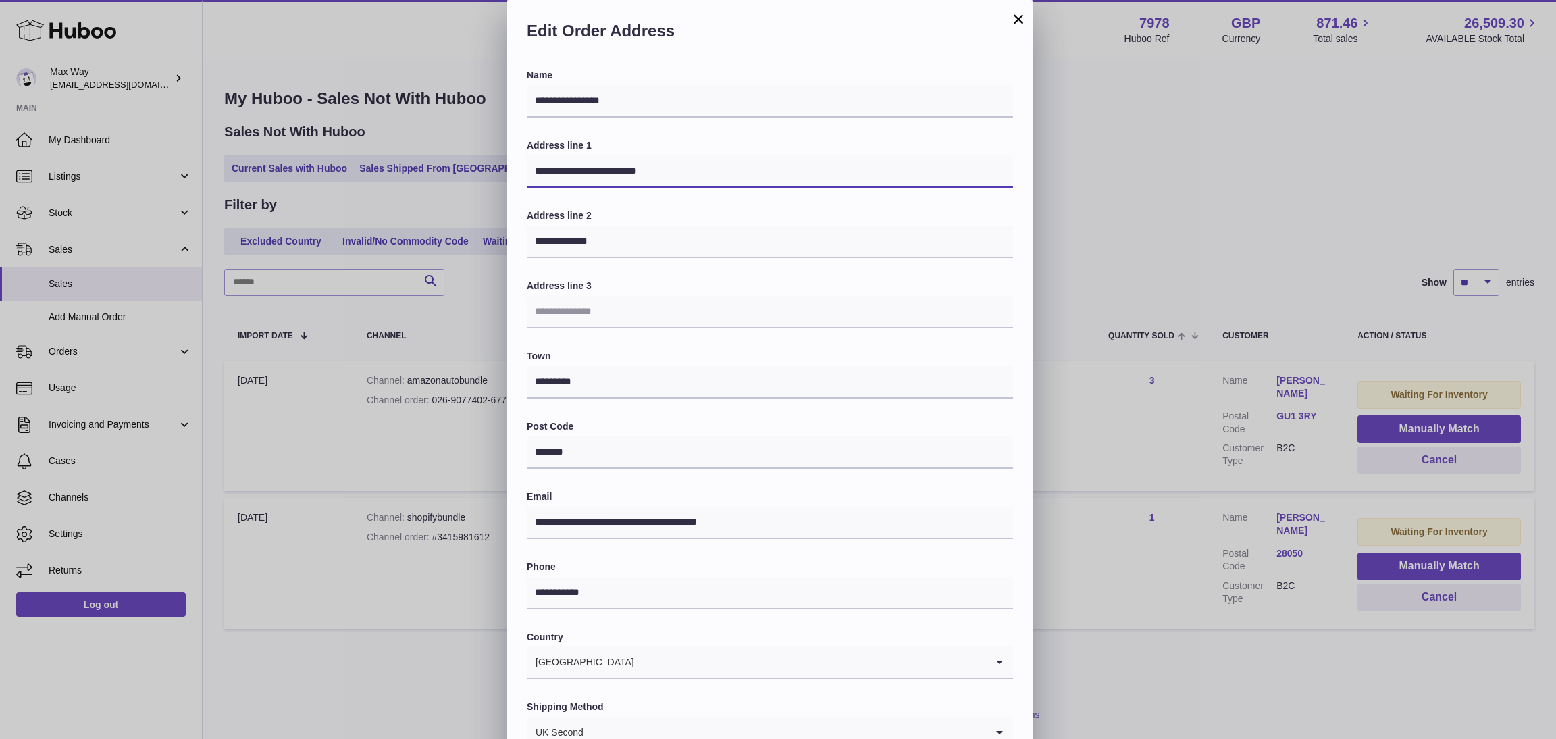
drag, startPoint x: 727, startPoint y: 172, endPoint x: 446, endPoint y: 182, distance: 280.4
click at [446, 182] on div "**********" at bounding box center [778, 405] width 1556 height 810
click at [1014, 17] on button "×" at bounding box center [1018, 19] width 16 height 16
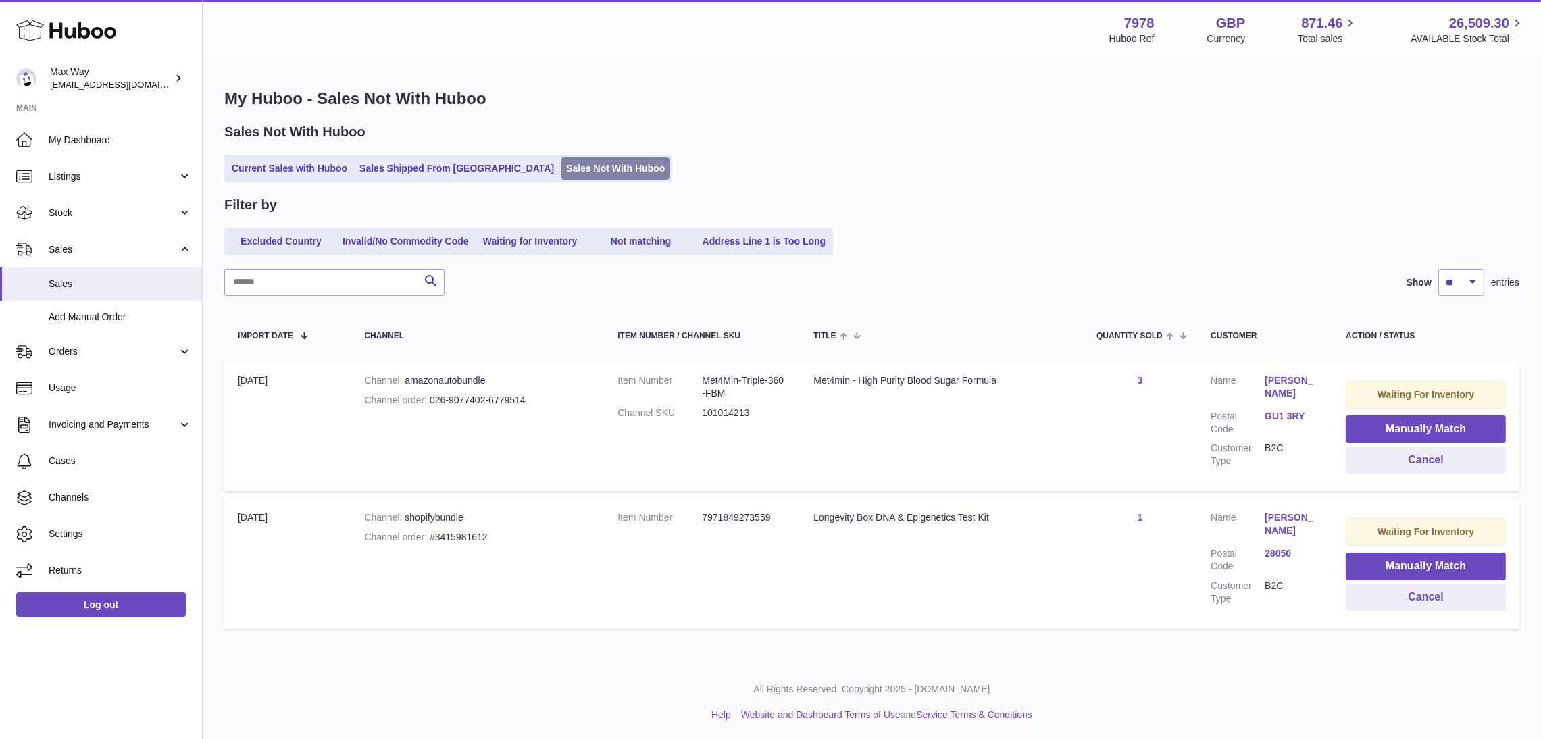
click at [562, 167] on link "Sales Not With Huboo" at bounding box center [615, 168] width 108 height 22
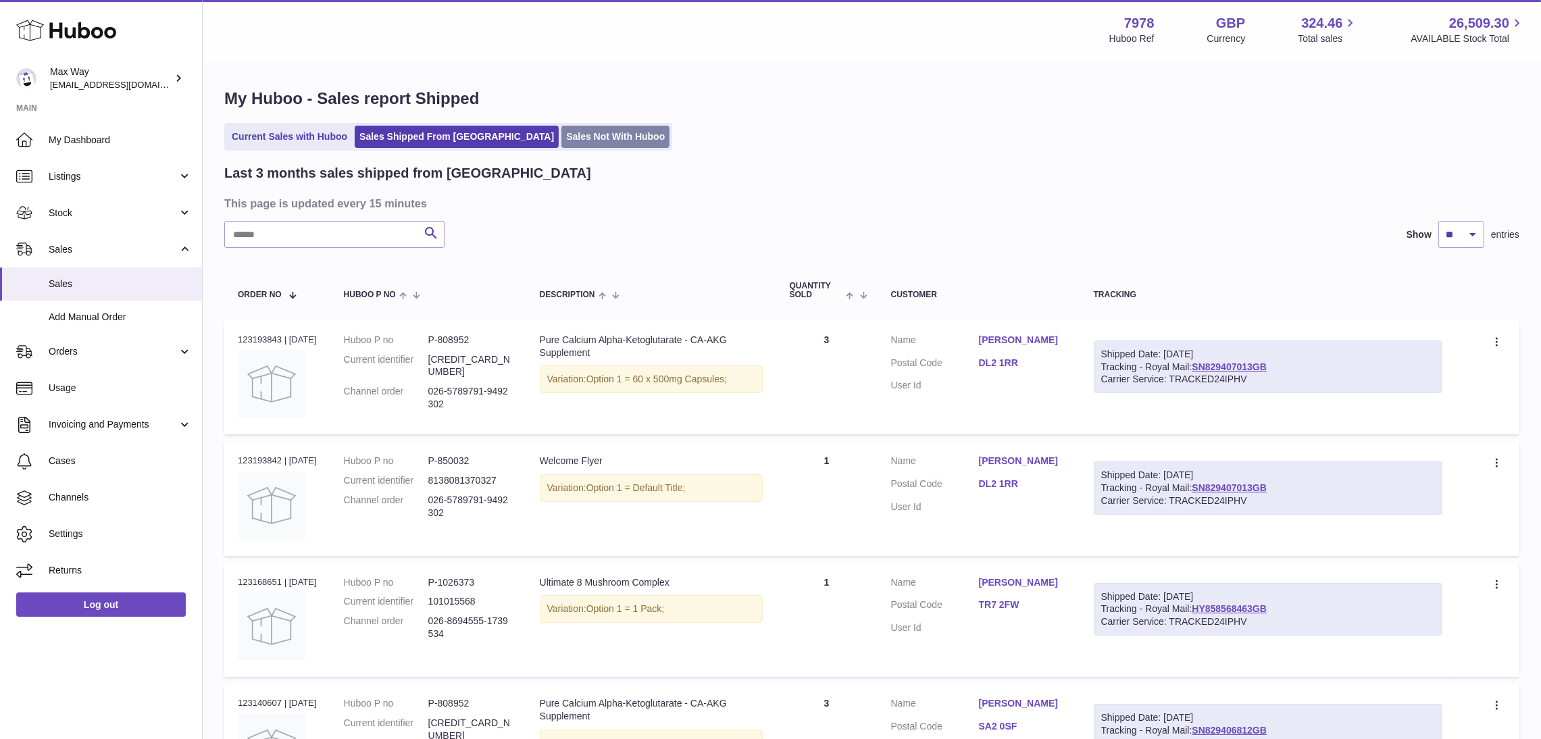
click at [561, 138] on link "Sales Not With Huboo" at bounding box center [615, 137] width 108 height 22
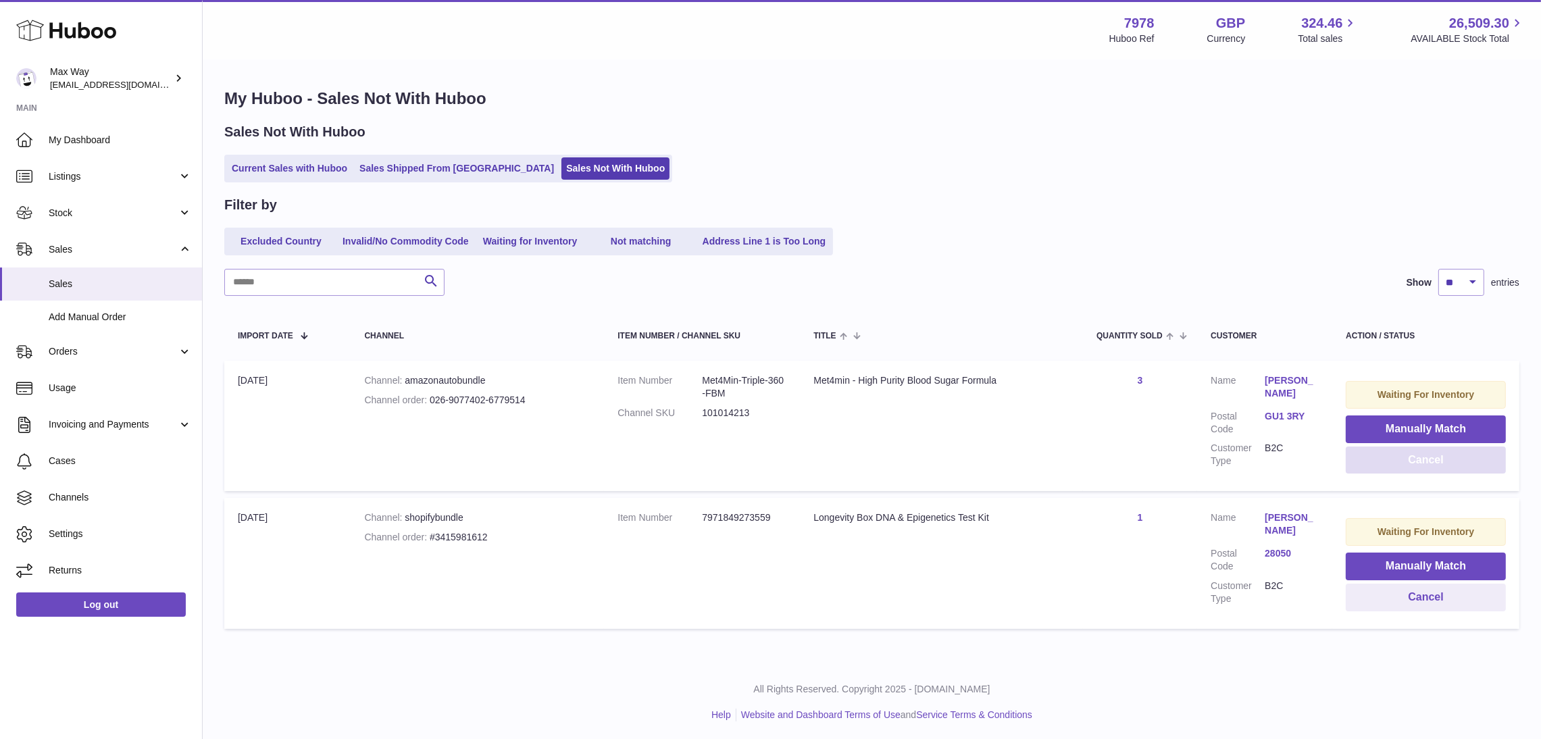
click at [1385, 467] on button "Cancel" at bounding box center [1425, 460] width 160 height 28
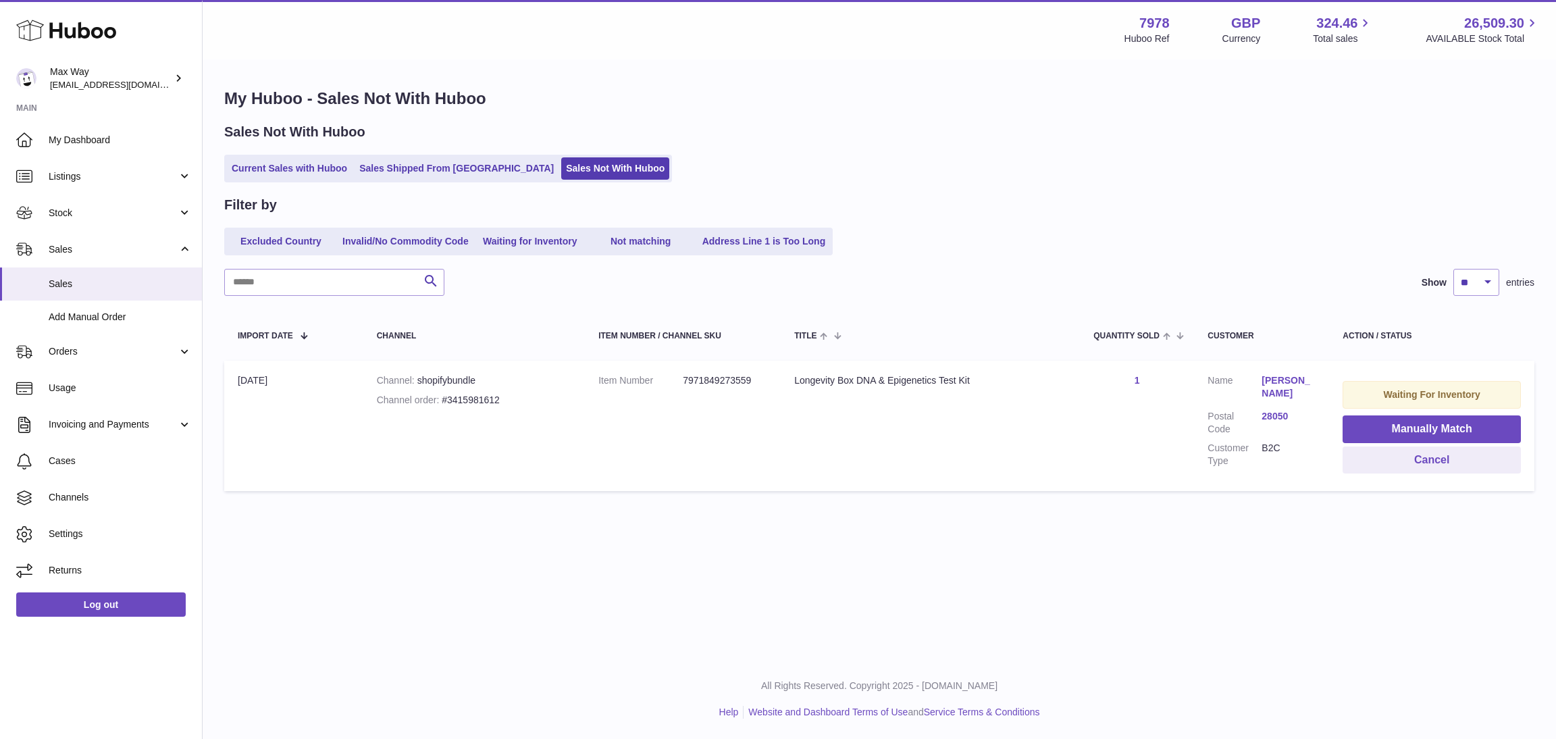
click at [866, 569] on div "Menu Huboo 7978 Huboo Ref GBP Currency 324.46 Total sales 26,509.30 AVAILABLE S…" at bounding box center [879, 329] width 1353 height 659
click at [288, 168] on link "Current Sales with Huboo" at bounding box center [289, 168] width 125 height 22
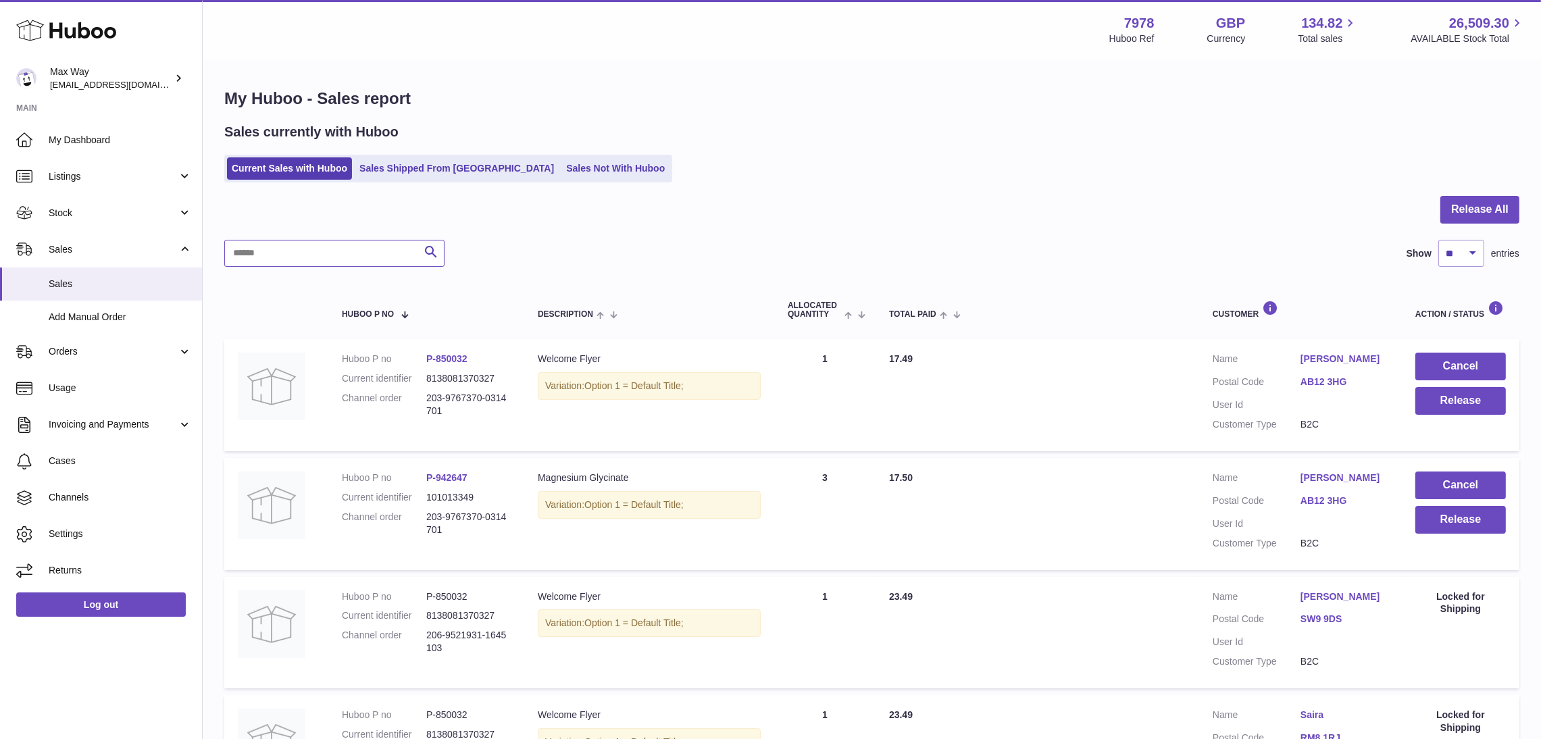
click at [335, 244] on input "text" at bounding box center [334, 253] width 220 height 27
paste input "**********"
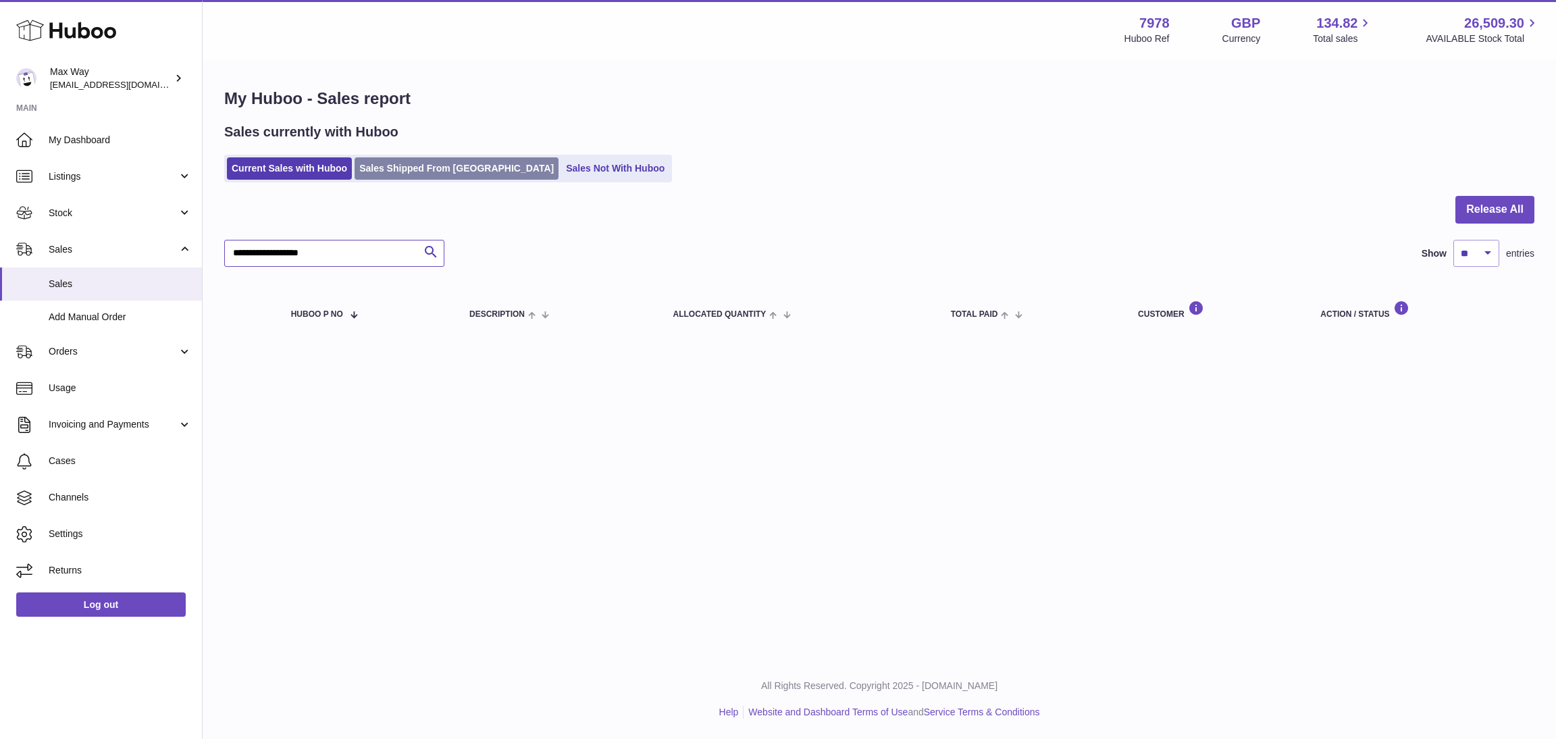
type input "**********"
click at [407, 165] on link "Sales Shipped From [GEOGRAPHIC_DATA]" at bounding box center [457, 168] width 204 height 22
